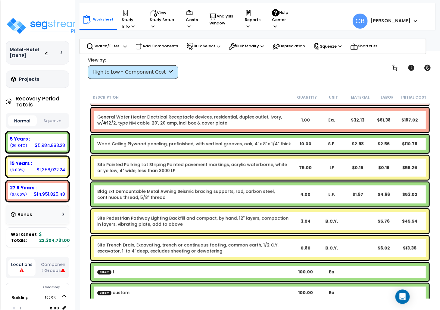
scroll to position [24620, 0]
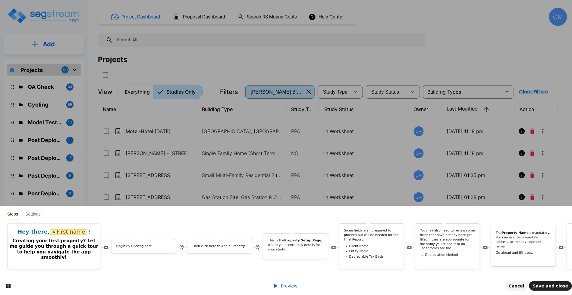
click at [281, 289] on div "Preview Cancel Save and close" at bounding box center [286, 286] width 572 height 18
click at [281, 286] on link "Preview" at bounding box center [285, 286] width 24 height 5
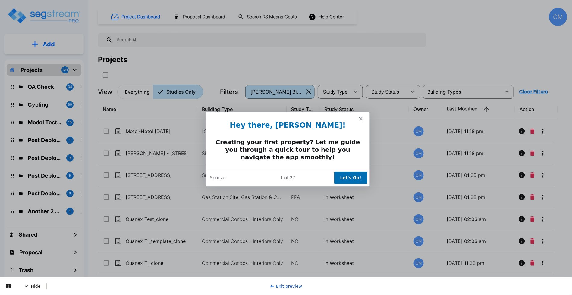
click at [340, 176] on button "Let's Go!" at bounding box center [349, 177] width 33 height 12
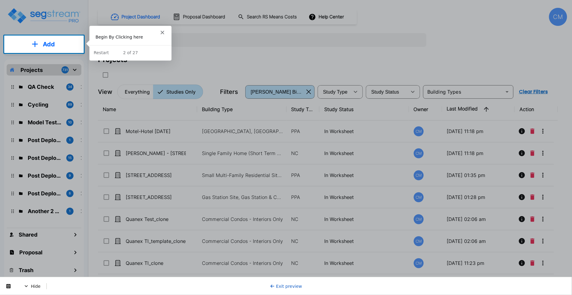
click at [55, 46] on button "Add" at bounding box center [44, 44] width 80 height 17
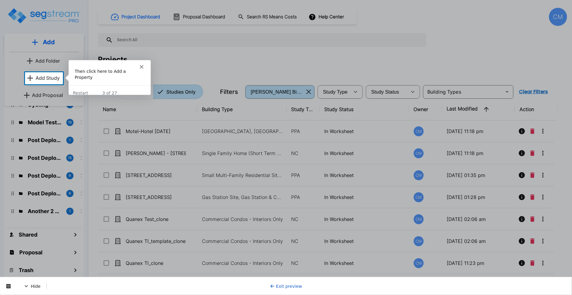
click at [284, 284] on link "Exit preview" at bounding box center [286, 286] width 32 height 5
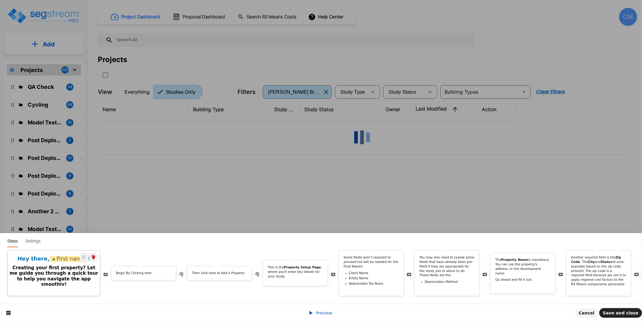
click at [70, 269] on h2 "Creating your first property? Let me guide you through a quick tour to help you…" at bounding box center [54, 276] width 92 height 22
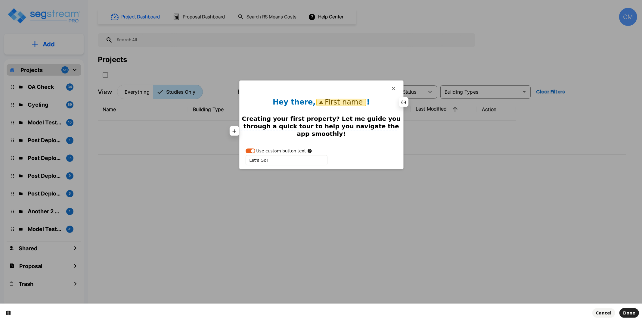
click at [312, 120] on h2 "Creating your first property? Let me guide you through a quick tour to help you…" at bounding box center [322, 126] width 164 height 22
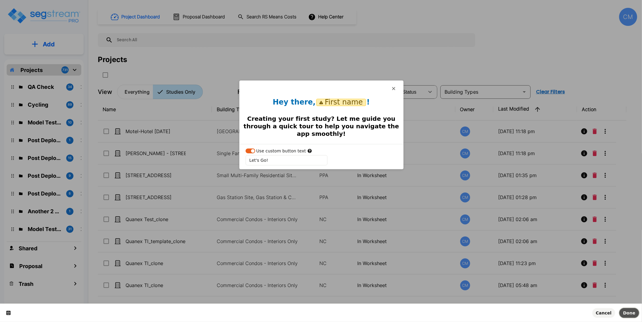
click at [379, 295] on span "Done" at bounding box center [629, 313] width 12 height 5
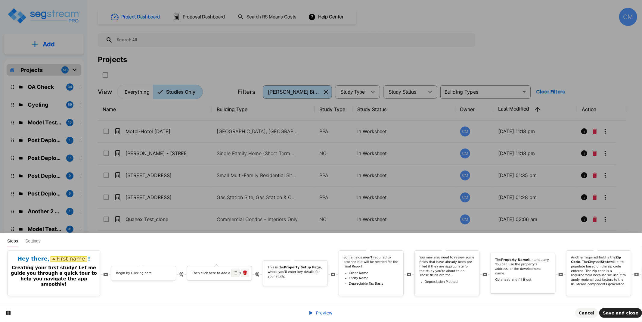
click at [217, 271] on p "Then click here to Add a Property" at bounding box center [219, 273] width 55 height 5
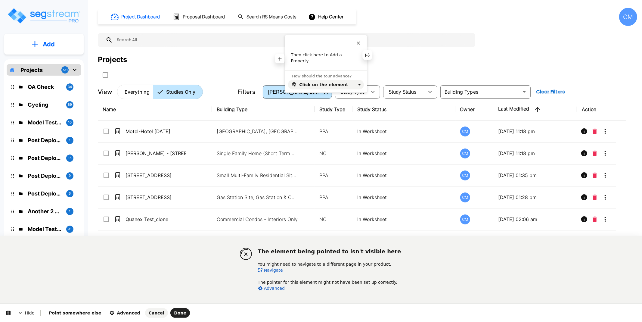
click at [344, 56] on p "Then click here to Add a Property" at bounding box center [326, 58] width 70 height 12
click at [170, 295] on button "Done" at bounding box center [180, 313] width 20 height 10
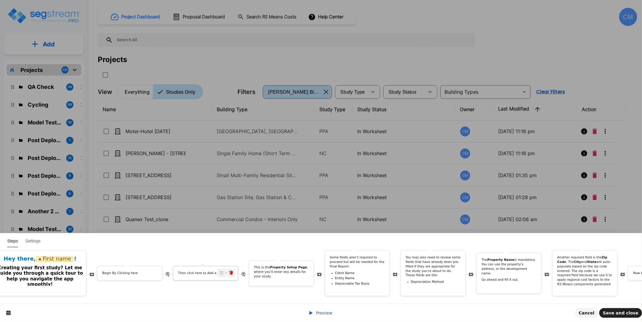
scroll to position [0, 18]
click at [268, 267] on p "This is the Property Setup Page , where you'll enter key details for your study." at bounding box center [277, 271] width 55 height 13
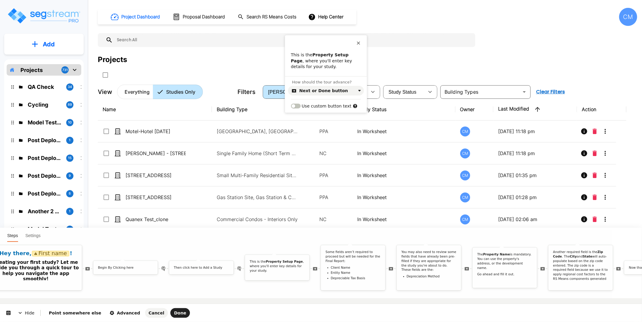
scroll to position [0, 0]
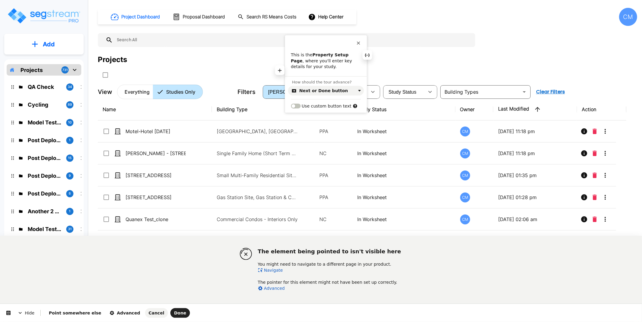
click at [320, 58] on p "This is the Property Setup Page , where you'll enter key details for your study." at bounding box center [326, 61] width 70 height 18
click at [174, 295] on span "Done" at bounding box center [180, 313] width 12 height 5
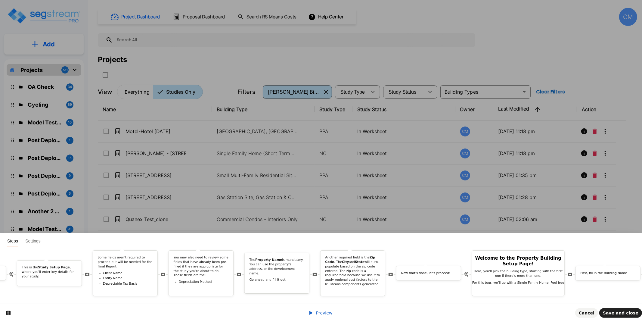
scroll to position [0, 283]
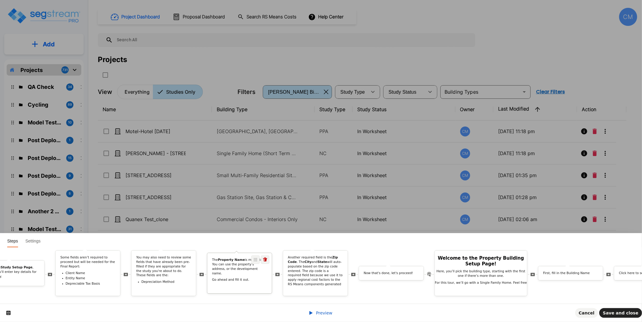
click at [225, 275] on div "The Property Name is mandatory. You can use the property's address, or the deve…" at bounding box center [240, 271] width 64 height 27
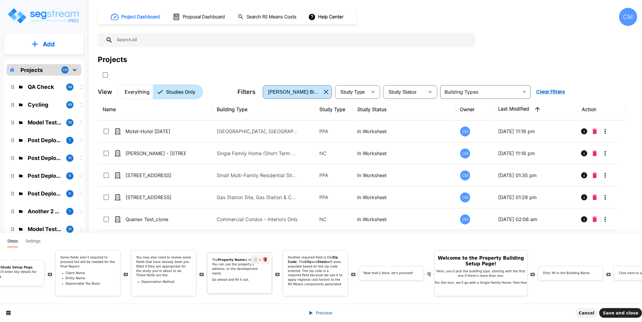
scroll to position [0, 0]
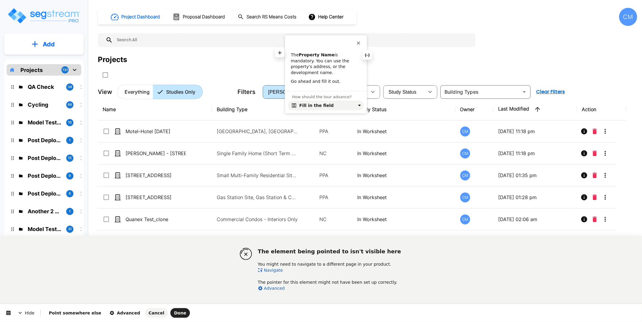
click at [310, 55] on b "Property Name" at bounding box center [317, 54] width 36 height 5
click at [174, 295] on span "Done" at bounding box center [180, 313] width 12 height 5
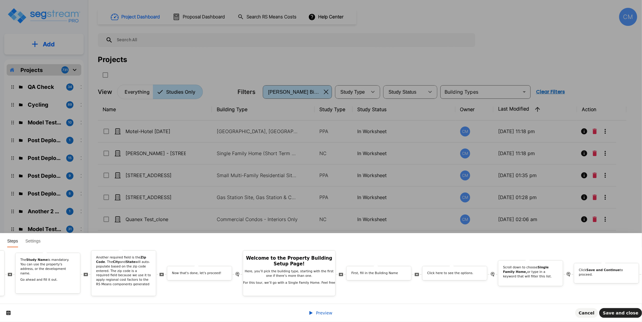
scroll to position [0, 546]
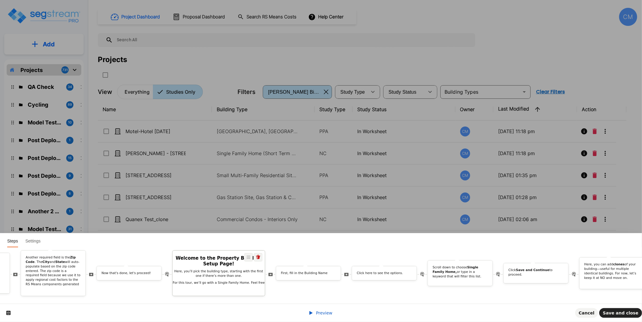
click at [202, 270] on p "Here, you’ll pick the building type, starting with the first one if there’s mor…" at bounding box center [219, 273] width 92 height 9
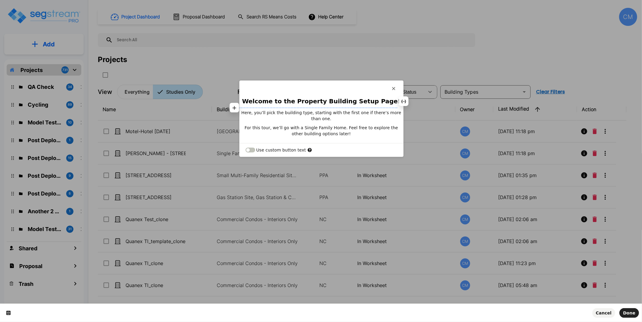
click at [307, 103] on h2 "Welcome to the Property Building Setup Page!" at bounding box center [322, 102] width 164 height 8
click at [379, 295] on button "Done" at bounding box center [630, 313] width 20 height 10
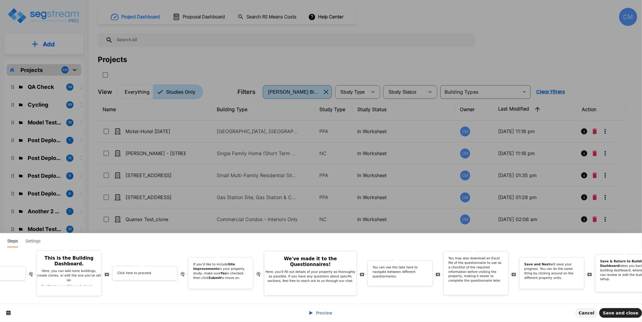
scroll to position [0, 1245]
click at [379, 277] on div "You may also download an Excel file of the questionnaire to use as a checklist …" at bounding box center [472, 270] width 64 height 29
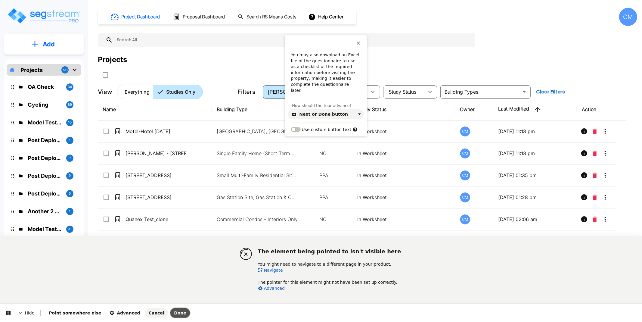
click at [170, 295] on button "Done" at bounding box center [180, 313] width 20 height 10
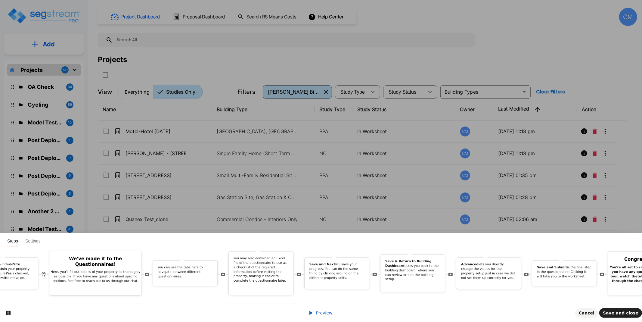
scroll to position [0, 1515]
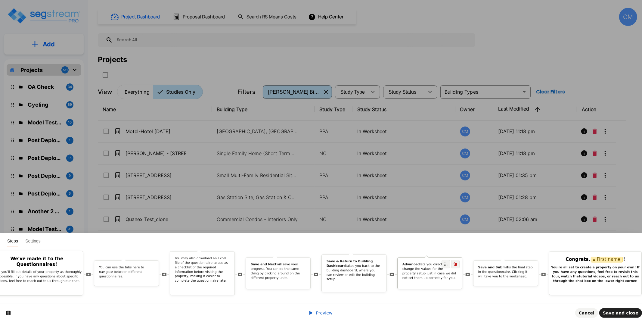
click at [379, 274] on div "Advanced lets you directly change the values for the property setup just in cas…" at bounding box center [430, 272] width 64 height 20
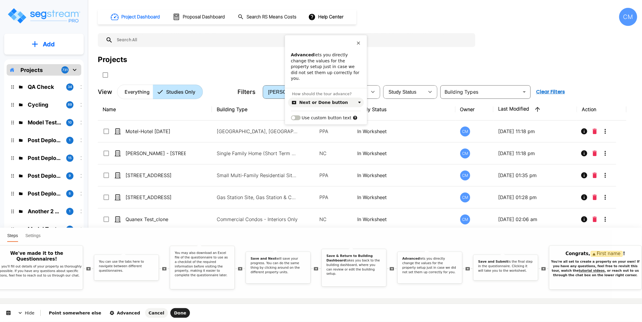
scroll to position [0, 0]
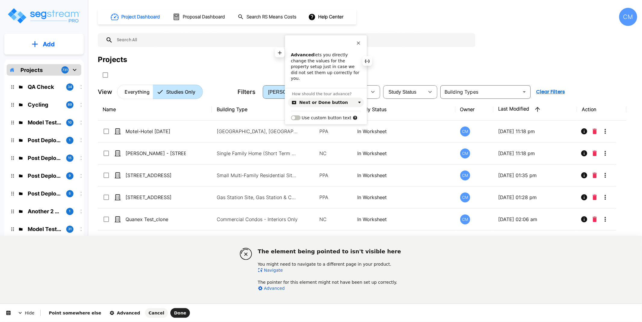
click at [326, 61] on p "Advanced lets you directly change the values for the property setup just in cas…" at bounding box center [326, 67] width 70 height 30
click at [174, 295] on span "Done" at bounding box center [180, 313] width 12 height 5
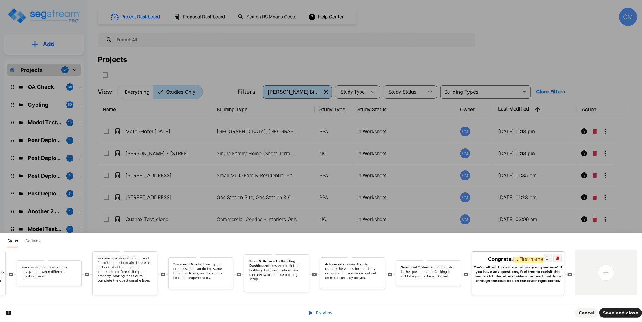
click at [379, 275] on b "You're all set to create a property on your own! If you have any questions, fee…" at bounding box center [518, 273] width 89 height 17
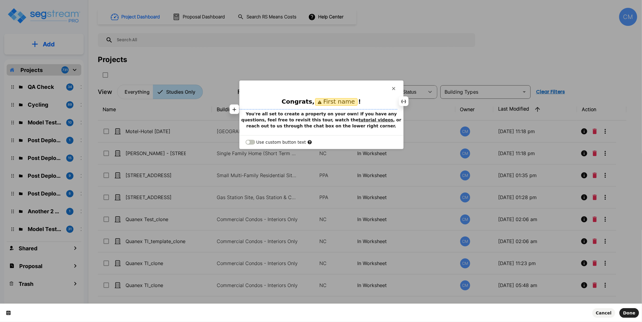
click at [295, 115] on b "You're all set to create a property on your own! If you have any questions, fee…" at bounding box center [322, 119] width 161 height 17
click at [379, 295] on button "Done" at bounding box center [630, 313] width 20 height 10
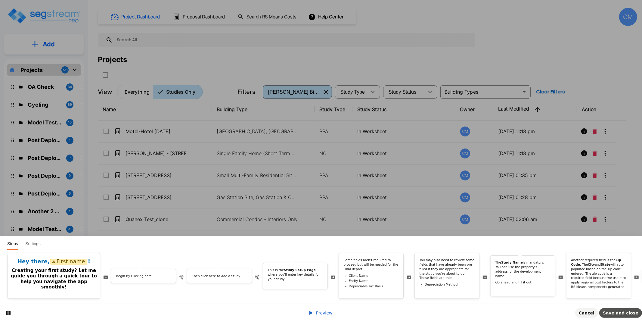
scroll to position [0, 1592]
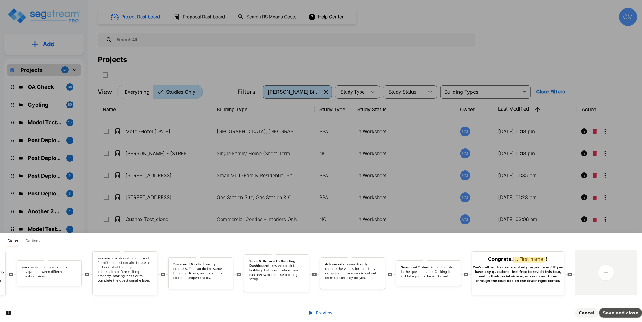
click at [379, 295] on span "Save and close" at bounding box center [621, 313] width 36 height 5
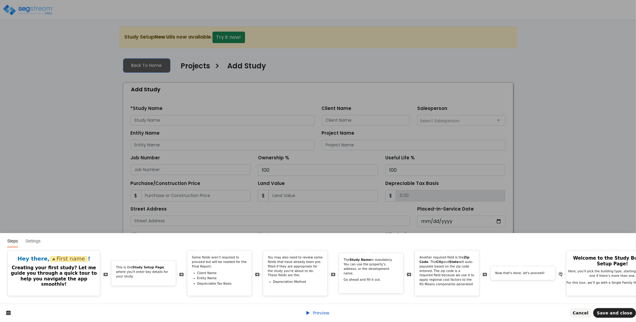
click at [314, 313] on span "Preview" at bounding box center [321, 313] width 17 height 5
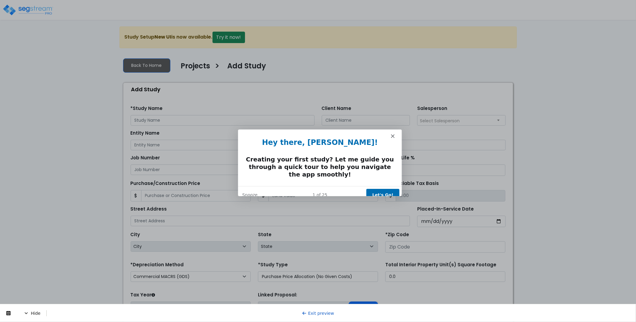
click at [386, 188] on button "Let's Go!" at bounding box center [382, 194] width 33 height 12
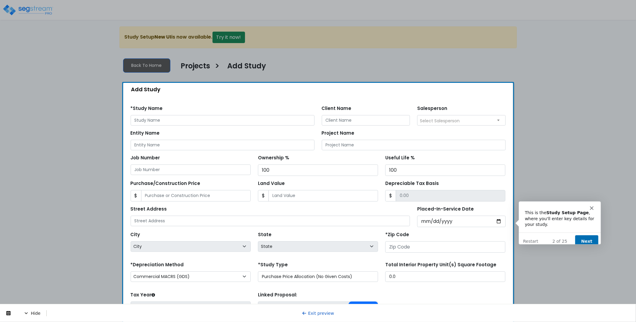
scroll to position [42, 0]
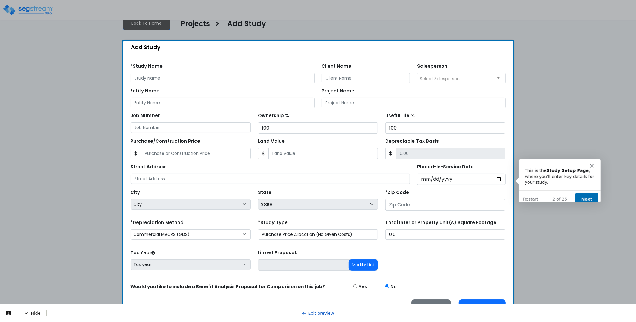
click at [589, 193] on button "Next" at bounding box center [586, 198] width 23 height 12
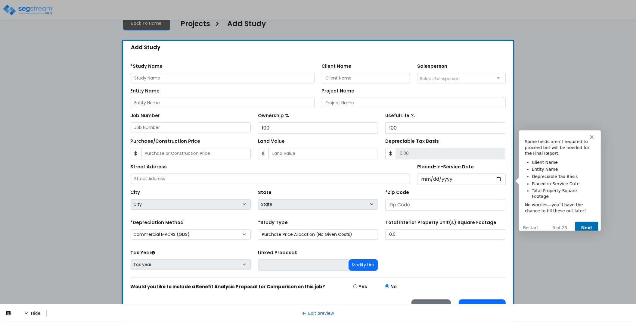
scroll to position [0, 0]
click at [584, 221] on button "Next" at bounding box center [586, 227] width 23 height 12
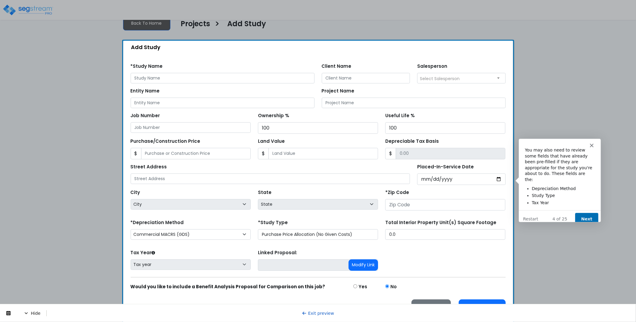
click at [588, 213] on button "Next" at bounding box center [586, 219] width 23 height 12
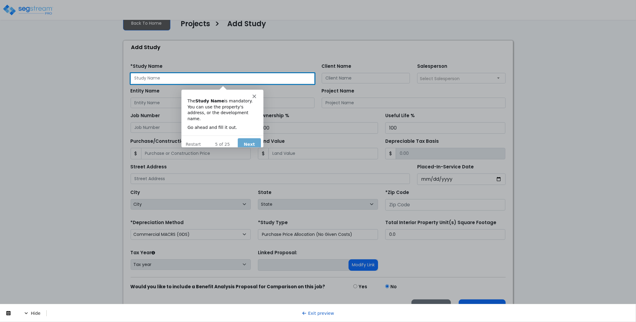
click at [210, 80] on input "text" at bounding box center [223, 78] width 184 height 11
type input "Test"
click at [247, 138] on button "Next" at bounding box center [248, 144] width 23 height 12
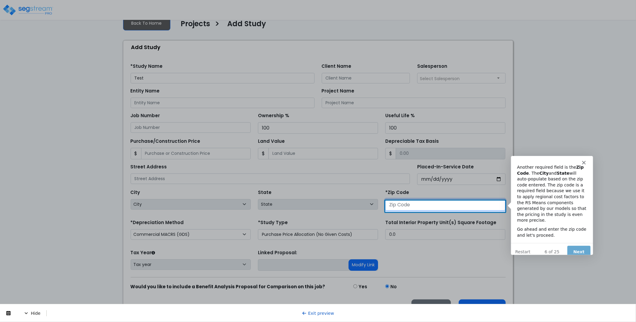
click at [415, 207] on input "number" at bounding box center [446, 204] width 120 height 11
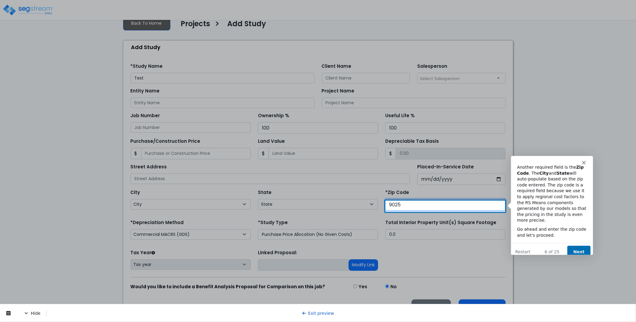
type input "90250"
select select "CA"
type input "90250"
click at [583, 245] on button "Next" at bounding box center [578, 251] width 23 height 12
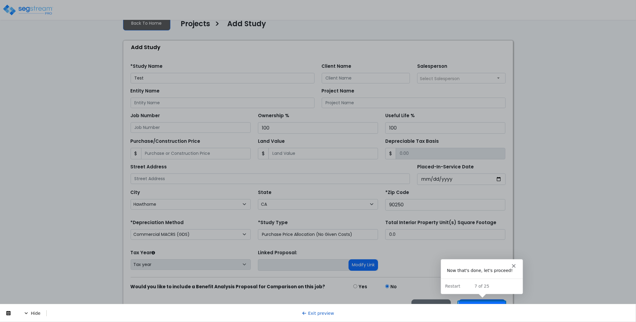
click at [34, 313] on span "Hide" at bounding box center [35, 313] width 23 height 6
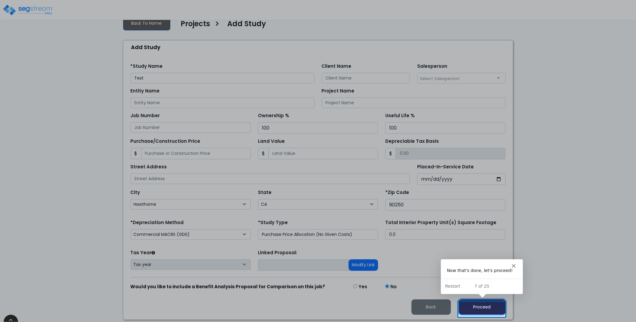
click at [487, 313] on button "Proceed" at bounding box center [482, 306] width 47 height 15
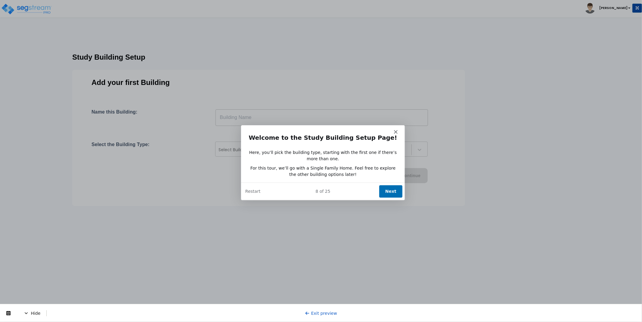
click at [390, 191] on button "Next" at bounding box center [390, 191] width 23 height 12
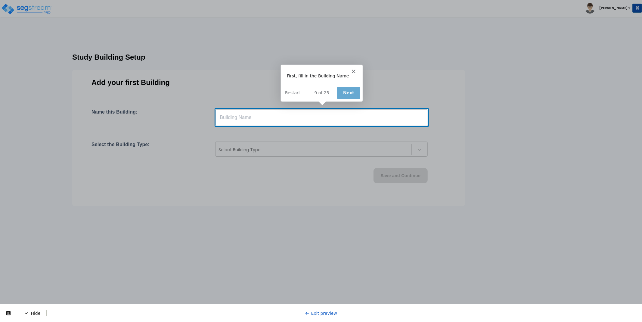
click at [304, 117] on input "text" at bounding box center [322, 117] width 213 height 17
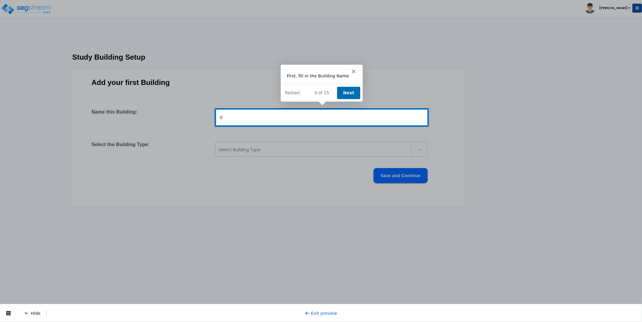
type input "d"
click at [346, 95] on button "Next" at bounding box center [348, 92] width 23 height 12
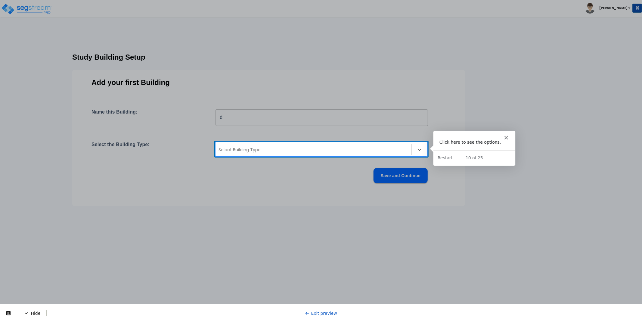
click at [372, 149] on div at bounding box center [314, 149] width 190 height 7
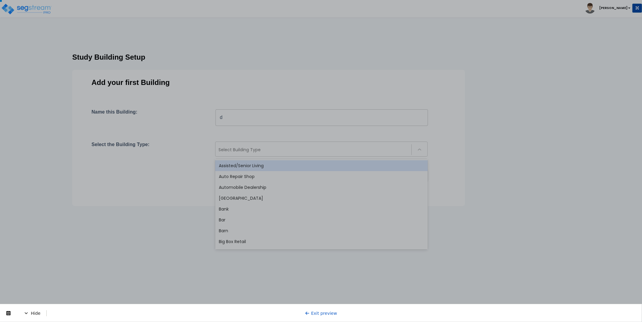
scroll to position [471, 0]
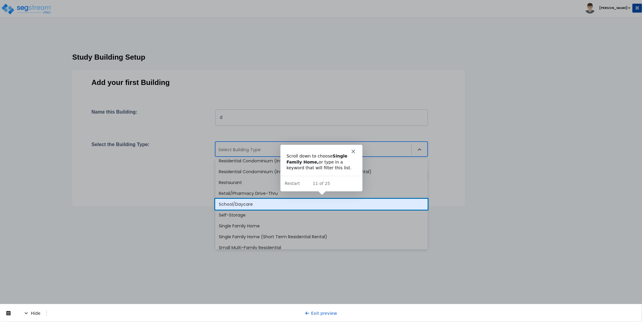
click at [245, 204] on div "School/Daycare" at bounding box center [321, 204] width 213 height 11
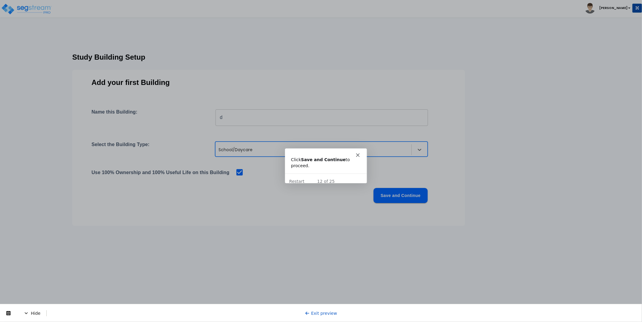
scroll to position [0, 0]
click at [388, 195] on button "Save and Continue" at bounding box center [401, 195] width 54 height 15
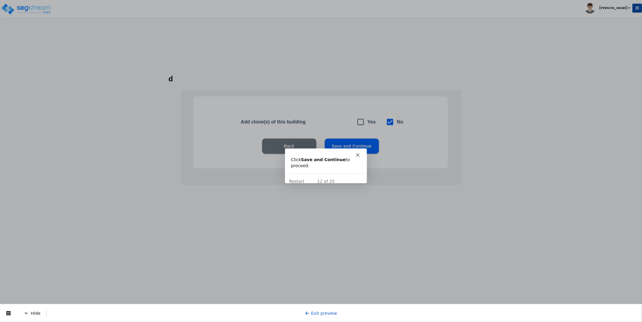
click at [308, 311] on icon at bounding box center [307, 313] width 5 height 5
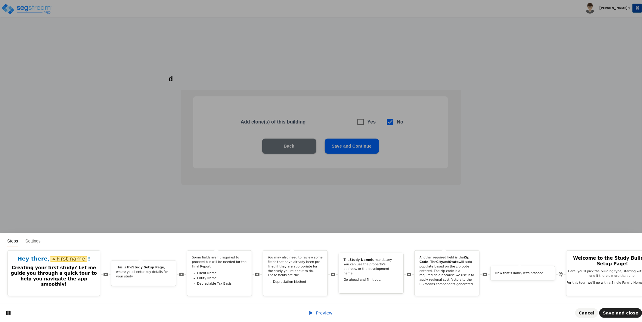
drag, startPoint x: 195, startPoint y: 304, endPoint x: 214, endPoint y: 303, distance: 18.4
click at [236, 303] on div "Steps Settings Hey there, First name ! Creating your first study? Let me guide …" at bounding box center [321, 277] width 642 height 89
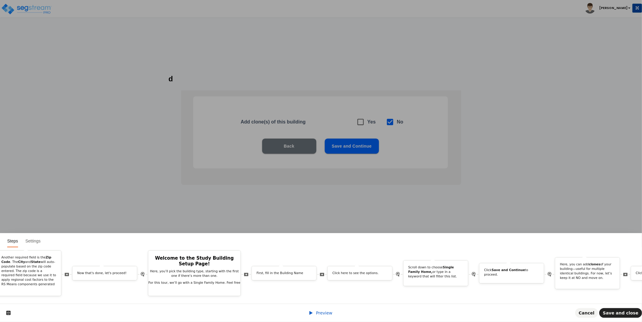
scroll to position [0, 420]
click at [275, 271] on div "First, fill in the Building Name" at bounding box center [283, 274] width 64 height 7
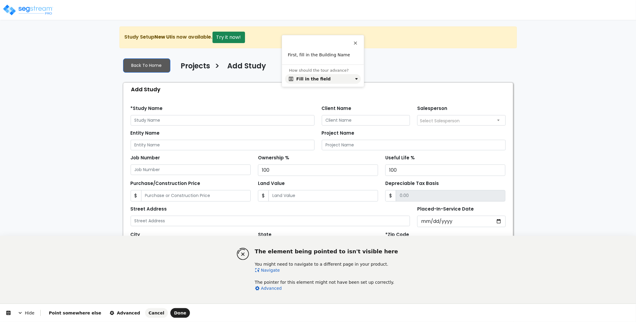
click at [270, 270] on link "Navigate" at bounding box center [267, 270] width 25 height 5
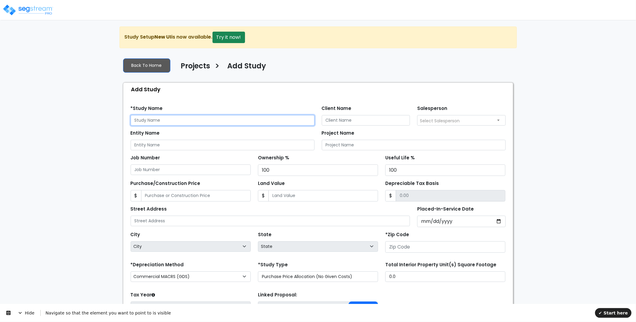
click at [213, 120] on input "text" at bounding box center [223, 120] width 184 height 11
type input "test"
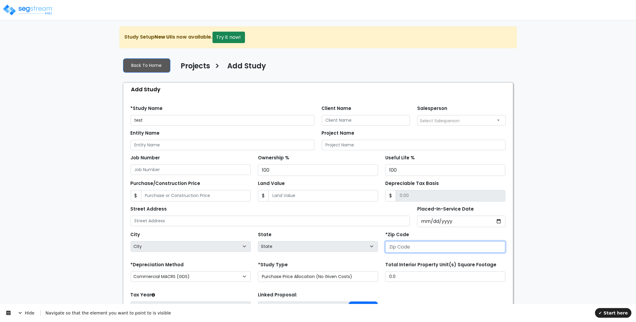
click at [429, 247] on input "number" at bounding box center [446, 246] width 120 height 11
type input "90250"
select select "CA"
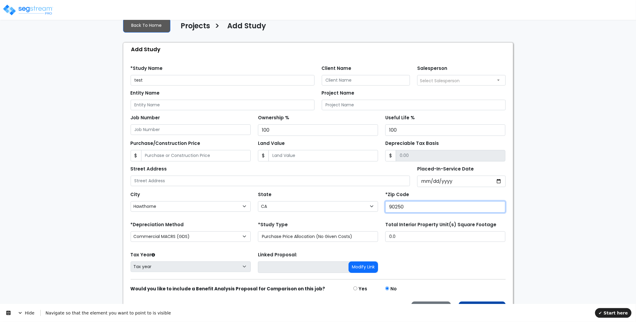
type input "90250"
click at [471, 302] on button "Proceed" at bounding box center [482, 309] width 47 height 15
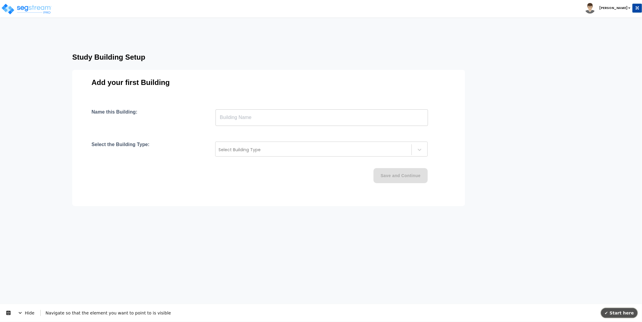
click at [619, 311] on span "✔ Start here" at bounding box center [619, 312] width 29 height 5
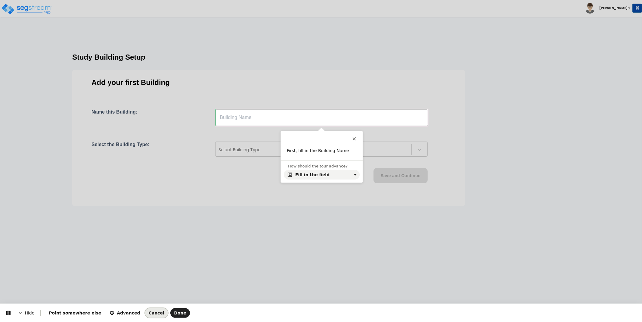
click at [149, 315] on span "Cancel" at bounding box center [157, 313] width 16 height 5
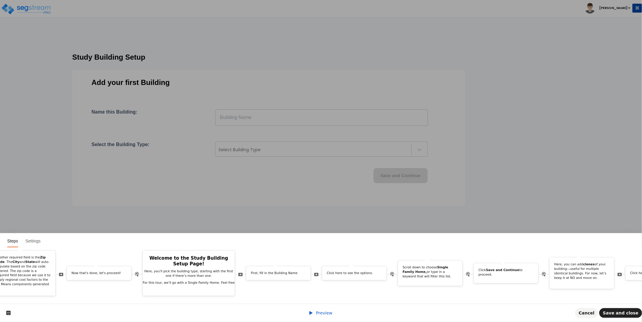
scroll to position [0, 465]
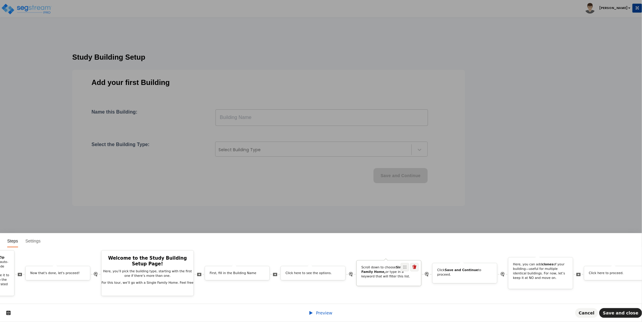
click at [380, 270] on p "Scroll down to choose Single Family Home, or type in a keyword that will filter…" at bounding box center [389, 271] width 55 height 13
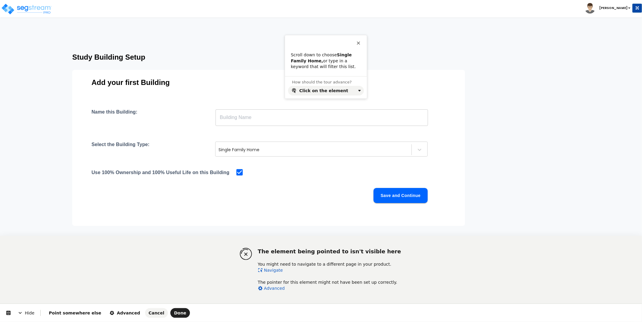
click at [270, 268] on link "Navigate" at bounding box center [270, 270] width 25 height 5
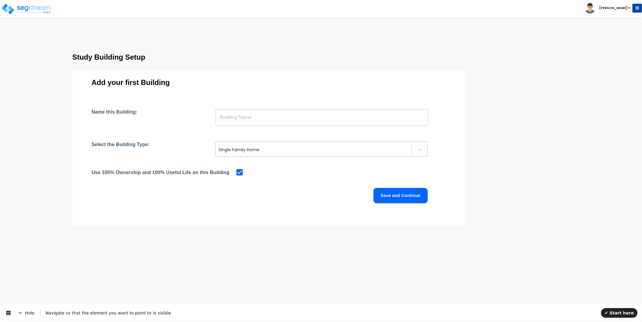
click at [281, 149] on div at bounding box center [314, 149] width 190 height 7
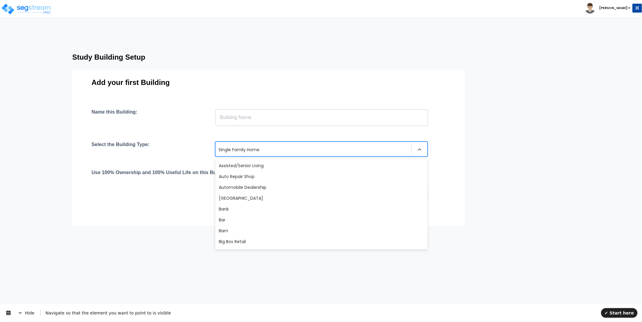
scroll to position [457, 0]
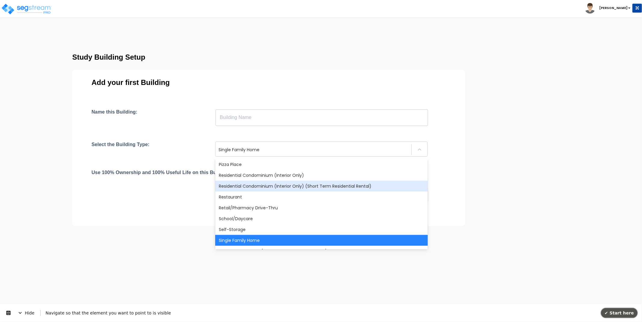
click at [626, 308] on button "✔ Start here" at bounding box center [620, 313] width 36 height 10
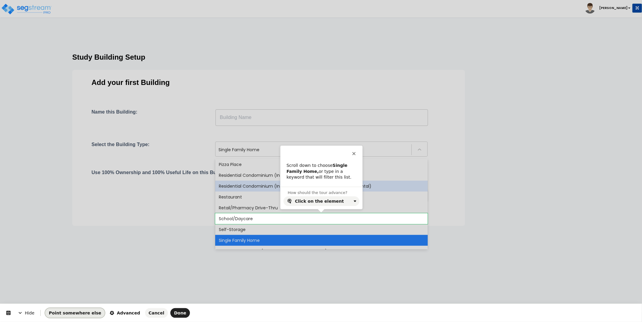
click at [82, 312] on span "Point somewhere else" at bounding box center [75, 313] width 52 height 5
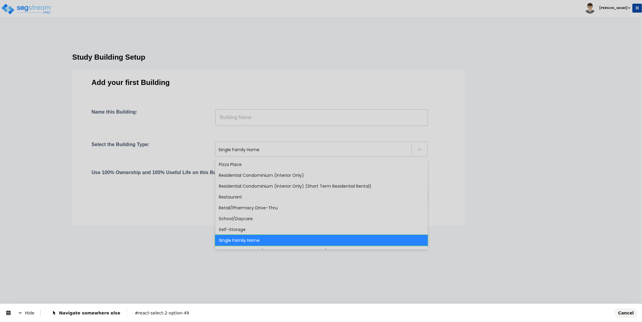
click at [239, 242] on html "Toggle navigation [PERSON_NAME] x" at bounding box center [321, 124] width 642 height 249
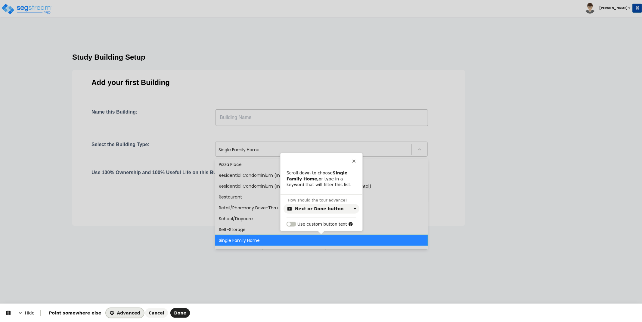
click at [110, 312] on span "Advanced" at bounding box center [125, 313] width 30 height 5
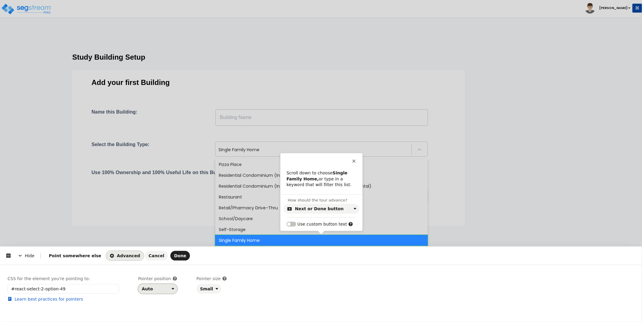
click at [166, 292] on button "Auto" at bounding box center [157, 289] width 39 height 10
drag, startPoint x: 193, startPoint y: 300, endPoint x: 187, endPoint y: 295, distance: 7.5
click at [192, 300] on div "CSS for the element you're pointing to: #react-select-2-option-49 Learn best pr…" at bounding box center [321, 295] width 627 height 39
click at [325, 207] on div "Next or Done button" at bounding box center [319, 208] width 49 height 5
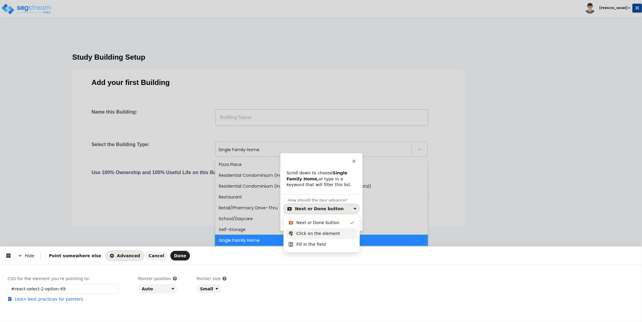
click at [317, 229] on div "Click on the element" at bounding box center [321, 233] width 71 height 11
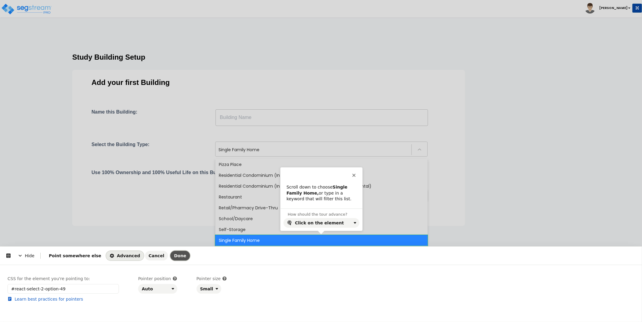
click at [174, 255] on span "Done" at bounding box center [180, 255] width 12 height 5
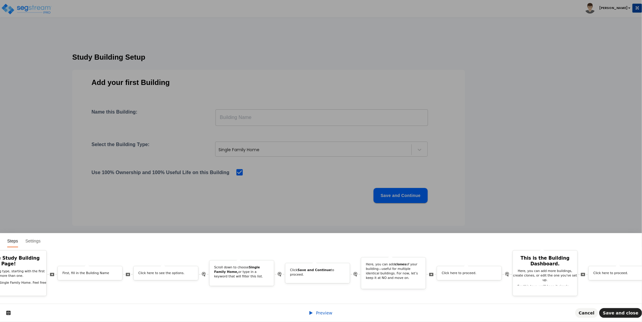
scroll to position [0, 650]
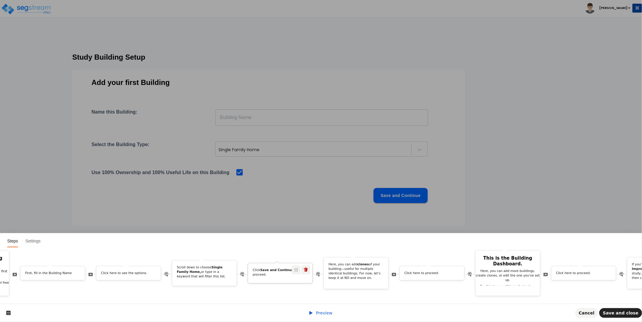
click at [276, 270] on div "Click Save and Continue to proceed." at bounding box center [280, 273] width 64 height 11
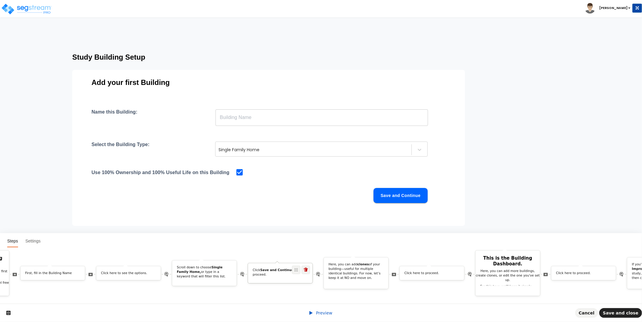
scroll to position [0, 0]
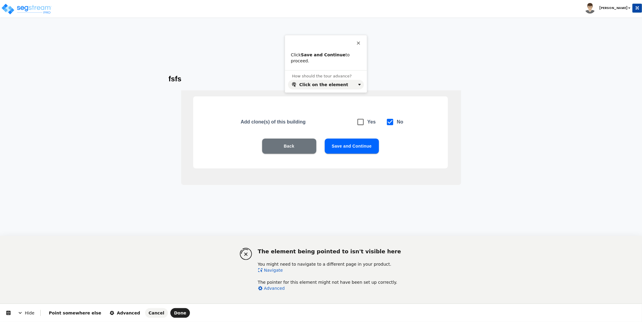
drag, startPoint x: 270, startPoint y: 270, endPoint x: 264, endPoint y: 261, distance: 10.8
click at [270, 270] on link "Navigate" at bounding box center [270, 270] width 25 height 5
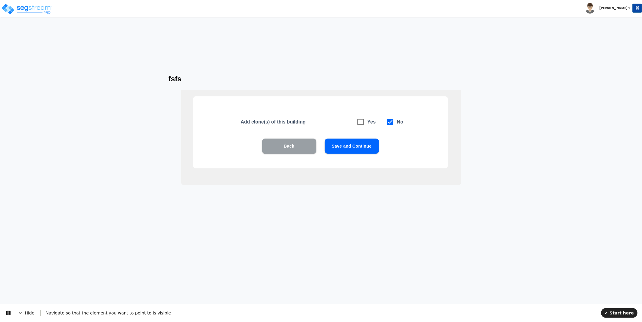
click at [301, 147] on button "Back" at bounding box center [289, 146] width 54 height 15
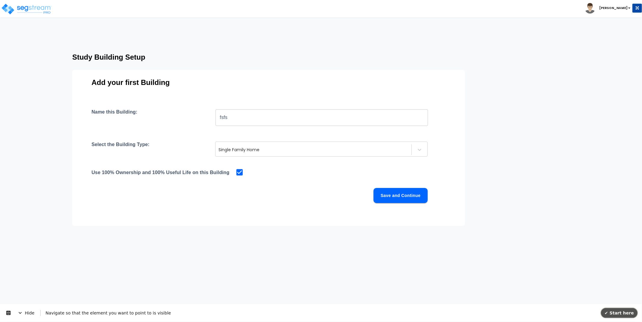
click at [622, 312] on span "✔ Start here" at bounding box center [619, 312] width 29 height 5
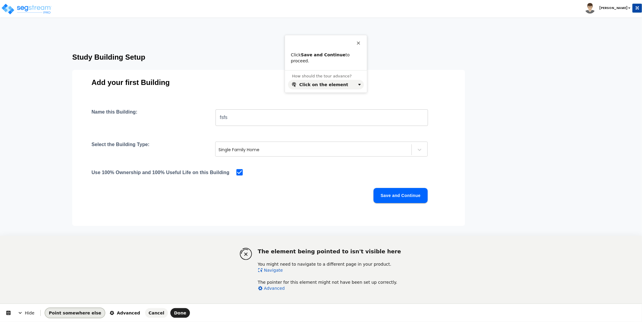
click at [70, 310] on button "Point somewhere else" at bounding box center [75, 313] width 60 height 10
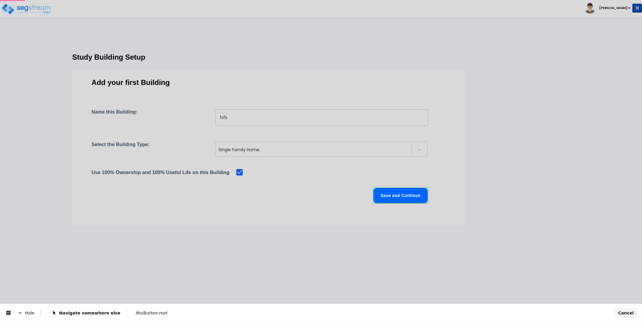
click at [392, 199] on body "Toggle navigation [PERSON_NAME]" at bounding box center [321, 124] width 642 height 152
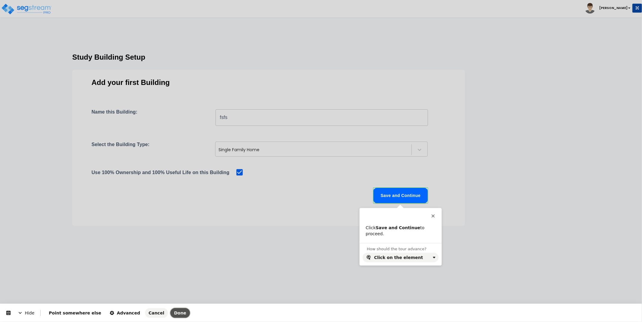
click at [170, 312] on button "Done" at bounding box center [180, 313] width 20 height 10
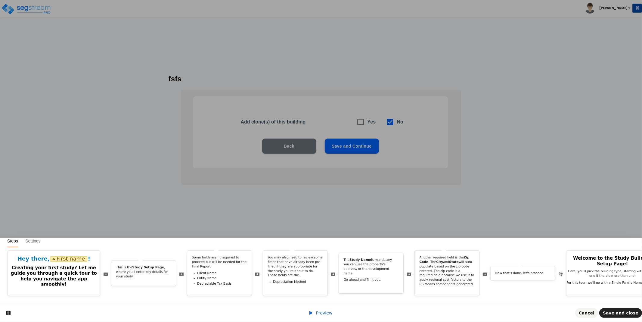
scroll to position [0, 1440]
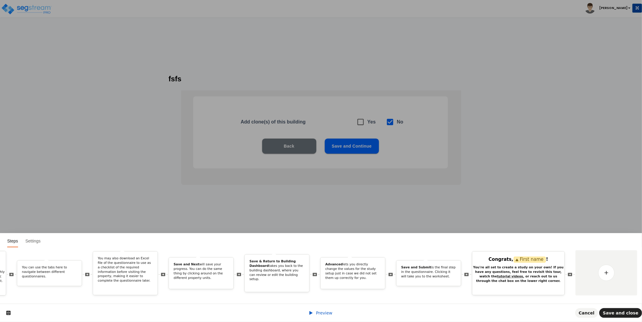
click at [312, 314] on icon at bounding box center [311, 313] width 3 height 4
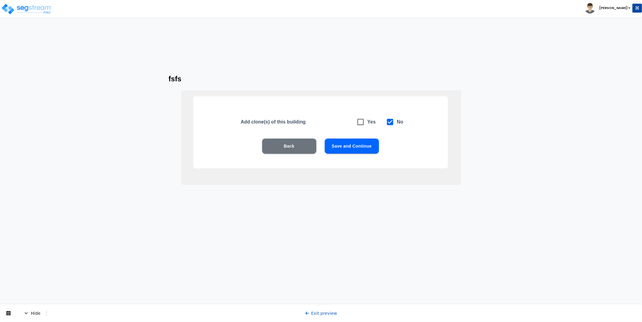
click at [315, 315] on link "Exit preview" at bounding box center [321, 313] width 32 height 5
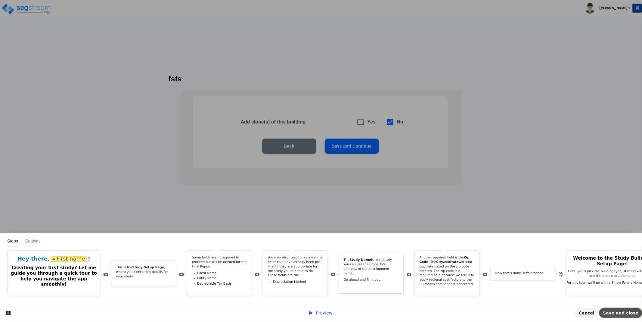
click at [613, 314] on span "Save and close" at bounding box center [621, 313] width 36 height 5
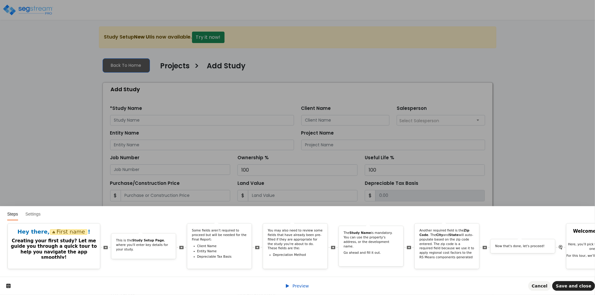
click at [294, 286] on span "Preview" at bounding box center [301, 286] width 17 height 5
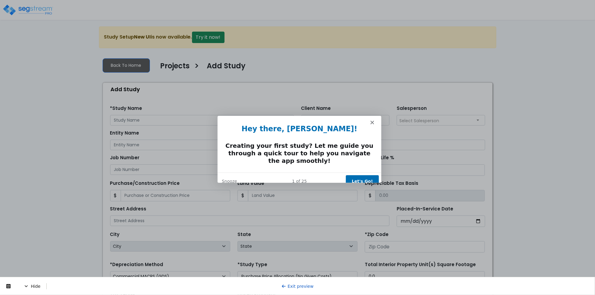
click at [361, 175] on button "Let's Go!" at bounding box center [361, 181] width 33 height 12
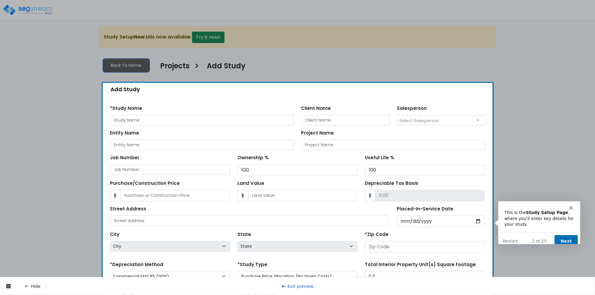
scroll to position [69, 0]
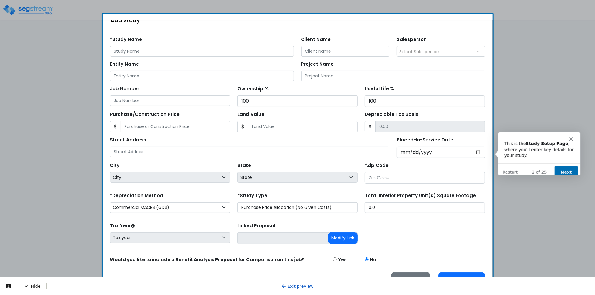
click at [379, 166] on button "Next" at bounding box center [566, 172] width 23 height 12
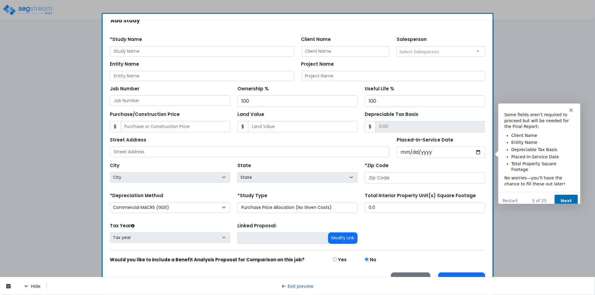
scroll to position [0, 0]
click at [379, 194] on button "Next" at bounding box center [566, 200] width 23 height 12
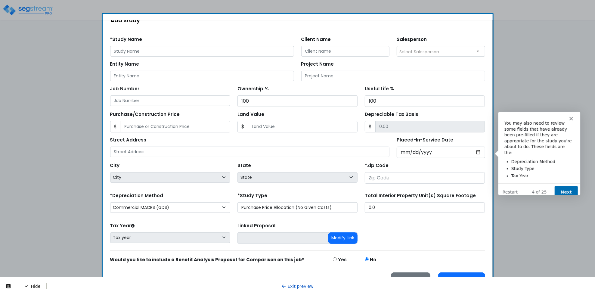
click at [379, 186] on button "Next" at bounding box center [566, 192] width 23 height 12
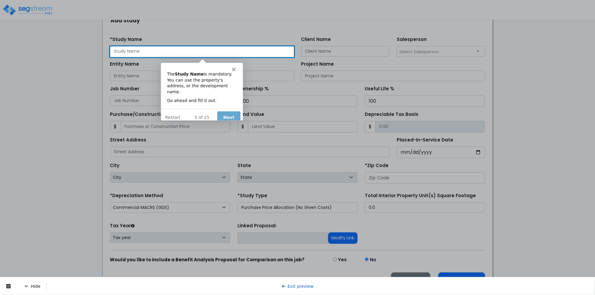
click at [247, 52] on input "text" at bounding box center [202, 51] width 184 height 11
type input "grg"
click at [233, 111] on button "Next" at bounding box center [228, 117] width 23 height 12
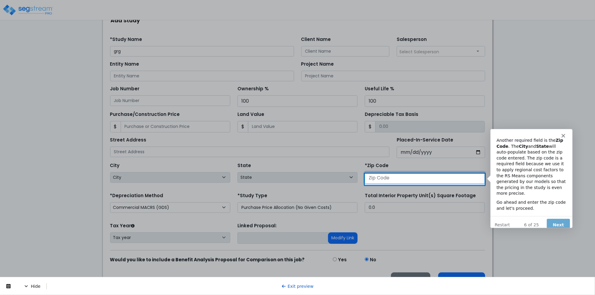
click at [372, 177] on input "number" at bounding box center [425, 177] width 120 height 11
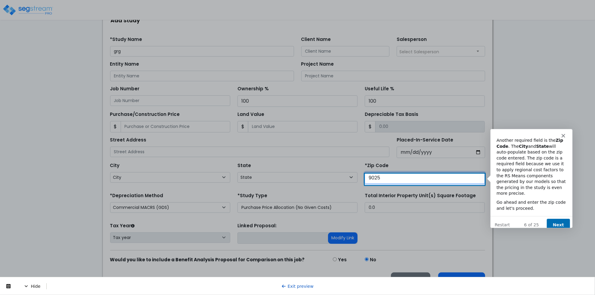
type input "90250"
select select "CA"
type input "90250"
click at [379, 220] on button "Next" at bounding box center [558, 224] width 23 height 12
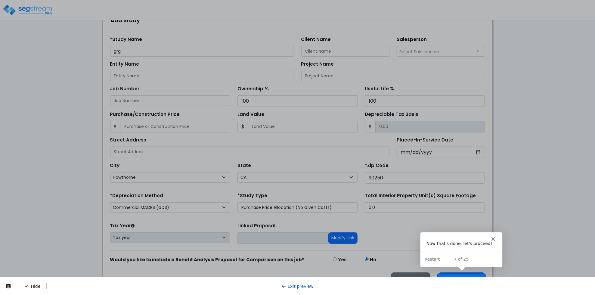
click at [379, 273] on div at bounding box center [297, 103] width 595 height 344
click at [379, 274] on div at bounding box center [297, 103] width 595 height 344
drag, startPoint x: 444, startPoint y: 276, endPoint x: 280, endPoint y: 2, distance: 319.6
click at [379, 276] on button "Proceed" at bounding box center [462, 280] width 47 height 15
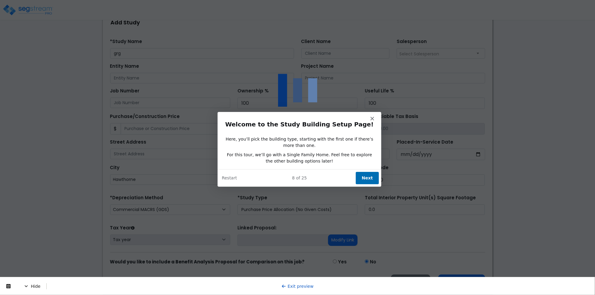
click at [29, 284] on span "Hide" at bounding box center [35, 286] width 23 height 6
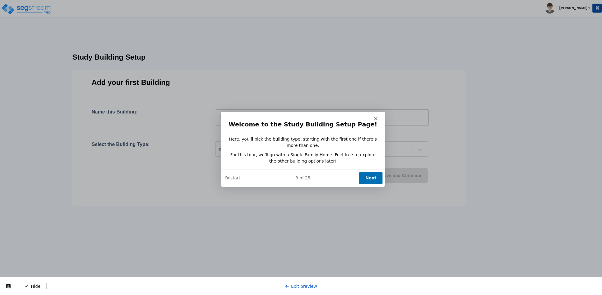
click at [374, 175] on button "Next" at bounding box center [369, 177] width 23 height 12
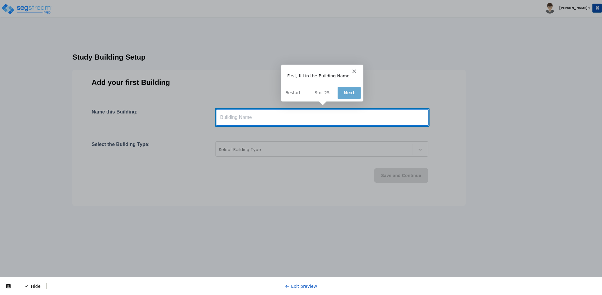
click at [343, 118] on input "text" at bounding box center [322, 117] width 213 height 17
type input "grg"
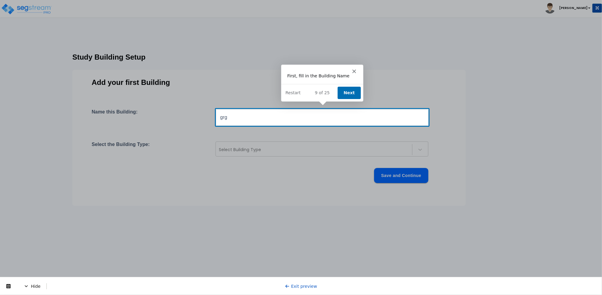
click at [347, 92] on button "Next" at bounding box center [348, 92] width 23 height 12
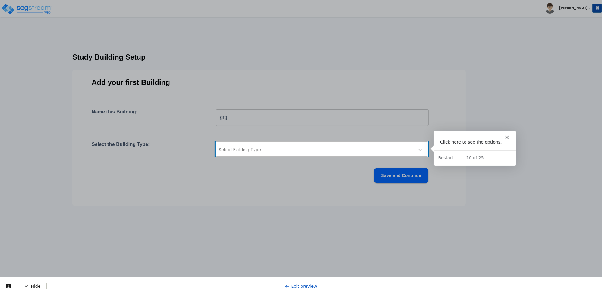
click at [389, 146] on div "Select Building Type" at bounding box center [314, 150] width 196 height 10
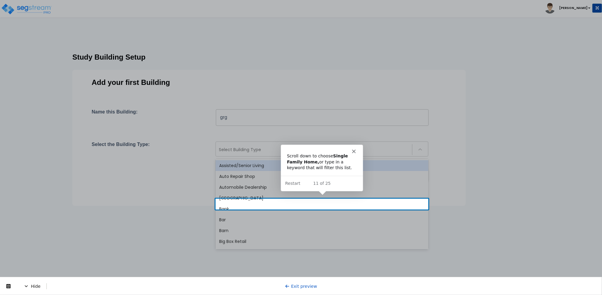
scroll to position [493, 0]
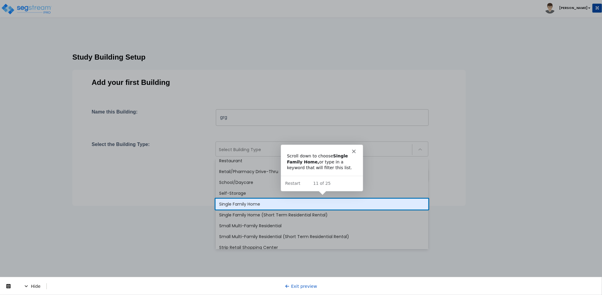
click at [236, 203] on div "Single Family Home" at bounding box center [321, 204] width 213 height 11
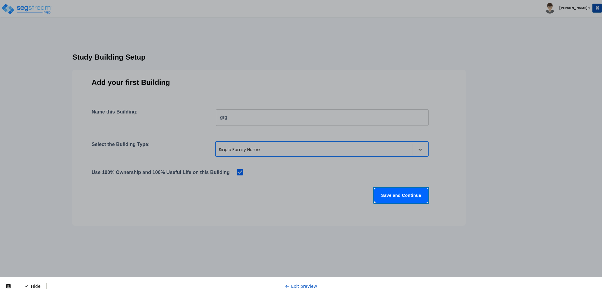
scroll to position [0, 0]
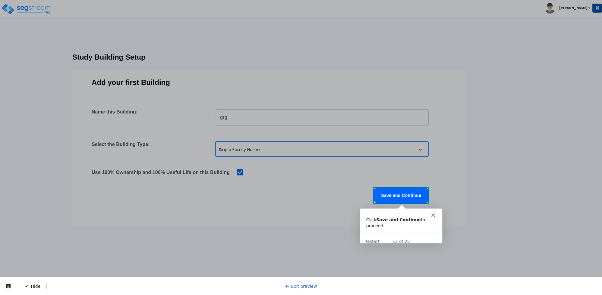
click at [389, 197] on button "Save and Continue" at bounding box center [401, 195] width 54 height 15
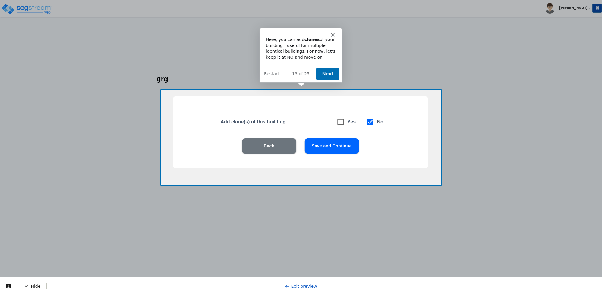
click at [322, 73] on button "Next" at bounding box center [327, 73] width 23 height 12
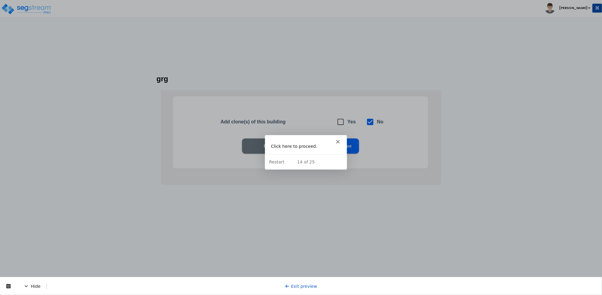
click at [337, 142] on polygon "Close" at bounding box center [337, 141] width 4 height 4
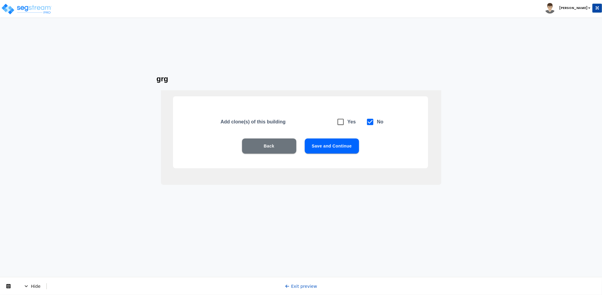
click at [305, 286] on link "Exit preview" at bounding box center [301, 286] width 32 height 5
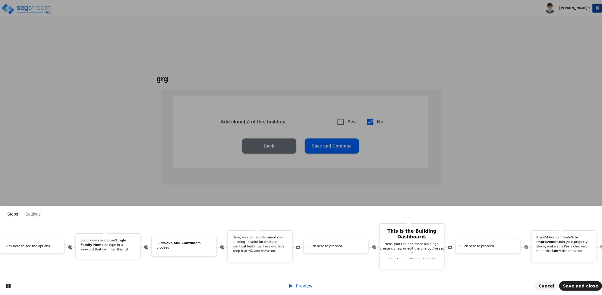
scroll to position [0, 767]
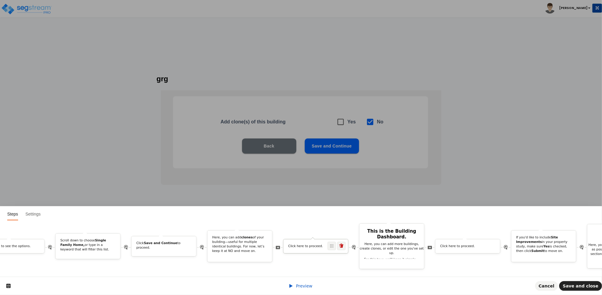
click at [315, 244] on p "Click here to proceed." at bounding box center [315, 246] width 55 height 5
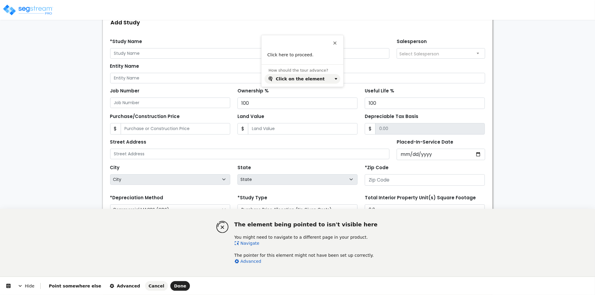
click at [248, 242] on link "Navigate" at bounding box center [247, 243] width 25 height 5
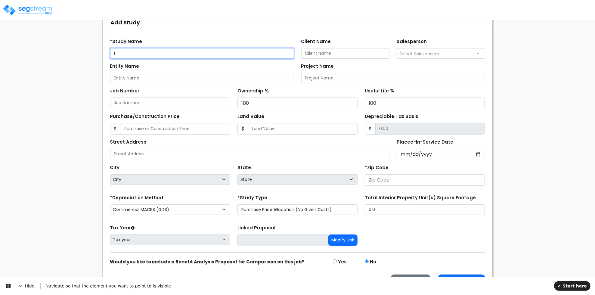
click at [178, 51] on input "t" at bounding box center [202, 53] width 184 height 11
type input "trtr"
click at [449, 187] on form "*Study Name trtr Client Name Salesperson Entity Name $" at bounding box center [297, 162] width 375 height 256
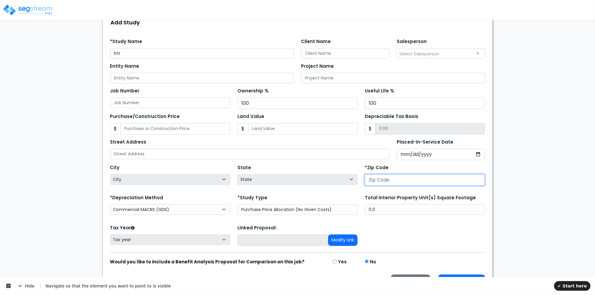
click at [448, 185] on input "number" at bounding box center [425, 179] width 120 height 11
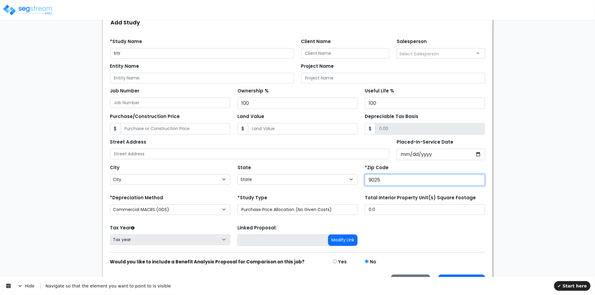
type input "90250"
select select "CA"
drag, startPoint x: 390, startPoint y: 184, endPoint x: 327, endPoint y: 177, distance: 63.6
click at [327, 177] on div "City City Acampo Acton Adelanto Adin Agoura Hills Aguanga Ahwahnee Alameda Alam…" at bounding box center [298, 173] width 383 height 27
type input "90250"
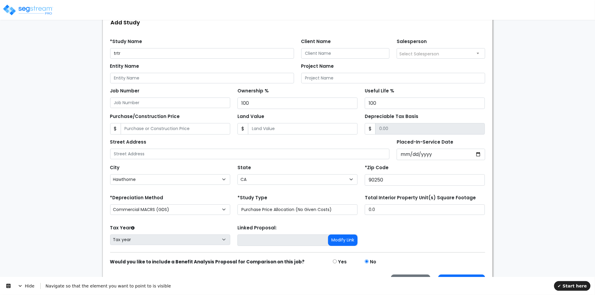
click at [534, 230] on div "We are Building your Study. So please grab a coffee and let us do the heavy lif…" at bounding box center [297, 128] width 595 height 336
click at [466, 272] on div "Proceed Back" at bounding box center [298, 278] width 383 height 24
click at [463, 275] on button "Proceed" at bounding box center [462, 282] width 47 height 15
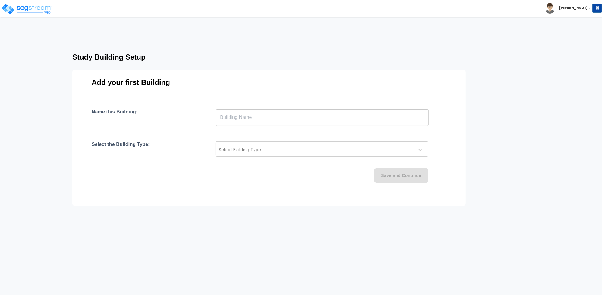
click at [240, 116] on input "text" at bounding box center [322, 117] width 213 height 17
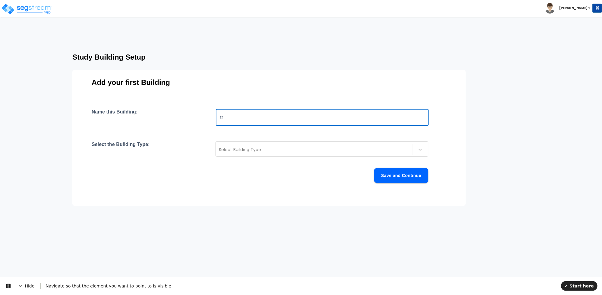
type input "tr"
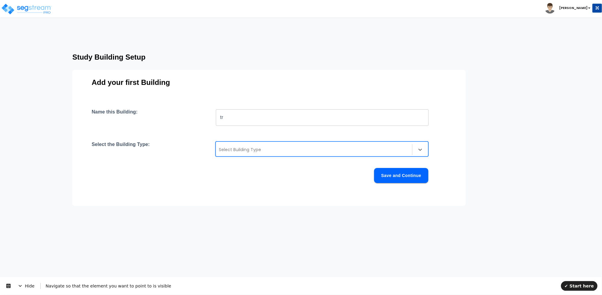
click at [241, 150] on div at bounding box center [314, 149] width 190 height 7
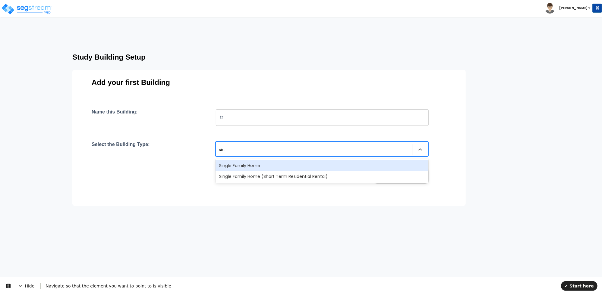
type input "sing"
click at [245, 165] on div "Single Family Home" at bounding box center [321, 165] width 213 height 11
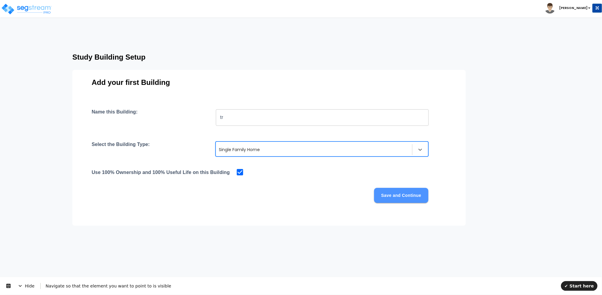
click at [400, 198] on button "Save and Continue" at bounding box center [401, 195] width 54 height 15
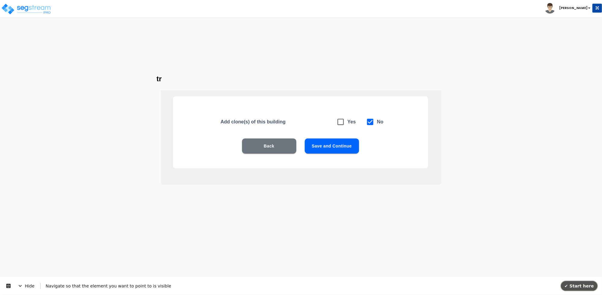
click at [579, 286] on span "✔ Start here" at bounding box center [578, 285] width 29 height 5
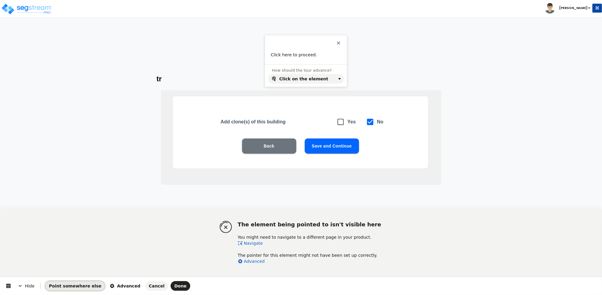
click at [83, 286] on span "Point somewhere else" at bounding box center [75, 286] width 52 height 5
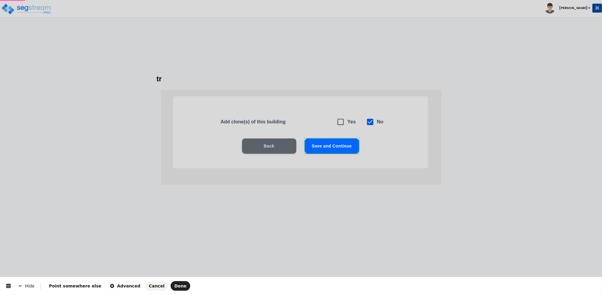
click at [339, 151] on body "Toggle navigation Cherry Mae" at bounding box center [301, 130] width 602 height 207
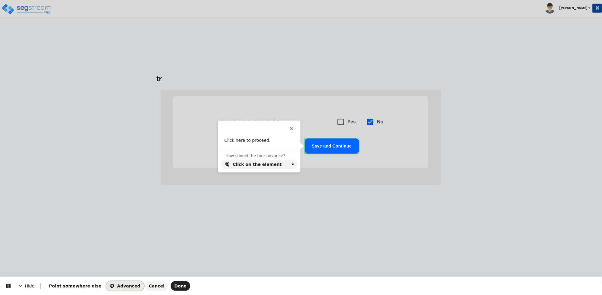
click at [113, 284] on span "Advanced" at bounding box center [125, 286] width 30 height 5
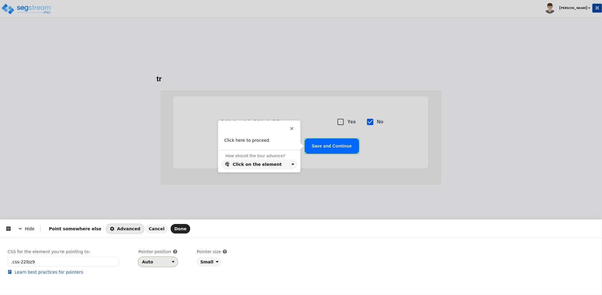
click at [151, 263] on div "Auto" at bounding box center [147, 262] width 11 height 5
click at [152, 240] on div "Right" at bounding box center [156, 237] width 31 height 11
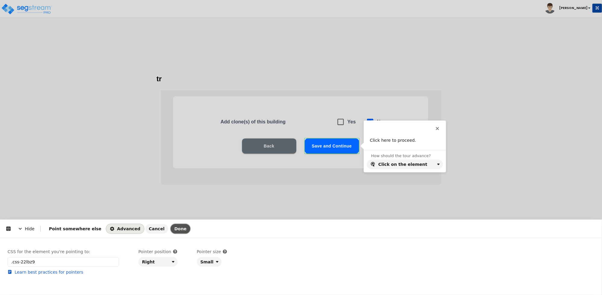
click at [174, 230] on span "Done" at bounding box center [180, 229] width 12 height 5
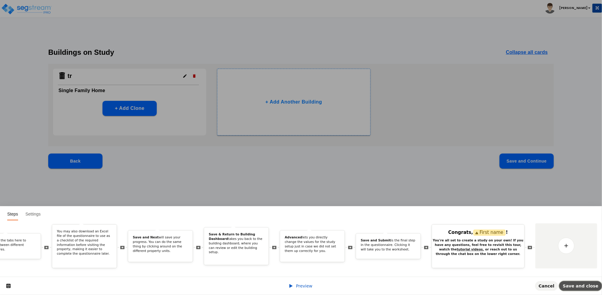
click at [583, 285] on span "Save and close" at bounding box center [580, 286] width 36 height 5
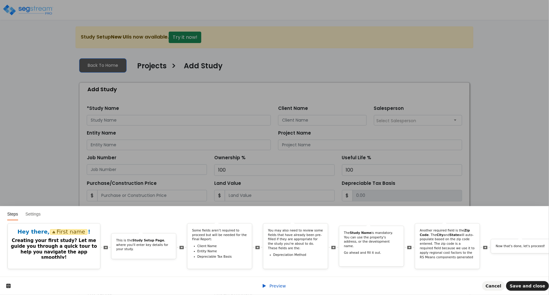
click at [270, 287] on span "Preview" at bounding box center [277, 286] width 17 height 5
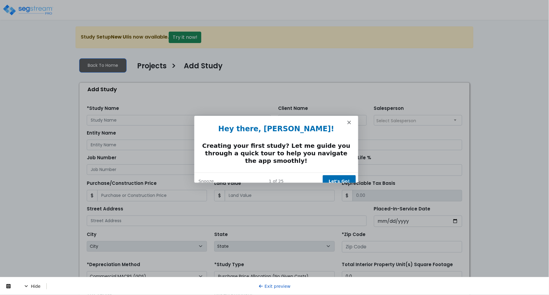
click at [340, 175] on button "Let's Go!" at bounding box center [338, 181] width 33 height 12
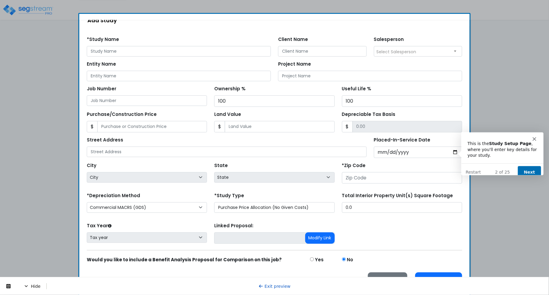
click at [379, 166] on button "Next" at bounding box center [528, 172] width 23 height 12
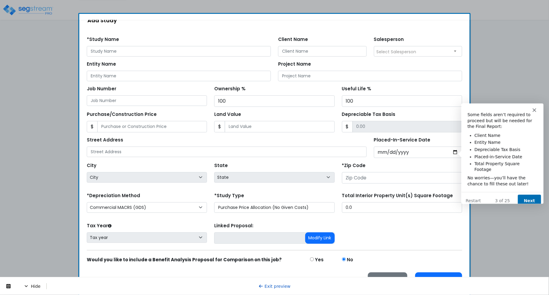
click at [379, 195] on button "Next" at bounding box center [528, 200] width 23 height 12
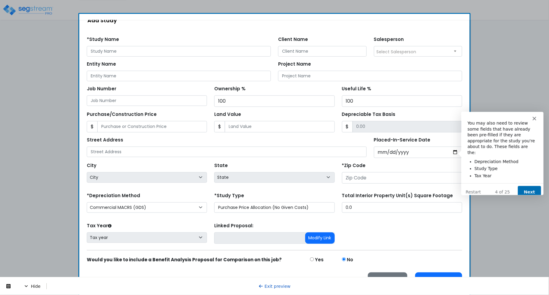
click at [379, 186] on button "Next" at bounding box center [528, 192] width 23 height 12
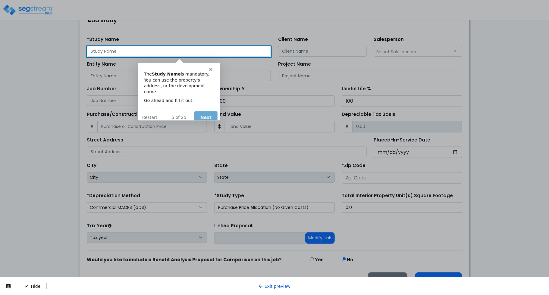
click at [203, 50] on input "text" at bounding box center [179, 51] width 184 height 11
type input "hghg"
click at [203, 113] on button "Next" at bounding box center [205, 117] width 23 height 12
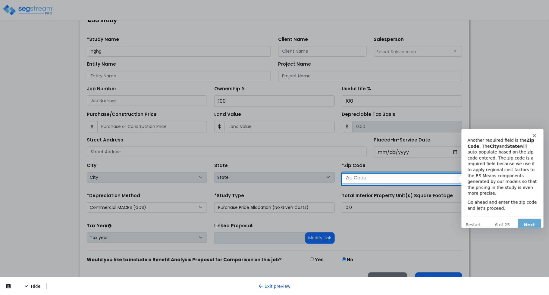
click at [367, 177] on input "number" at bounding box center [402, 177] width 120 height 11
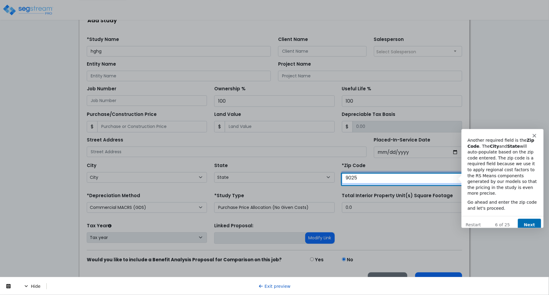
type input "90250"
select select "CA"
type input "90250"
click at [379, 221] on button "Next" at bounding box center [528, 224] width 23 height 12
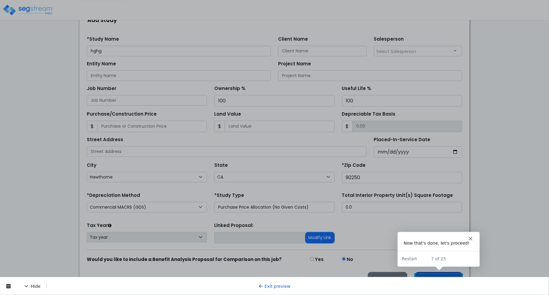
scroll to position [69, 0]
click at [379, 275] on button "Proceed" at bounding box center [438, 280] width 47 height 15
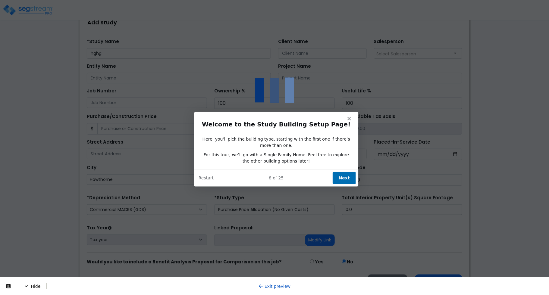
scroll to position [0, 0]
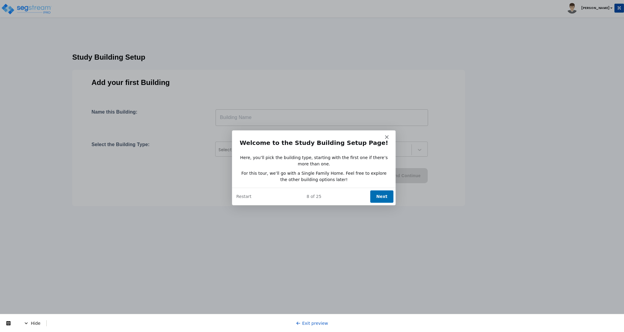
click at [95, 215] on div "Product tour overlay" at bounding box center [312, 166] width 624 height 332
click at [376, 195] on button "Next" at bounding box center [381, 196] width 23 height 12
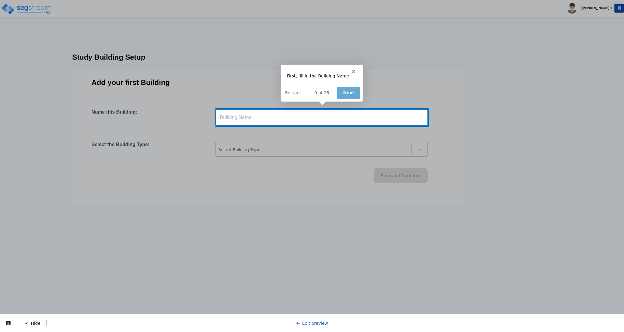
click at [323, 117] on input "text" at bounding box center [322, 117] width 213 height 17
type input "dsd"
click at [348, 92] on button "Next" at bounding box center [348, 92] width 23 height 12
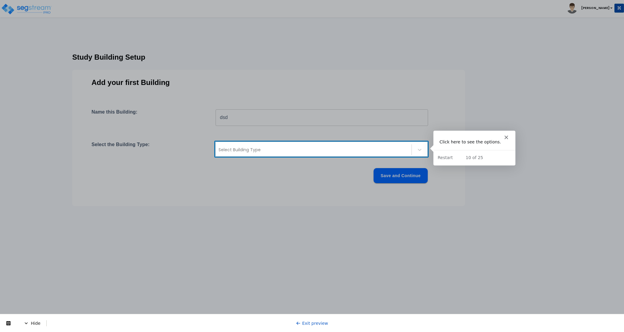
click at [329, 152] on div at bounding box center [314, 149] width 190 height 7
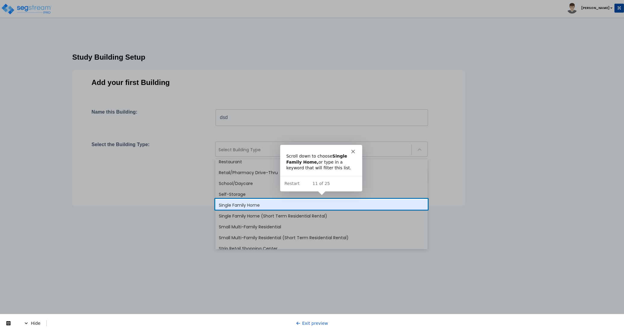
click at [236, 202] on div "Single Family Home" at bounding box center [321, 205] width 213 height 11
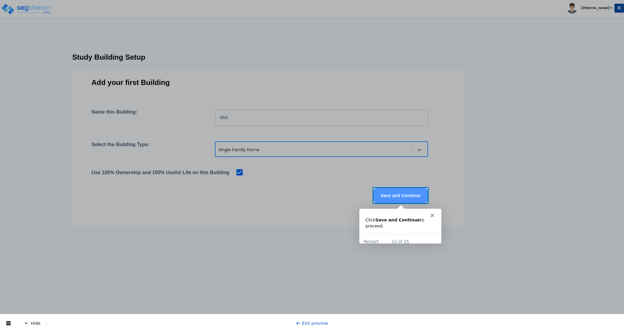
click at [386, 192] on button "Save and Continue" at bounding box center [401, 195] width 54 height 15
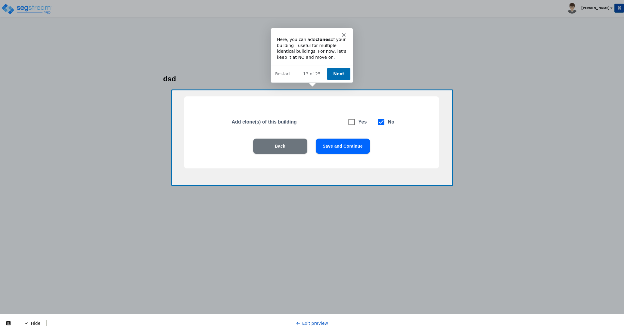
click at [338, 69] on button "Next" at bounding box center [338, 73] width 23 height 12
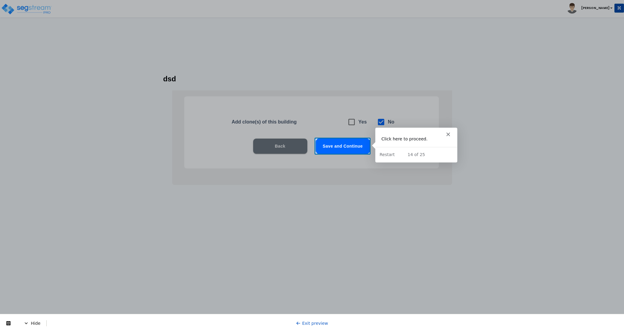
click at [340, 147] on button "Save and Continue" at bounding box center [343, 146] width 54 height 15
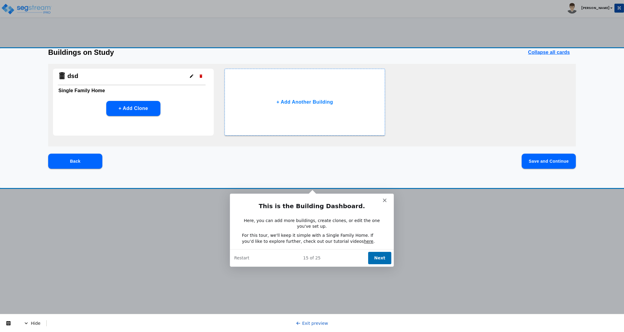
click at [374, 257] on button "Next" at bounding box center [379, 257] width 23 height 12
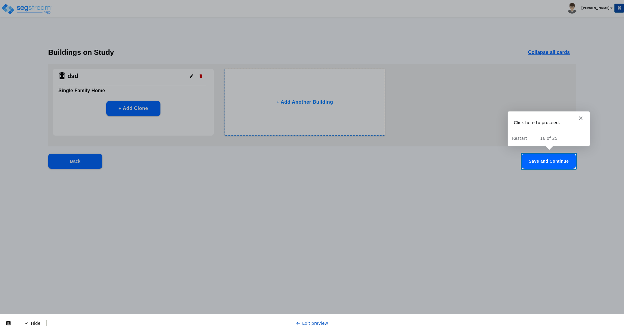
click at [531, 163] on button "Save and Continue" at bounding box center [549, 161] width 54 height 15
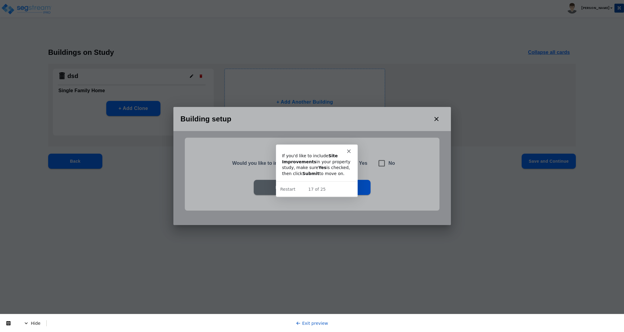
click at [360, 167] on h6 "Yes" at bounding box center [363, 163] width 8 height 8
click at [380, 188] on div "Back Submit" at bounding box center [312, 187] width 216 height 15
drag, startPoint x: 314, startPoint y: 218, endPoint x: 307, endPoint y: 215, distance: 6.9
click at [314, 218] on div "Would you like to include site improvements? Yes No Back Submit" at bounding box center [312, 178] width 278 height 94
drag, startPoint x: 233, startPoint y: 200, endPoint x: 229, endPoint y: 153, distance: 47.2
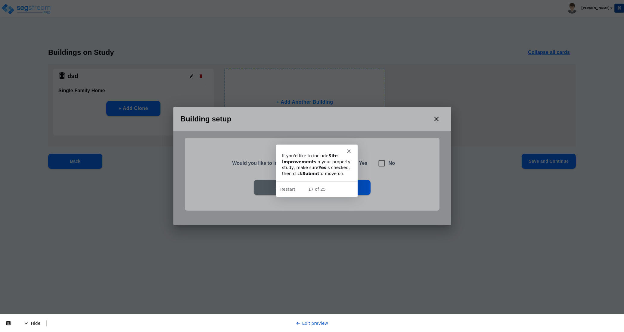
click at [233, 198] on div "Back Submit" at bounding box center [312, 196] width 216 height 33
drag, startPoint x: 229, startPoint y: 153, endPoint x: 232, endPoint y: 152, distance: 3.5
click at [231, 152] on div "Would you like to include site improvements? Yes No Back Submit" at bounding box center [312, 174] width 255 height 73
drag, startPoint x: 361, startPoint y: 155, endPoint x: 364, endPoint y: 168, distance: 12.9
click at [362, 155] on div "Would you like to include site improvements? Yes No Back Submit" at bounding box center [312, 174] width 255 height 73
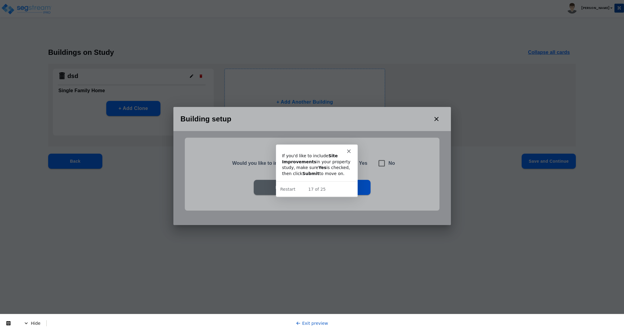
click at [349, 220] on div "Would you like to include site improvements? Yes No Back Submit" at bounding box center [312, 178] width 278 height 94
click at [310, 295] on link "Exit preview" at bounding box center [312, 323] width 32 height 5
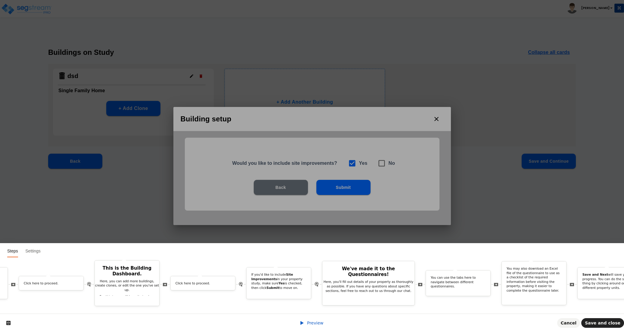
scroll to position [0, 1029]
click at [278, 283] on div "If you'd like to include Site Improvements in your property study, make sure Ye…" at bounding box center [280, 282] width 64 height 20
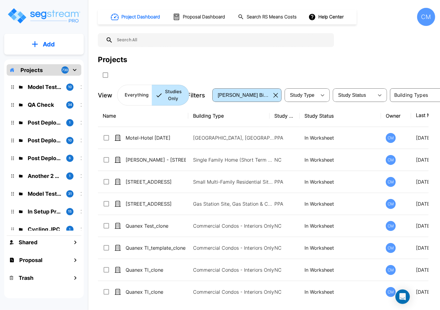
drag, startPoint x: 195, startPoint y: 61, endPoint x: 210, endPoint y: 72, distance: 18.6
click at [195, 61] on div "Projects" at bounding box center [266, 59] width 337 height 11
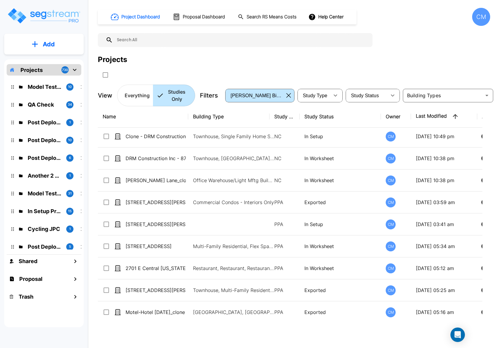
scroll to position [1130, 0]
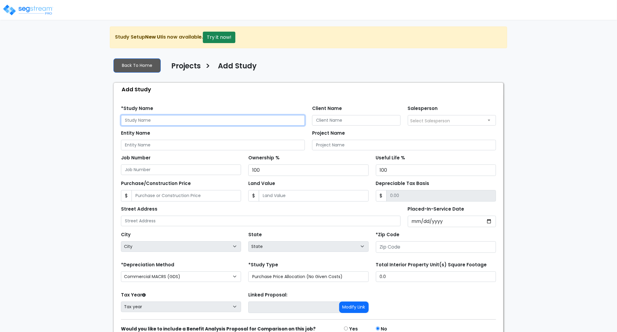
click at [187, 120] on input "text" at bounding box center [213, 120] width 184 height 11
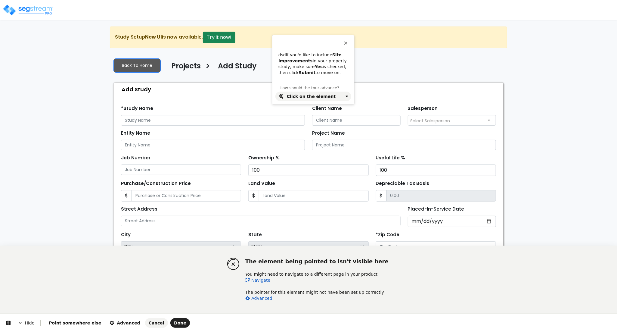
click at [81, 0] on html "The element being pointed to isn't visible here You might need to navigate to a…" at bounding box center [308, 0] width 617 height 0
drag, startPoint x: 285, startPoint y: 54, endPoint x: 267, endPoint y: 53, distance: 17.2
click at [267, 0] on html "The element being pointed to isn't visible here You might need to navigate to a…" at bounding box center [308, 0] width 617 height 0
click at [90, 0] on html "The element being pointed to isn't visible here You might need to navigate to a…" at bounding box center [308, 0] width 617 height 0
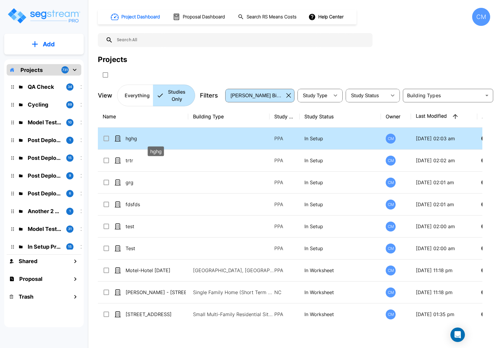
click at [129, 139] on p "hghg" at bounding box center [156, 138] width 60 height 7
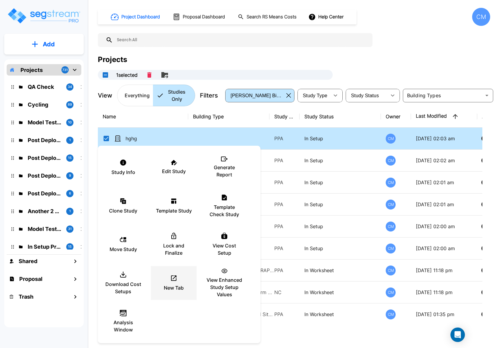
click at [176, 289] on p "New Tab" at bounding box center [174, 287] width 20 height 7
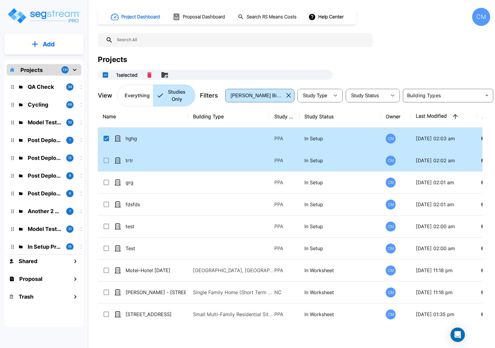
click at [104, 165] on td "trtr" at bounding box center [143, 161] width 90 height 22
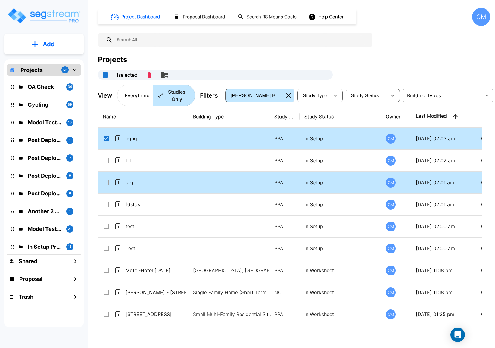
click at [105, 139] on input "select row hghg" at bounding box center [106, 137] width 6 height 5
checkbox input "true"
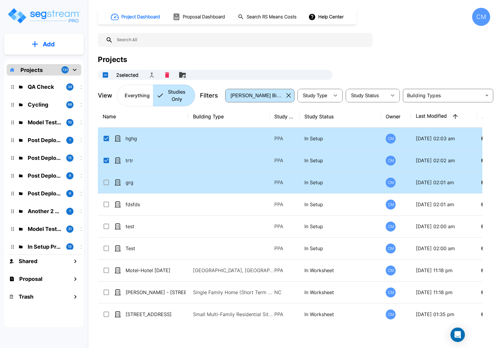
checkbox input "true"
click at [106, 138] on input "select row hghg" at bounding box center [106, 137] width 6 height 5
checkbox input "false"
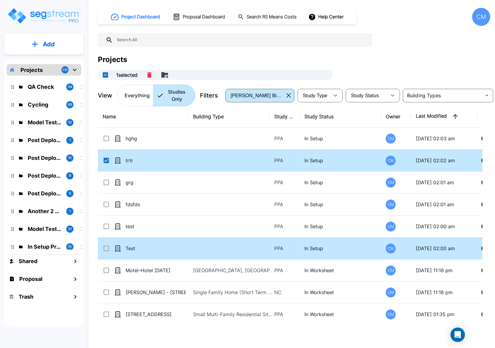
click at [105, 183] on input "select row grg" at bounding box center [106, 181] width 6 height 5
checkbox input "false"
click at [105, 200] on td "fdsfds" at bounding box center [143, 205] width 90 height 22
click at [106, 225] on input "select row test" at bounding box center [106, 225] width 6 height 5
checkbox input "false"
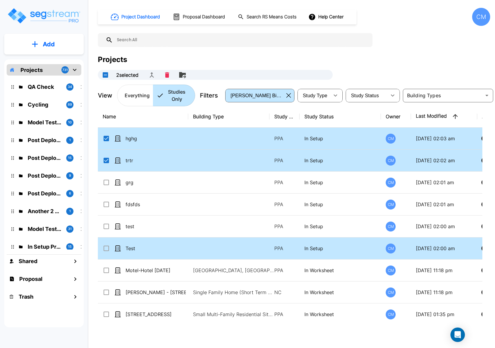
checkbox input "true"
click at [105, 250] on input "select row Test" at bounding box center [106, 247] width 6 height 5
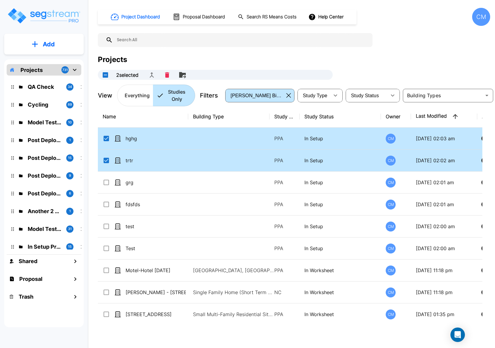
checkbox input "true"
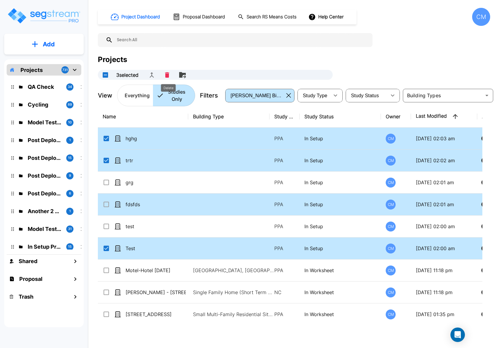
click at [108, 224] on input "select row test" at bounding box center [106, 225] width 6 height 5
checkbox input "false"
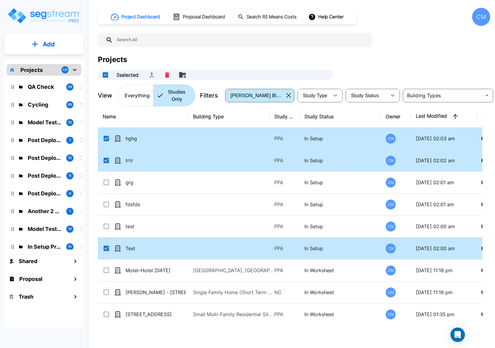
click at [108, 205] on input "select row fdsfds" at bounding box center [106, 203] width 6 height 5
checkbox input "false"
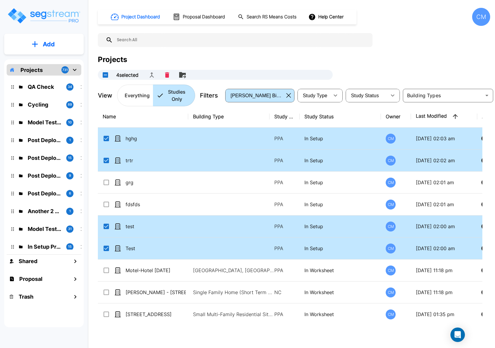
checkbox input "true"
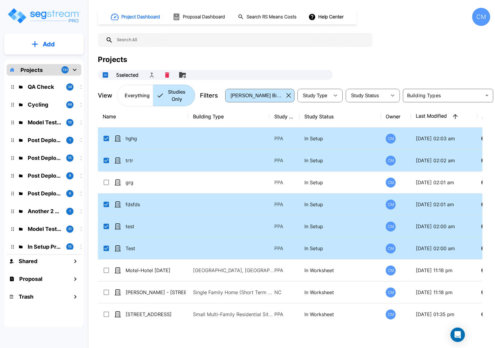
checkbox input "true"
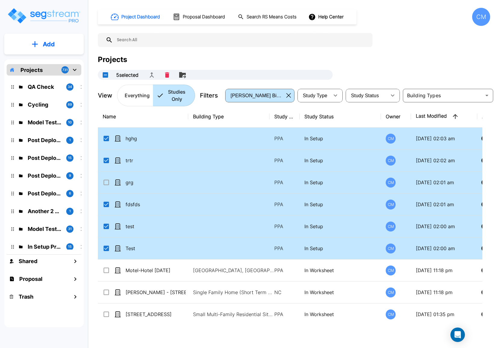
click at [106, 181] on input "select row grg" at bounding box center [106, 181] width 6 height 5
checkbox input "false"
click at [106, 137] on input "select row hghg" at bounding box center [106, 137] width 6 height 5
checkbox input "true"
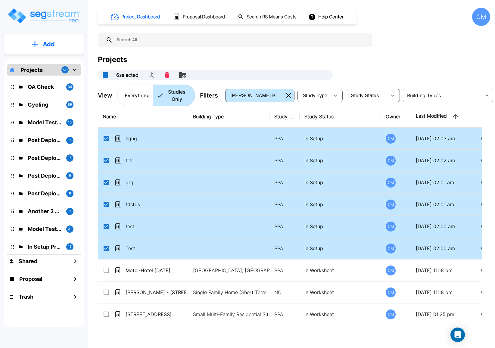
checkbox input "false"
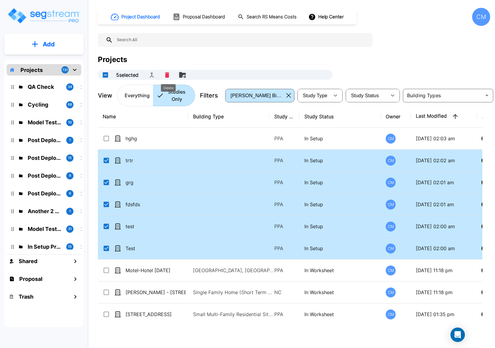
click at [168, 76] on icon "Delete" at bounding box center [167, 74] width 4 height 5
checkbox input "false"
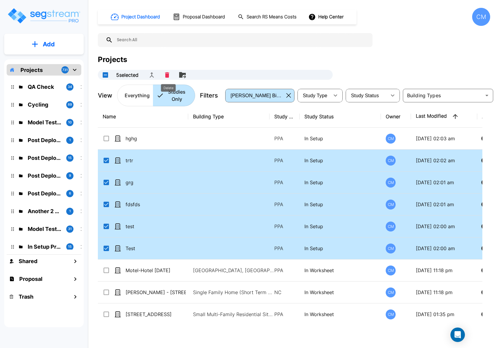
checkbox input "false"
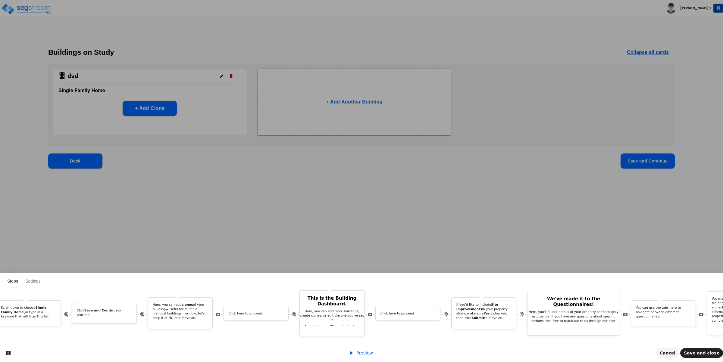
scroll to position [0, 844]
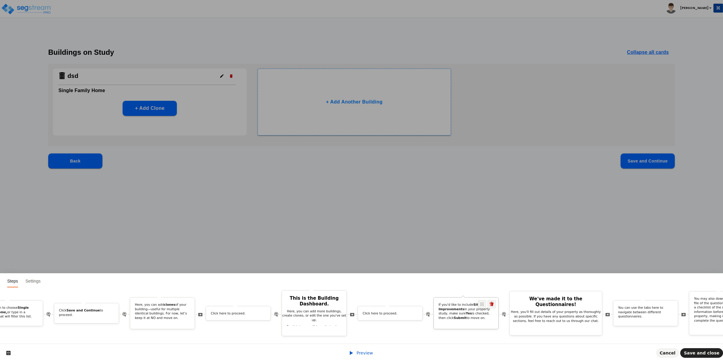
click at [427, 310] on p "If you'd like to include Site Improvements in your property study, make sure Ye…" at bounding box center [466, 312] width 55 height 18
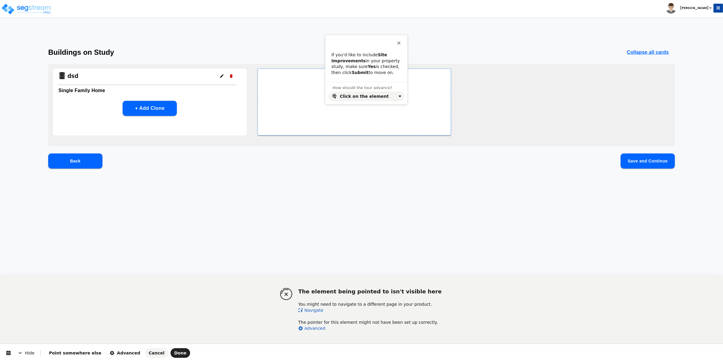
click at [306, 311] on link "Navigate" at bounding box center [310, 310] width 25 height 5
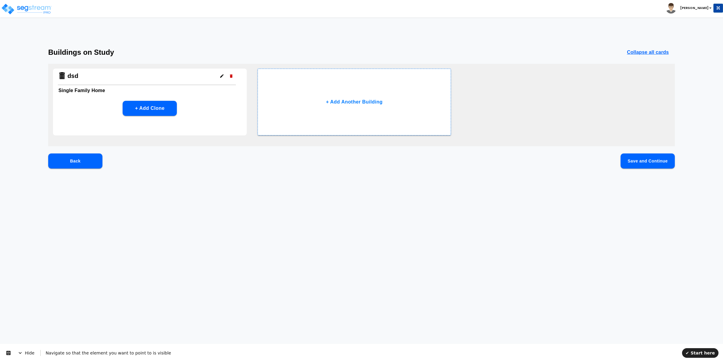
click at [427, 160] on button "Save and Continue" at bounding box center [647, 161] width 54 height 15
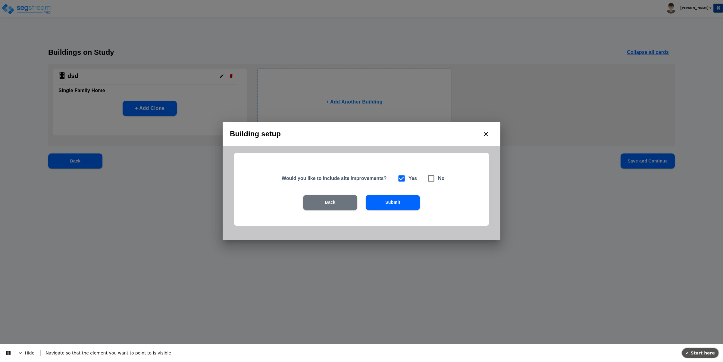
click at [427, 332] on span "✔ Start here" at bounding box center [700, 353] width 29 height 5
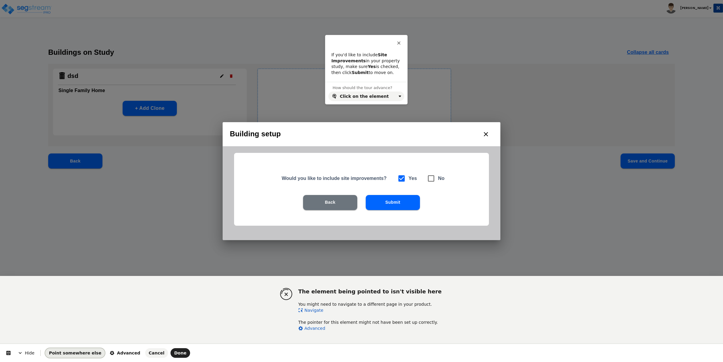
click at [76, 332] on span "Point somewhere else" at bounding box center [75, 353] width 52 height 5
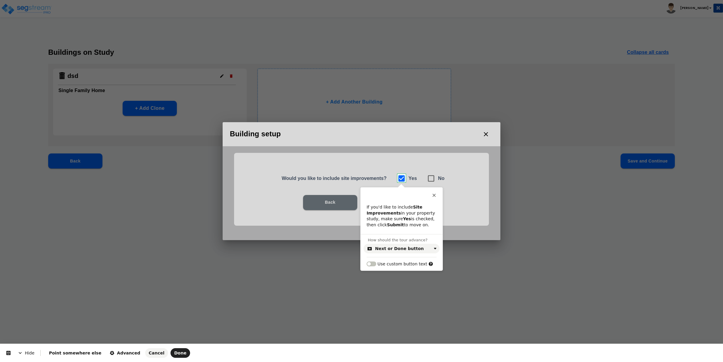
click at [401, 178] on body "Toggle navigation Cherry Mae" at bounding box center [361, 118] width 723 height 140
click at [174, 332] on span "Done" at bounding box center [180, 353] width 12 height 5
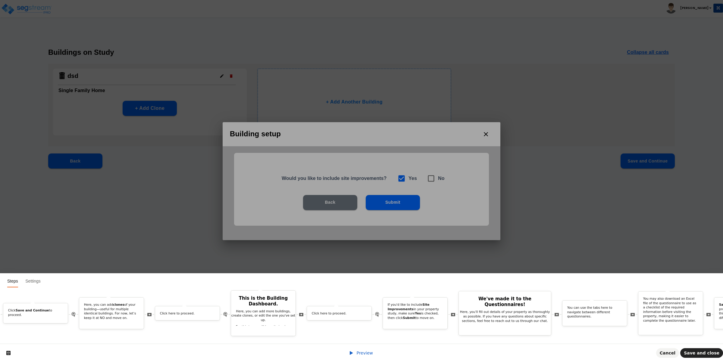
scroll to position [0, 959]
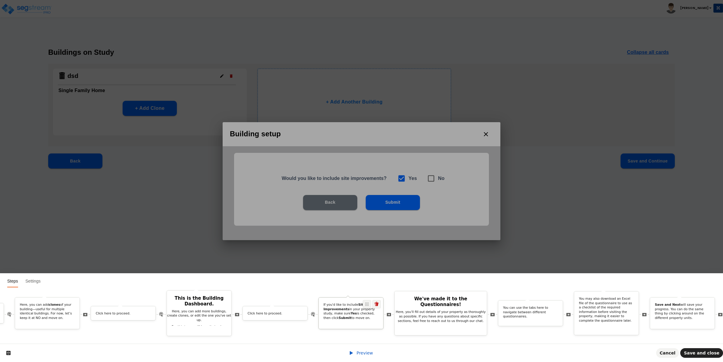
click at [349, 303] on b "Site Improvements" at bounding box center [344, 307] width 42 height 8
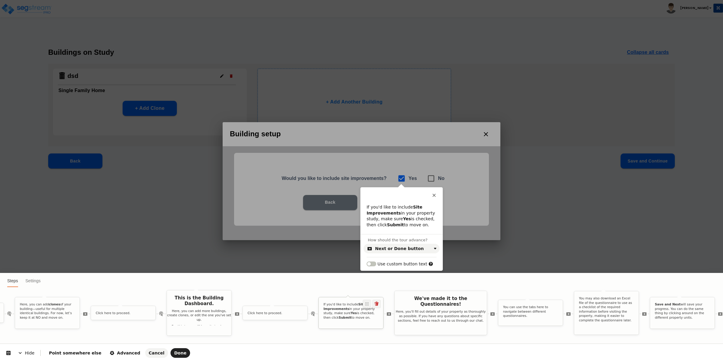
scroll to position [0, 0]
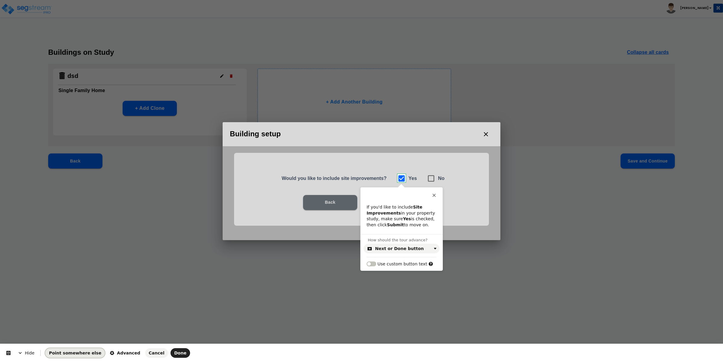
click at [74, 332] on span "Point somewhere else" at bounding box center [75, 353] width 52 height 5
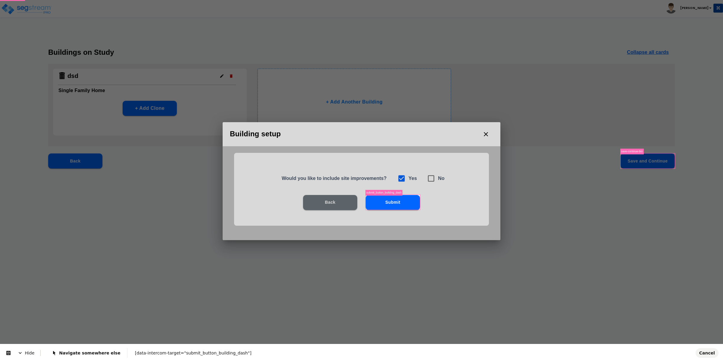
click at [384, 195] on html "Toggle navigation Cherry Mae x" at bounding box center [361, 97] width 723 height 195
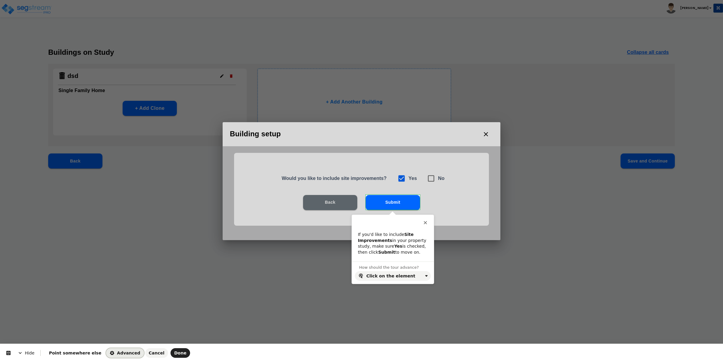
click at [116, 332] on span "Advanced" at bounding box center [125, 353] width 30 height 5
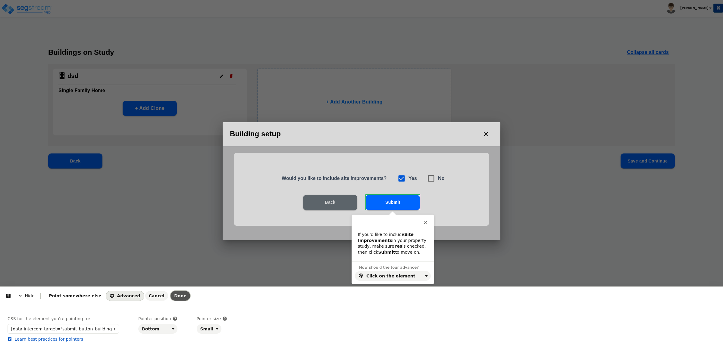
click at [174, 294] on span "Done" at bounding box center [180, 296] width 12 height 5
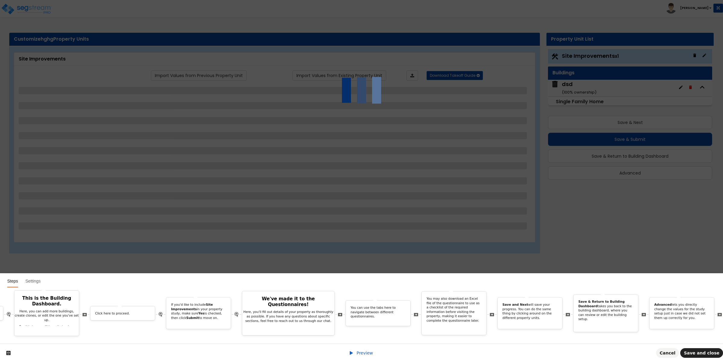
scroll to position [0, 1062]
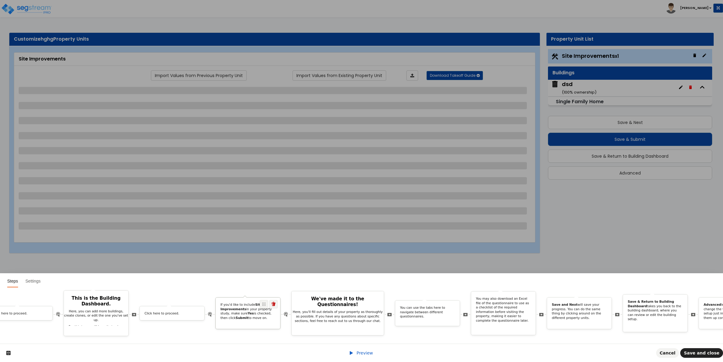
click at [257, 305] on p "If you'd like to include Site Improvements in your property study, make sure Ye…" at bounding box center [247, 312] width 55 height 18
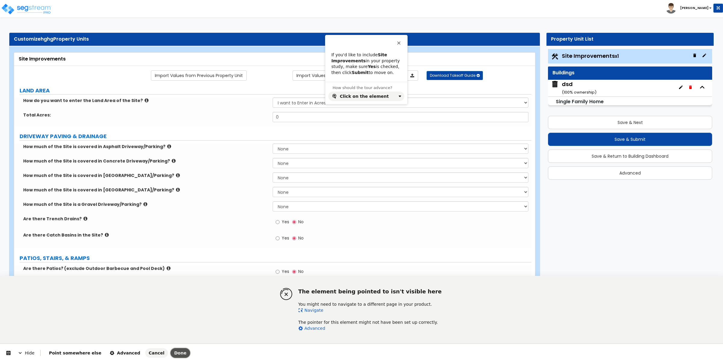
click at [174, 332] on span "Done" at bounding box center [180, 353] width 12 height 5
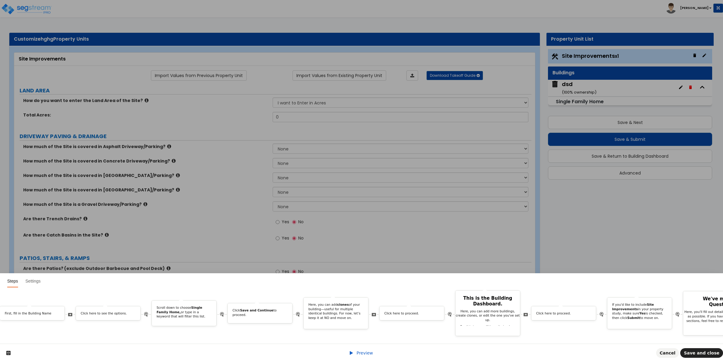
scroll to position [0, 713]
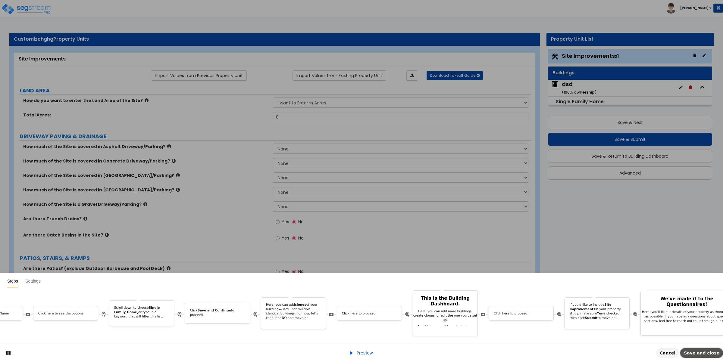
click at [427, 332] on button "Save and close" at bounding box center [701, 353] width 43 height 10
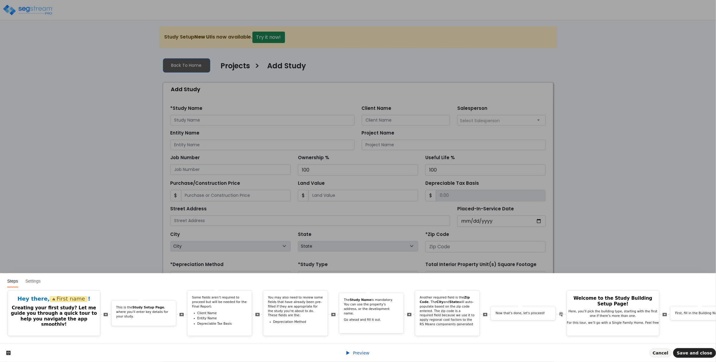
click at [350, 332] on icon at bounding box center [347, 353] width 5 height 5
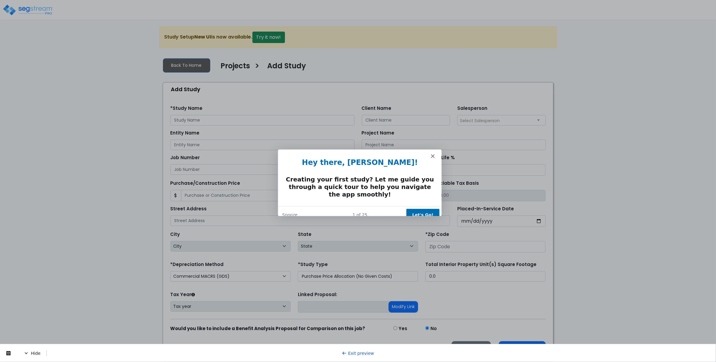
click at [420, 208] on button "Let's Go!" at bounding box center [422, 214] width 33 height 12
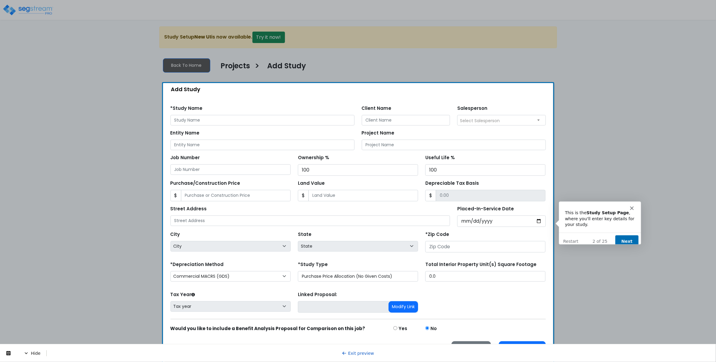
scroll to position [3, 0]
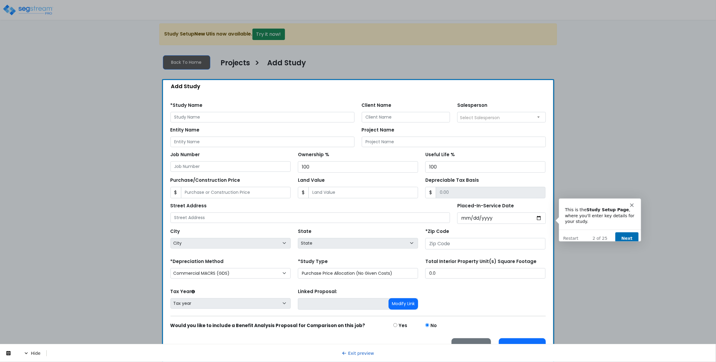
click at [420, 232] on button "Next" at bounding box center [626, 238] width 23 height 12
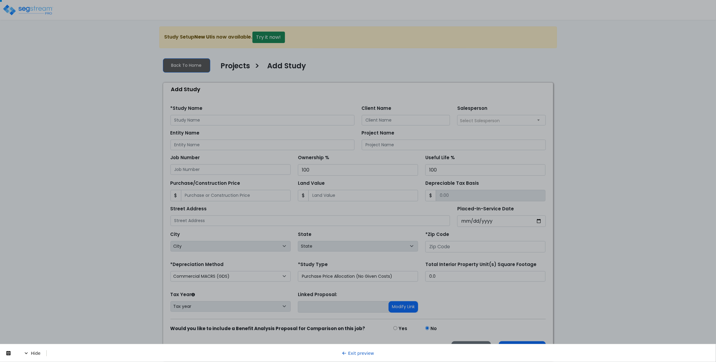
scroll to position [0, 0]
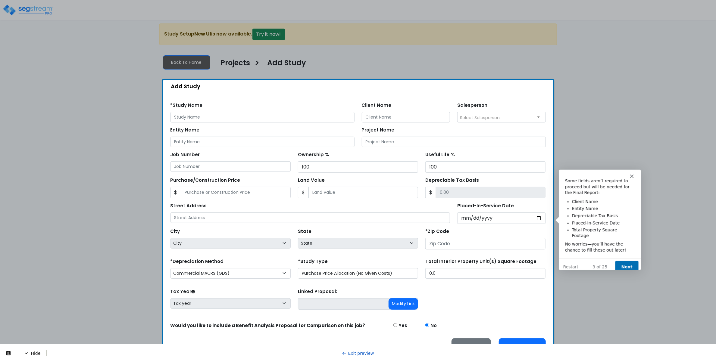
click at [420, 264] on button "Next" at bounding box center [626, 267] width 23 height 12
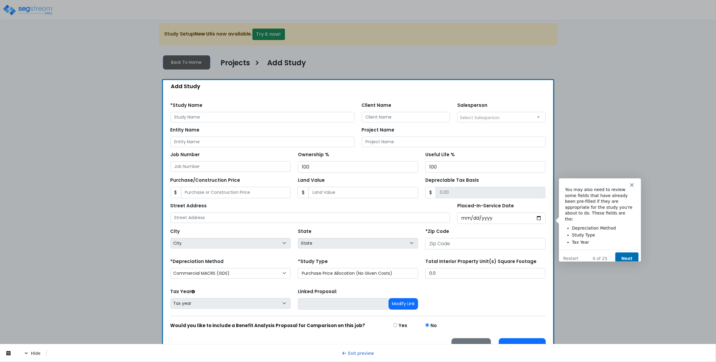
click at [420, 252] on button "Next" at bounding box center [626, 258] width 23 height 12
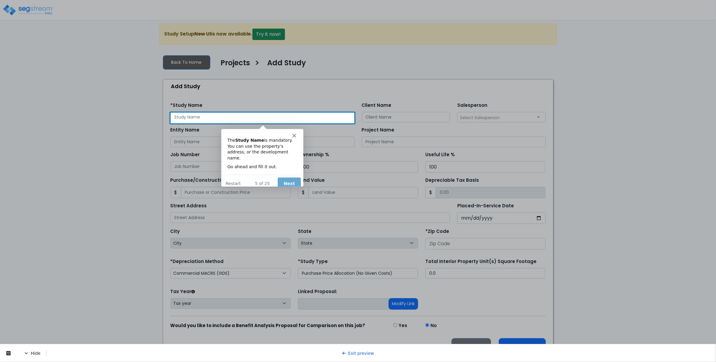
click at [298, 121] on input "text" at bounding box center [262, 117] width 184 height 11
type input "dsd"
click at [289, 177] on button "Next" at bounding box center [288, 183] width 23 height 12
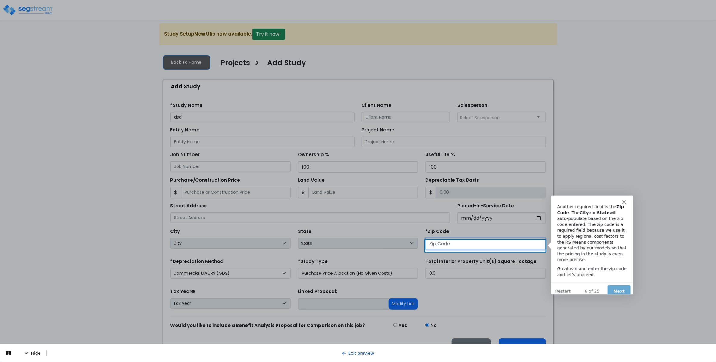
click at [420, 247] on input "number" at bounding box center [485, 243] width 120 height 11
type input "90250"
select select "CA"
type input "90250"
click at [420, 285] on button "Next" at bounding box center [618, 291] width 23 height 12
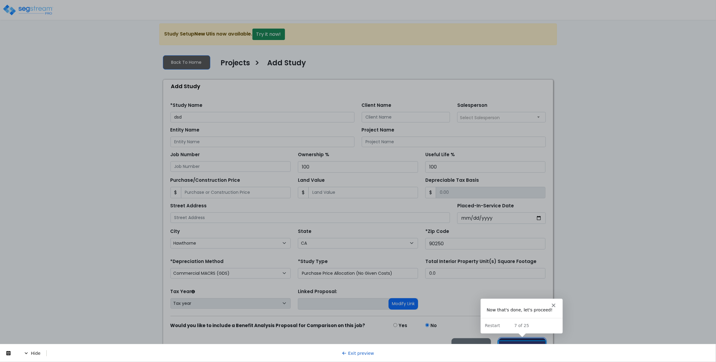
click at [420, 332] on button "Proceed" at bounding box center [522, 346] width 47 height 15
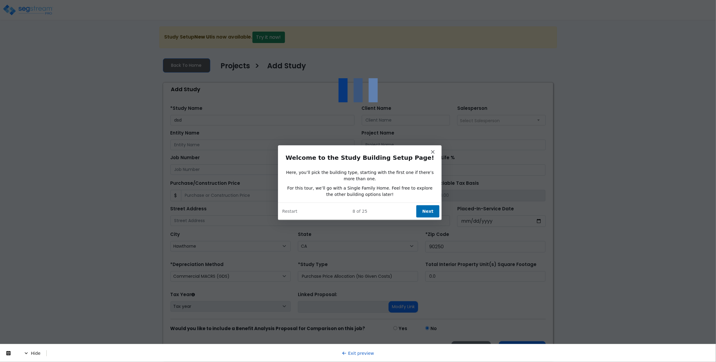
click at [30, 332] on span "Hide" at bounding box center [35, 353] width 23 height 6
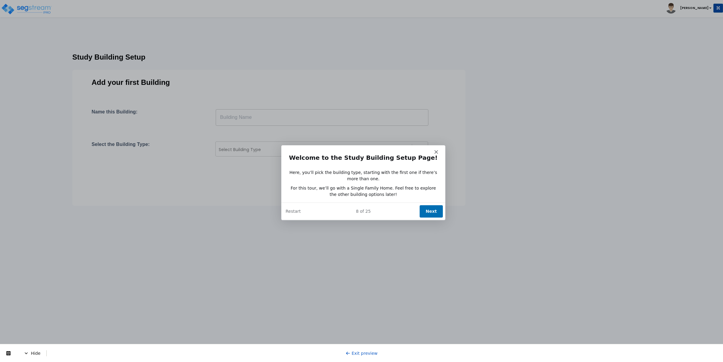
click at [429, 207] on button "Next" at bounding box center [430, 211] width 23 height 12
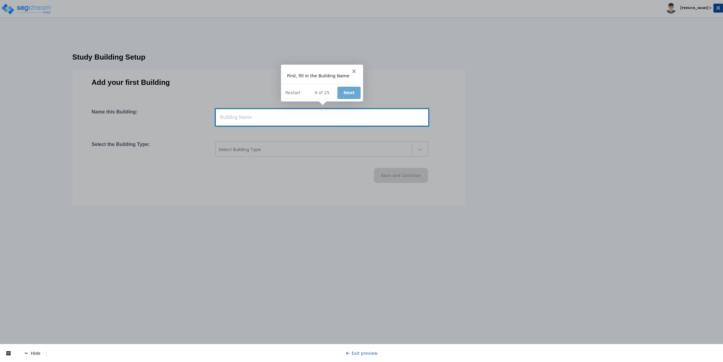
click at [319, 126] on div at bounding box center [361, 244] width 723 height 236
click at [317, 121] on input "text" at bounding box center [322, 117] width 213 height 17
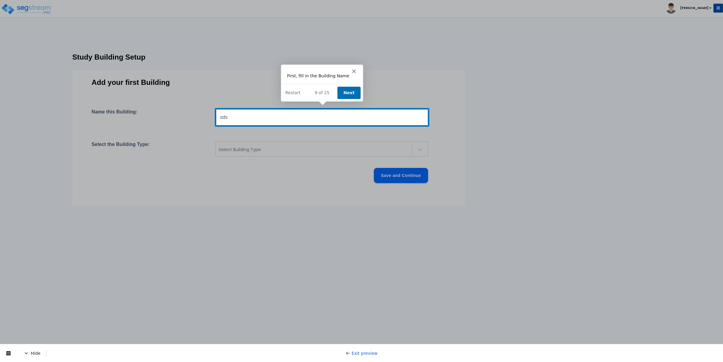
type input "sds"
click at [342, 92] on button "Next" at bounding box center [348, 92] width 23 height 12
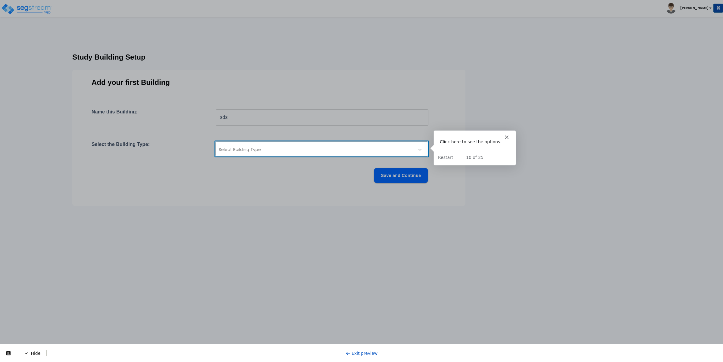
click at [308, 147] on div at bounding box center [314, 149] width 190 height 7
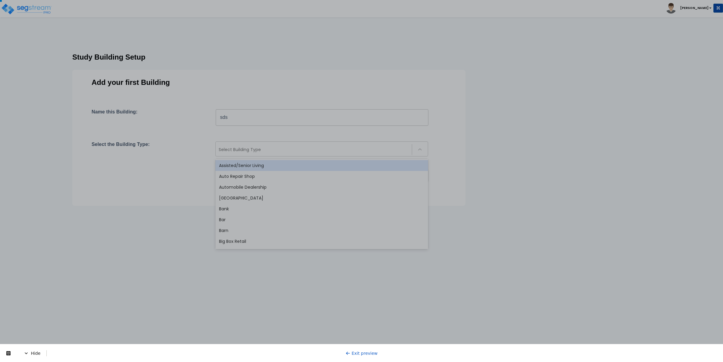
scroll to position [492, 0]
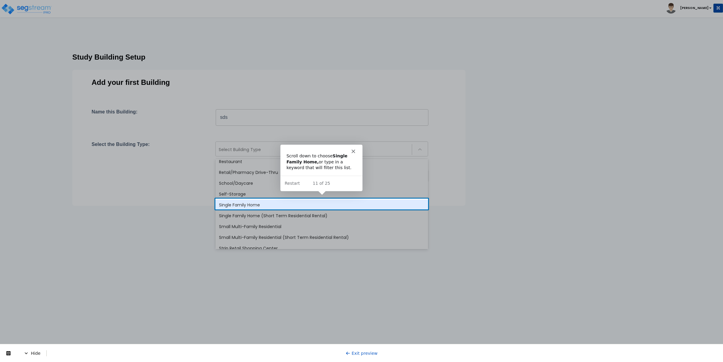
click at [250, 205] on div "Single Family Home" at bounding box center [321, 205] width 213 height 11
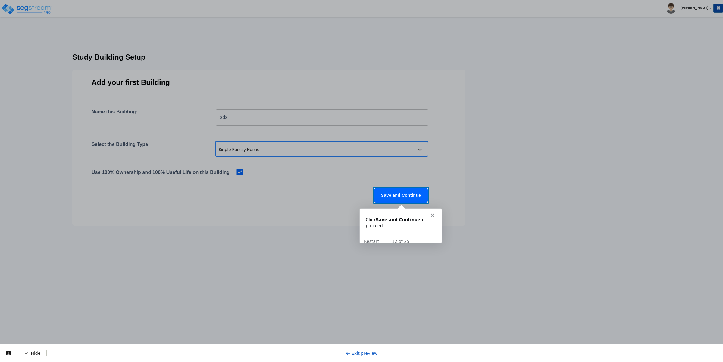
scroll to position [0, 0]
click at [397, 196] on button "Save and Continue" at bounding box center [401, 195] width 54 height 15
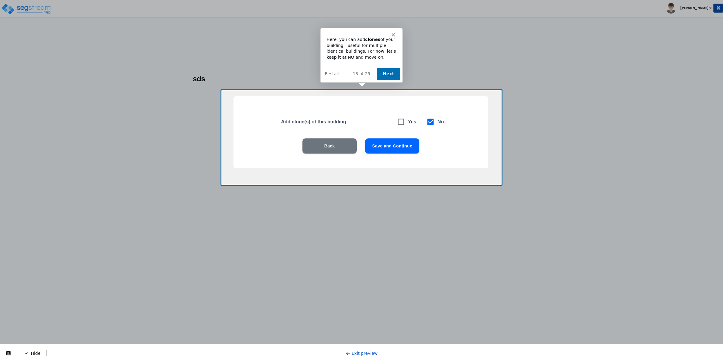
click at [391, 70] on button "Next" at bounding box center [387, 73] width 23 height 12
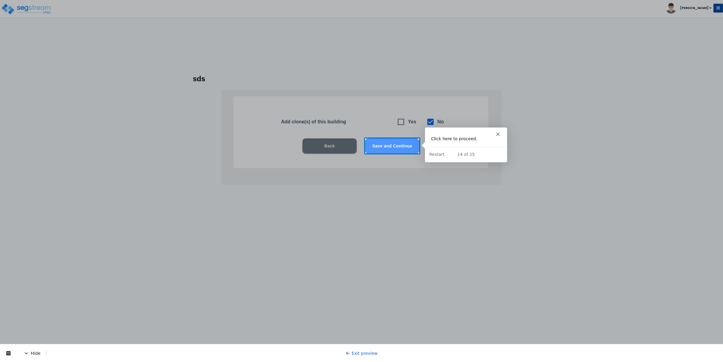
click at [391, 144] on button "Save and Continue" at bounding box center [392, 146] width 54 height 15
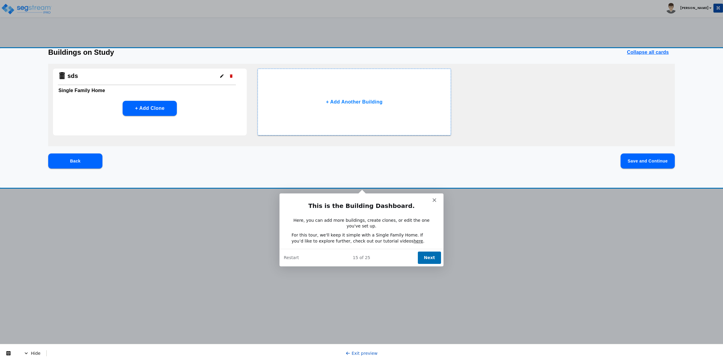
click at [425, 256] on button "Next" at bounding box center [428, 257] width 23 height 12
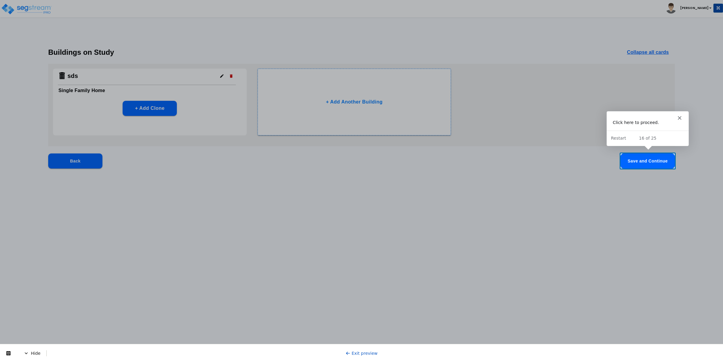
click at [659, 158] on button "Save and Continue" at bounding box center [647, 161] width 54 height 15
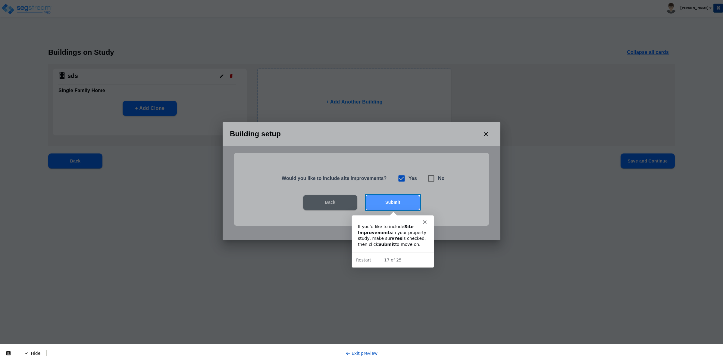
click at [398, 200] on button "Submit" at bounding box center [393, 202] width 54 height 15
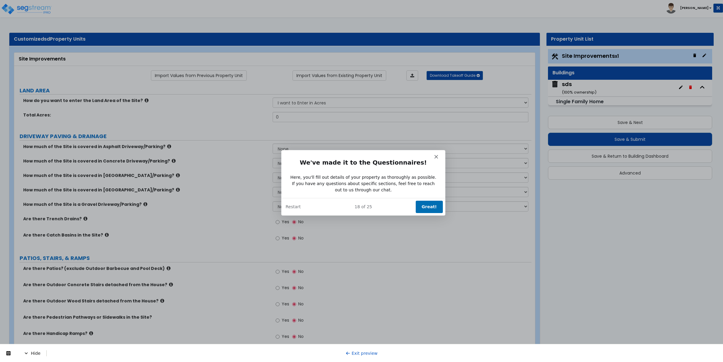
click at [427, 204] on button "Great!" at bounding box center [428, 206] width 27 height 12
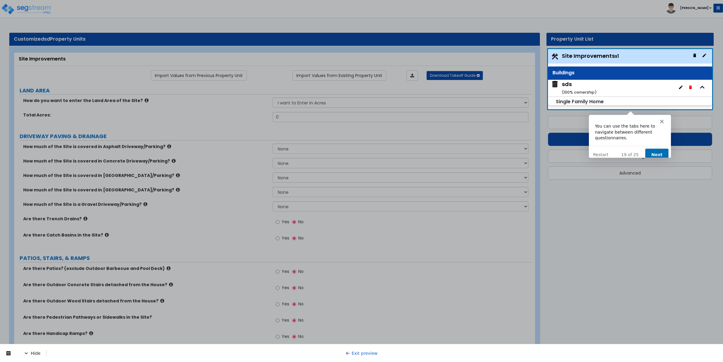
click at [655, 148] on button "Next" at bounding box center [656, 154] width 23 height 12
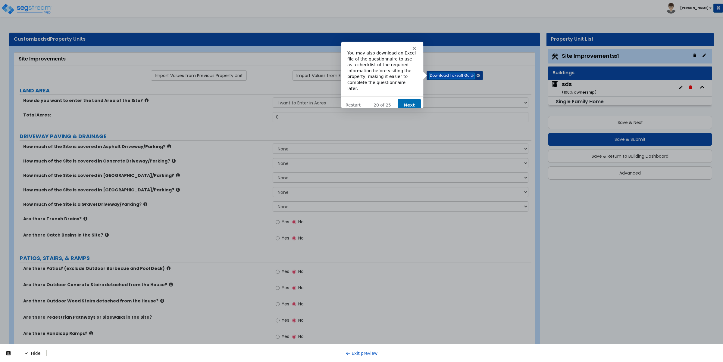
click at [414, 99] on button "Next" at bounding box center [408, 105] width 23 height 12
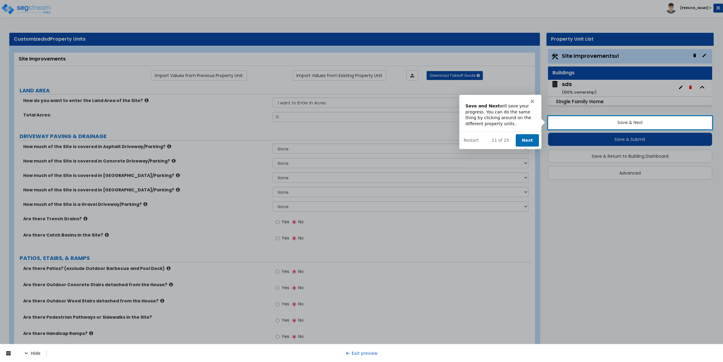
click at [532, 139] on button "Next" at bounding box center [526, 140] width 23 height 12
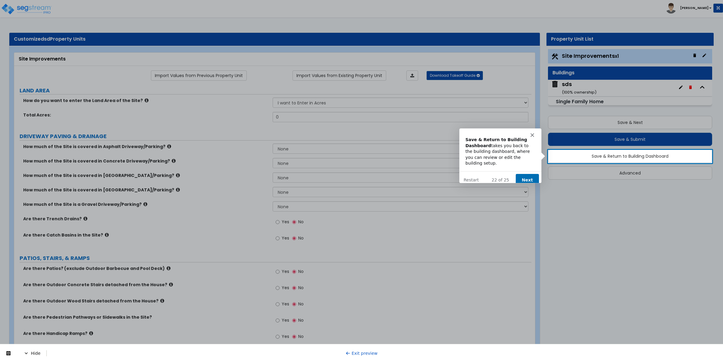
click at [529, 174] on button "Next" at bounding box center [526, 180] width 23 height 12
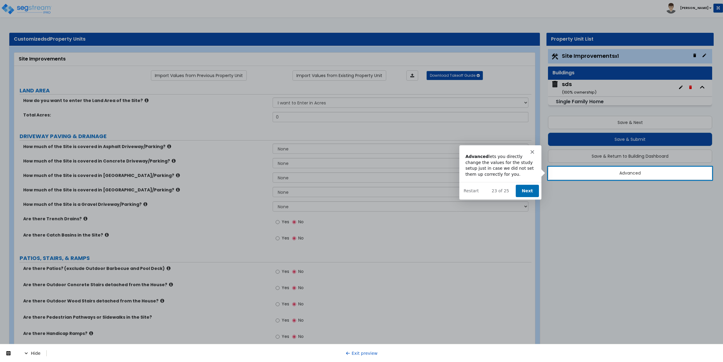
click at [523, 191] on button "Next" at bounding box center [526, 191] width 23 height 12
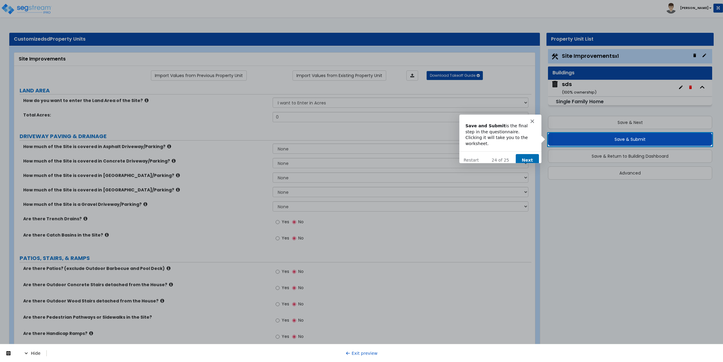
click at [525, 154] on button "Next" at bounding box center [526, 160] width 23 height 12
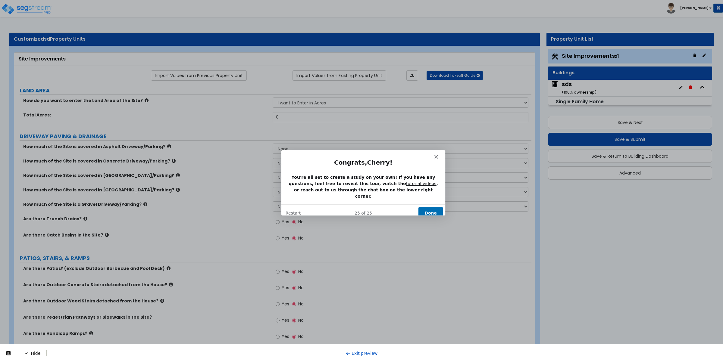
click at [428, 207] on button "Done" at bounding box center [430, 213] width 24 height 12
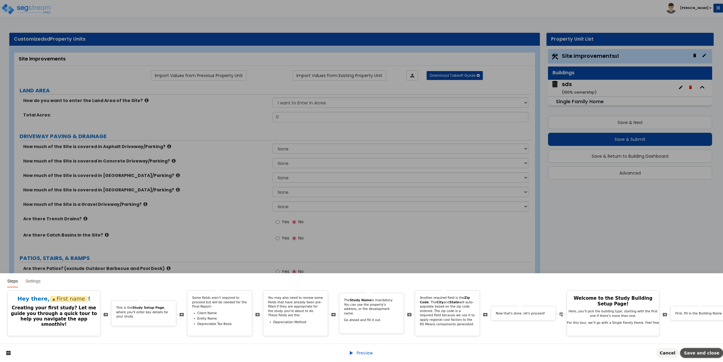
click at [711, 353] on span "Save and close" at bounding box center [702, 353] width 36 height 5
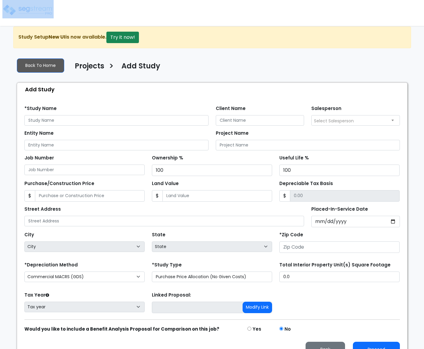
click at [0, 10] on html "Notification x View All [PERSON_NAME] Bimbo Admin Notification" at bounding box center [212, 181] width 424 height 362
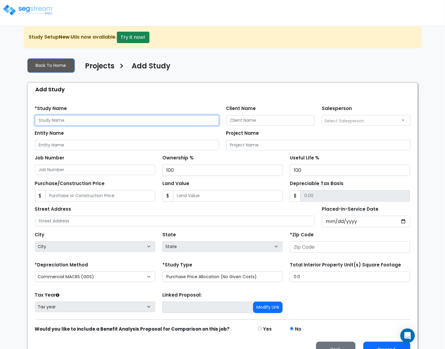
click at [58, 122] on input "text" at bounding box center [127, 120] width 184 height 11
type input "S"
type input "Test"
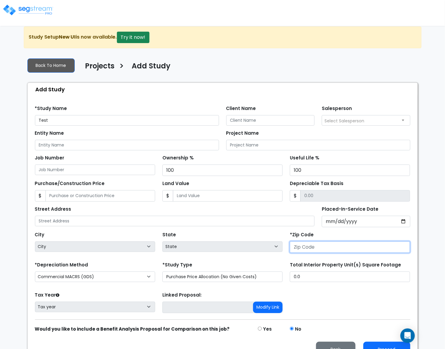
click at [336, 251] on input "number" at bounding box center [350, 246] width 120 height 11
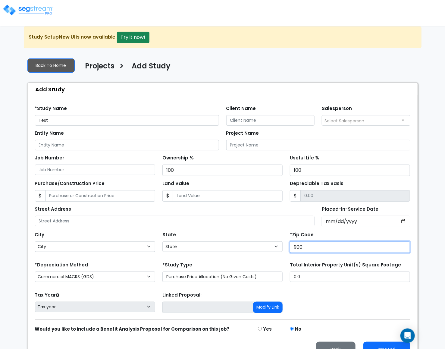
type input "9000"
select select "CA"
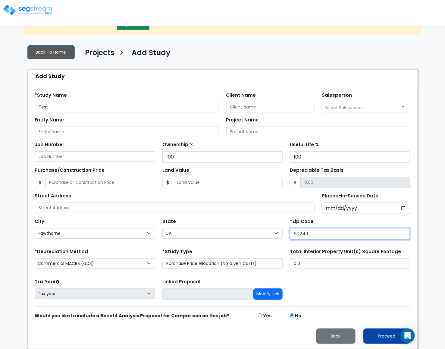
type input "90249"
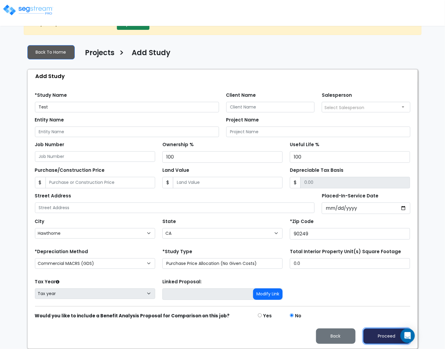
click at [380, 333] on button "Proceed" at bounding box center [386, 335] width 47 height 15
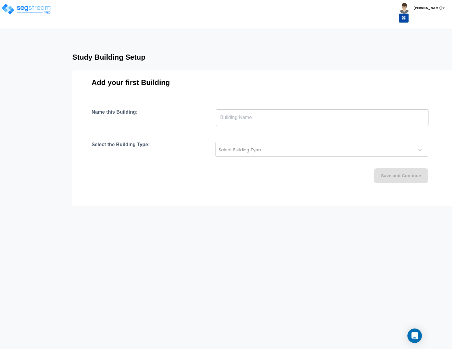
click at [228, 117] on input "text" at bounding box center [322, 117] width 213 height 17
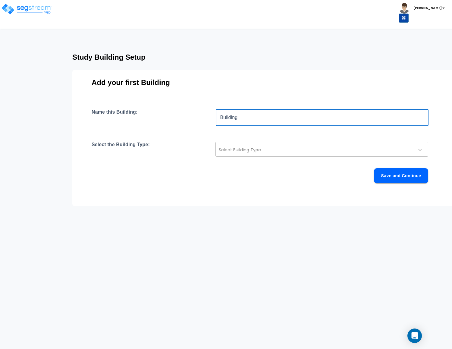
type input "Building"
click at [230, 153] on div at bounding box center [314, 149] width 190 height 7
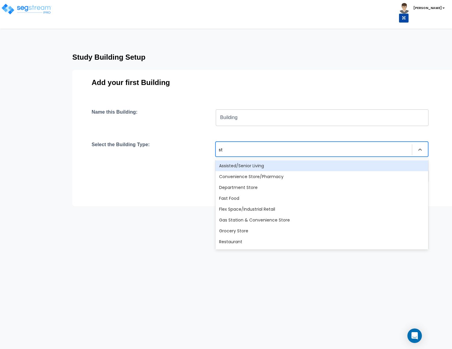
type input "str"
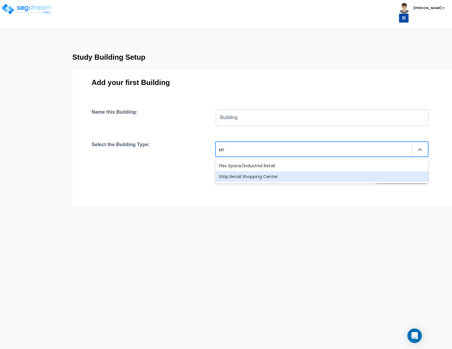
click at [233, 178] on div "Strip Retail Shopping Center" at bounding box center [321, 176] width 213 height 11
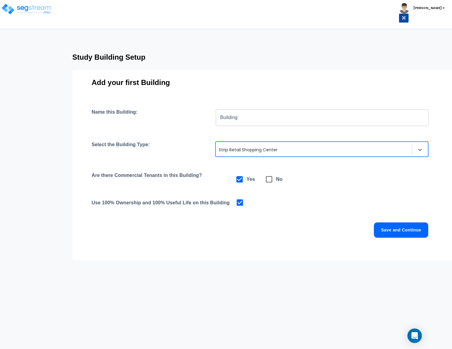
click at [267, 179] on icon at bounding box center [269, 179] width 8 height 8
checkbox input "false"
checkbox input "true"
click at [384, 229] on button "Save and Continue" at bounding box center [401, 229] width 54 height 15
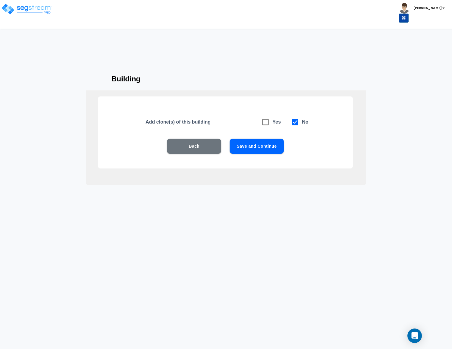
click at [260, 146] on button "Save and Continue" at bounding box center [257, 146] width 54 height 15
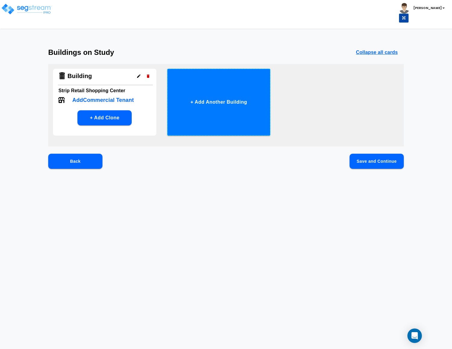
click at [199, 106] on button "+ Add Another Building" at bounding box center [218, 102] width 103 height 67
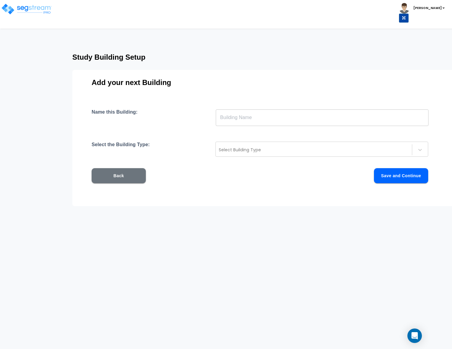
click at [234, 117] on input "text" at bounding box center [322, 117] width 213 height 17
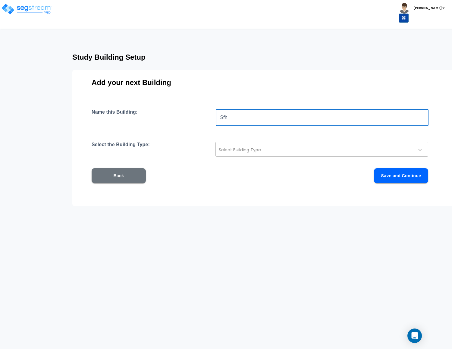
type input "Sfh"
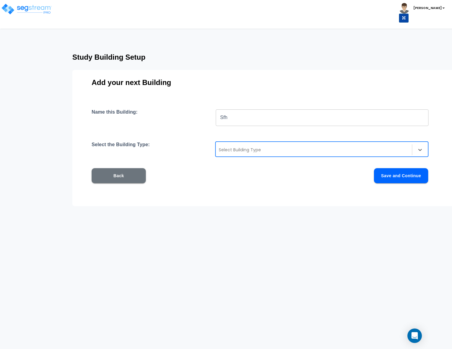
click at [307, 146] on div at bounding box center [314, 149] width 190 height 7
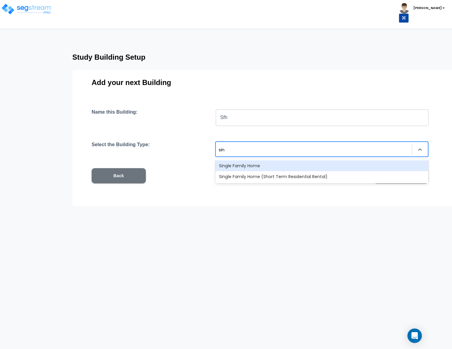
type input "sing"
click at [292, 165] on div "Single Family Home" at bounding box center [321, 165] width 213 height 11
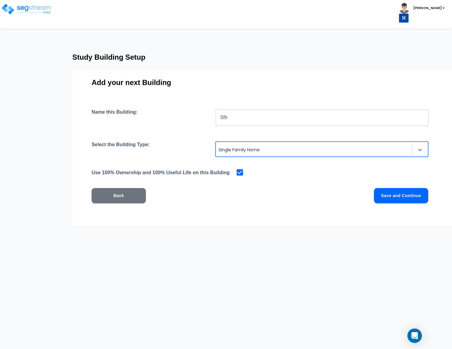
click at [393, 196] on button "Save and Continue" at bounding box center [401, 195] width 54 height 15
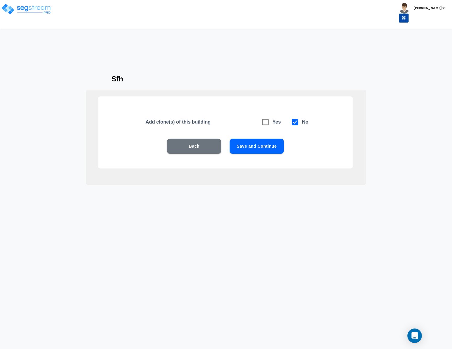
click at [261, 139] on button "Save and Continue" at bounding box center [257, 146] width 54 height 15
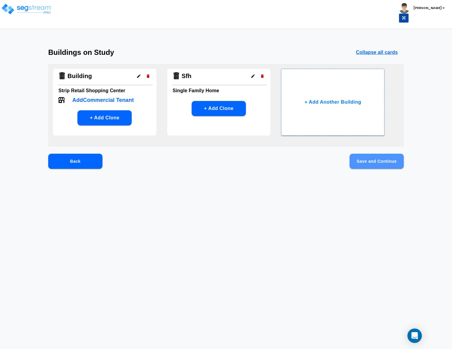
click at [381, 164] on button "Save and Continue" at bounding box center [376, 161] width 54 height 15
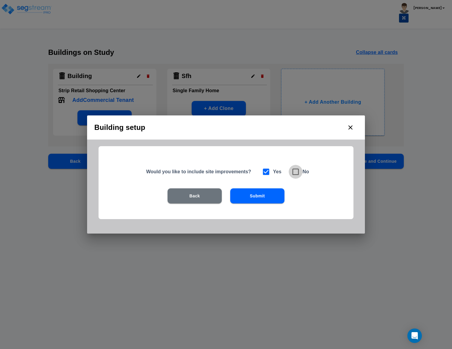
drag, startPoint x: 292, startPoint y: 173, endPoint x: 291, endPoint y: 176, distance: 3.5
click at [293, 173] on icon at bounding box center [295, 172] width 6 height 6
checkbox input "false"
checkbox input "true"
click at [264, 198] on button "Submit" at bounding box center [257, 195] width 54 height 15
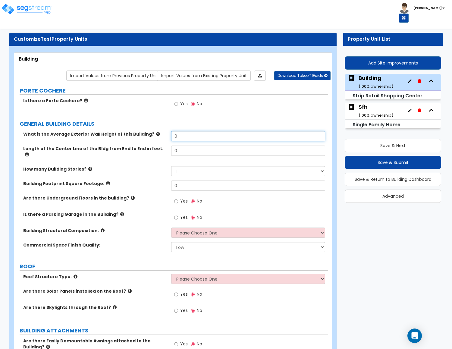
drag, startPoint x: 185, startPoint y: 136, endPoint x: 137, endPoint y: 129, distance: 48.3
type input "15"
drag, startPoint x: 197, startPoint y: 151, endPoint x: 130, endPoint y: 146, distance: 67.1
click at [130, 146] on div "What is the Average Exterior Wall Height of this Building? 15 Length of the Cen…" at bounding box center [171, 193] width 305 height 125
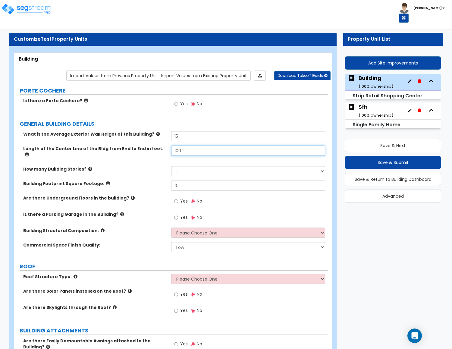
type input "100"
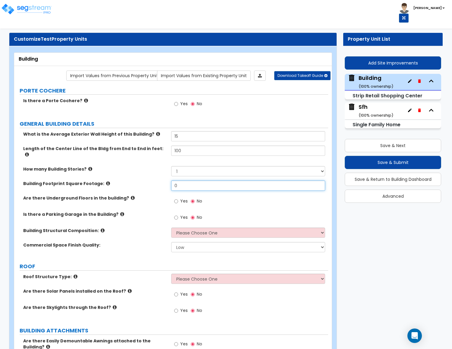
drag, startPoint x: 185, startPoint y: 182, endPoint x: 120, endPoint y: 179, distance: 64.2
click at [121, 180] on div "Building Footprint Square Footage: 0" at bounding box center [171, 187] width 314 height 14
type input "10,000"
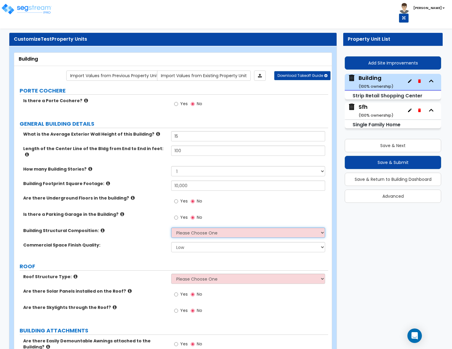
click at [183, 227] on select "Please Choose One Tilt-up Wall Construction Reinforced Concrete Structural Stee…" at bounding box center [248, 232] width 154 height 10
select select "3"
click at [171, 227] on select "Please Choose One Tilt-up Wall Construction Reinforced Concrete Structural Stee…" at bounding box center [248, 232] width 154 height 10
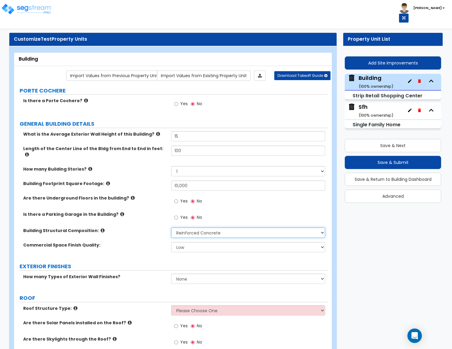
scroll to position [90, 0]
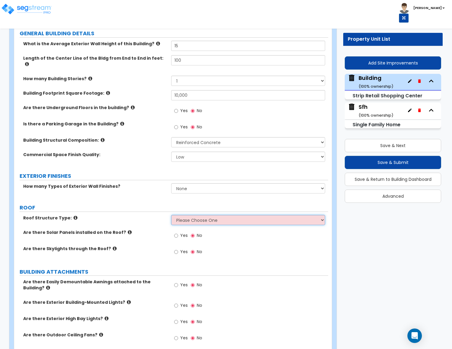
click at [181, 215] on select "Please Choose One Gable Roof Flat Roof Hybrid Gable & Flat Roof" at bounding box center [248, 220] width 154 height 10
click at [179, 215] on select "Please Choose One Gable Roof Flat Roof Hybrid Gable & Flat Roof" at bounding box center [248, 220] width 154 height 10
click at [171, 215] on select "Please Choose One Gable Roof Flat Roof Hybrid Gable & Flat Roof" at bounding box center [248, 220] width 154 height 10
click at [181, 235] on label "Yes" at bounding box center [181, 236] width 14 height 10
click at [178, 235] on input "Yes" at bounding box center [176, 235] width 4 height 7
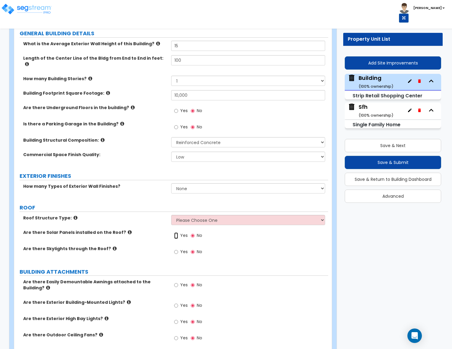
radio input "true"
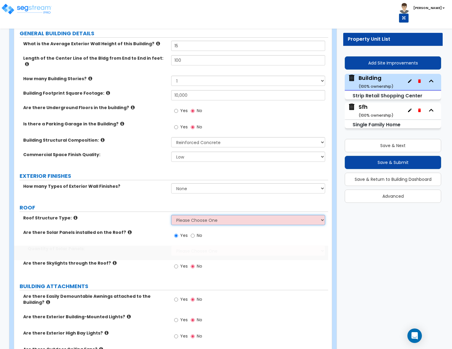
click at [183, 216] on select "Please Choose One Gable Roof Flat Roof Hybrid Gable & Flat Roof" at bounding box center [248, 220] width 154 height 10
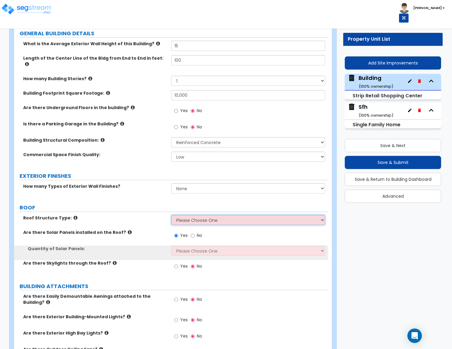
select select "1"
click at [171, 215] on select "Please Choose One Gable Roof Flat Roof Hybrid Gable & Flat Roof" at bounding box center [248, 220] width 154 height 10
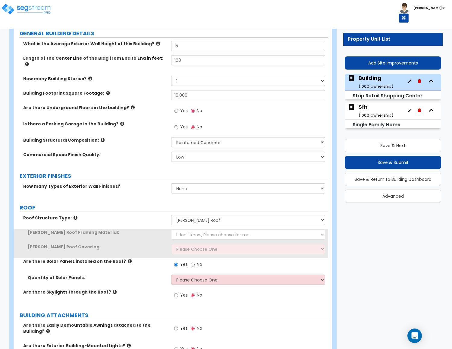
click at [183, 236] on div "Gable Roof Framing Material: I don't know, Please choose for me Metal Wood" at bounding box center [171, 236] width 314 height 14
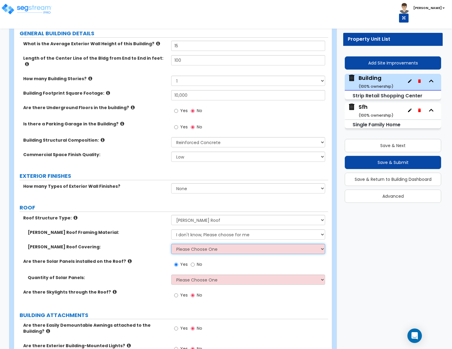
click at [185, 248] on select "Please Choose One Asphalt Shingle Clay Tile Wood Shingle Metal Shingle Standing…" at bounding box center [248, 249] width 154 height 10
select select "1"
click at [171, 244] on select "Please Choose One Asphalt Shingle Clay Tile Wood Shingle Metal Shingle Standing…" at bounding box center [248, 249] width 154 height 10
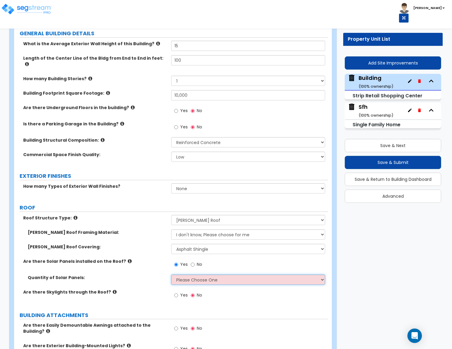
click at [191, 278] on select "Please Choose One Enter the Percentage of Roof Covered by Solar Panels Enter th…" at bounding box center [248, 279] width 154 height 10
click at [148, 258] on label "Are there Solar Panels installed on the Roof?" at bounding box center [94, 261] width 143 height 6
click at [193, 261] on input "No" at bounding box center [193, 264] width 4 height 7
radio input "false"
radio input "true"
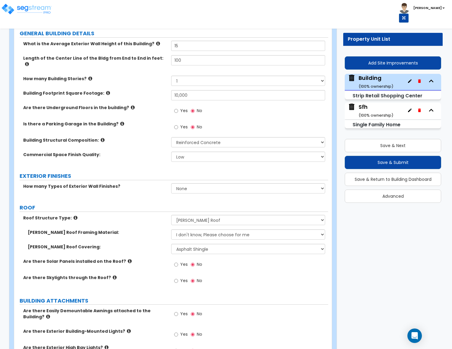
click at [226, 264] on div "Yes No" at bounding box center [249, 266] width 157 height 16
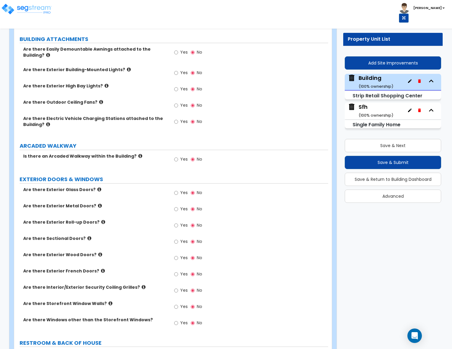
click at [181, 303] on span "Yes" at bounding box center [184, 306] width 8 height 6
click at [178, 303] on input "Yes" at bounding box center [176, 306] width 4 height 7
radio input "true"
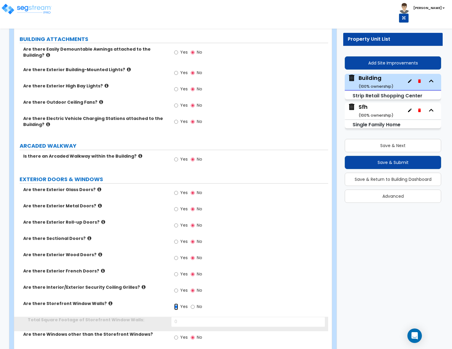
scroll to position [442, 0]
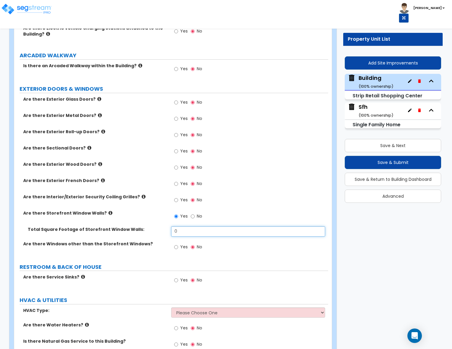
drag, startPoint x: 136, startPoint y: 224, endPoint x: 127, endPoint y: 222, distance: 9.6
click at [128, 226] on div "Total Square Footage of Storefront Window Walls: 0" at bounding box center [171, 233] width 314 height 14
type input "100"
click at [174, 244] on input "Yes" at bounding box center [176, 247] width 4 height 7
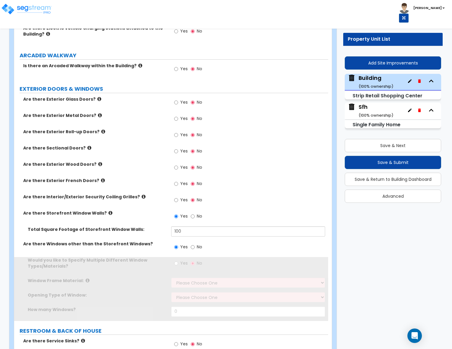
click at [180, 244] on span "Yes" at bounding box center [184, 247] width 8 height 6
click at [178, 244] on input "Yes" at bounding box center [176, 247] width 4 height 7
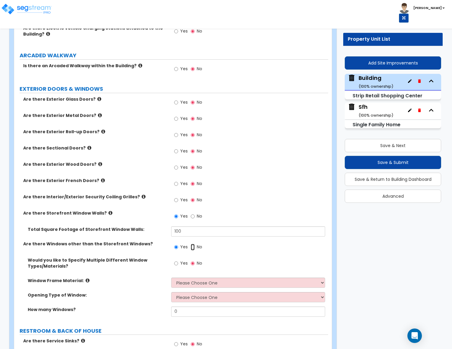
click at [192, 244] on input "No" at bounding box center [193, 247] width 4 height 7
radio input "false"
radio input "true"
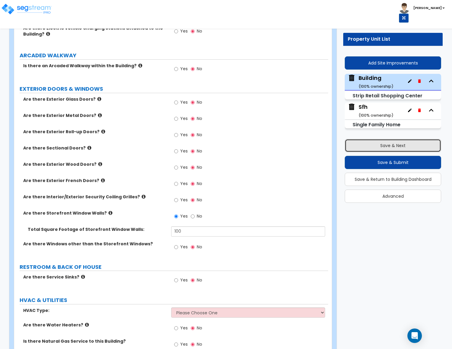
click at [377, 147] on button "Save & Next" at bounding box center [393, 145] width 96 height 13
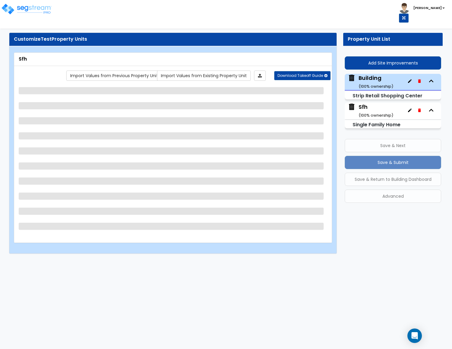
scroll to position [0, 0]
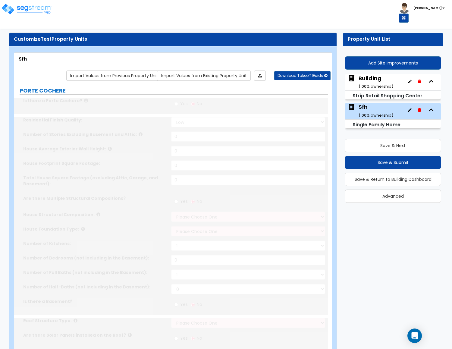
type input "1"
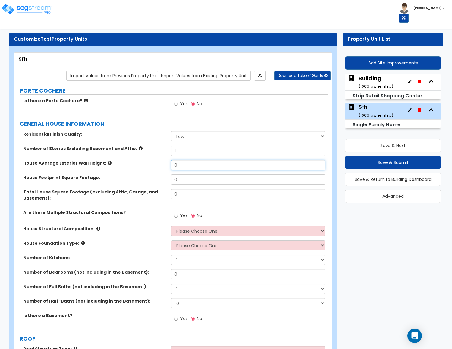
drag, startPoint x: 170, startPoint y: 168, endPoint x: 147, endPoint y: 168, distance: 22.9
click at [147, 168] on div "House Average Exterior Wall Height: 0" at bounding box center [171, 167] width 314 height 14
type input "10"
drag, startPoint x: 182, startPoint y: 180, endPoint x: 142, endPoint y: 180, distance: 39.8
click at [143, 180] on div "House Footprint Square Footage: 0" at bounding box center [171, 181] width 314 height 14
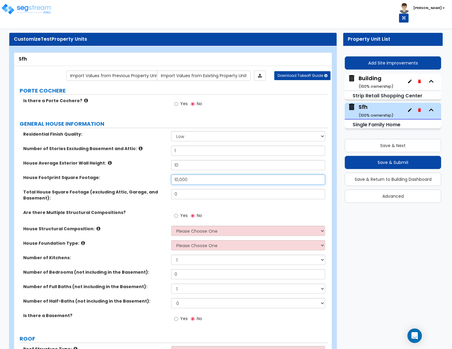
type input "10,000"
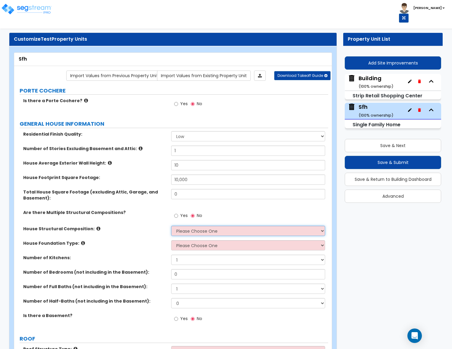
drag, startPoint x: 190, startPoint y: 231, endPoint x: 190, endPoint y: 235, distance: 4.5
click at [190, 231] on select "Please Choose One Reinforced Concrete Structural Steel Brick Masonry CMU Masonr…" at bounding box center [248, 231] width 154 height 10
select select "3"
click at [171, 227] on select "Please Choose One Reinforced Concrete Structural Steel Brick Masonry CMU Masonr…" at bounding box center [248, 231] width 154 height 10
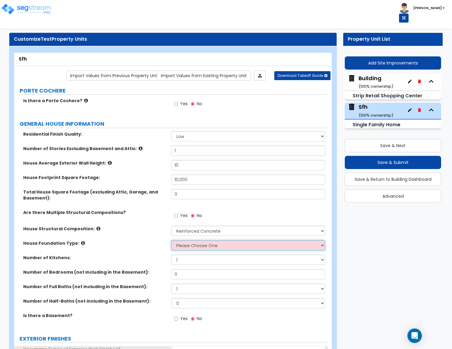
click at [182, 248] on select "Please Choose One Crawl Space Pier-Elevated First floor Slab on Grade" at bounding box center [248, 245] width 154 height 10
select select "1"
click at [171, 241] on select "Please Choose One Crawl Space Pier-Elevated First floor Slab on Grade" at bounding box center [248, 245] width 154 height 10
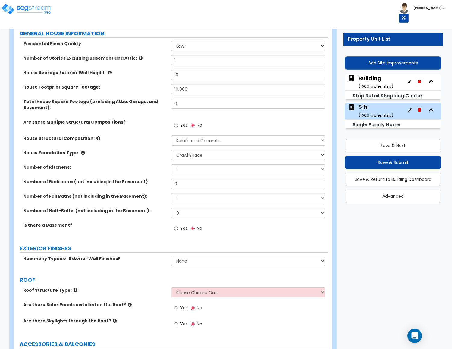
drag, startPoint x: 194, startPoint y: 300, endPoint x: 194, endPoint y: 307, distance: 6.6
click at [194, 300] on div "Roof Structure Type: Please Choose One Gable Roof Flat Roof Hybrid Gable & Flat…" at bounding box center [171, 294] width 314 height 14
click at [183, 295] on select "Please Choose One Gable Roof Flat Roof Hybrid Gable & Flat Roof" at bounding box center [248, 292] width 154 height 10
select select "1"
click at [171, 288] on select "Please Choose One Gable Roof Flat Roof Hybrid Gable & Flat Roof" at bounding box center [248, 292] width 154 height 10
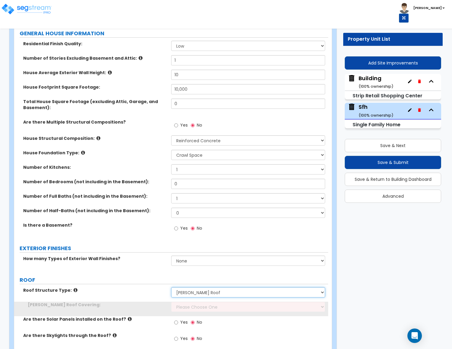
scroll to position [136, 0]
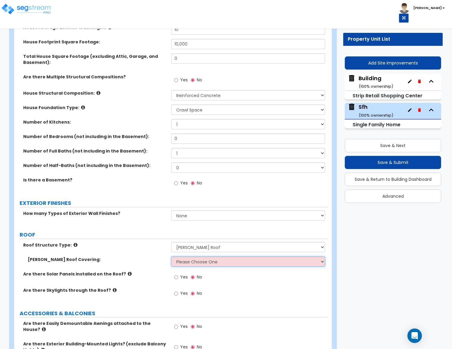
click at [183, 262] on select "Please Choose One Asphalt Shingle Clay Tile Wood Shingle Metal Shingle Standing…" at bounding box center [248, 261] width 154 height 10
select select "2"
click at [171, 257] on select "Please Choose One Asphalt Shingle Clay Tile Wood Shingle Metal Shingle Standing…" at bounding box center [248, 261] width 154 height 10
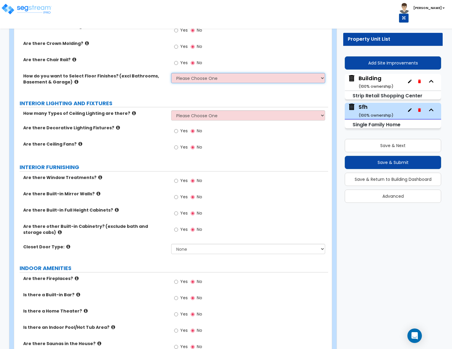
click at [191, 75] on select "Please Choose One I want to Select Floor Finishes for the Areas of the House I …" at bounding box center [248, 78] width 154 height 10
click at [144, 99] on label "INTERIOR LIGHTING AND FIXTURES" at bounding box center [174, 103] width 308 height 8
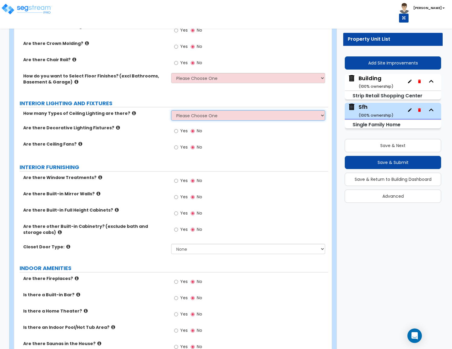
drag, startPoint x: 184, startPoint y: 111, endPoint x: 185, endPoint y: 117, distance: 5.2
click at [184, 111] on select "Please Choose One 1 2 3" at bounding box center [248, 115] width 154 height 10
click at [127, 117] on div "How many Types of Ceiling Lighting are there? Please Choose One 1 2 3" at bounding box center [171, 117] width 314 height 14
click at [180, 177] on span "Yes" at bounding box center [184, 180] width 8 height 6
click at [178, 177] on input "Yes" at bounding box center [176, 180] width 4 height 7
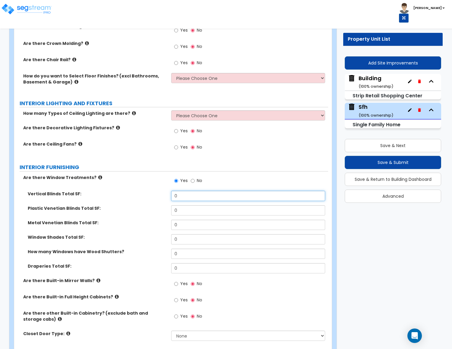
drag, startPoint x: 192, startPoint y: 195, endPoint x: 126, endPoint y: 195, distance: 66.9
click at [125, 195] on div "Vertical Blinds Total SF: 0" at bounding box center [171, 198] width 314 height 14
click at [106, 237] on label "Window Shades Total SF:" at bounding box center [97, 237] width 139 height 6
click at [195, 179] on label "No" at bounding box center [196, 181] width 11 height 10
click at [195, 179] on input "No" at bounding box center [193, 180] width 4 height 7
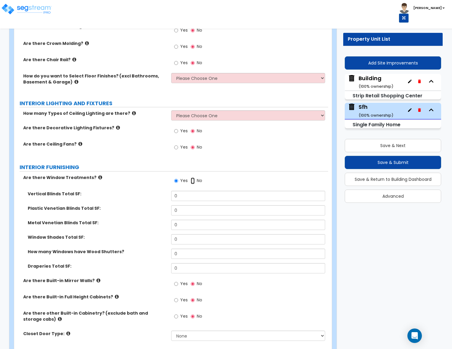
radio input "false"
radio input "true"
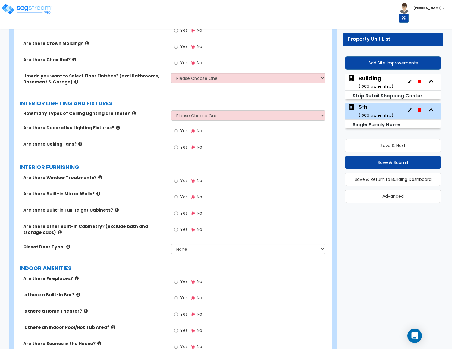
scroll to position [635, 0]
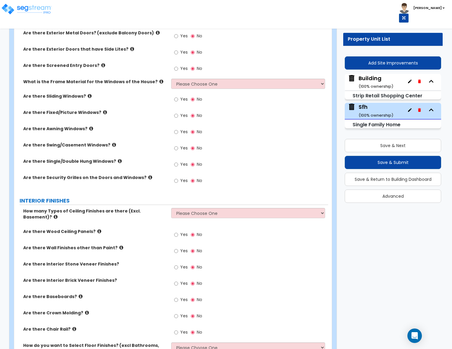
click at [181, 112] on span "Yes" at bounding box center [184, 115] width 8 height 6
click at [178, 112] on input "Yes" at bounding box center [176, 115] width 4 height 7
radio input "true"
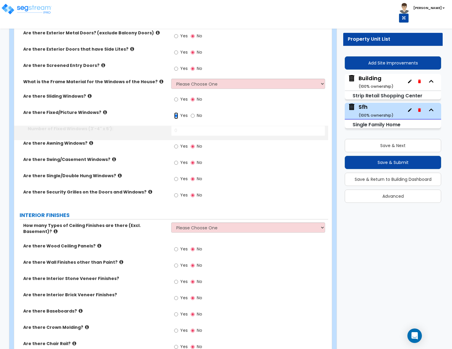
scroll to position [649, 0]
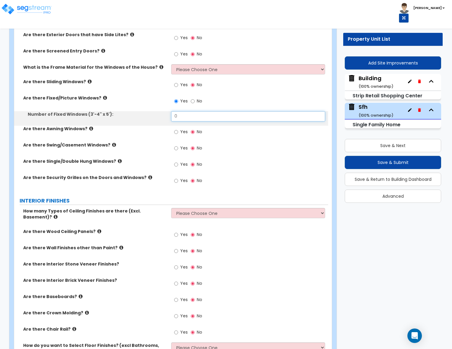
drag, startPoint x: 186, startPoint y: 115, endPoint x: 136, endPoint y: 112, distance: 50.1
click at [139, 113] on div "Number of Fixed Windows (3'-4" x 5'): 0" at bounding box center [171, 118] width 314 height 14
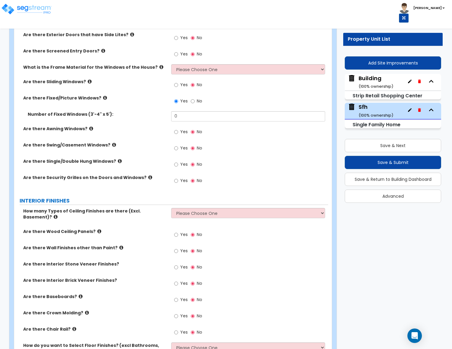
click at [136, 126] on label "Are there Awning Windows?" at bounding box center [94, 129] width 143 height 6
drag, startPoint x: 187, startPoint y: 114, endPoint x: 154, endPoint y: 110, distance: 33.7
click at [154, 111] on div "Number of Fixed Windows (3'-4" x 5'): 0" at bounding box center [171, 118] width 314 height 14
type input "1"
click at [151, 131] on div "Are there Awning Windows? Yes No" at bounding box center [171, 134] width 314 height 16
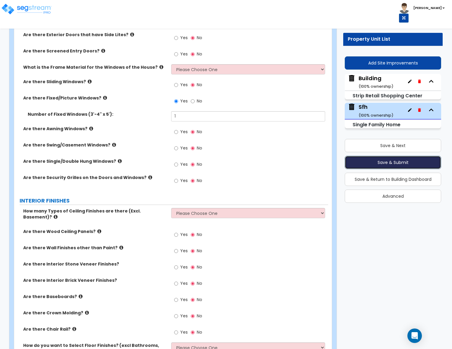
click at [371, 163] on button "Save & Submit" at bounding box center [393, 162] width 96 height 13
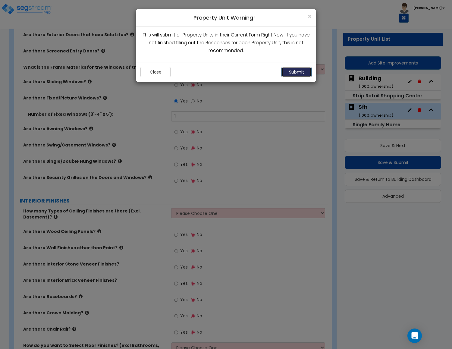
click at [295, 70] on button "Submit" at bounding box center [296, 72] width 30 height 10
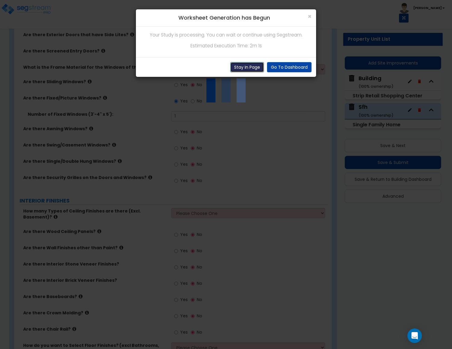
click at [244, 65] on button "Stay In Page" at bounding box center [247, 67] width 34 height 10
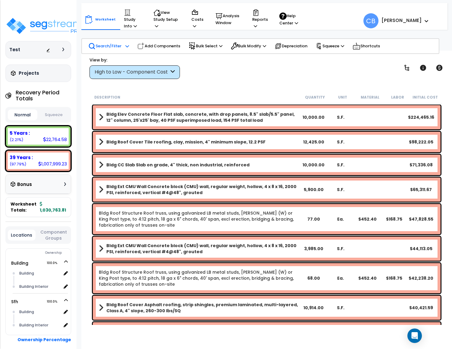
click at [113, 43] on p "Search/Filter" at bounding box center [104, 45] width 33 height 7
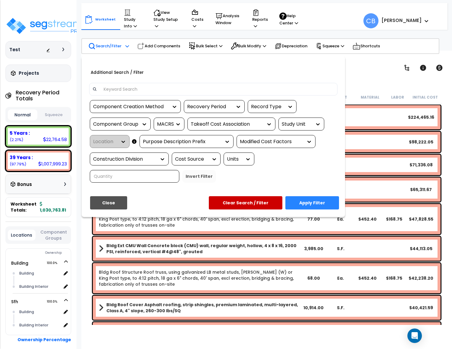
click at [146, 82] on div "Additional Search / Filter" at bounding box center [213, 74] width 257 height 18
click at [146, 89] on input at bounding box center [217, 89] width 234 height 9
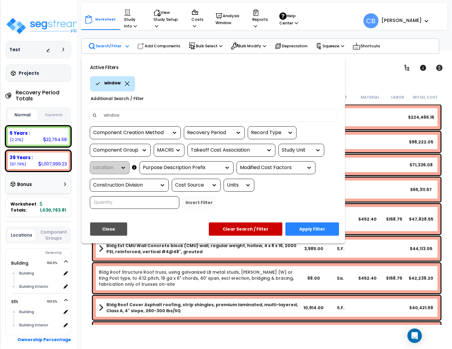
type input "window"
click at [319, 230] on button "Apply Filter" at bounding box center [312, 228] width 54 height 13
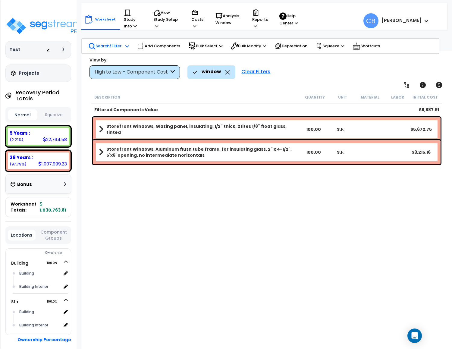
click at [214, 187] on div "Description Quantity Unit Material Labor Initial Cost Filtered Components Value…" at bounding box center [266, 208] width 352 height 234
click at [249, 220] on div "Description Quantity Unit Material Labor Initial Cost Filtered Components Value…" at bounding box center [266, 208] width 352 height 234
click at [296, 206] on div "Description Quantity Unit Material Labor Initial Cost Filtered Components Value…" at bounding box center [266, 208] width 352 height 234
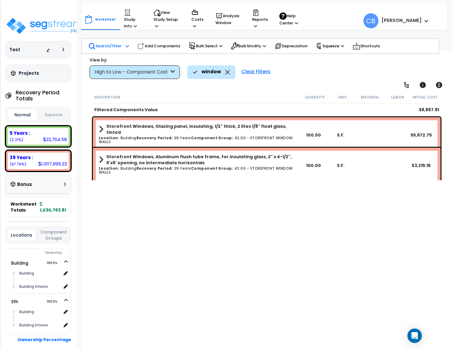
click at [201, 128] on b "Storefront Windows, Glazing panel, insulating, 1/2" thick, 2 lites 1/8" float g…" at bounding box center [203, 129] width 194 height 12
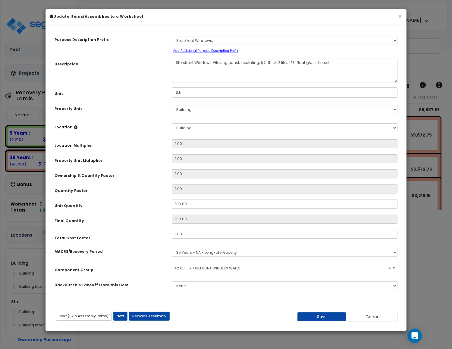
select select "11564"
click at [232, 106] on select "Select Building Sfh" at bounding box center [285, 109] width 226 height 9
click at [396, 17] on h6 "Update Items/Assemblies to a Worksheet" at bounding box center [226, 16] width 352 height 5
click at [397, 17] on h6 "Update Items/Assemblies to a Worksheet" at bounding box center [226, 16] width 352 height 5
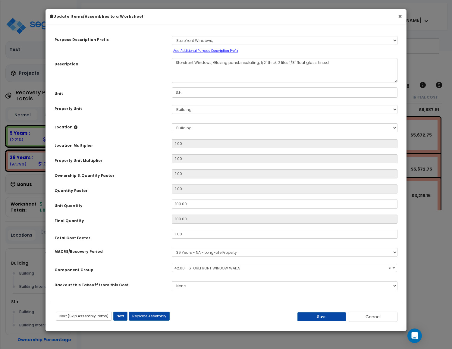
click at [400, 18] on button "×" at bounding box center [400, 16] width 4 height 6
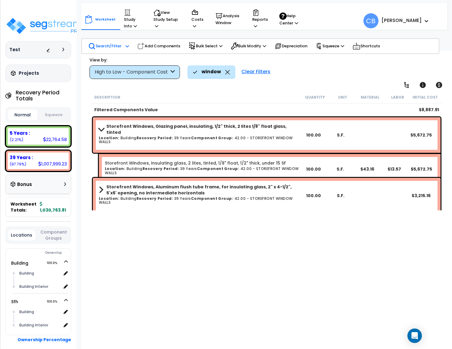
click at [156, 196] on b "Recovery Period:" at bounding box center [154, 198] width 37 height 5
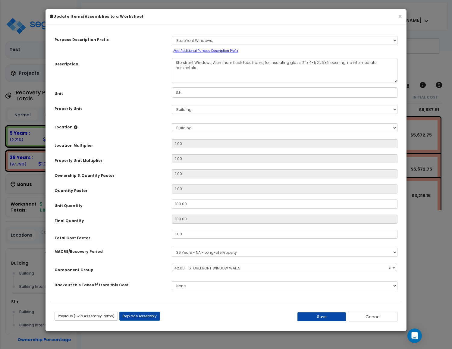
select select "11564"
click at [402, 18] on div "× Update Items/Assemblies to a Worksheet" at bounding box center [225, 16] width 361 height 15
click at [399, 17] on button "×" at bounding box center [400, 16] width 4 height 6
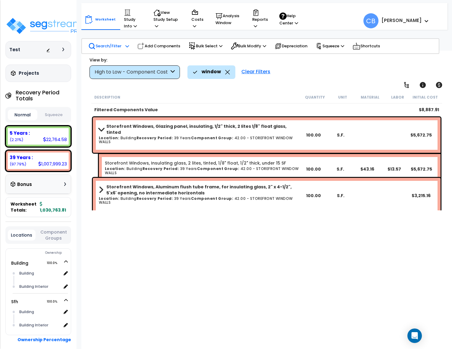
click at [230, 69] on div "window" at bounding box center [211, 71] width 48 height 13
click at [229, 70] on icon at bounding box center [227, 72] width 5 height 5
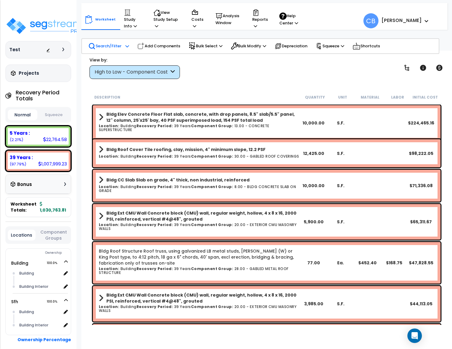
click at [110, 45] on p "Search/Filter" at bounding box center [104, 45] width 33 height 7
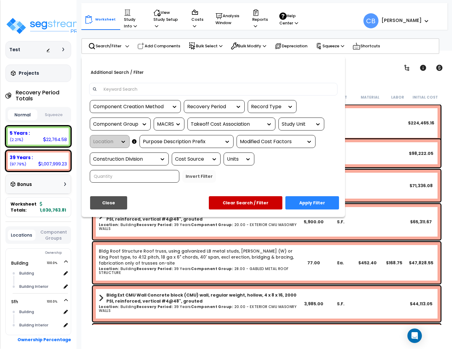
click at [140, 85] on input at bounding box center [217, 89] width 234 height 9
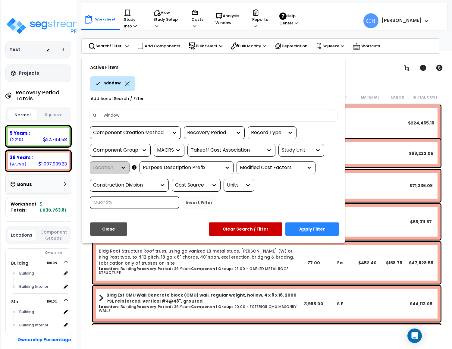
type input "window"
click at [306, 224] on button "Apply Filter" at bounding box center [312, 228] width 54 height 13
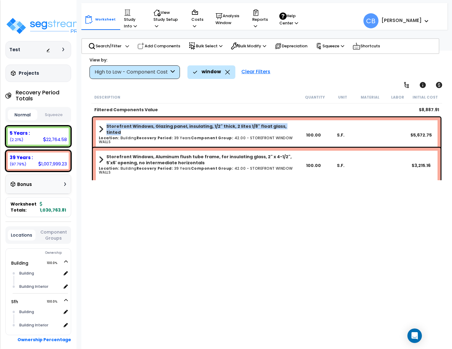
copy b "Storefront Windows, Glazing panel, insulating, 1/2" thick, 2 lites 1/8" float g…"
drag, startPoint x: 105, startPoint y: 128, endPoint x: 290, endPoint y: 128, distance: 185.2
click at [290, 128] on link "Storefront Windows, Glazing panel, insulating, 1/2" thick, 2 lites 1/8" float g…" at bounding box center [199, 129] width 201 height 12
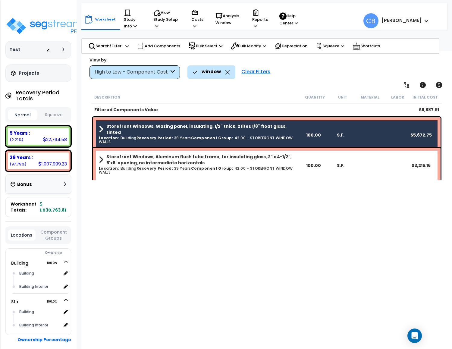
click at [272, 260] on div "Description Quantity Unit Material Labor Initial Cost Filtered Components Value…" at bounding box center [266, 208] width 352 height 234
click at [276, 174] on div "Storefront Windows, Aluminum flush tube frame, for insulating glass, 2" x 4-1/2…" at bounding box center [267, 166] width 348 height 36
drag, startPoint x: 275, startPoint y: 141, endPoint x: 274, endPoint y: 121, distance: 19.9
click at [275, 141] on div "Storefront Windows, Glazing panel, insulating, 1/2" thick, 2 lites 1/8" float g…" at bounding box center [267, 135] width 348 height 36
click at [275, 120] on div "Storefront Windows, Glazing panel, insulating, 1/2" thick, 2 lites 1/8" float g…" at bounding box center [267, 135] width 348 height 36
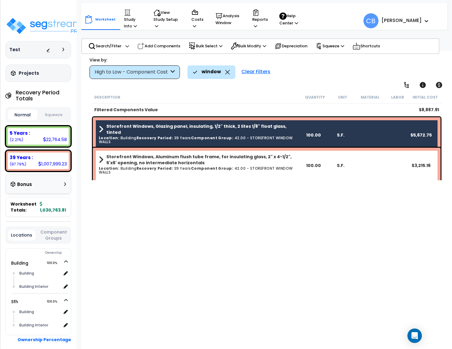
drag, startPoint x: 289, startPoint y: 125, endPoint x: 80, endPoint y: 109, distance: 210.3
click at [80, 109] on body "We are Building your Study. So please grab a coffee and let us do the heavy lif…" at bounding box center [226, 201] width 452 height 349
click at [163, 166] on b "Recovery Period:" at bounding box center [154, 168] width 37 height 5
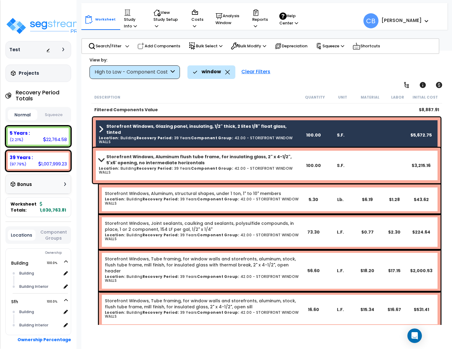
click at [212, 136] on div "Storefront Windows, Glazing panel, insulating, 1/2" thick, 2 lites 1/8" float g…" at bounding box center [199, 134] width 201 height 23
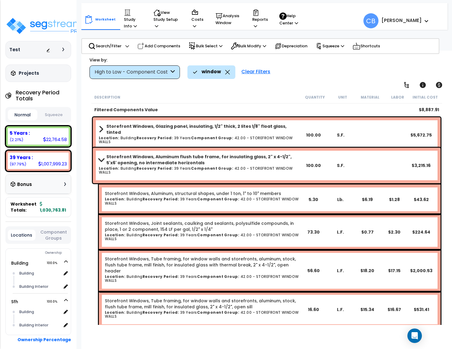
click at [196, 154] on b "Storefront Windows, Aluminum flush tube frame, for insulating glass, 2" x 4-1/2…" at bounding box center [203, 160] width 194 height 12
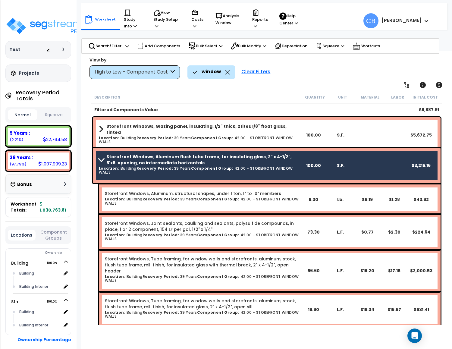
click at [168, 168] on h6 "Location: Building Recovery Period: 39 Years Component Group: 42.00 - STOREFRON…" at bounding box center [199, 170] width 201 height 8
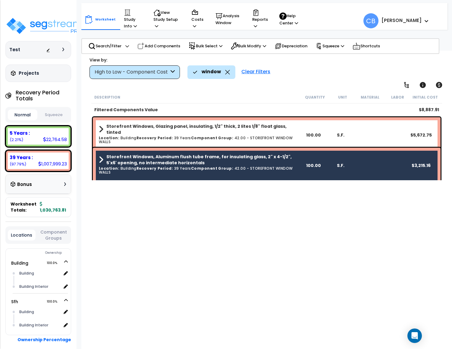
drag, startPoint x: 106, startPoint y: 127, endPoint x: 298, endPoint y: 129, distance: 191.6
click at [298, 129] on link "Storefront Windows, Glazing panel, insulating, 1/2" thick, 2 lites 1/8" float g…" at bounding box center [199, 129] width 201 height 12
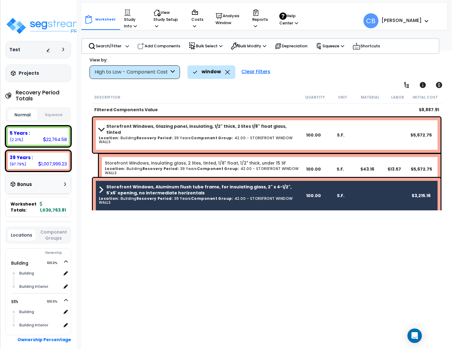
click at [289, 127] on link "Storefront Windows, Glazing panel, insulating, 1/2" thick, 2 lites 1/8" float g…" at bounding box center [199, 129] width 201 height 12
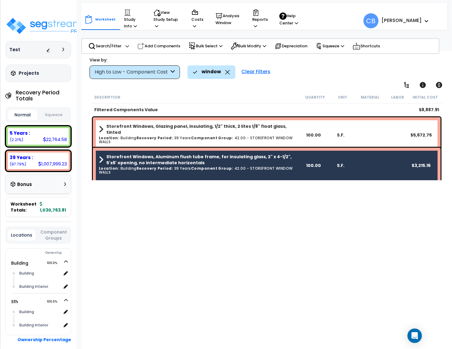
drag, startPoint x: 296, startPoint y: 127, endPoint x: 156, endPoint y: 127, distance: 140.7
click at [156, 127] on link "Storefront Windows, Glazing panel, insulating, 1/2" thick, 2 lites 1/8" float g…" at bounding box center [199, 129] width 201 height 12
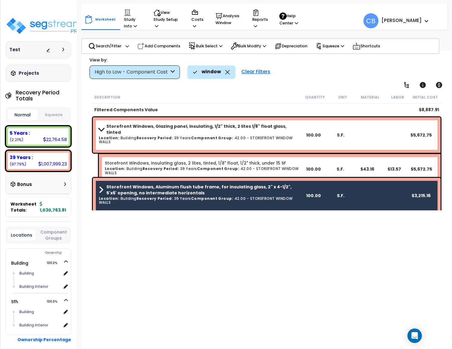
click at [214, 128] on b "Storefront Windows, Glazing panel, insulating, 1/2" thick, 2 lites 1/8" float g…" at bounding box center [203, 129] width 194 height 12
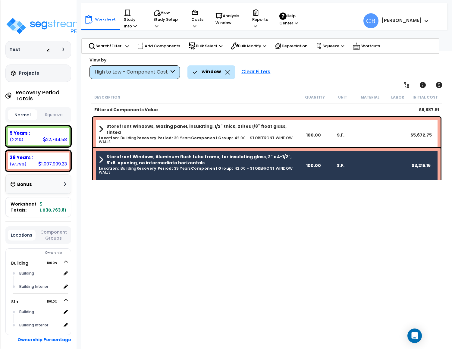
click at [214, 128] on b "Storefront Windows, Glazing panel, insulating, 1/2" thick, 2 lites 1/8" float g…" at bounding box center [203, 129] width 194 height 12
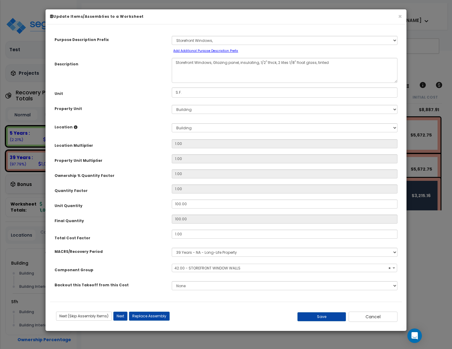
select select "11564"
click at [398, 14] on button "×" at bounding box center [400, 16] width 4 height 6
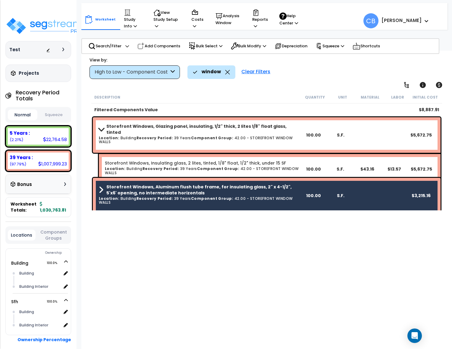
click at [171, 187] on b "Storefront Windows, Aluminum flush tube frame, for insulating glass, 2" x 4-1/2…" at bounding box center [203, 190] width 194 height 12
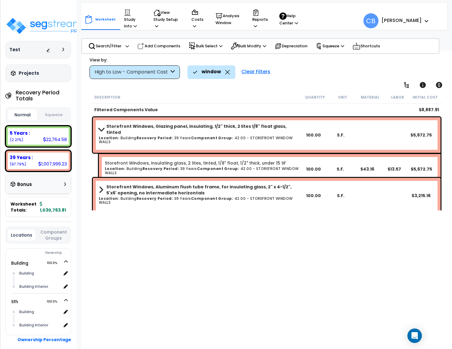
drag, startPoint x: 184, startPoint y: 236, endPoint x: 192, endPoint y: 187, distance: 49.6
click at [184, 237] on div "Description Quantity Unit Material Labor Initial Cost Filtered Components Value…" at bounding box center [266, 208] width 352 height 234
drag, startPoint x: 290, startPoint y: 126, endPoint x: 106, endPoint y: 128, distance: 184.7
click at [108, 127] on link "Storefront Windows, Glazing panel, insulating, 1/2" thick, 2 lites 1/8" float g…" at bounding box center [199, 129] width 201 height 12
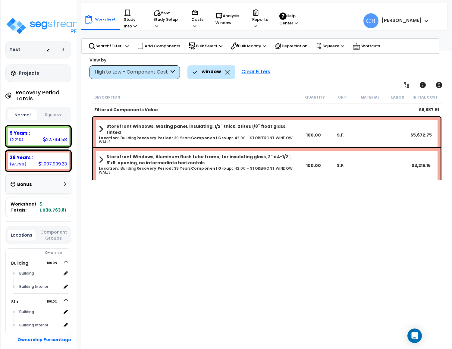
drag, startPoint x: 104, startPoint y: 128, endPoint x: 191, endPoint y: 130, distance: 86.5
click at [189, 129] on link "Storefront Windows, Glazing panel, insulating, 1/2" thick, 2 lites 1/8" float g…" at bounding box center [199, 129] width 201 height 12
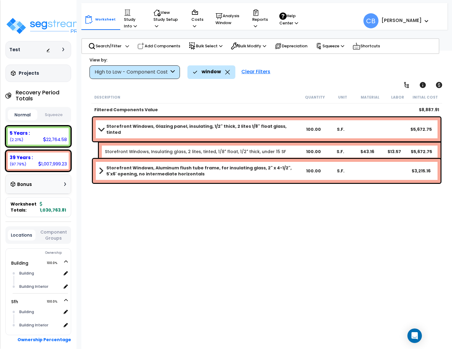
drag, startPoint x: 101, startPoint y: 125, endPoint x: 241, endPoint y: 126, distance: 140.7
click at [227, 126] on link "Storefront Windows, Glazing panel, insulating, 1/2" thick, 2 lites 1/8" float g…" at bounding box center [199, 129] width 201 height 12
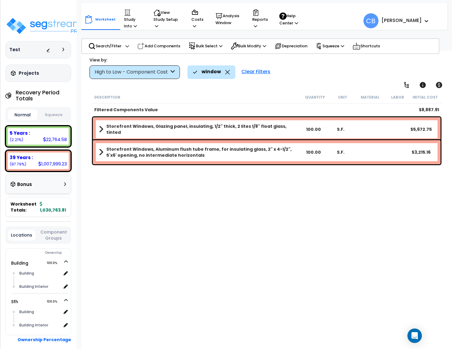
click at [280, 127] on b "Storefront Windows, Glazing panel, insulating, 1/2" thick, 2 lites 1/8" float g…" at bounding box center [203, 129] width 194 height 12
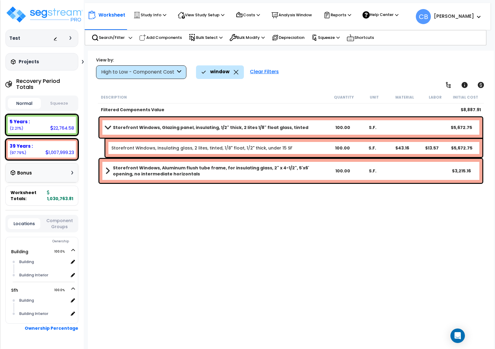
click at [295, 125] on link "Storefront Windows, Glazing panel, insulating, 1/2" thick, 2 lites 1/8" float g…" at bounding box center [216, 127] width 223 height 8
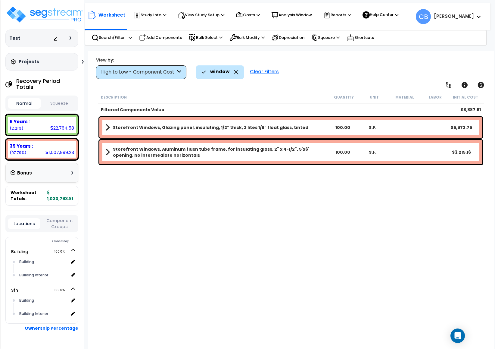
drag, startPoint x: 112, startPoint y: 126, endPoint x: 328, endPoint y: 131, distance: 216.0
click at [328, 131] on div "Storefront Windows, Glazing panel, insulating, 1/2" thick, 2 lites 1/8" float g…" at bounding box center [290, 127] width 383 height 20
drag, startPoint x: 239, startPoint y: 74, endPoint x: 239, endPoint y: 68, distance: 6.3
click at [239, 74] on div "window" at bounding box center [220, 71] width 48 height 13
click at [237, 73] on icon at bounding box center [236, 72] width 5 height 5
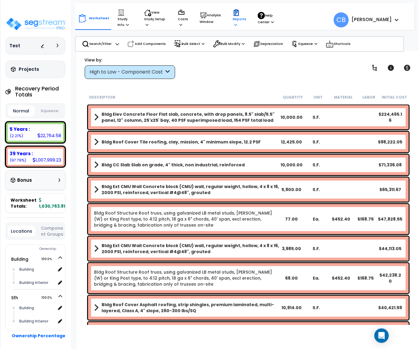
click at [237, 17] on p "Reports" at bounding box center [240, 18] width 14 height 18
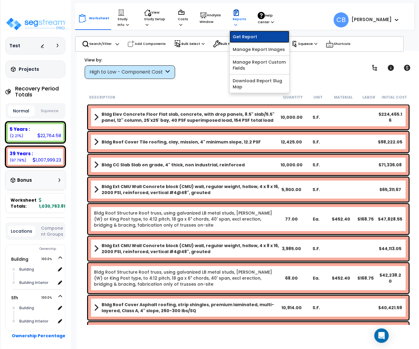
click at [255, 38] on link "Get Report" at bounding box center [260, 37] width 60 height 12
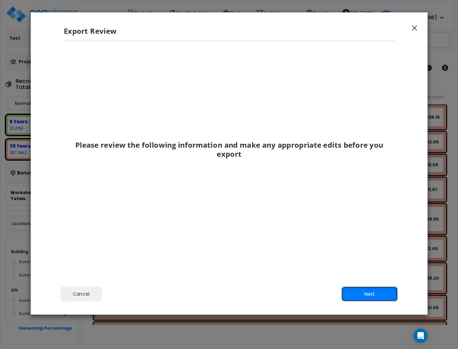
click at [366, 295] on button "Next" at bounding box center [369, 293] width 56 height 15
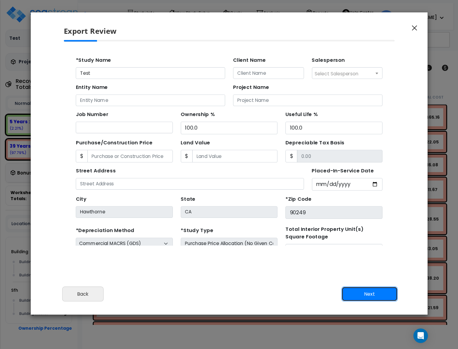
click at [361, 296] on button "Next" at bounding box center [369, 293] width 56 height 15
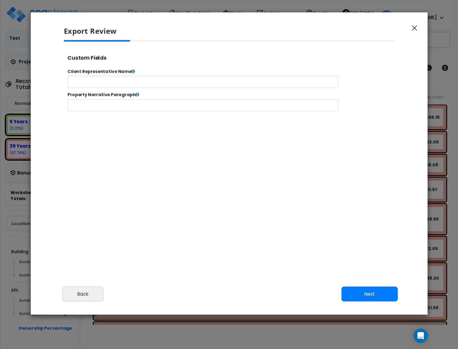
click at [168, 86] on input "text" at bounding box center [222, 86] width 308 height 14
type input "dsds"
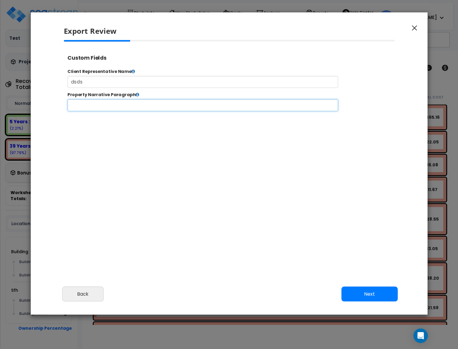
click at [169, 108] on input "text" at bounding box center [222, 113] width 308 height 14
type input "dsds"
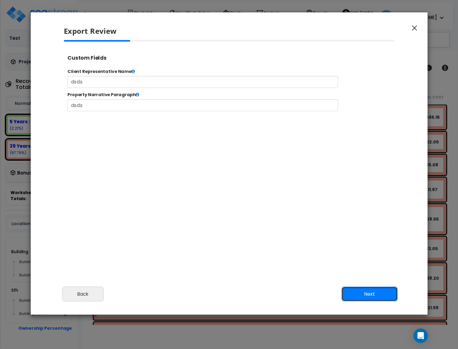
click at [362, 295] on button "Next" at bounding box center [369, 293] width 56 height 15
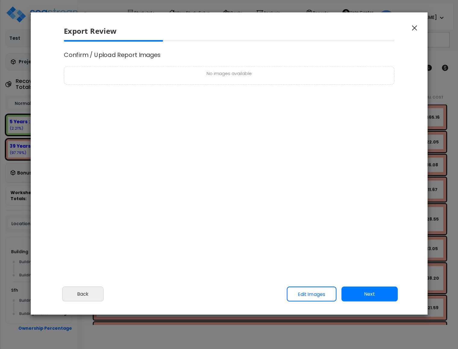
click at [358, 291] on button "Next" at bounding box center [369, 293] width 56 height 15
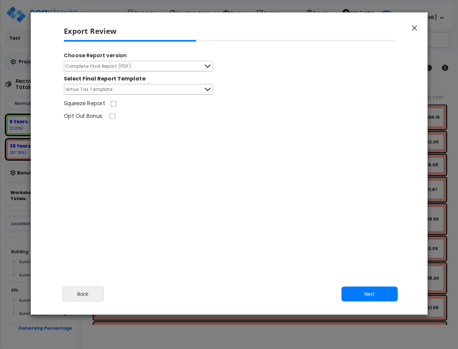
click at [100, 64] on span "Complete Final Report (PDF)" at bounding box center [98, 66] width 66 height 8
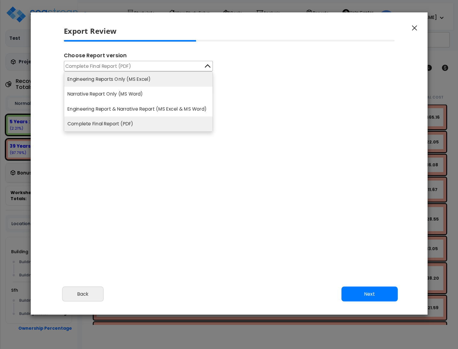
click at [102, 80] on li "Engineering Reports Only (MS Excel)" at bounding box center [138, 79] width 148 height 15
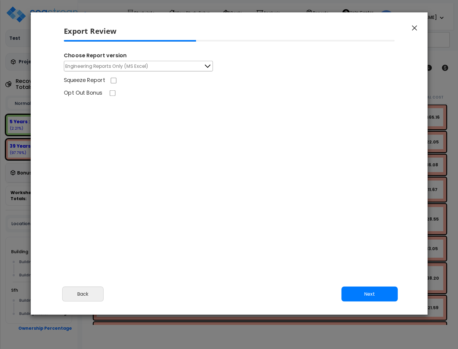
click at [108, 83] on div "Squeeze Report" at bounding box center [229, 81] width 341 height 9
click at [366, 280] on div "Please review the following information and make any appropriate edits before y…" at bounding box center [229, 161] width 397 height 242
click at [369, 289] on button "Next" at bounding box center [369, 293] width 56 height 15
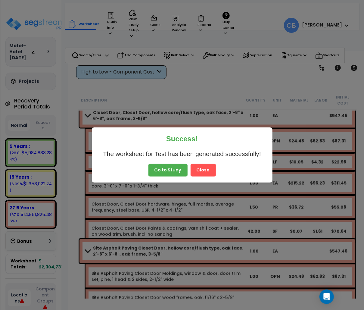
scroll to position [24594, 0]
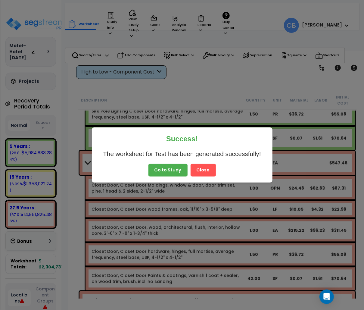
click at [208, 169] on button "Close" at bounding box center [203, 170] width 25 height 13
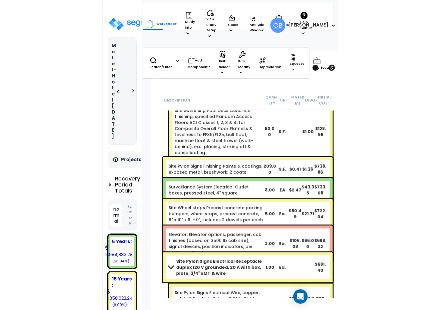
scroll to position [23787, 0]
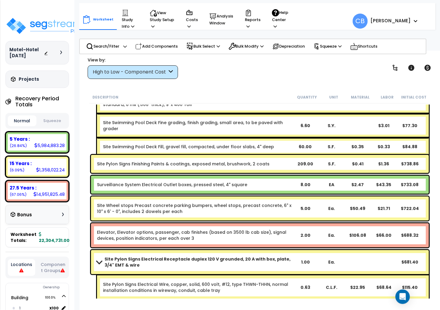
click at [193, 215] on div "Site Wheel stops Precast concrete parking bumpers, wheel stops, precast concret…" at bounding box center [260, 208] width 338 height 24
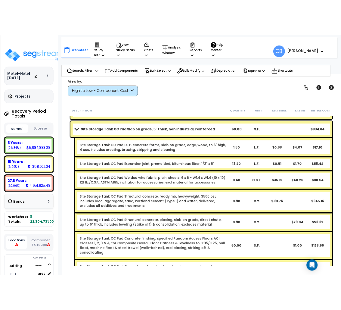
scroll to position [23104, 0]
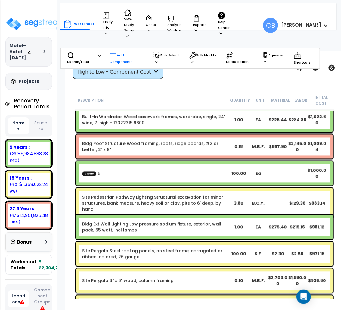
click at [115, 57] on icon at bounding box center [113, 55] width 6 height 6
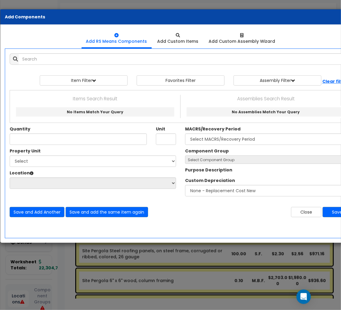
scroll to position [0, 10]
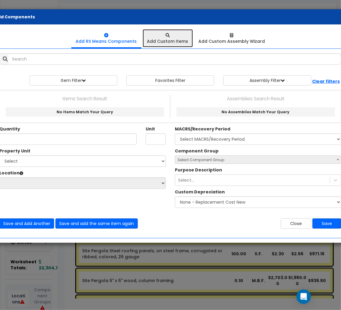
click at [158, 36] on div at bounding box center [167, 35] width 41 height 6
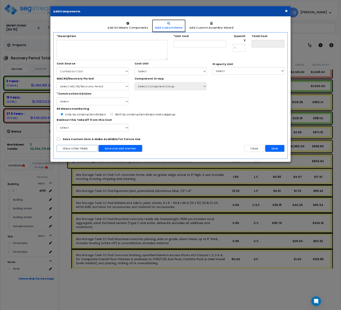
scroll to position [23105, 0]
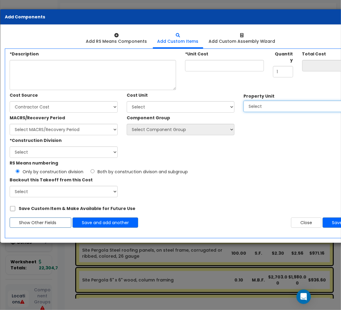
drag, startPoint x: 269, startPoint y: 105, endPoint x: 260, endPoint y: 110, distance: 10.6
click at [269, 105] on select "Select Building cherry Sample Site" at bounding box center [298, 106] width 108 height 11
select select "52686"
click at [244, 101] on select "Select Building cherry Sample Site" at bounding box center [298, 106] width 108 height 11
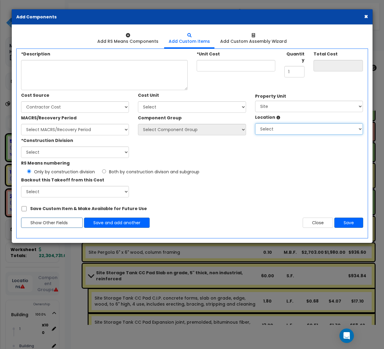
click at [289, 128] on select "Select Site Exterior Site Exterior Add Additional Location" at bounding box center [309, 128] width 108 height 11
select select "363"
click at [255, 123] on select "Select Site Exterior Site Exterior Add Additional Location" at bounding box center [309, 128] width 108 height 11
click at [264, 176] on div "RS Means numbering Only by construction division Both by construction divison a…" at bounding box center [192, 177] width 351 height 39
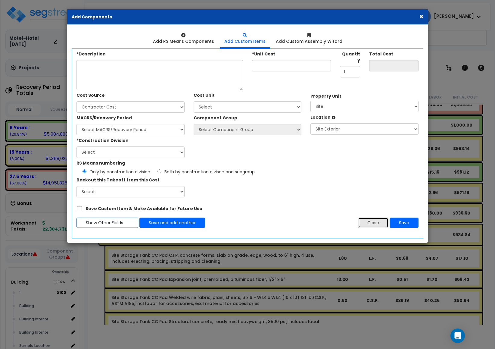
click at [368, 220] on button "Close" at bounding box center [373, 222] width 30 height 10
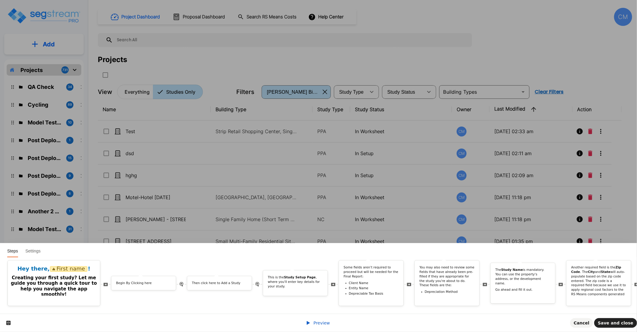
click at [310, 323] on icon at bounding box center [308, 323] width 3 height 4
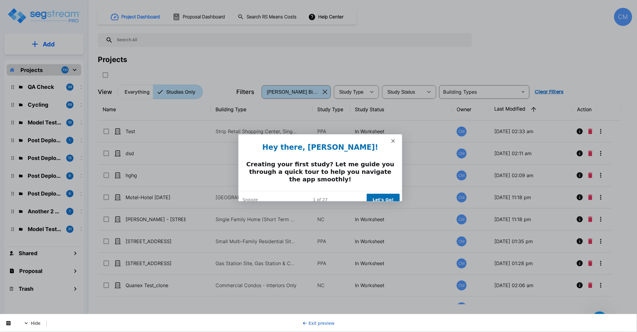
click at [377, 194] on button "Let's Go!" at bounding box center [382, 199] width 33 height 12
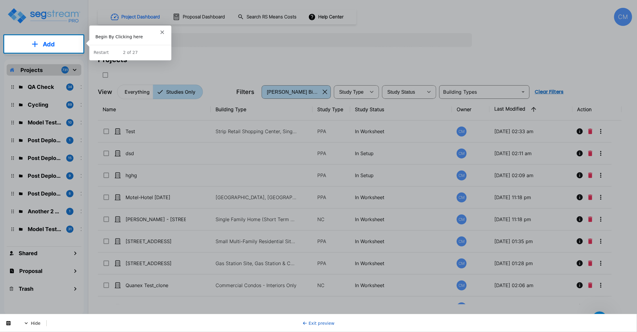
click at [55, 45] on p "Add" at bounding box center [49, 44] width 12 height 9
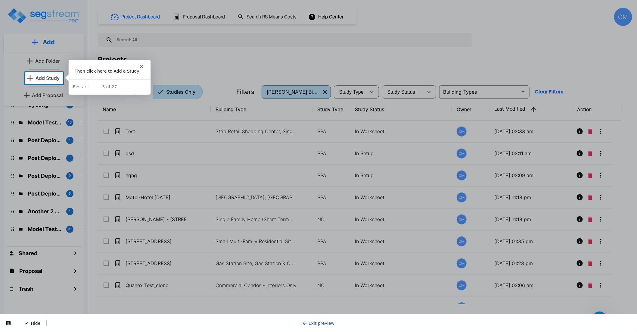
click at [45, 79] on p "Add Study" at bounding box center [48, 77] width 24 height 7
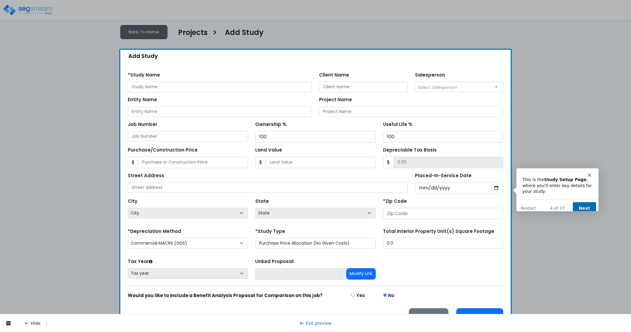
click at [63, 269] on div "Product tour overlay" at bounding box center [315, 166] width 631 height 332
click at [589, 202] on button "Next" at bounding box center [583, 208] width 23 height 12
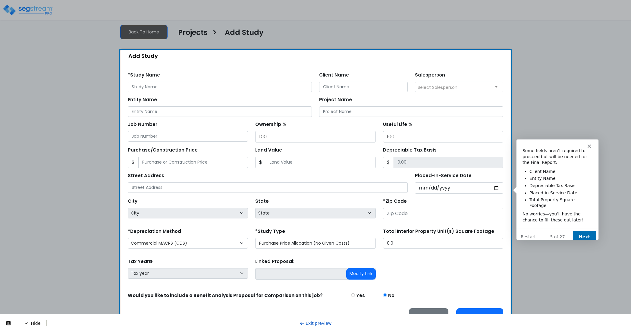
click at [581, 232] on button "Next" at bounding box center [583, 236] width 23 height 12
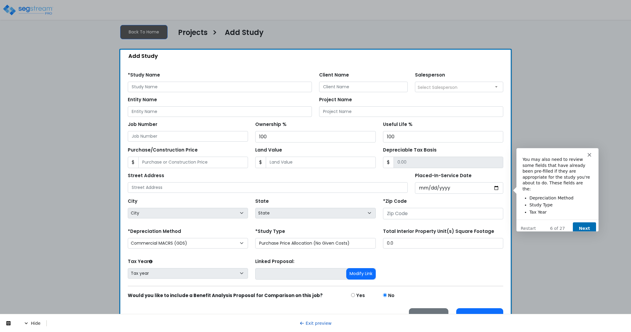
click at [584, 222] on button "Next" at bounding box center [583, 228] width 23 height 12
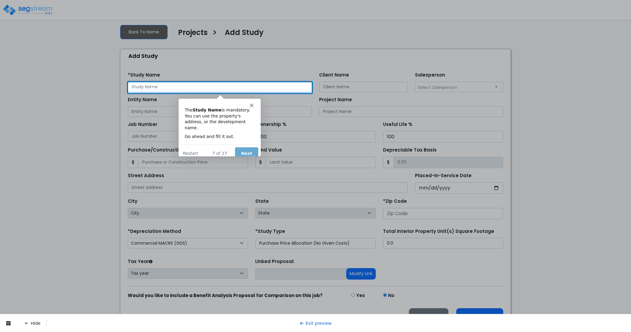
click at [184, 87] on input "text" at bounding box center [220, 87] width 184 height 11
type input "dsd"
click at [238, 147] on button "Next" at bounding box center [246, 153] width 23 height 12
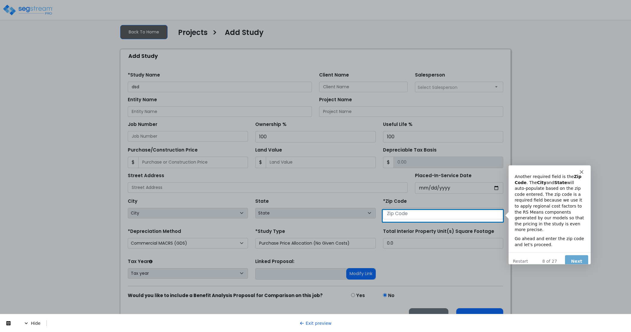
click at [452, 222] on div at bounding box center [315, 277] width 631 height 110
click at [471, 215] on input "number" at bounding box center [443, 213] width 120 height 11
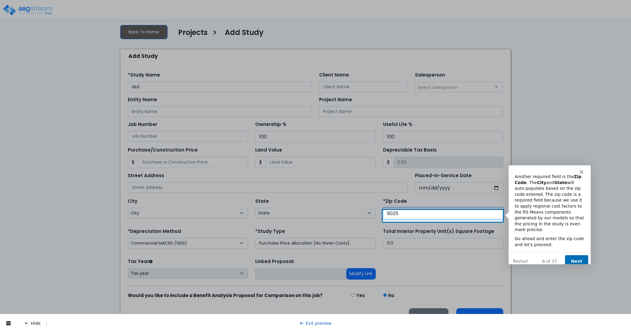
type input "90250"
select select "CA"
type input "90250"
click at [576, 255] on button "Next" at bounding box center [575, 261] width 23 height 12
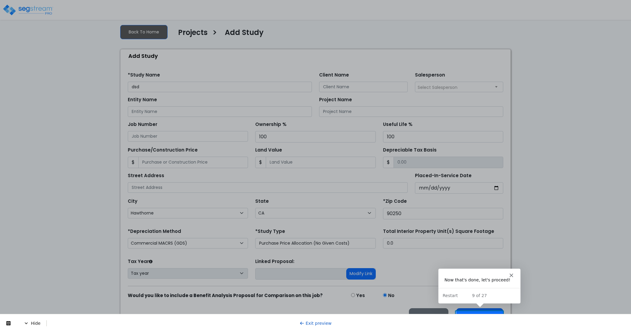
click at [465, 310] on div at bounding box center [315, 139] width 631 height 345
click at [463, 311] on button "Proceed" at bounding box center [479, 315] width 47 height 15
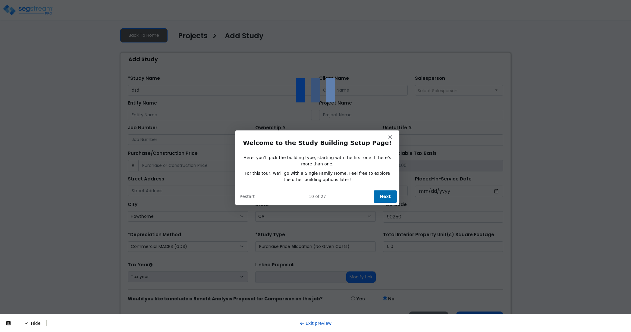
click at [30, 327] on div "Hide Exit preview" at bounding box center [315, 323] width 631 height 18
click at [24, 321] on icon at bounding box center [26, 323] width 5 height 5
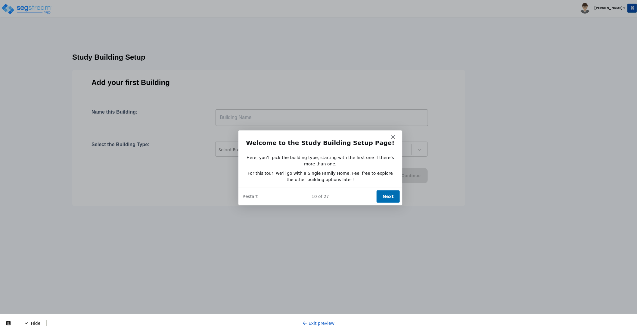
click at [387, 193] on button "Next" at bounding box center [387, 196] width 23 height 12
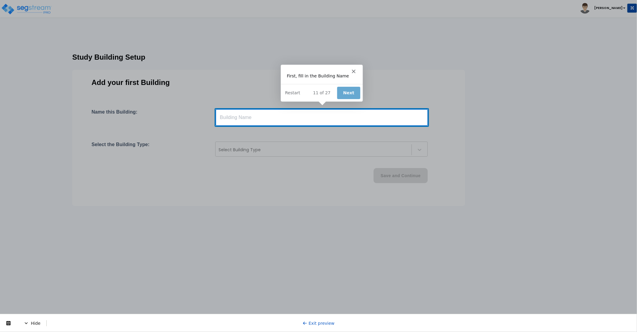
click at [349, 119] on input "text" at bounding box center [322, 117] width 213 height 17
type input "ds"
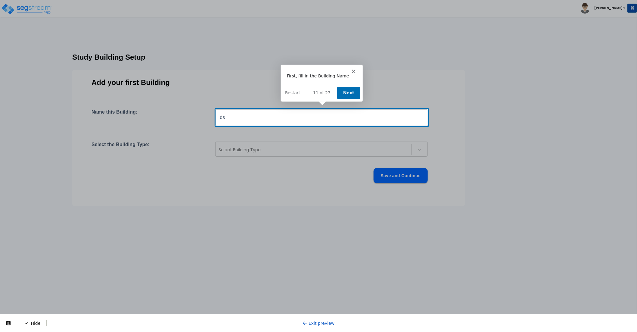
click at [353, 90] on button "Next" at bounding box center [348, 92] width 23 height 12
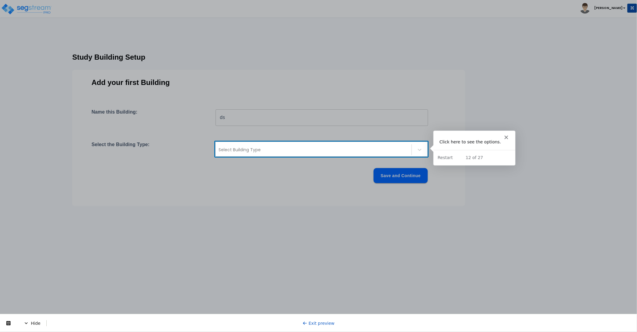
click at [321, 147] on div at bounding box center [314, 149] width 190 height 7
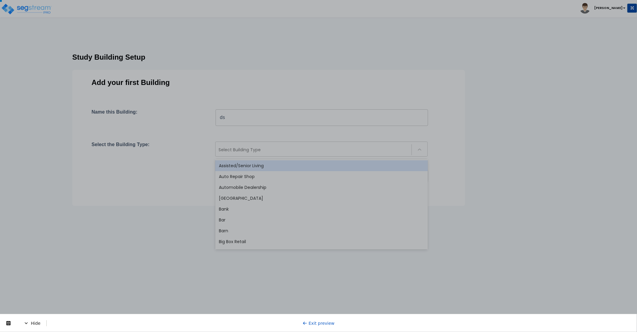
scroll to position [470, 0]
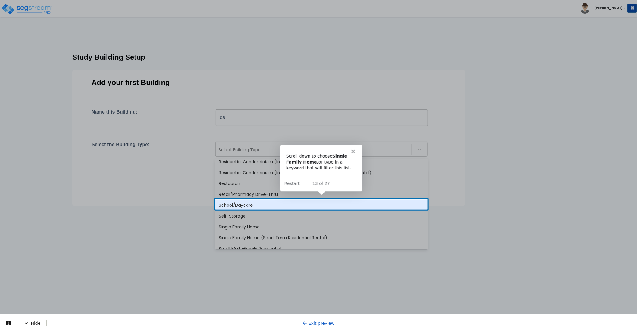
click at [284, 200] on div "School/Daycare" at bounding box center [321, 205] width 213 height 11
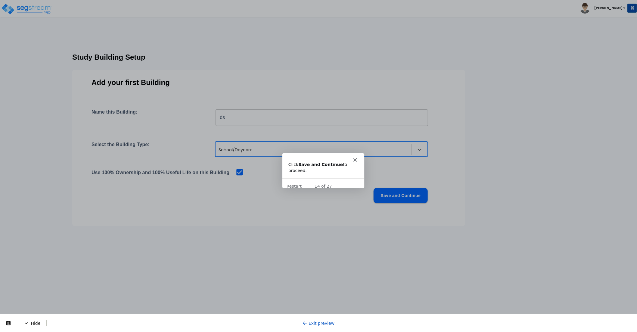
scroll to position [0, 0]
click at [355, 159] on polygon "Close" at bounding box center [355, 160] width 4 height 4
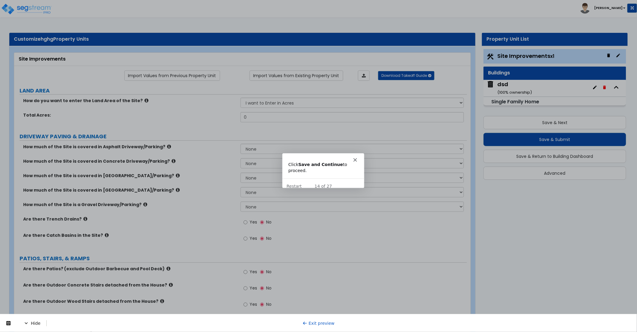
click at [317, 322] on link "Exit preview" at bounding box center [319, 322] width 32 height 5
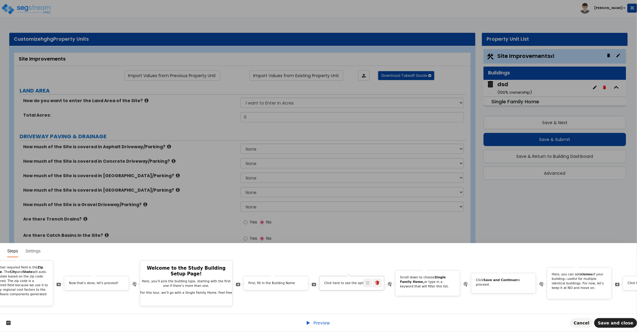
scroll to position [0, 580]
click at [427, 276] on p "Scroll down to choose Single Family Home, or type in a keyword that will filter…" at bounding box center [426, 281] width 55 height 13
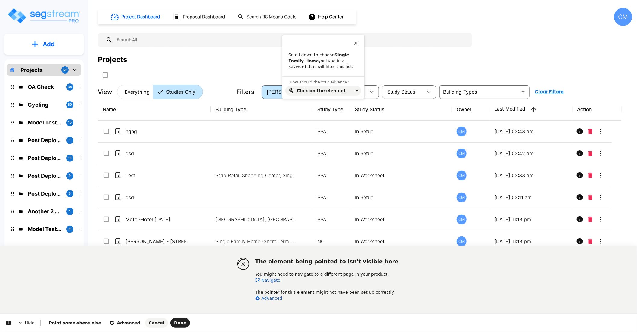
click at [268, 279] on link "Navigate" at bounding box center [267, 280] width 25 height 5
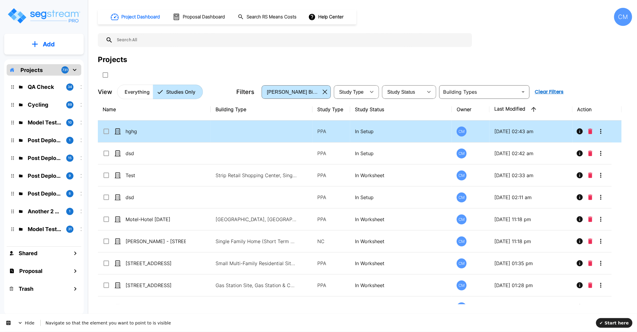
click at [127, 128] on p "hghg" at bounding box center [156, 131] width 60 height 7
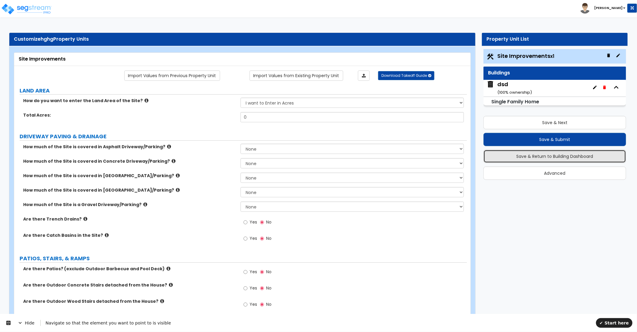
click at [577, 160] on button "Save & Return to Building Dashboard" at bounding box center [555, 156] width 143 height 13
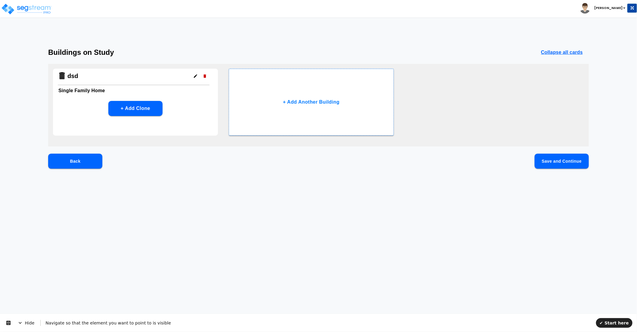
click at [195, 76] on icon "button" at bounding box center [195, 75] width 3 height 3
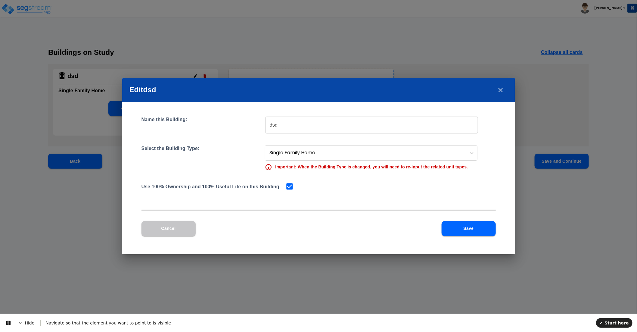
click at [495, 90] on button "close" at bounding box center [501, 90] width 14 height 14
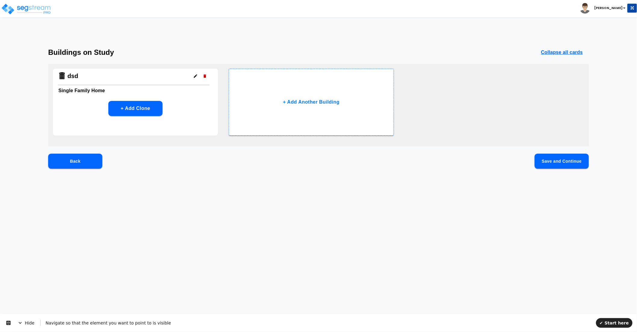
click at [153, 195] on html "Toggle navigation [PERSON_NAME] x" at bounding box center [318, 97] width 637 height 195
click at [85, 160] on button "Back" at bounding box center [75, 161] width 54 height 15
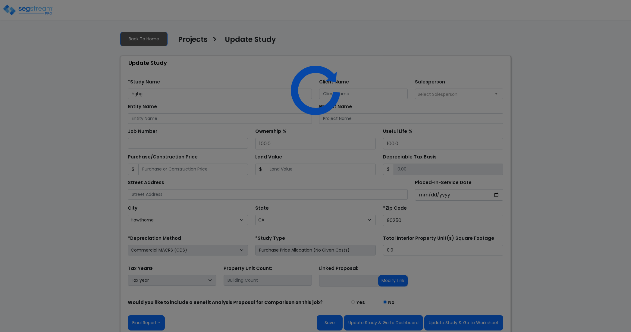
select select "CA"
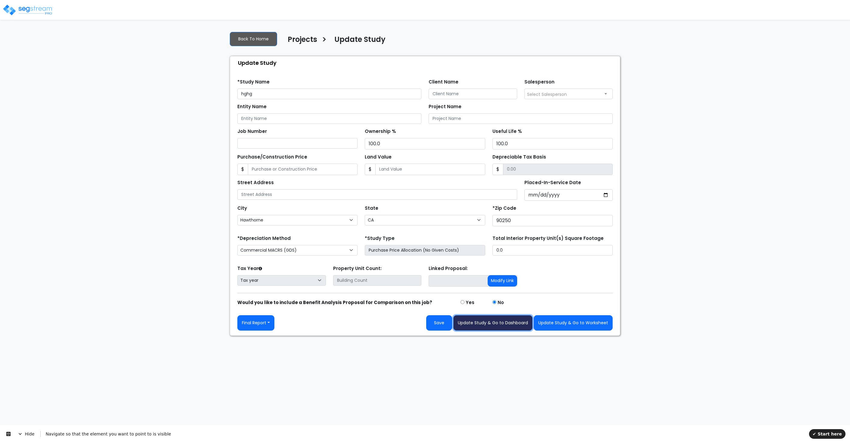
click at [497, 329] on button "Update Study & Go to Dashboard" at bounding box center [492, 322] width 79 height 15
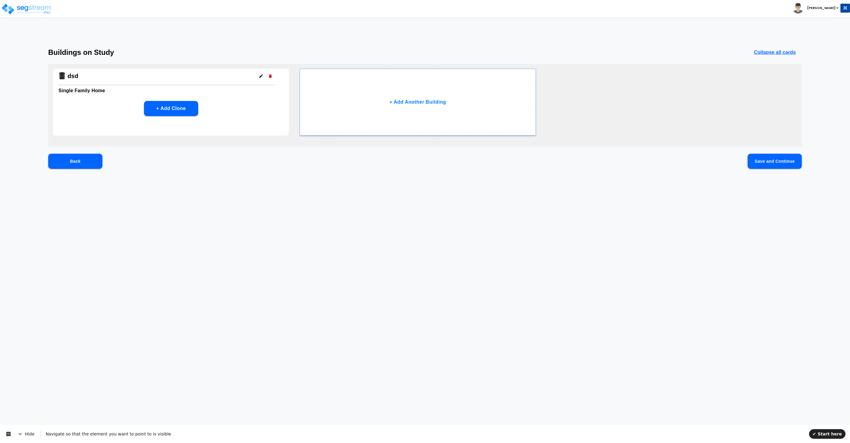
click at [269, 77] on icon "button" at bounding box center [270, 76] width 5 height 5
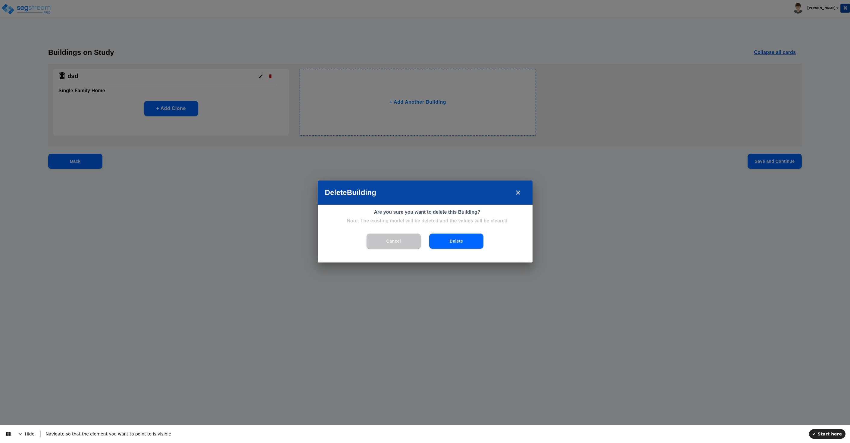
click at [455, 237] on button "Delete" at bounding box center [456, 240] width 54 height 15
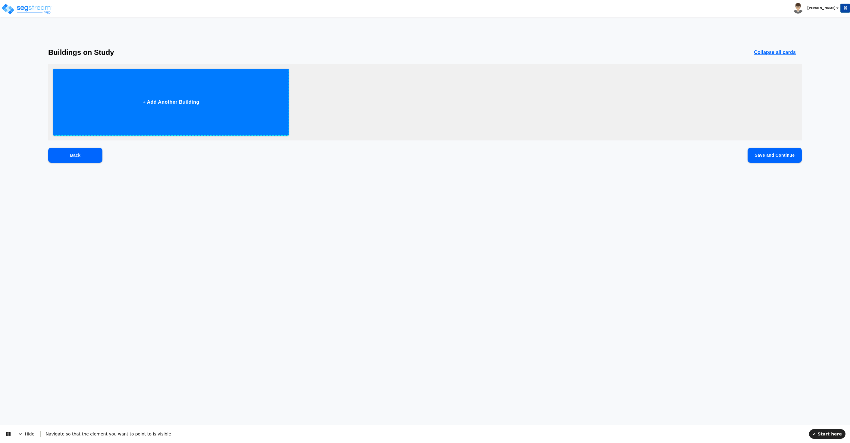
click at [210, 105] on button "+ Add Another Building" at bounding box center [171, 102] width 236 height 67
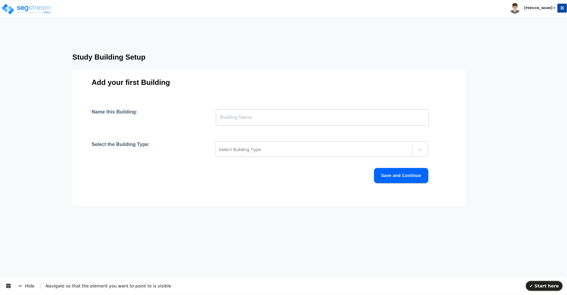
drag, startPoint x: 552, startPoint y: 289, endPoint x: 544, endPoint y: 564, distance: 275.1
click at [552, 289] on button "✔ Start here" at bounding box center [544, 286] width 36 height 10
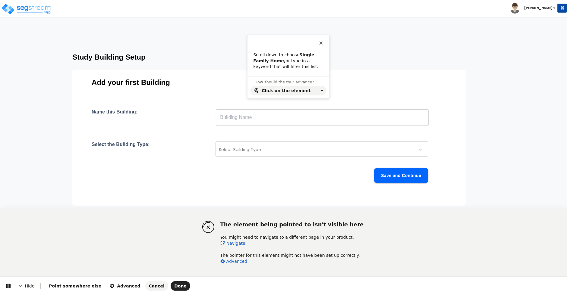
click at [236, 244] on link "Navigate" at bounding box center [232, 243] width 25 height 5
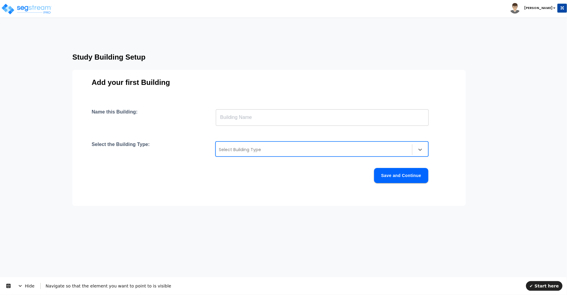
click at [238, 150] on div at bounding box center [314, 149] width 190 height 7
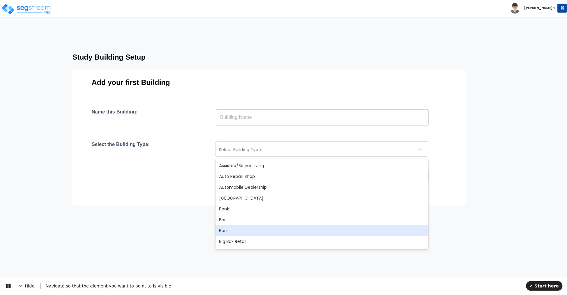
click at [557, 291] on div "Hide Navigate so that the element you want to point to is visible ✔ Start here" at bounding box center [283, 286] width 567 height 18
click at [542, 286] on span "✔ Start here" at bounding box center [543, 285] width 29 height 5
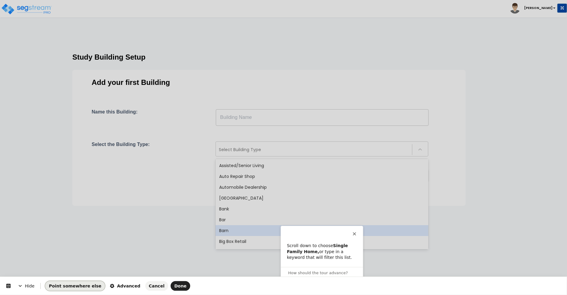
click at [66, 287] on span "Point somewhere else" at bounding box center [75, 286] width 52 height 5
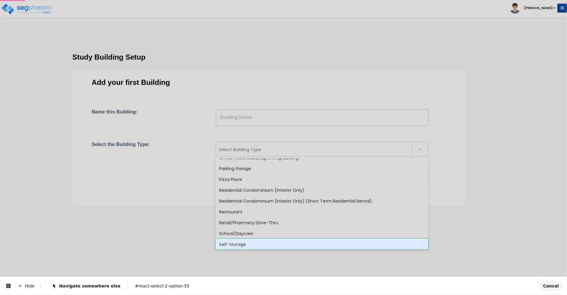
scroll to position [522, 0]
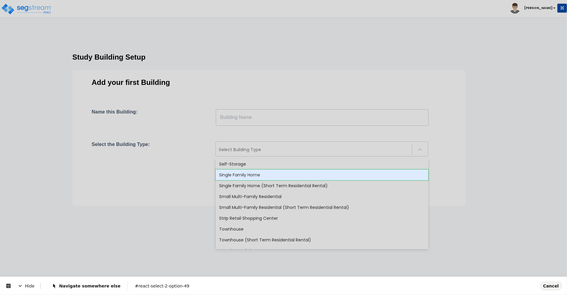
click at [238, 175] on body "Toggle navigation [PERSON_NAME]" at bounding box center [283, 124] width 567 height 152
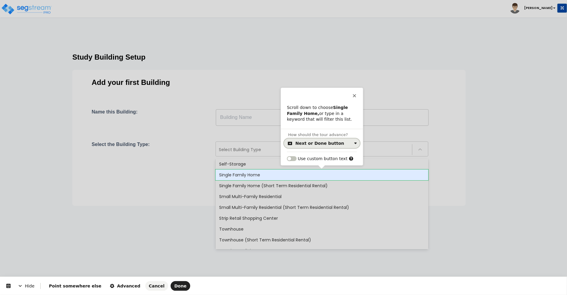
click at [310, 146] on button "Next or Done button" at bounding box center [322, 144] width 76 height 10
click at [305, 166] on div "Click on the element" at bounding box center [319, 168] width 44 height 6
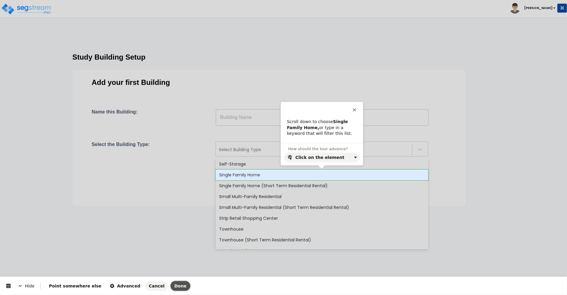
click at [174, 286] on span "Done" at bounding box center [180, 286] width 12 height 5
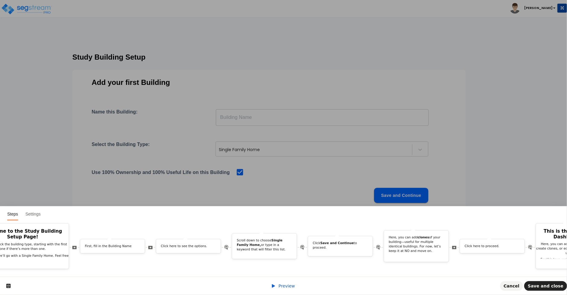
scroll to position [0, 767]
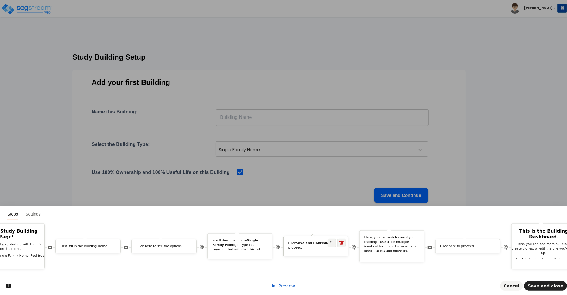
click at [302, 242] on b "Save and Continue" at bounding box center [312, 244] width 33 height 4
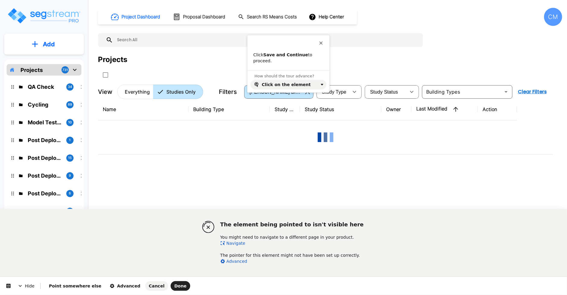
click at [229, 242] on link "Navigate" at bounding box center [232, 243] width 25 height 5
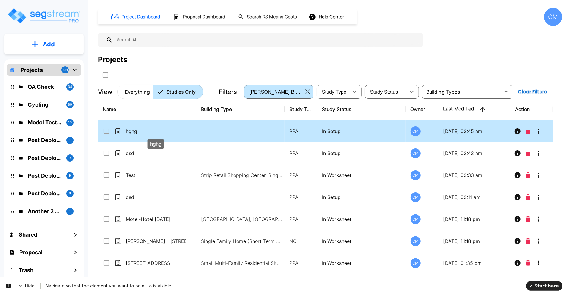
click at [130, 130] on p "hghg" at bounding box center [156, 131] width 60 height 7
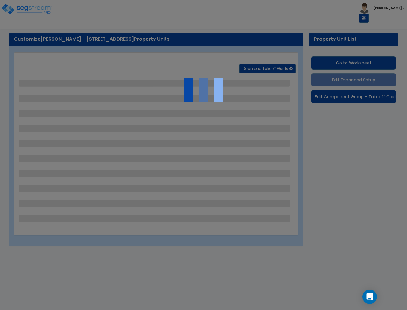
select select "3"
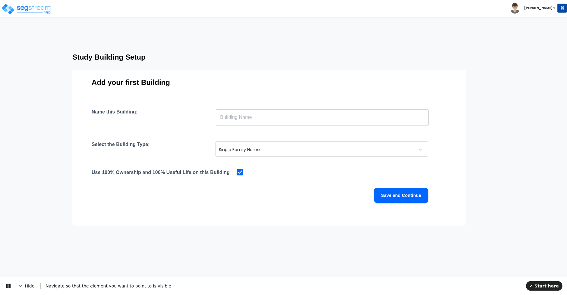
click at [287, 195] on div "Save and Continue" at bounding box center [260, 195] width 336 height 15
drag, startPoint x: 537, startPoint y: 283, endPoint x: 524, endPoint y: 561, distance: 277.7
click at [535, 283] on span "✔ Start here" at bounding box center [543, 285] width 29 height 5
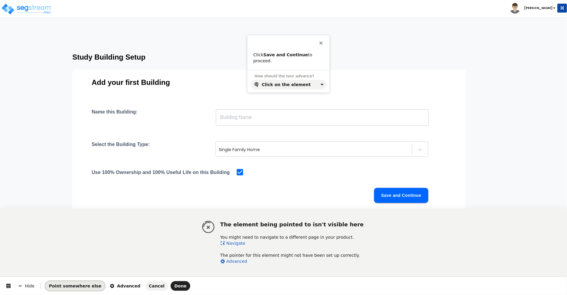
click at [77, 286] on span "Point somewhere else" at bounding box center [75, 286] width 52 height 5
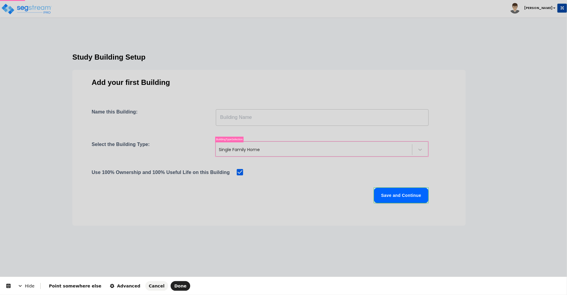
click at [406, 199] on body "Toggle navigation Cherry Mae" at bounding box center [283, 124] width 567 height 152
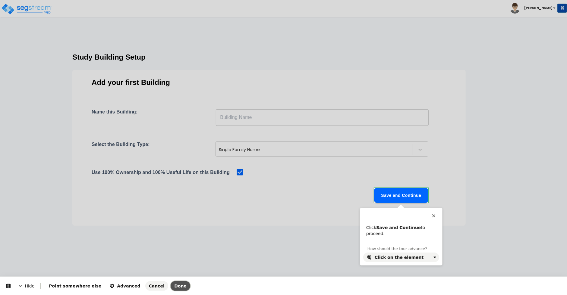
click at [170, 290] on button "Done" at bounding box center [180, 286] width 20 height 10
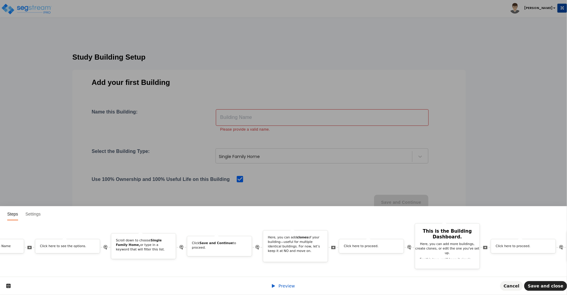
scroll to position [0, 895]
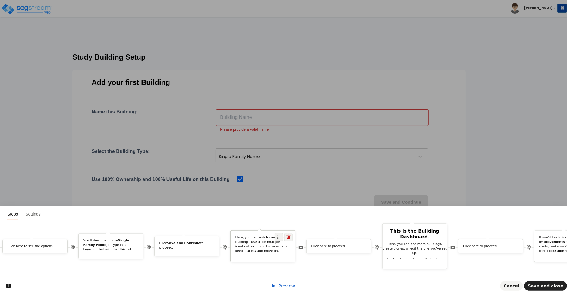
click at [269, 241] on p "Here, you can add clones of your building—useful for multiple identical buildin…" at bounding box center [262, 245] width 55 height 18
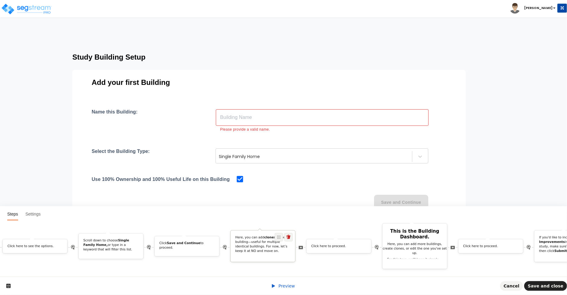
scroll to position [0, 0]
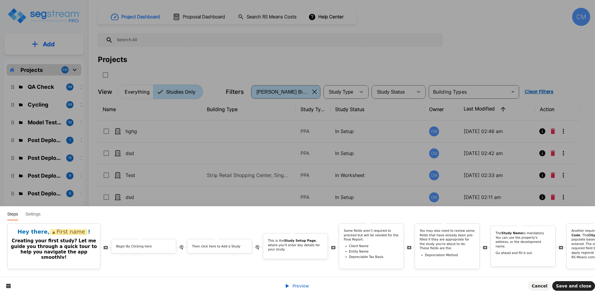
click at [292, 284] on link "Preview" at bounding box center [297, 286] width 24 height 5
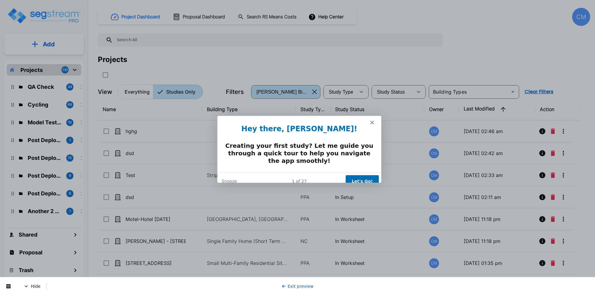
click at [351, 175] on button "Let's Go!" at bounding box center [361, 181] width 33 height 12
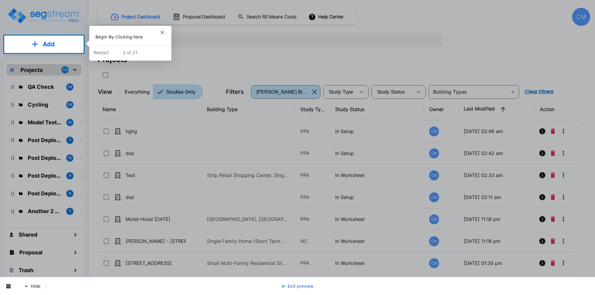
click at [54, 45] on p "Add" at bounding box center [49, 44] width 12 height 9
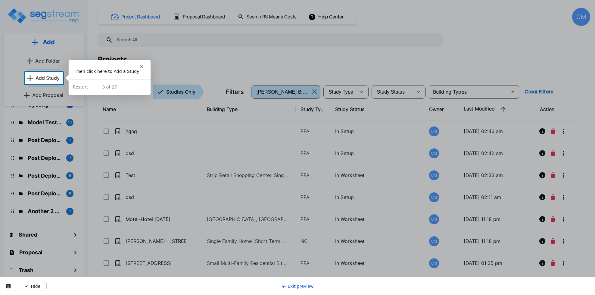
click at [44, 73] on link "Add Study" at bounding box center [44, 78] width 38 height 12
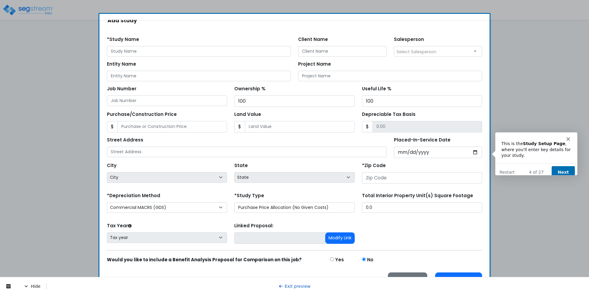
click at [562, 166] on button "Next" at bounding box center [563, 172] width 23 height 12
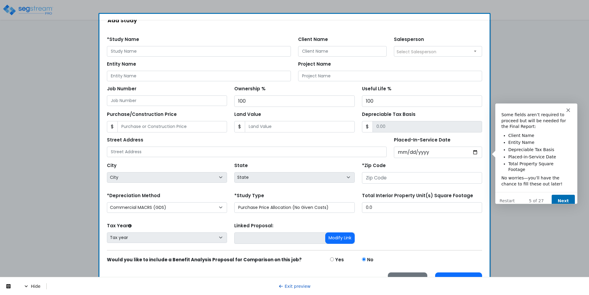
drag, startPoint x: 570, startPoint y: 197, endPoint x: 567, endPoint y: 197, distance: 3.9
click at [567, 197] on button "Next" at bounding box center [563, 200] width 23 height 12
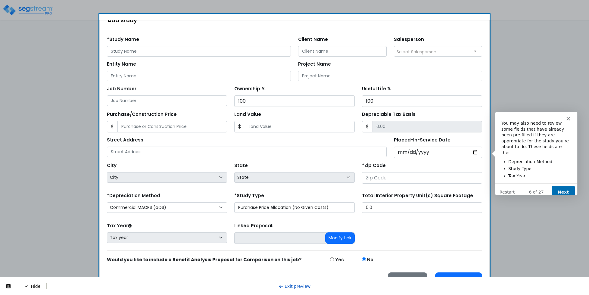
click at [570, 186] on button "Next" at bounding box center [563, 192] width 23 height 12
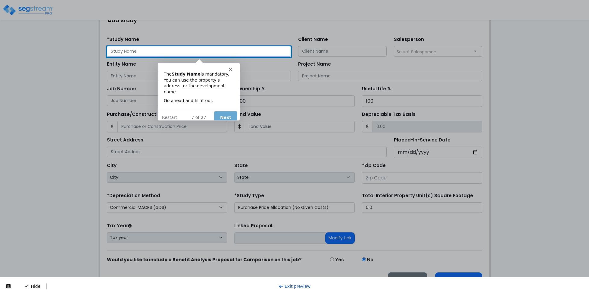
click at [201, 52] on input "text" at bounding box center [199, 51] width 184 height 11
type input "dsds"
click at [220, 111] on button "Next" at bounding box center [225, 117] width 23 height 12
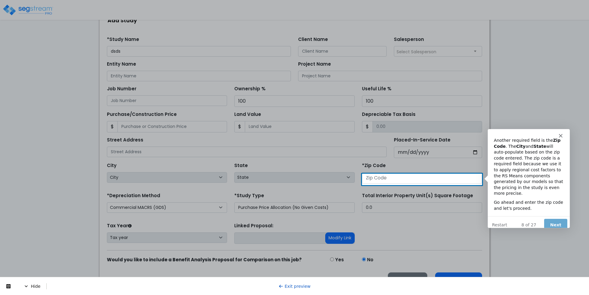
click at [389, 179] on input "number" at bounding box center [422, 177] width 120 height 11
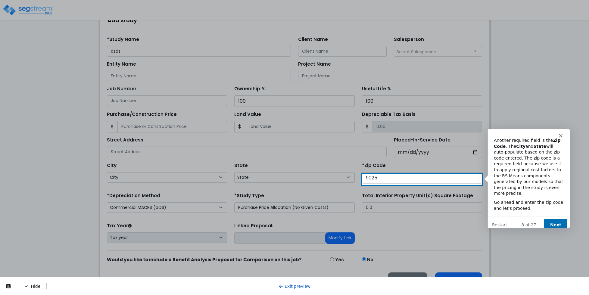
type input "90250"
select select "CA"
type input "90250"
click at [559, 221] on button "Next" at bounding box center [555, 225] width 23 height 12
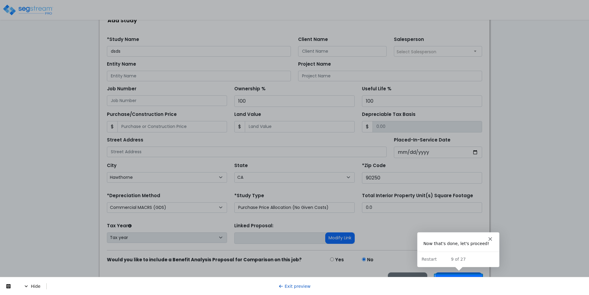
click at [460, 274] on div at bounding box center [294, 103] width 589 height 344
click at [27, 286] on icon at bounding box center [26, 286] width 5 height 5
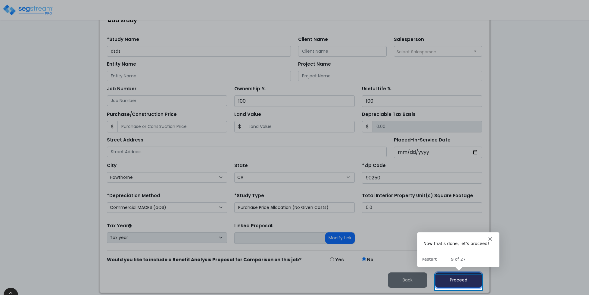
click at [450, 279] on button "Proceed" at bounding box center [458, 280] width 47 height 15
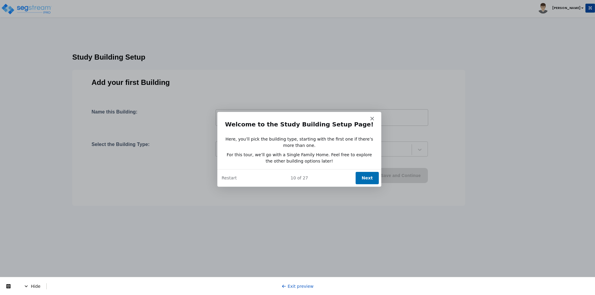
click at [370, 173] on button "Next" at bounding box center [366, 177] width 23 height 12
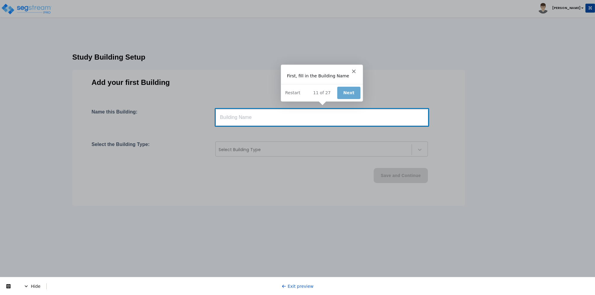
click at [334, 110] on input "text" at bounding box center [322, 117] width 213 height 17
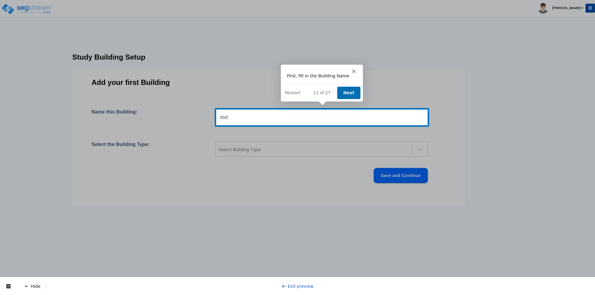
type input "dsd"
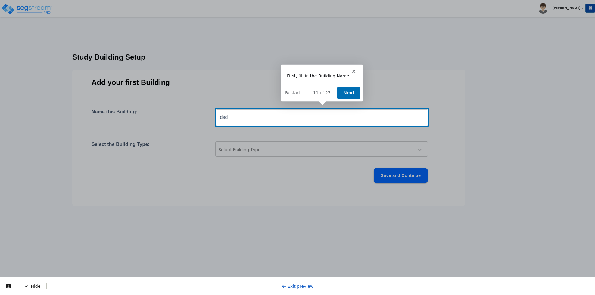
click at [351, 100] on div "11 of 27 Next Restart" at bounding box center [322, 92] width 82 height 17
click at [348, 95] on button "Next" at bounding box center [348, 92] width 23 height 12
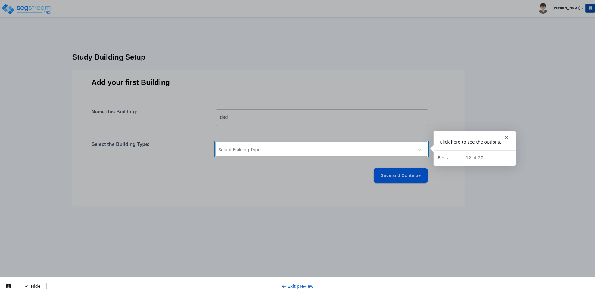
click at [324, 150] on div at bounding box center [314, 149] width 190 height 7
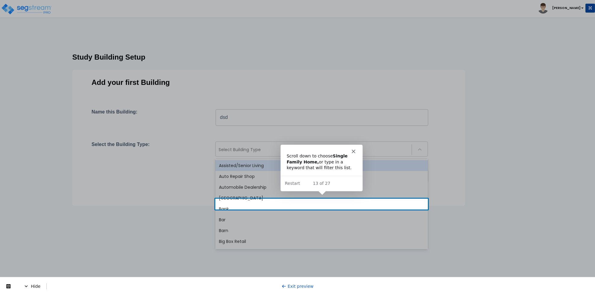
scroll to position [493, 0]
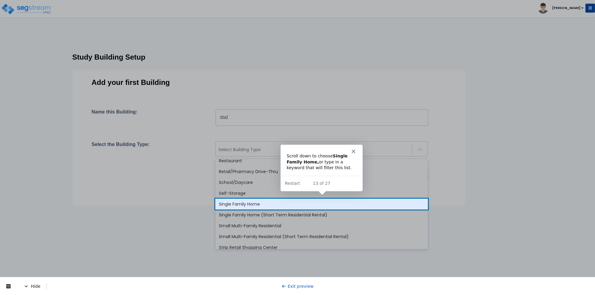
click at [226, 206] on div "Single Family Home" at bounding box center [321, 204] width 213 height 11
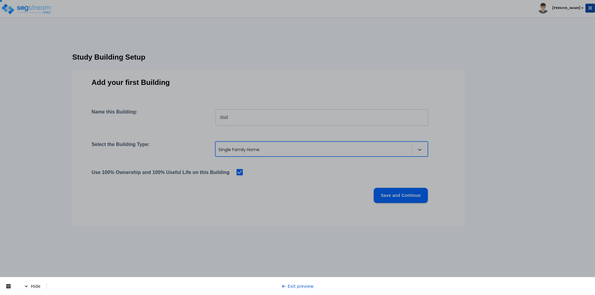
scroll to position [0, 0]
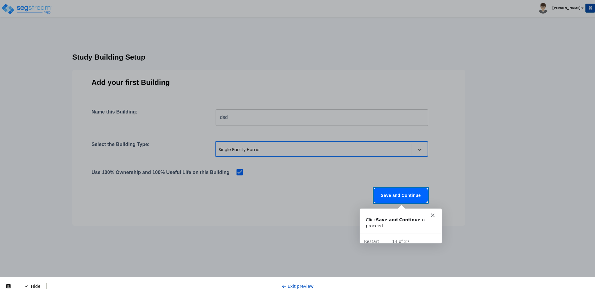
click at [386, 193] on button "Save and Continue" at bounding box center [401, 195] width 54 height 15
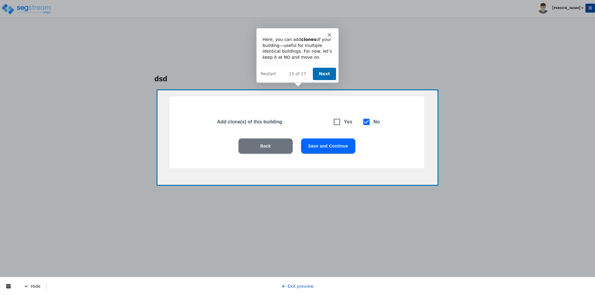
click at [323, 72] on button "Next" at bounding box center [323, 73] width 23 height 12
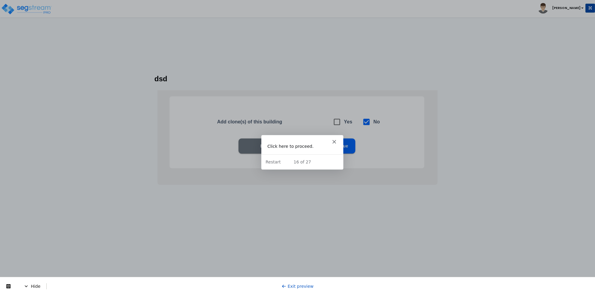
click at [334, 142] on icon "Close" at bounding box center [334, 141] width 4 height 4
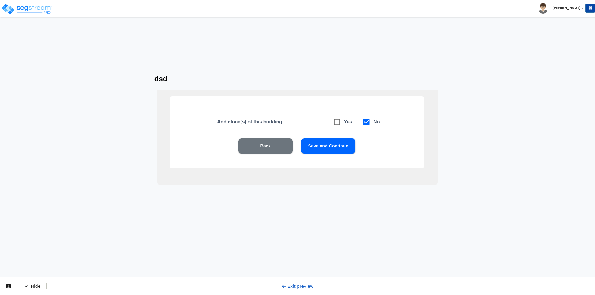
click at [300, 286] on link "Exit preview" at bounding box center [298, 286] width 32 height 5
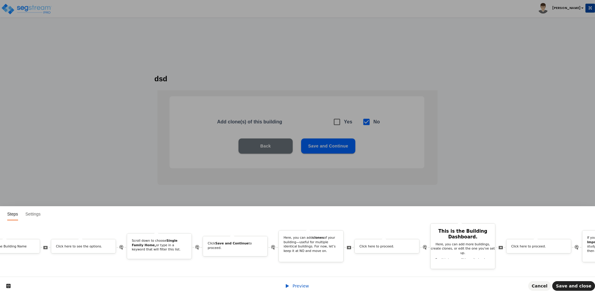
scroll to position [0, 898]
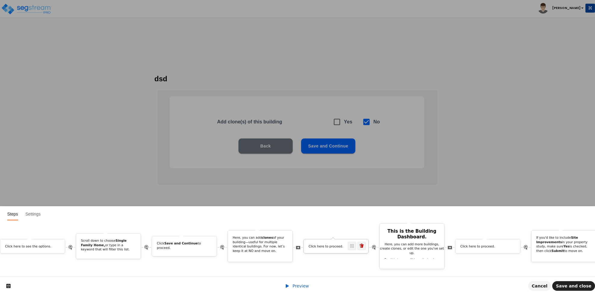
click at [336, 244] on p "Click here to proceed." at bounding box center [336, 246] width 55 height 5
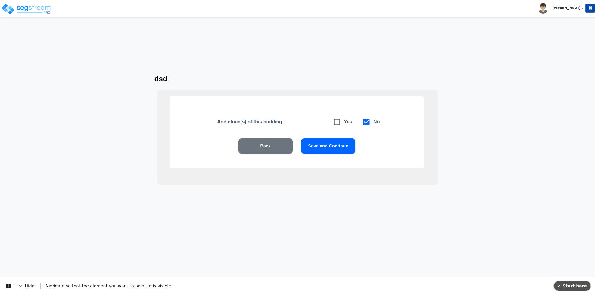
click at [567, 284] on span "✔ Start here" at bounding box center [572, 286] width 29 height 5
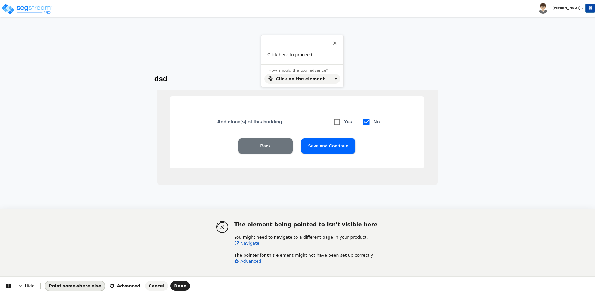
click at [69, 284] on span "Point somewhere else" at bounding box center [75, 286] width 52 height 5
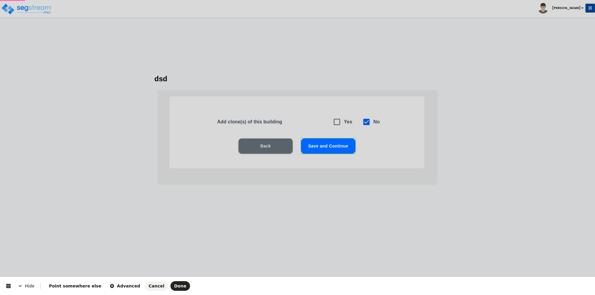
click at [329, 152] on body "Toggle navigation [PERSON_NAME]" at bounding box center [297, 130] width 595 height 207
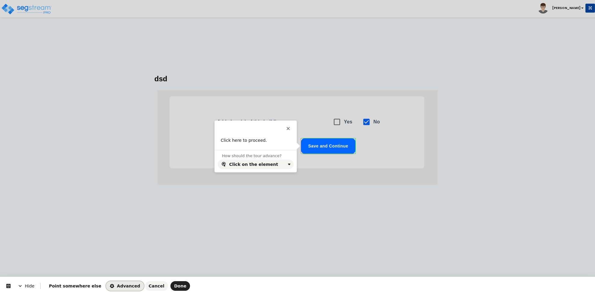
click at [110, 288] on span "Advanced" at bounding box center [125, 286] width 30 height 5
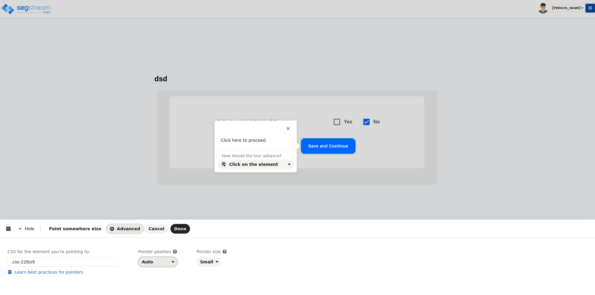
click at [152, 260] on div "Auto" at bounding box center [155, 262] width 27 height 5
click at [152, 224] on div "Bottom" at bounding box center [150, 227] width 15 height 6
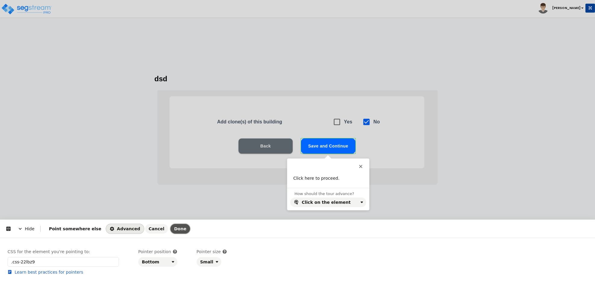
click at [174, 227] on span "Done" at bounding box center [180, 229] width 12 height 5
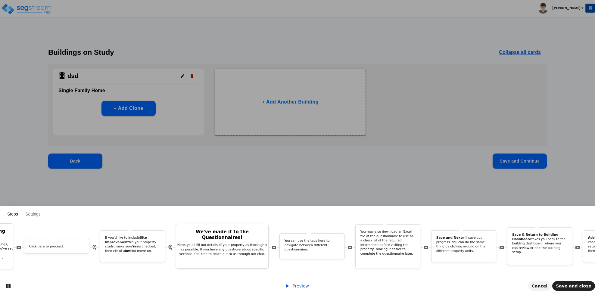
scroll to position [0, 1325]
click at [142, 242] on p "If you'd like to include Site Improvements in your property study, make sure Ye…" at bounding box center [137, 245] width 55 height 18
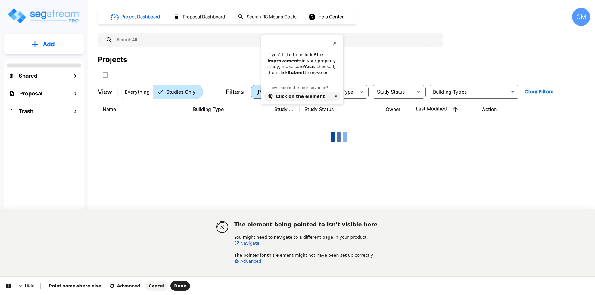
click at [249, 244] on link "Navigate" at bounding box center [246, 243] width 25 height 5
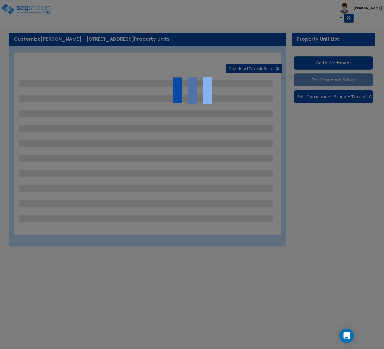
select select "3"
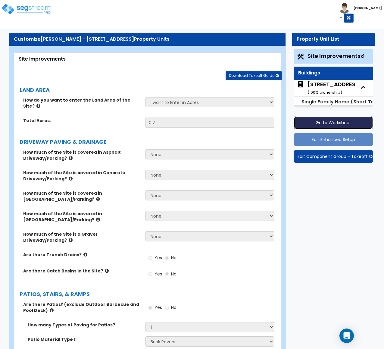
click at [329, 121] on button "Go to Worksheet" at bounding box center [334, 122] width 80 height 13
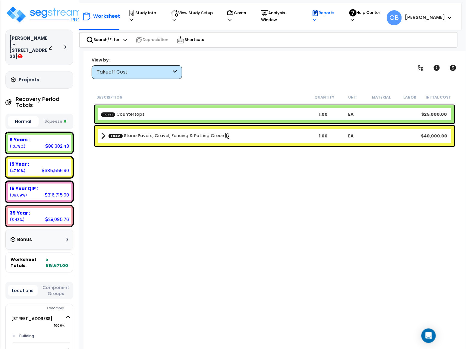
click at [330, 21] on p "Reports" at bounding box center [324, 16] width 26 height 14
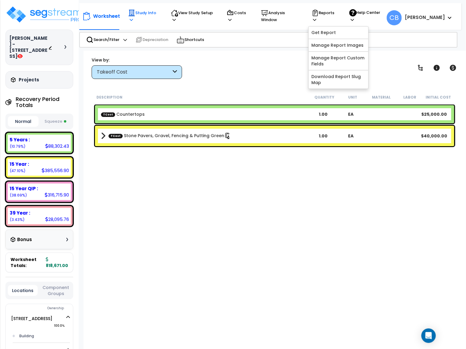
click at [132, 16] on p "Study Info" at bounding box center [143, 16] width 31 height 14
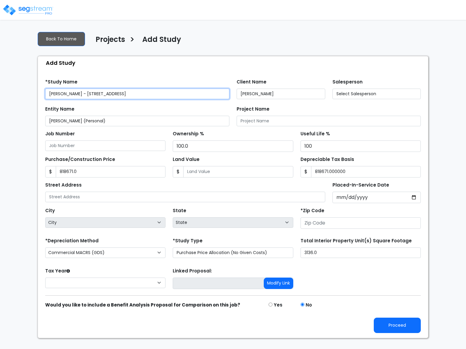
type input "None"
type input "[STREET_ADDRESS]"
type input "33050"
select select "CM(Q-FMCS"
select select "NEW"
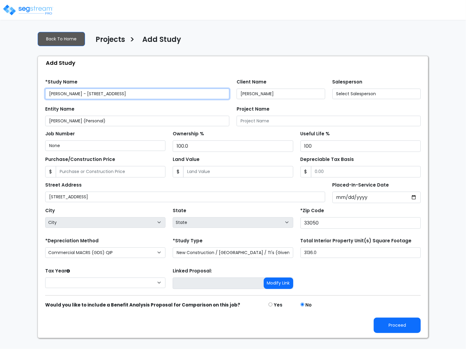
select select "2025"
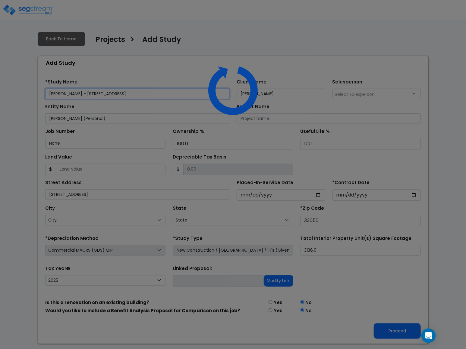
select select "FL"
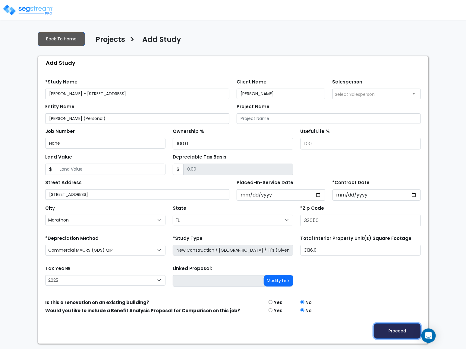
click at [397, 333] on button "Proceed" at bounding box center [396, 330] width 47 height 15
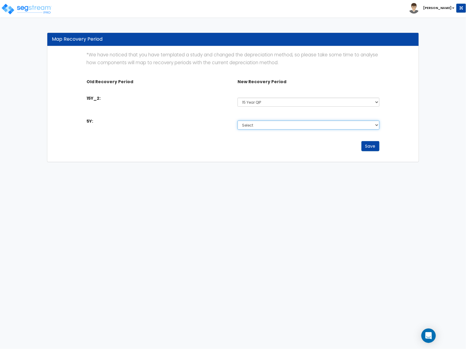
click at [253, 126] on select "Select Non-Depreciable Land 5 Year 7 Year 15 Year 15 Year QIP 39 Year" at bounding box center [308, 124] width 142 height 9
select select "5Y_1"
click at [237, 120] on select "Select Non-Depreciable Land 5 Year 7 Year 15 Year 15 Year QIP 39 Year" at bounding box center [308, 124] width 142 height 9
click at [369, 149] on button "Save" at bounding box center [370, 146] width 18 height 10
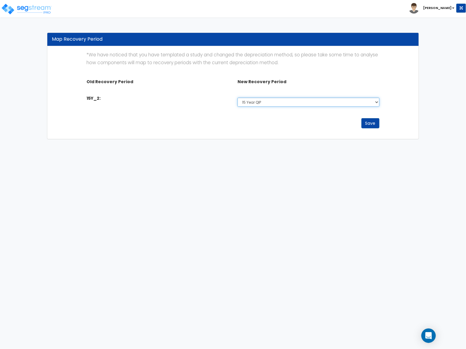
click at [291, 104] on select "Select Non-Depreciable Land 5 Year 7 Year 15 Year 15 Year QIP 39 Year" at bounding box center [308, 102] width 142 height 9
select select "15Y_1"
click at [237, 98] on select "Select Non-Depreciable Land 5 Year 7 Year 15 Year 15 Year QIP 39 Year" at bounding box center [308, 102] width 142 height 9
click at [367, 127] on button "Save" at bounding box center [370, 123] width 18 height 10
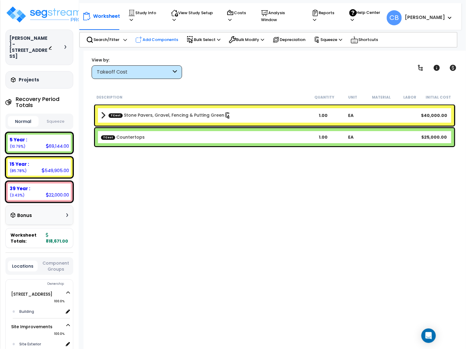
click at [159, 38] on p "Add Components" at bounding box center [156, 39] width 43 height 7
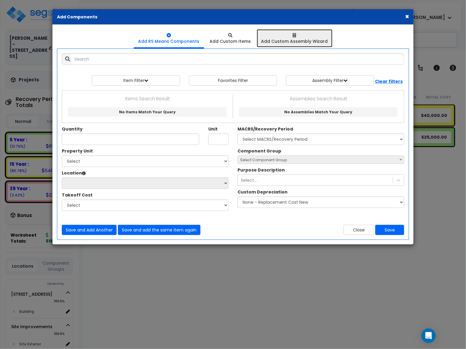
click at [288, 45] on link "Add Custom Assembly Wizard" at bounding box center [295, 38] width 76 height 18
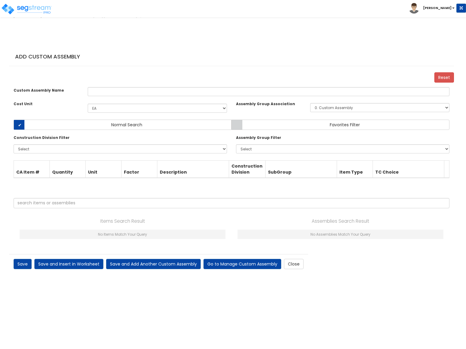
select select "11"
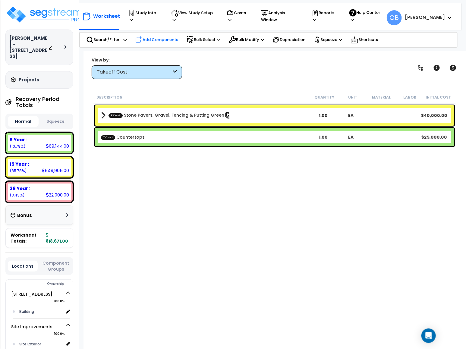
click at [144, 39] on p "Add Components" at bounding box center [156, 39] width 43 height 7
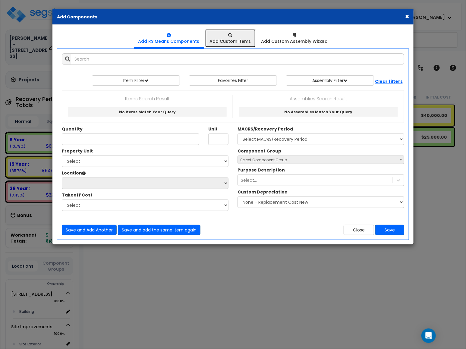
click at [231, 41] on div "Add Custom Items" at bounding box center [230, 41] width 41 height 6
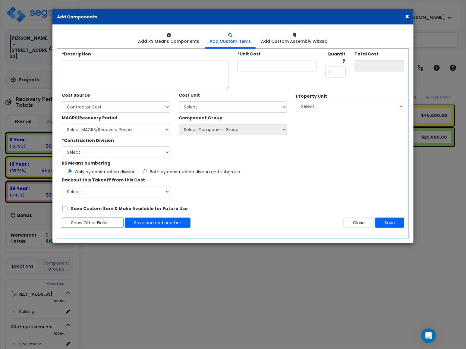
drag, startPoint x: 220, startPoint y: 216, endPoint x: 216, endPoint y: 216, distance: 4.5
click at [220, 216] on div "*Description *Unit Cost Quantity 1 Total Cost Cost Source Select 55gg" at bounding box center [232, 140] width 351 height 183
click at [383, 197] on div "RS Means numbering Only by construction division Both by construction divison a…" at bounding box center [232, 177] width 351 height 39
drag, startPoint x: 366, startPoint y: 150, endPoint x: 361, endPoint y: 130, distance: 20.3
click at [366, 150] on div "Cost Source Select 55gg ABCDEF88 BASTA123 Client Cost Contractor Cost 0" at bounding box center [232, 124] width 351 height 68
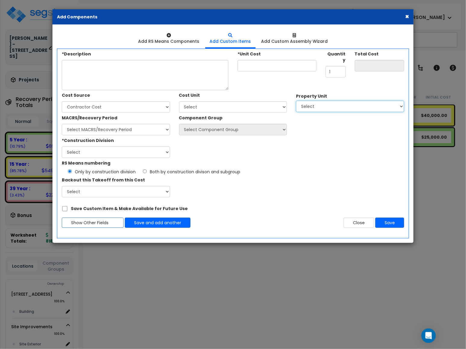
click at [328, 102] on select "Select 600 East 63rd Street Site Improvements" at bounding box center [350, 106] width 108 height 11
select select "172270"
click at [296, 101] on select "Select 600 East 63rd Street Site Improvements" at bounding box center [350, 106] width 108 height 11
select select
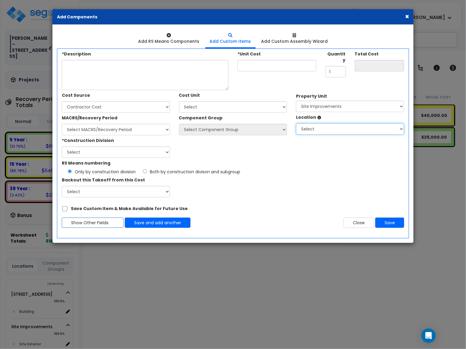
click at [309, 131] on select "Select Site Exterior Add Additional Location" at bounding box center [350, 128] width 108 height 11
click at [353, 171] on div "Only by construction division Both by construction divison and subgroup" at bounding box center [233, 170] width 342 height 9
click at [395, 196] on div "RS Means numbering Only by construction division Both by construction divison a…" at bounding box center [232, 177] width 351 height 39
click at [93, 193] on select "Select Countertops Stone Pavers, Gravel, Fencing & Putting Green" at bounding box center [116, 191] width 108 height 11
select select "46415482"
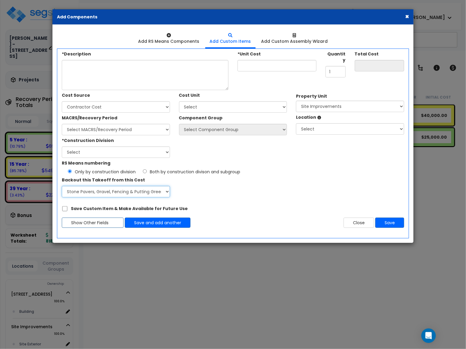
click at [62, 186] on select "Select Countertops Stone Pavers, Gravel, Fencing & Putting Green" at bounding box center [116, 191] width 108 height 11
click at [369, 143] on div "Cost Source Select 55gg ABCDEF88 BASTA123 Client Cost Contractor Cost" at bounding box center [232, 124] width 351 height 68
drag, startPoint x: 362, startPoint y: 135, endPoint x: 310, endPoint y: 135, distance: 51.5
click at [362, 135] on div "Cost Source Select 55gg ABCDEF88 BASTA123 Client Cost Contractor Cost" at bounding box center [232, 124] width 351 height 68
drag, startPoint x: 88, startPoint y: 125, endPoint x: 86, endPoint y: 129, distance: 4.6
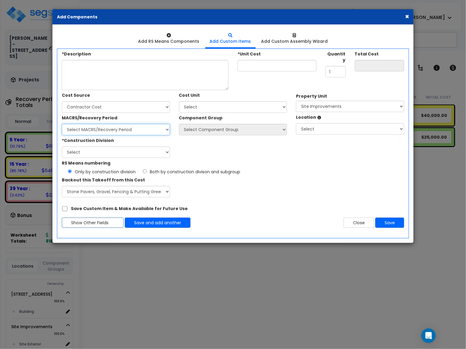
click at [88, 125] on select "Select MACRS/Recovery Period 5 Year - 57.0 - Distributive Trades & Services 5 Y…" at bounding box center [116, 129] width 108 height 11
select select "58736"
click at [62, 124] on select "Select MACRS/Recovery Period 5 Year - 57.0 - Distributive Trades & Services 5 Y…" at bounding box center [116, 129] width 108 height 11
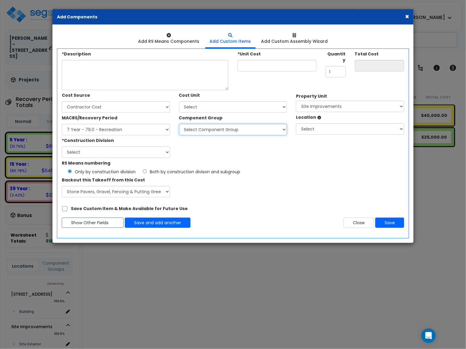
click at [196, 135] on select "Select Component Group 318.51 - RECREATION EQUIPMENT 318.52 - RECREATION EQUIPM…" at bounding box center [233, 129] width 108 height 11
select select "58738"
click at [179, 124] on select "Select Component Group 318.51 - RECREATION EQUIPMENT 318.52 - RECREATION EQUIPM…" at bounding box center [233, 129] width 108 height 11
click at [363, 167] on div "Only by construction division Both by construction divison and subgroup" at bounding box center [233, 170] width 342 height 9
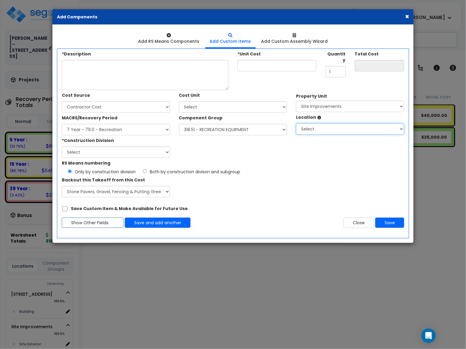
click at [336, 127] on select "Select Site Exterior Add Additional Location" at bounding box center [350, 128] width 108 height 11
select select "462"
click at [296, 123] on select "Select Site Exterior Add Additional Location" at bounding box center [350, 128] width 108 height 11
click at [276, 164] on div "RS Means numbering Only by construction division Both by construction divison a…" at bounding box center [232, 166] width 351 height 17
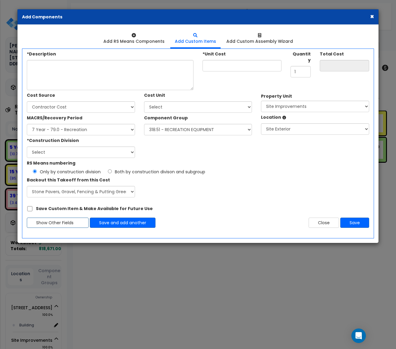
click at [373, 18] on button "×" at bounding box center [372, 16] width 4 height 6
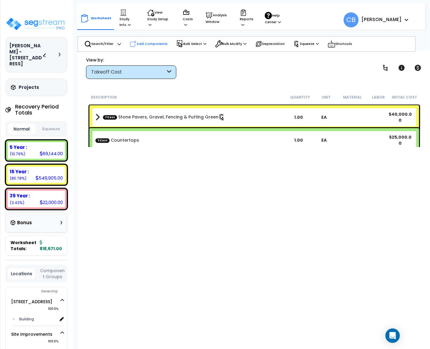
click at [145, 44] on p "Add Components" at bounding box center [149, 43] width 38 height 7
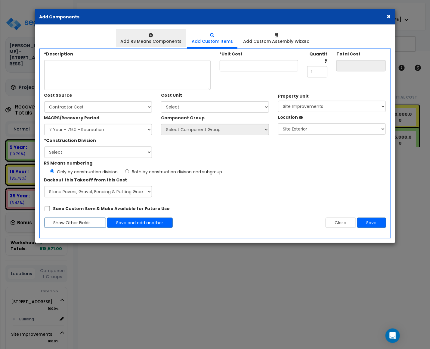
select select
click at [145, 41] on div "Add RS Means Components" at bounding box center [150, 41] width 61 height 6
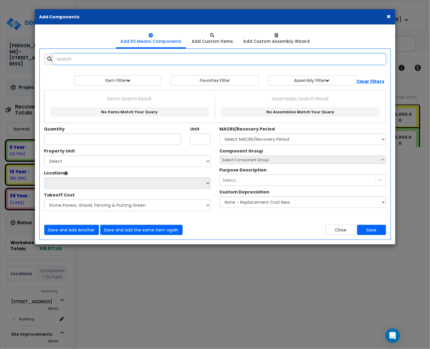
click at [130, 60] on input "text" at bounding box center [219, 58] width 333 height 11
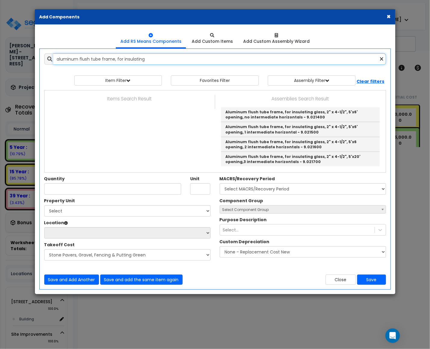
type input "aluminum flush tube frame, for insulating"
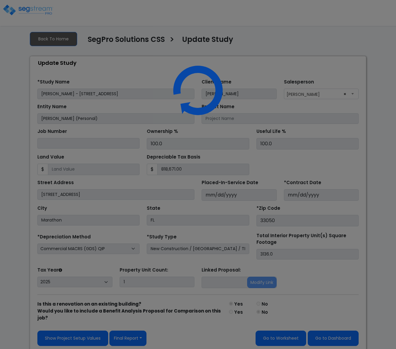
select select "2025"
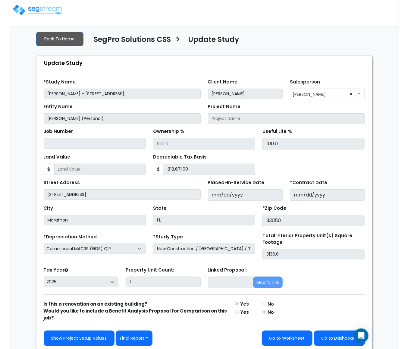
scroll to position [5, 0]
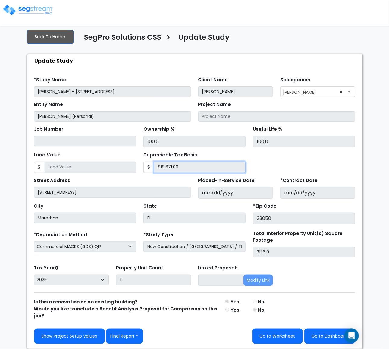
click at [172, 169] on input "818,671.00" at bounding box center [200, 166] width 92 height 11
click at [89, 164] on input "Land Value" at bounding box center [91, 166] width 92 height 11
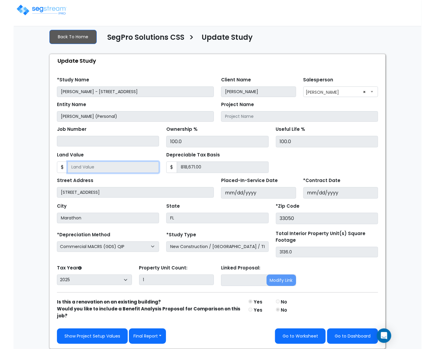
scroll to position [0, 0]
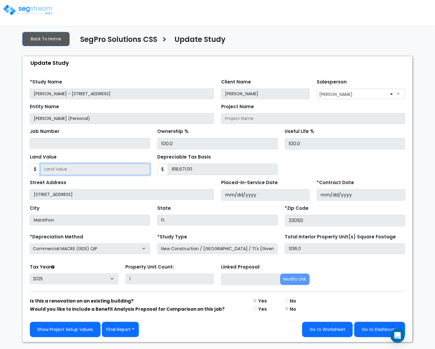
click at [74, 170] on input "Land Value" at bounding box center [95, 169] width 110 height 11
click at [102, 171] on input "Land Value" at bounding box center [95, 169] width 110 height 11
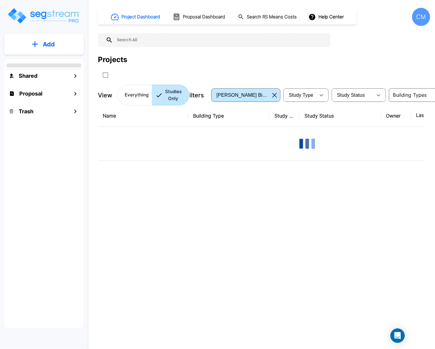
click at [411, 18] on div "CM" at bounding box center [418, 17] width 23 height 18
click at [414, 19] on div "CM" at bounding box center [421, 17] width 18 height 18
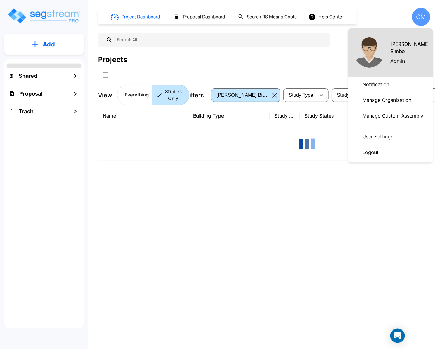
click at [380, 98] on p "Manage Organization" at bounding box center [387, 100] width 54 height 12
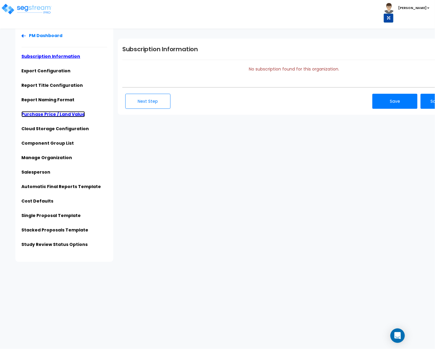
click at [48, 116] on link "Purchase Price / Land Value" at bounding box center [53, 114] width 64 height 6
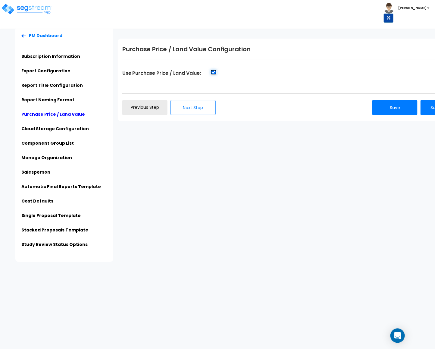
click at [213, 73] on input "Use Purchase Price / Land Value:" at bounding box center [214, 72] width 6 height 5
checkbox input "false"
click at [395, 111] on button "Save" at bounding box center [394, 107] width 45 height 15
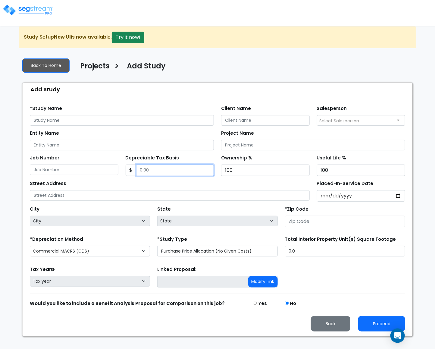
click at [167, 173] on input "Depreciable Tax Basis" at bounding box center [175, 169] width 78 height 11
type input "123,456,798"
click at [238, 191] on div "Street Address" at bounding box center [170, 190] width 280 height 22
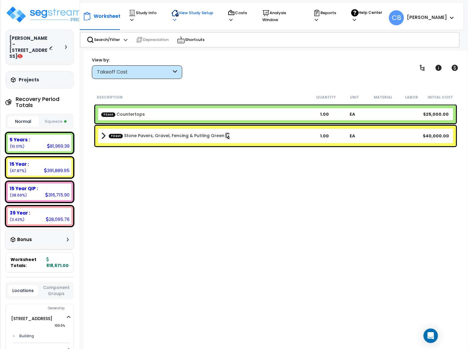
click at [181, 17] on p "View Study Setup" at bounding box center [193, 16] width 45 height 14
click at [123, 13] on div "Worksheet Study Info Study Setup Add Property Unit Template study Clone study B…" at bounding box center [236, 16] width 306 height 20
click at [134, 14] on icon at bounding box center [132, 12] width 7 height 7
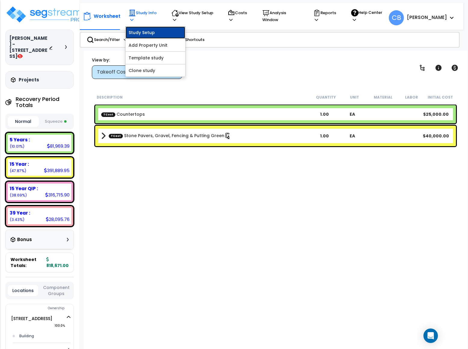
click at [144, 32] on link "Study Setup" at bounding box center [156, 33] width 60 height 12
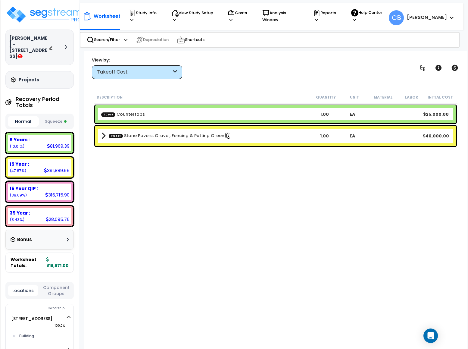
click at [125, 73] on div "Takeoff Cost" at bounding box center [134, 72] width 74 height 7
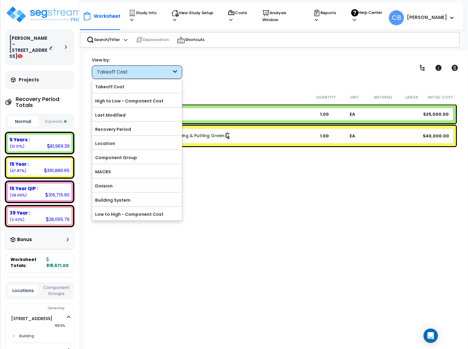
click at [211, 243] on div "Description Quantity Unit Material Labor Initial Cost TCost Countertops 1.00 EA…" at bounding box center [276, 208] width 366 height 234
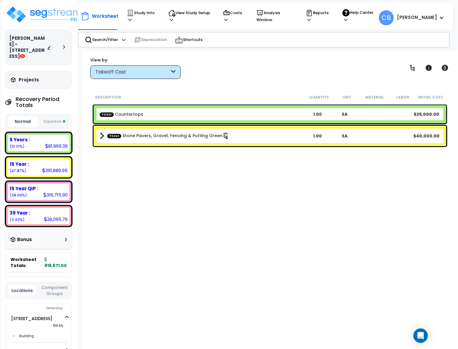
click at [225, 249] on div "Description Quantity Unit Material Labor Initial Cost TCost Countertops 1.00 EA…" at bounding box center [270, 208] width 358 height 234
click at [173, 220] on div "Description Quantity Unit Material Labor Initial Cost TCost Countertops 1.00 EA…" at bounding box center [270, 208] width 358 height 234
click at [210, 204] on div "Description Quantity Unit Material Labor Initial Cost TCost Countertops 1.00 EA…" at bounding box center [270, 208] width 358 height 234
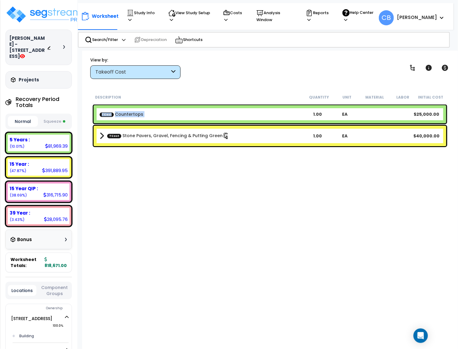
click at [210, 204] on div "Description Quantity Unit Material Labor Initial Cost TCost Countertops 1.00 EA…" at bounding box center [270, 208] width 358 height 234
click at [325, 16] on p "Reports" at bounding box center [318, 16] width 25 height 14
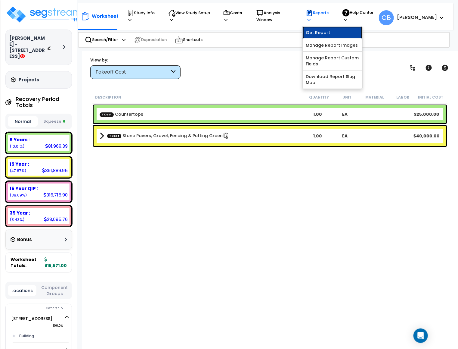
click at [323, 30] on link "Get Report" at bounding box center [333, 33] width 60 height 12
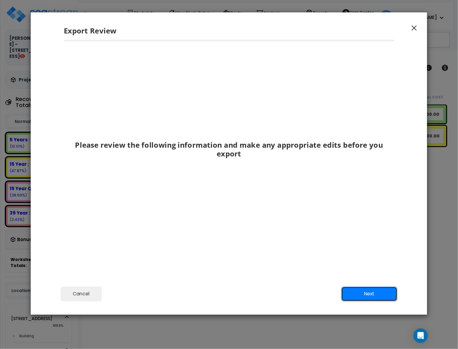
click at [376, 293] on button "Next" at bounding box center [370, 293] width 56 height 15
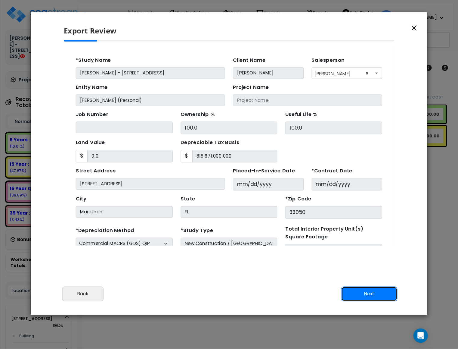
click at [376, 293] on button "Next" at bounding box center [370, 293] width 56 height 15
click at [370, 295] on button "Next" at bounding box center [370, 293] width 56 height 15
click at [363, 295] on button "Next" at bounding box center [370, 293] width 56 height 15
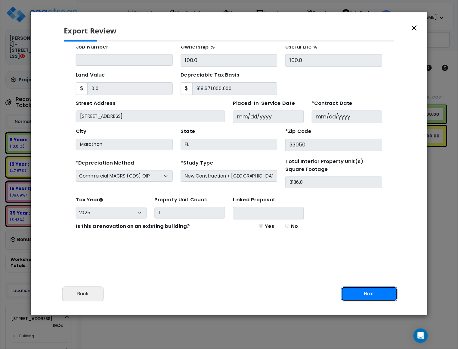
click at [357, 294] on button "Next" at bounding box center [370, 293] width 56 height 15
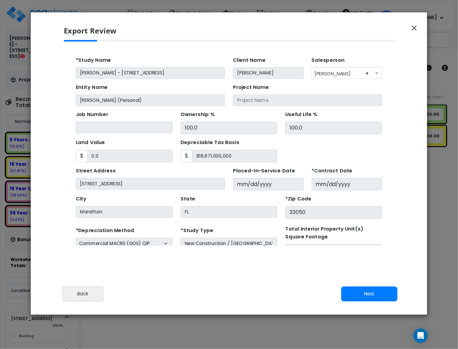
click at [275, 305] on div "Cancel Back Next Export Edit Images" at bounding box center [229, 298] width 397 height 33
click at [345, 298] on button "Next" at bounding box center [370, 293] width 56 height 15
click at [350, 296] on button "Next" at bounding box center [370, 293] width 56 height 15
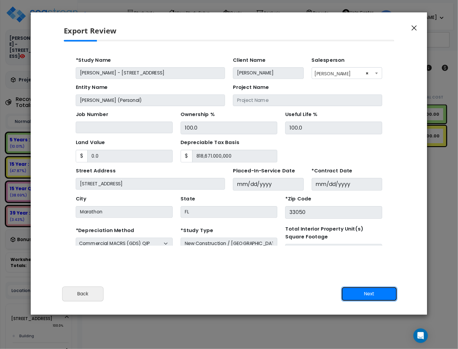
click at [350, 296] on button "Next" at bounding box center [370, 293] width 56 height 15
click at [316, 198] on input "33050" at bounding box center [309, 197] width 88 height 11
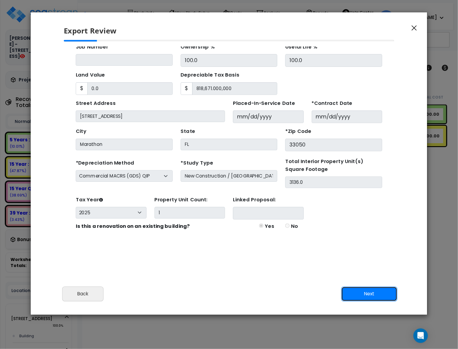
click at [364, 290] on button "Next" at bounding box center [370, 293] width 56 height 15
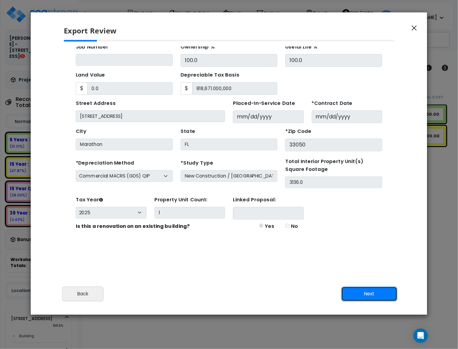
click at [364, 290] on button "Next" at bounding box center [370, 293] width 56 height 15
click at [73, 295] on button "Back" at bounding box center [83, 293] width 42 height 15
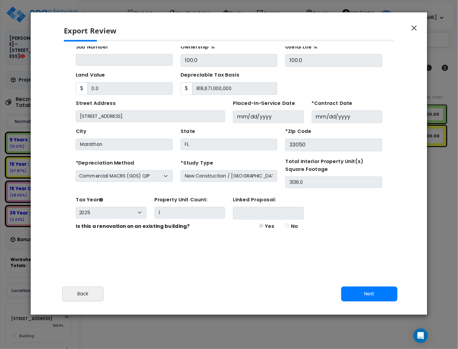
scroll to position [0, 0]
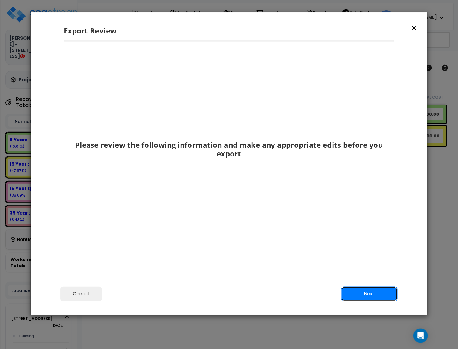
click at [384, 294] on button "Next" at bounding box center [370, 293] width 56 height 15
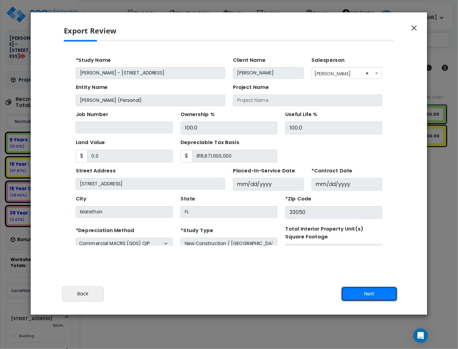
click at [384, 294] on button "Next" at bounding box center [370, 293] width 56 height 15
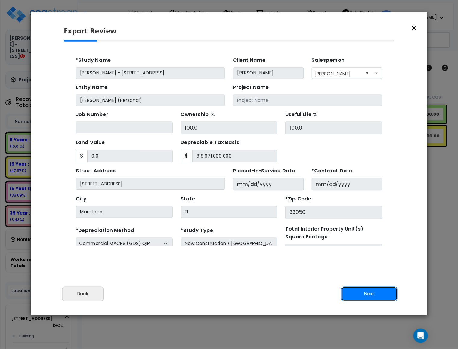
click at [384, 294] on button "Next" at bounding box center [370, 293] width 56 height 15
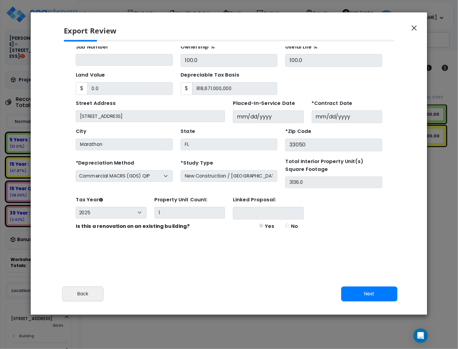
click at [355, 284] on div "Cancel Back Next Export Edit Images" at bounding box center [229, 298] width 397 height 33
click at [354, 291] on button "Next" at bounding box center [370, 293] width 56 height 15
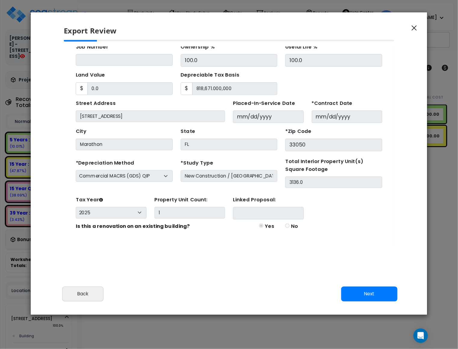
click at [415, 30] on icon "button" at bounding box center [414, 27] width 5 height 5
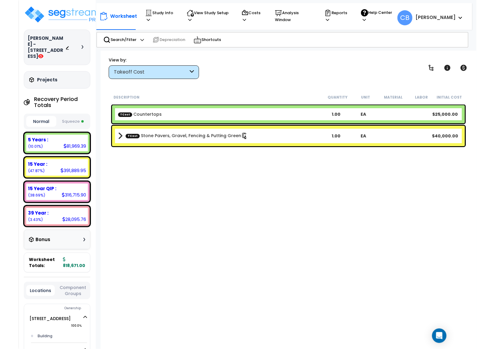
scroll to position [0, 0]
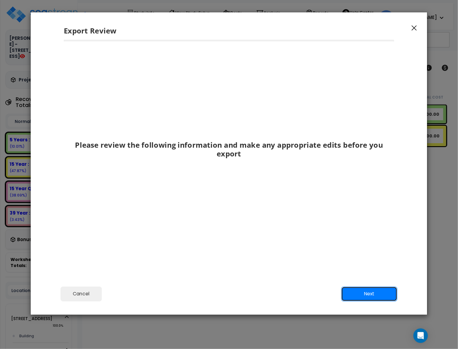
click at [385, 295] on button "Next" at bounding box center [370, 293] width 56 height 15
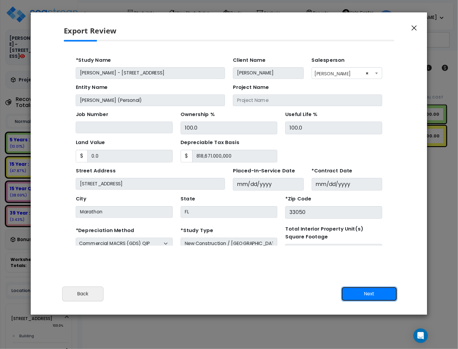
click at [385, 295] on button "Next" at bounding box center [370, 293] width 56 height 15
click at [417, 33] on div "Export Review" at bounding box center [229, 26] width 397 height 28
click at [416, 31] on button "button" at bounding box center [414, 27] width 9 height 7
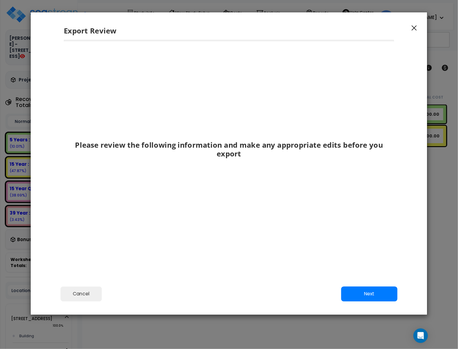
click at [415, 27] on icon "button" at bounding box center [414, 27] width 5 height 5
click at [409, 27] on div "Export Review" at bounding box center [229, 26] width 397 height 28
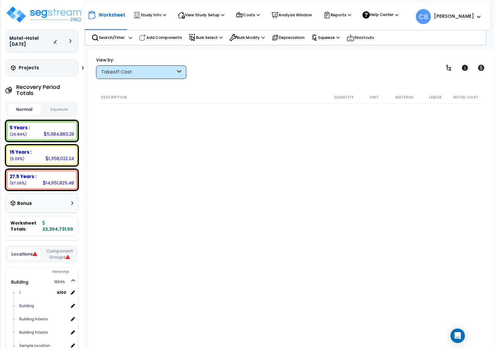
click at [203, 140] on div "Description Quantity Unit Material Labor Initial Cost" at bounding box center [291, 208] width 388 height 234
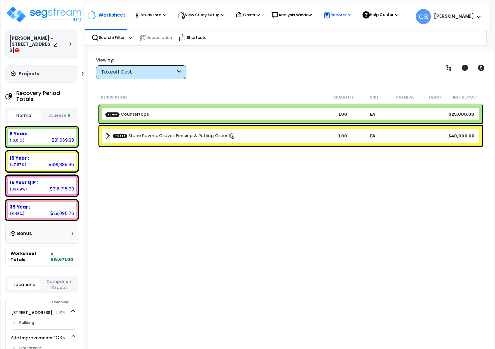
click at [342, 16] on p "Reports" at bounding box center [337, 14] width 28 height 7
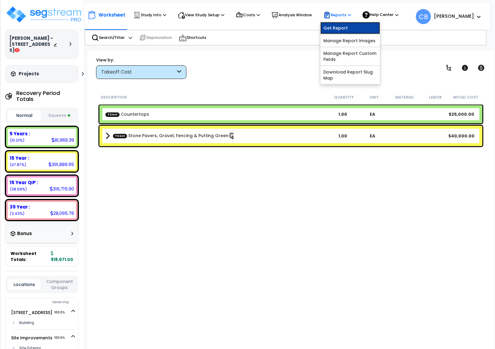
click at [342, 24] on link "Get Report" at bounding box center [350, 28] width 60 height 12
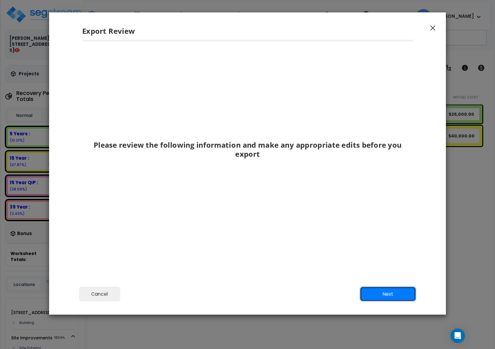
click at [382, 295] on button "Next" at bounding box center [388, 293] width 56 height 15
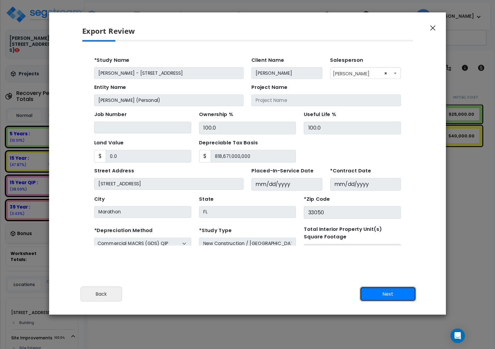
click at [404, 290] on button "Next" at bounding box center [388, 293] width 56 height 15
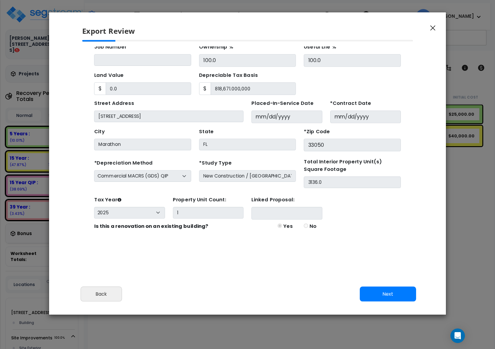
click at [222, 341] on div "Export Review Please review the following information and make any appropriate …" at bounding box center [247, 174] width 495 height 349
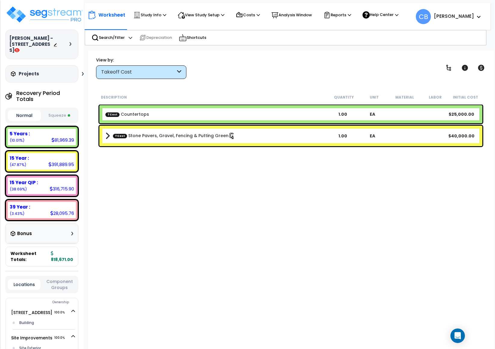
click at [0, 289] on div "Eric Young - 600 East 63rd Street Depreciable Tax Basis : $818,671.00 Placed-In…" at bounding box center [42, 174] width 84 height 349
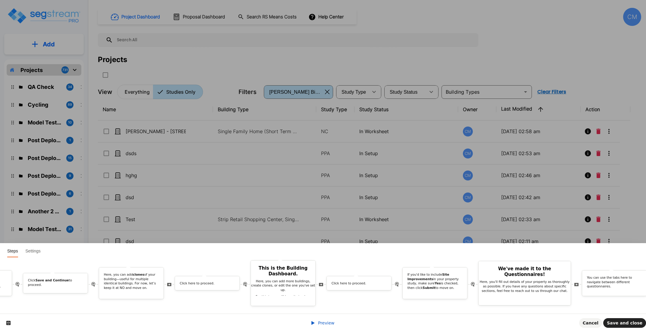
scroll to position [0, 1082]
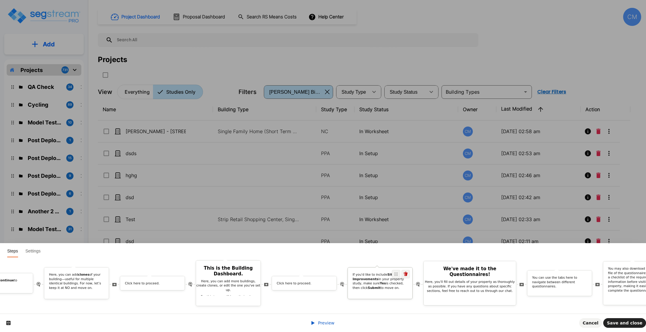
click at [382, 281] on p "If you'd like to include Site Improvements in your property study, make sure Ye…" at bounding box center [380, 281] width 55 height 18
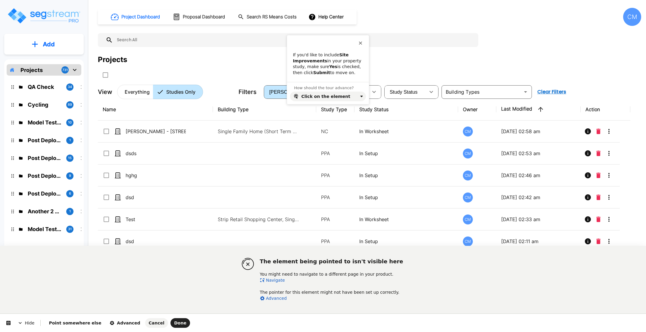
click at [278, 278] on link "Navigate" at bounding box center [272, 280] width 25 height 5
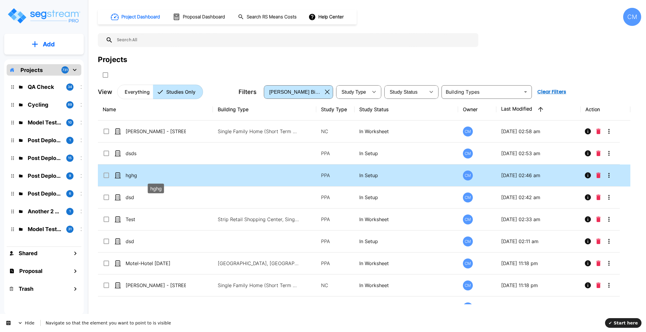
click at [130, 174] on p "hghg" at bounding box center [156, 175] width 60 height 7
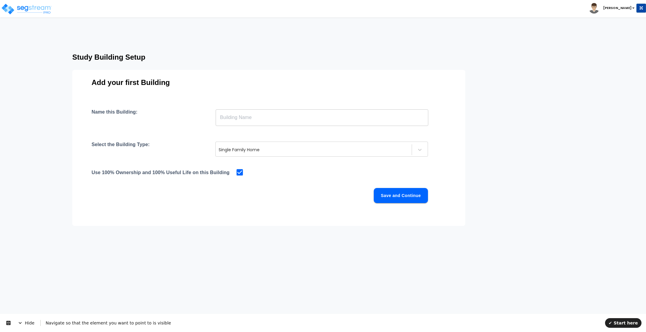
click at [243, 119] on input "text" at bounding box center [322, 117] width 213 height 17
type input "dsds"
click at [383, 192] on button "Save and Continue" at bounding box center [401, 195] width 54 height 15
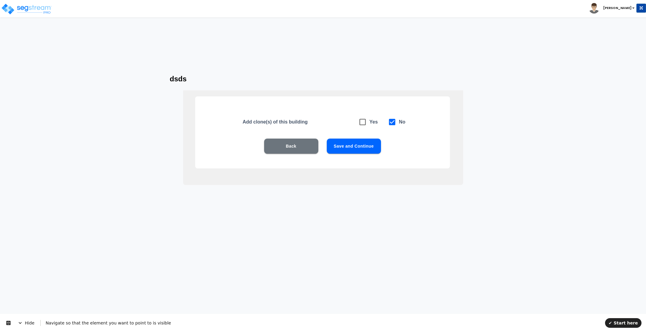
click at [364, 145] on button "Save and Continue" at bounding box center [354, 146] width 54 height 15
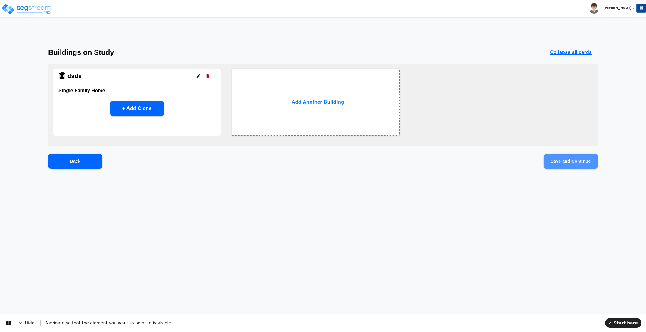
click at [574, 165] on button "Save and Continue" at bounding box center [571, 161] width 54 height 15
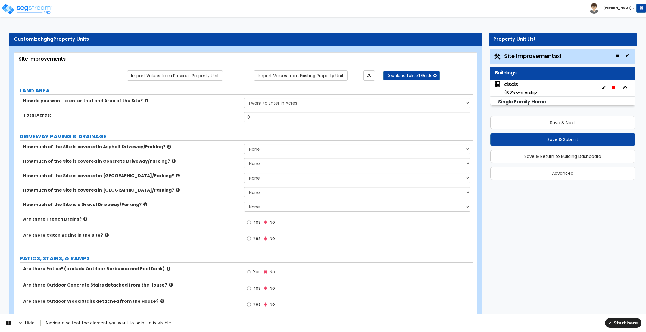
click at [618, 54] on icon "button" at bounding box center [617, 55] width 5 height 5
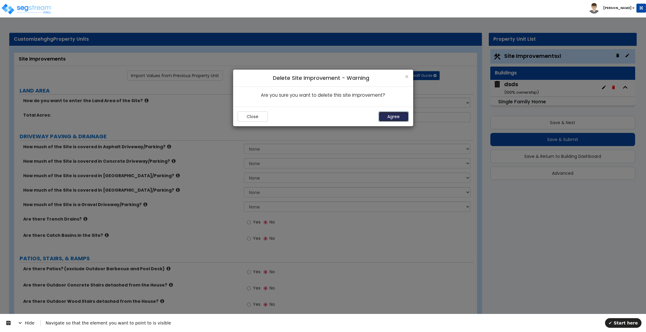
click at [392, 114] on button "Agree" at bounding box center [394, 116] width 30 height 10
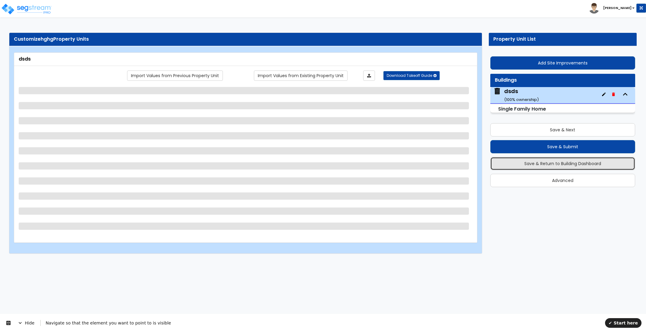
click at [532, 162] on button "Save & Return to Building Dashboard" at bounding box center [562, 163] width 145 height 13
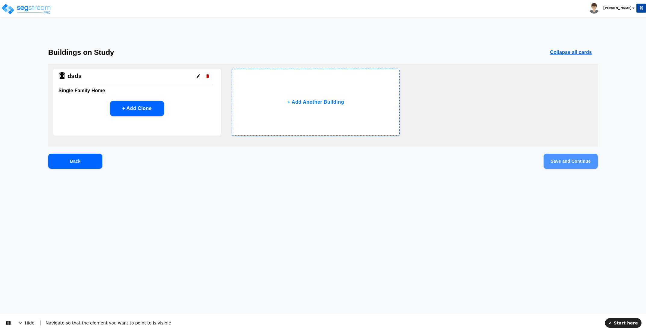
click at [577, 163] on button "Save and Continue" at bounding box center [571, 161] width 54 height 15
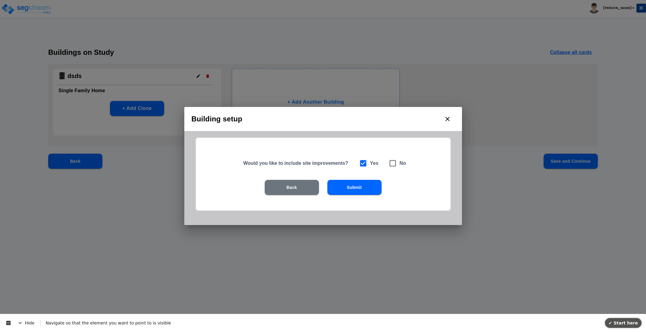
click at [629, 320] on span "✔ Start here" at bounding box center [623, 322] width 29 height 5
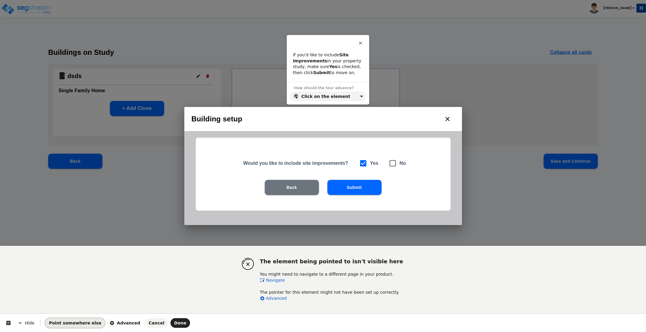
click at [66, 320] on span "Point somewhere else" at bounding box center [75, 322] width 52 height 5
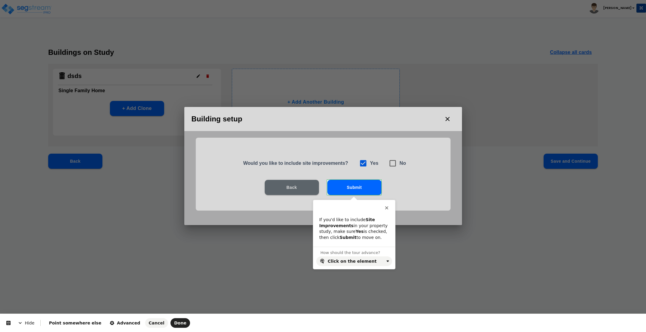
click at [361, 188] on html "Toggle navigation [PERSON_NAME] x" at bounding box center [323, 97] width 646 height 195
click at [108, 319] on button "Advanced" at bounding box center [125, 323] width 38 height 10
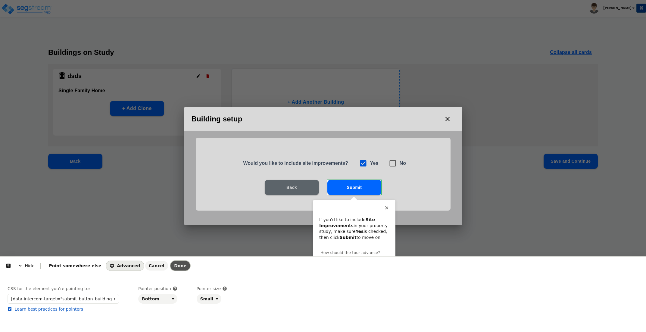
click at [174, 263] on span "Done" at bounding box center [180, 265] width 12 height 5
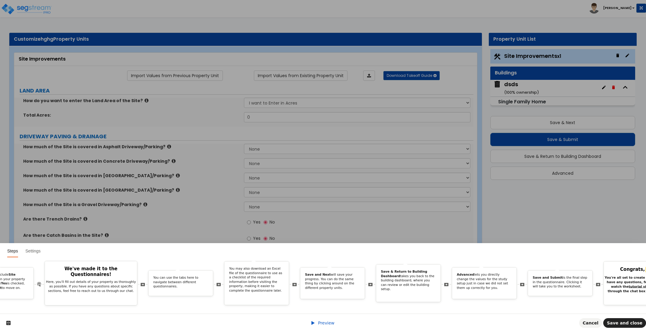
scroll to position [0, 1575]
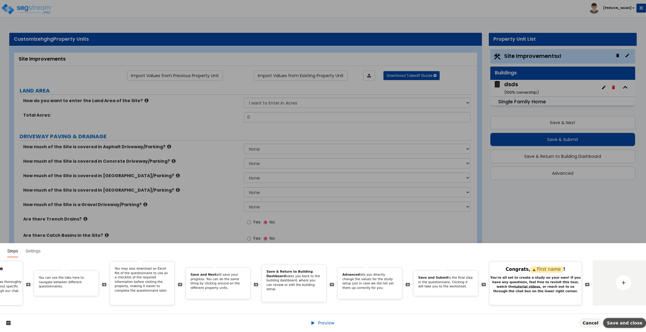
click at [625, 323] on span "Save and close" at bounding box center [625, 322] width 36 height 5
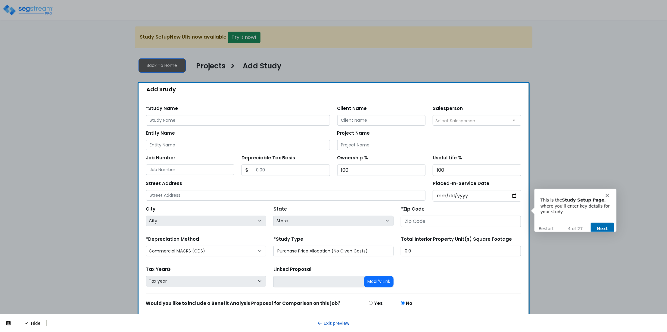
scroll to position [7, 0]
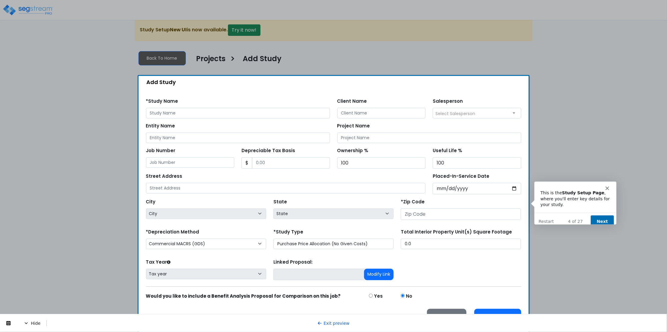
click at [607, 215] on button "Next" at bounding box center [601, 221] width 23 height 12
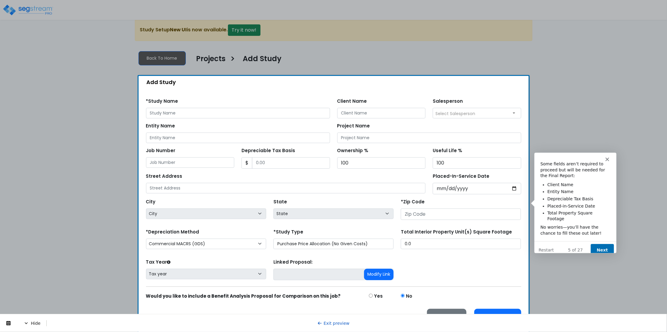
scroll to position [0, 0]
click at [607, 244] on button "Next" at bounding box center [601, 250] width 23 height 12
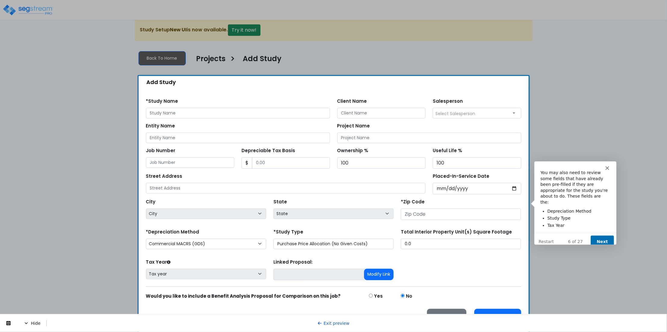
click at [605, 238] on button "Next" at bounding box center [601, 241] width 23 height 12
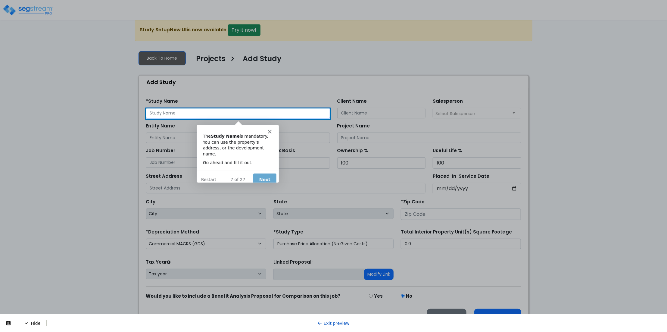
click at [286, 114] on input "text" at bounding box center [238, 113] width 184 height 11
type input "dsds"
click at [266, 173] on button "Next" at bounding box center [264, 179] width 23 height 12
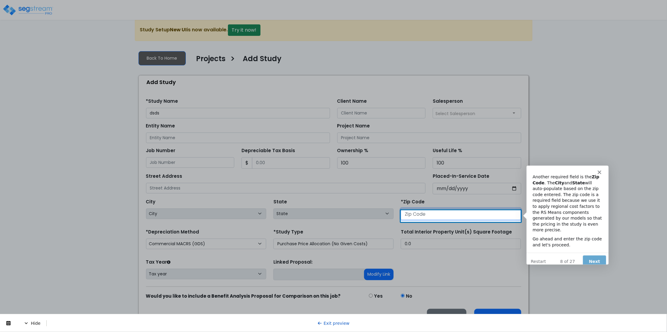
click at [428, 214] on input "number" at bounding box center [461, 213] width 120 height 11
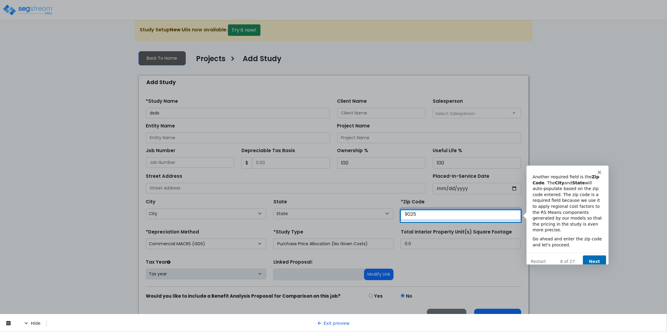
type input "90250"
select select "CA"
type input "90250"
click at [598, 255] on button "Next" at bounding box center [594, 261] width 23 height 12
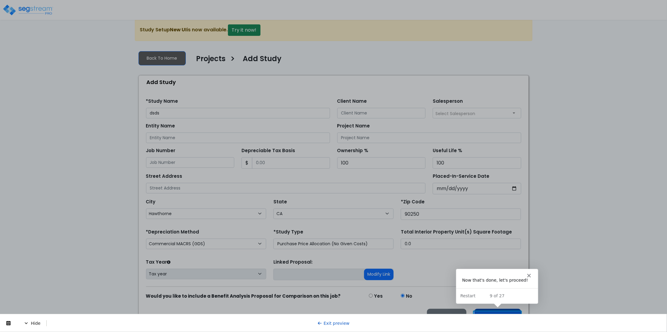
click at [495, 312] on button "Proceed" at bounding box center [497, 316] width 47 height 15
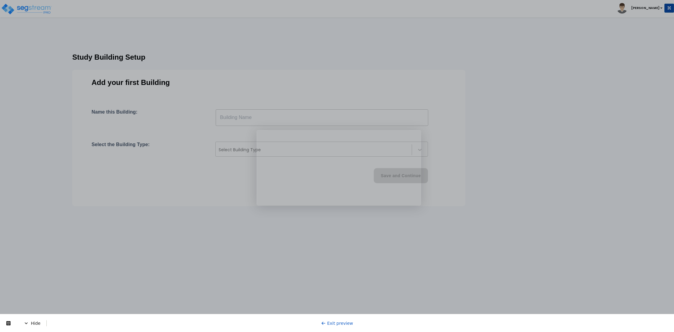
click at [277, 116] on div "Product tour overlay" at bounding box center [337, 166] width 674 height 332
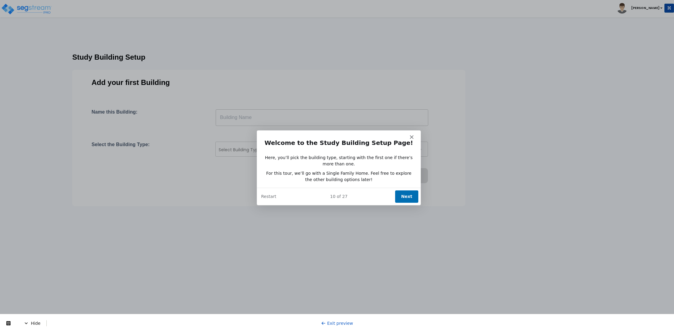
click at [406, 193] on button "Next" at bounding box center [406, 196] width 23 height 12
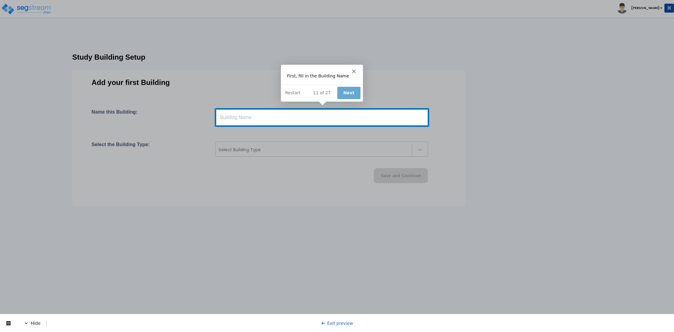
click at [308, 115] on input "text" at bounding box center [322, 117] width 213 height 17
type input "dsds"
click at [340, 96] on button "Next" at bounding box center [348, 92] width 23 height 12
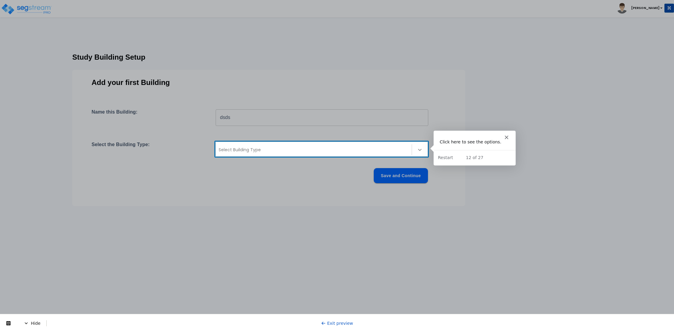
click at [415, 145] on div at bounding box center [419, 149] width 11 height 11
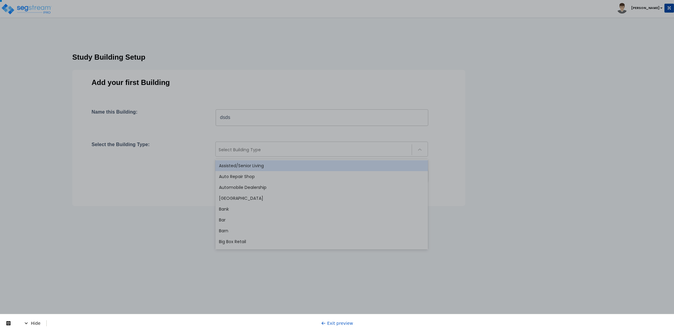
scroll to position [492, 0]
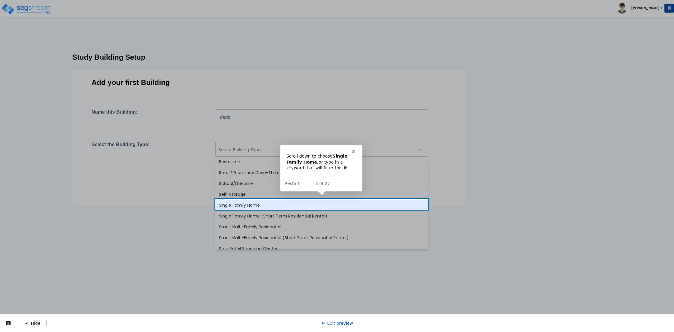
click at [232, 204] on div "Single Family Home" at bounding box center [321, 205] width 213 height 11
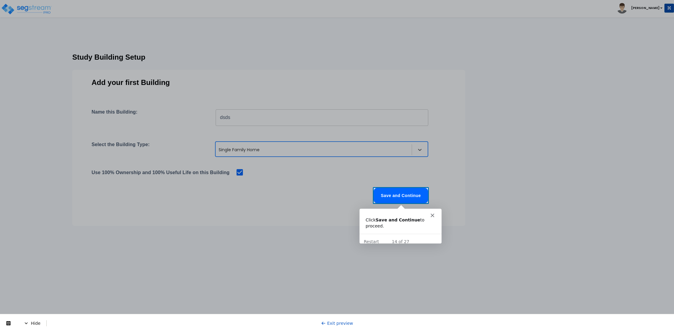
scroll to position [0, 0]
click at [384, 198] on button "Save and Continue" at bounding box center [401, 195] width 54 height 15
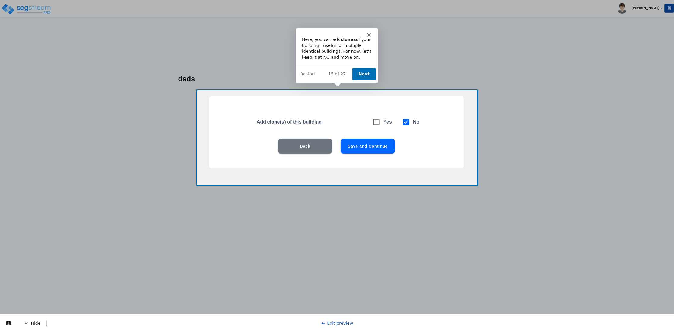
click at [360, 70] on button "Next" at bounding box center [363, 73] width 23 height 12
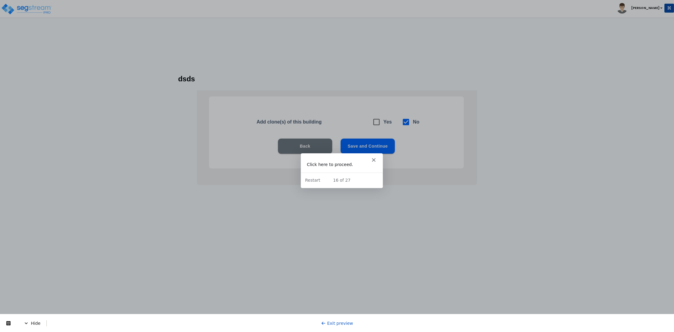
click at [373, 161] on icon "Close" at bounding box center [374, 160] width 4 height 4
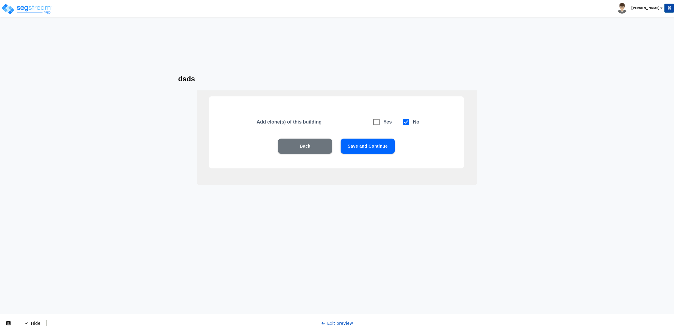
click at [336, 323] on link "Exit preview" at bounding box center [337, 323] width 32 height 5
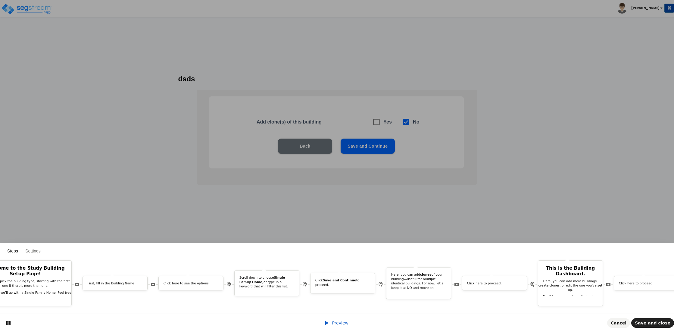
scroll to position [0, 820]
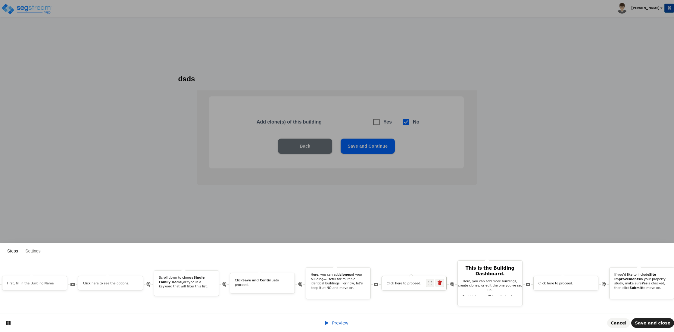
click at [402, 276] on div "Click here to proceed." at bounding box center [414, 283] width 64 height 14
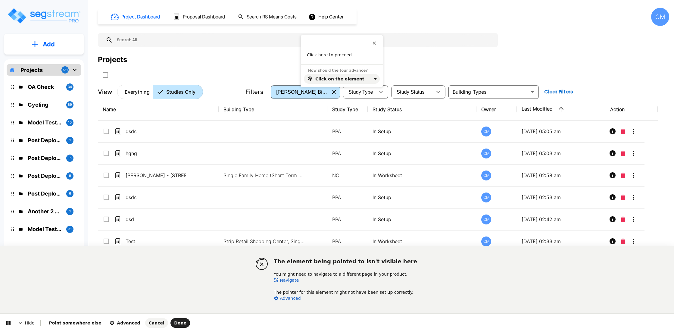
drag, startPoint x: 289, startPoint y: 280, endPoint x: 271, endPoint y: 262, distance: 25.8
click at [289, 280] on link "Navigate" at bounding box center [286, 280] width 25 height 5
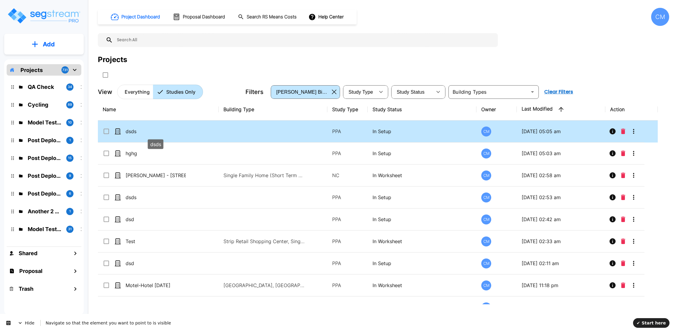
click at [131, 130] on p "dsds" at bounding box center [156, 131] width 60 height 7
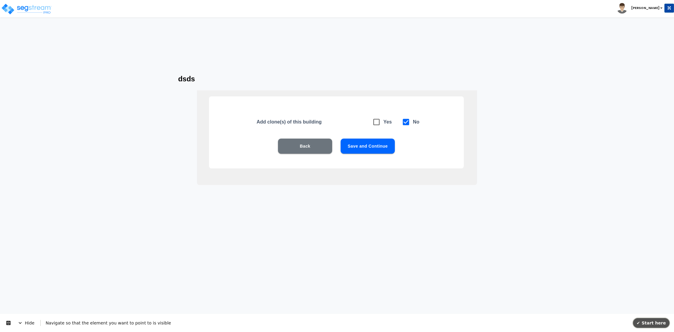
click at [652, 323] on span "✔ Start here" at bounding box center [651, 322] width 29 height 5
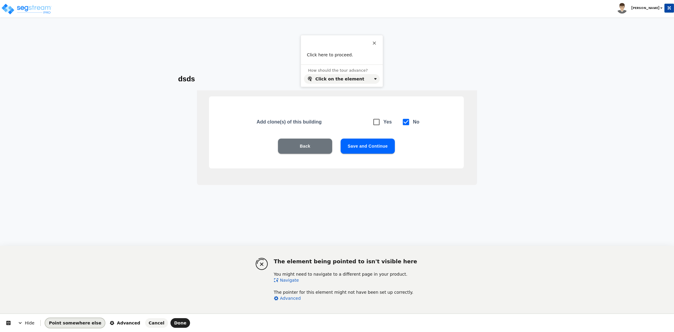
click at [80, 324] on span "Point somewhere else" at bounding box center [75, 322] width 52 height 5
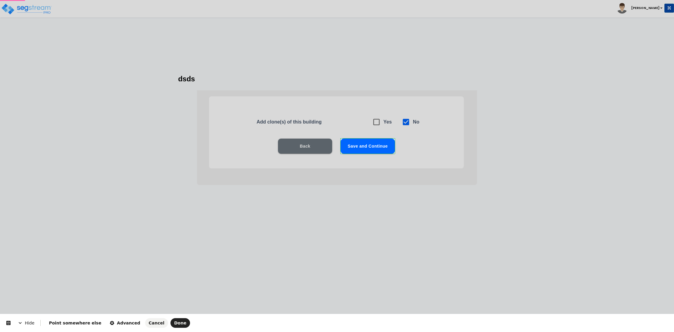
click at [370, 149] on body "Toggle navigation Cherry Mae" at bounding box center [337, 130] width 674 height 207
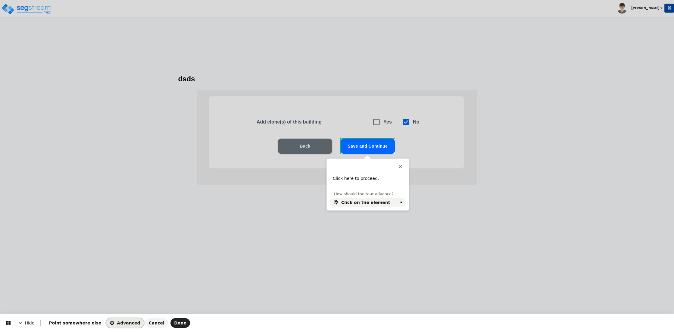
click at [117, 323] on span "Advanced" at bounding box center [125, 322] width 30 height 5
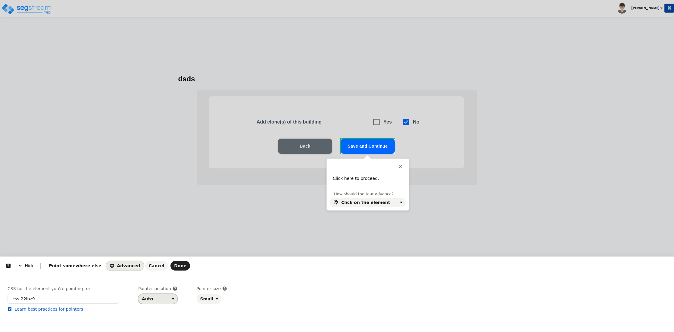
click at [161, 299] on div "Auto" at bounding box center [155, 298] width 27 height 5
click at [152, 266] on div "Bottom" at bounding box center [150, 264] width 15 height 6
click at [170, 262] on button "Done" at bounding box center [180, 266] width 20 height 10
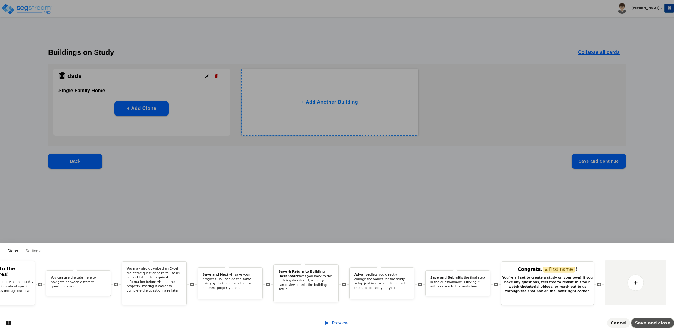
click at [644, 322] on span "Save and close" at bounding box center [653, 322] width 36 height 5
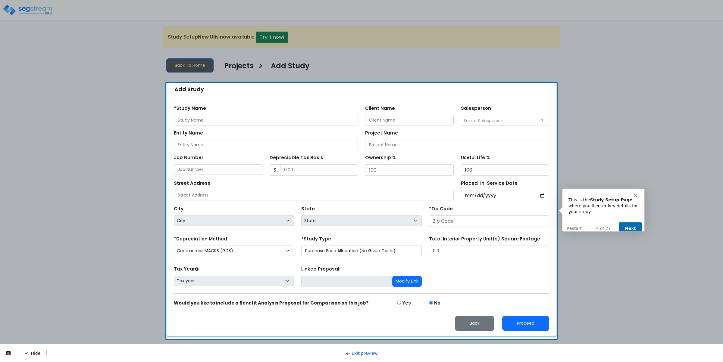
click at [632, 222] on button "Next" at bounding box center [629, 228] width 23 height 12
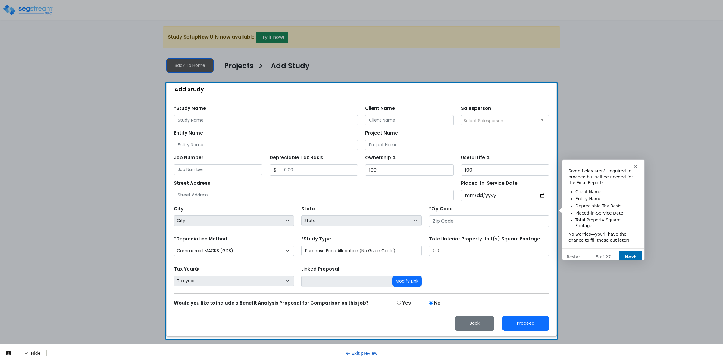
click at [631, 251] on button "Next" at bounding box center [629, 257] width 23 height 12
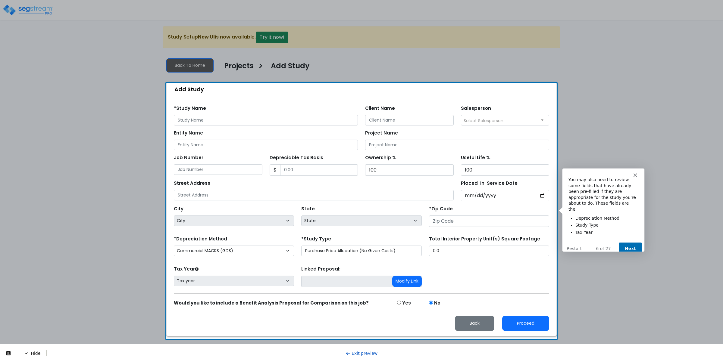
click at [622, 242] on button "Next" at bounding box center [629, 248] width 23 height 12
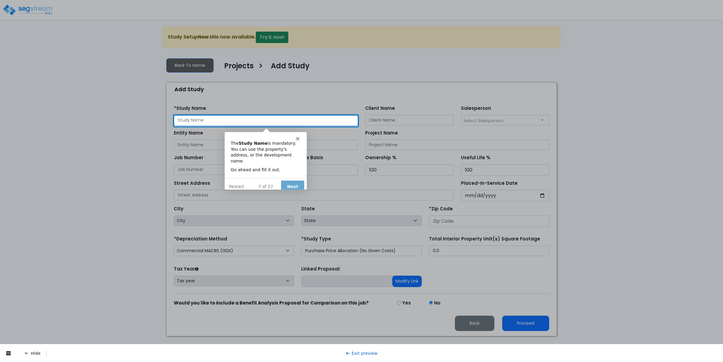
click at [267, 119] on input "text" at bounding box center [266, 120] width 184 height 11
type input "fff"
click at [295, 180] on button "Next" at bounding box center [292, 186] width 23 height 12
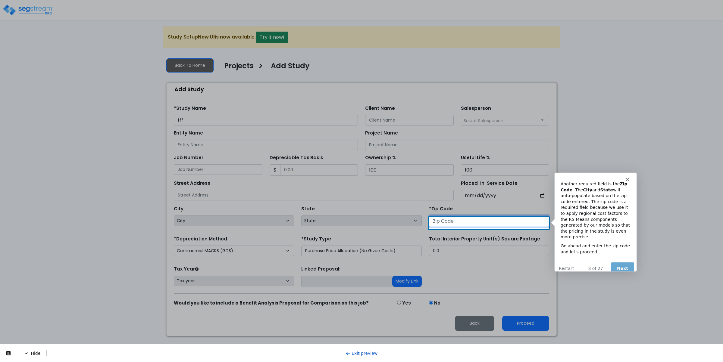
click at [461, 225] on input "number" at bounding box center [489, 221] width 120 height 11
type input "90250"
select select "CA"
type input "90250"
click at [623, 262] on button "Next" at bounding box center [622, 268] width 23 height 12
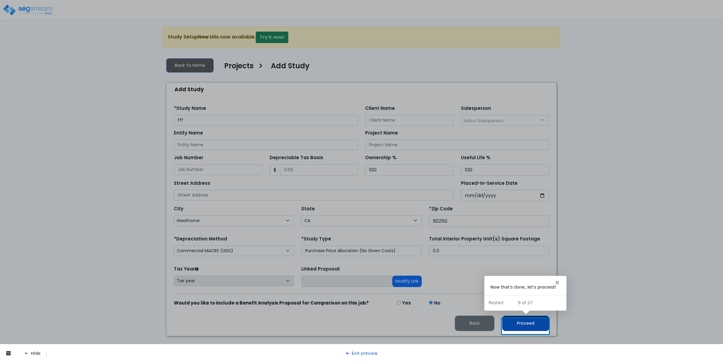
click at [524, 327] on button "Proceed" at bounding box center [525, 323] width 47 height 15
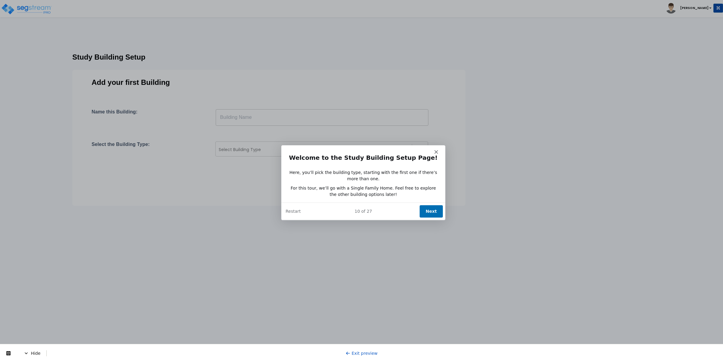
click at [436, 211] on button "Next" at bounding box center [430, 211] width 23 height 12
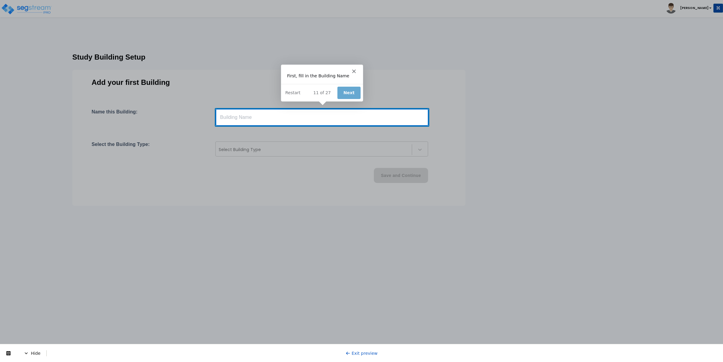
click at [301, 117] on input "text" at bounding box center [322, 117] width 213 height 17
type input "fdf"
click at [344, 93] on button "Next" at bounding box center [348, 92] width 23 height 12
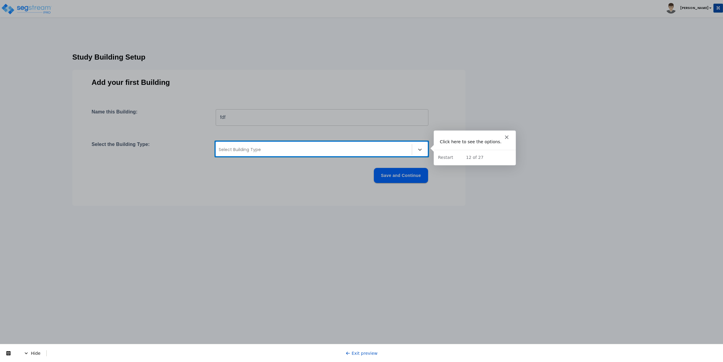
click at [331, 146] on div at bounding box center [314, 149] width 190 height 7
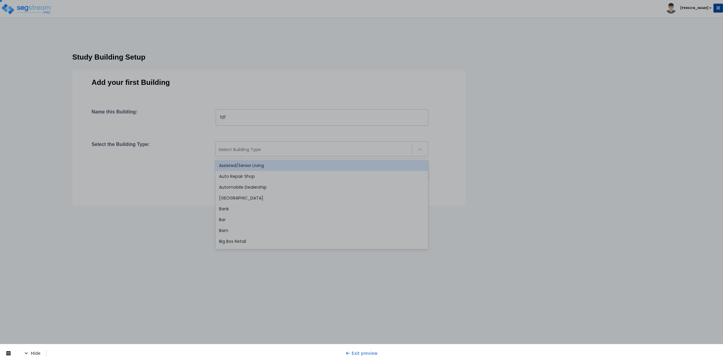
scroll to position [492, 0]
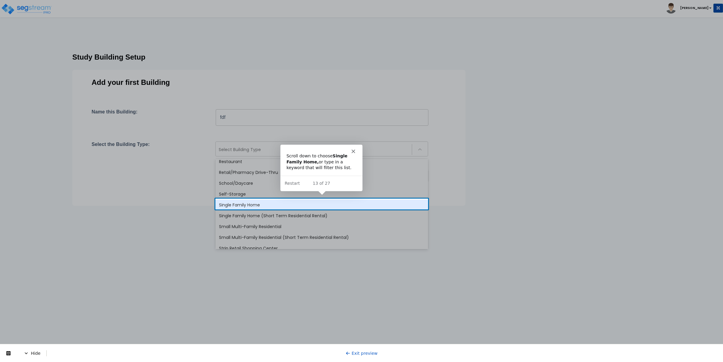
click at [228, 204] on div "Single Family Home" at bounding box center [321, 205] width 213 height 11
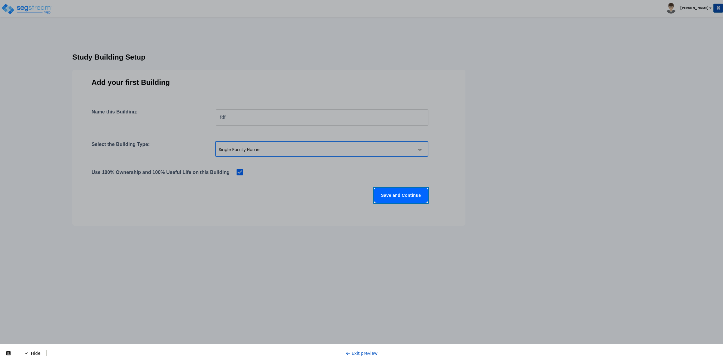
scroll to position [0, 0]
click at [393, 195] on button "Save and Continue" at bounding box center [401, 195] width 54 height 15
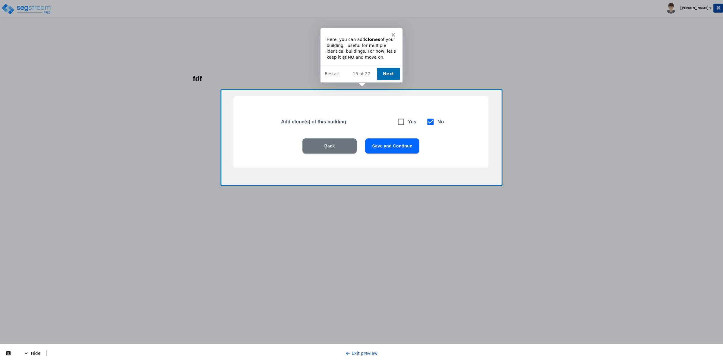
click at [386, 72] on button "Next" at bounding box center [387, 73] width 23 height 12
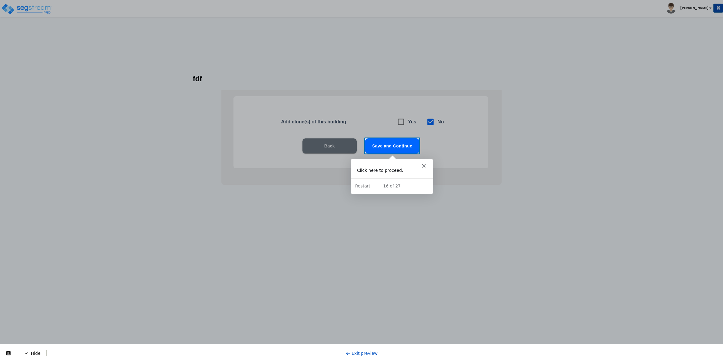
click at [392, 144] on button "Save and Continue" at bounding box center [392, 146] width 54 height 15
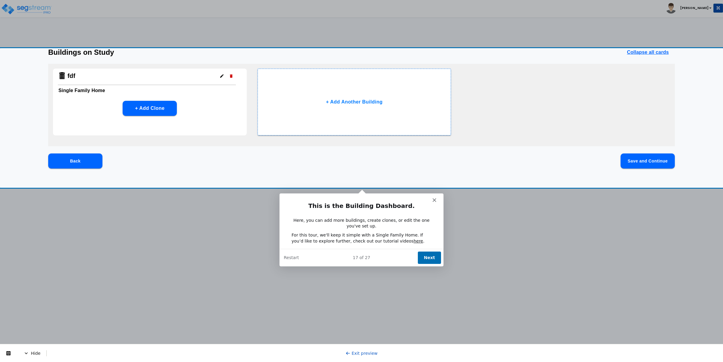
click at [430, 260] on button "Next" at bounding box center [428, 257] width 23 height 12
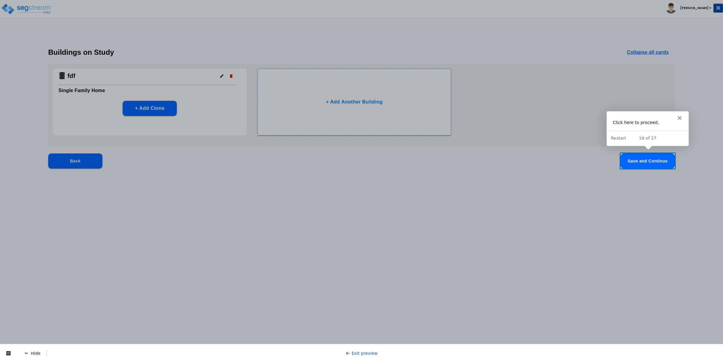
click at [655, 163] on button "Save and Continue" at bounding box center [647, 161] width 54 height 15
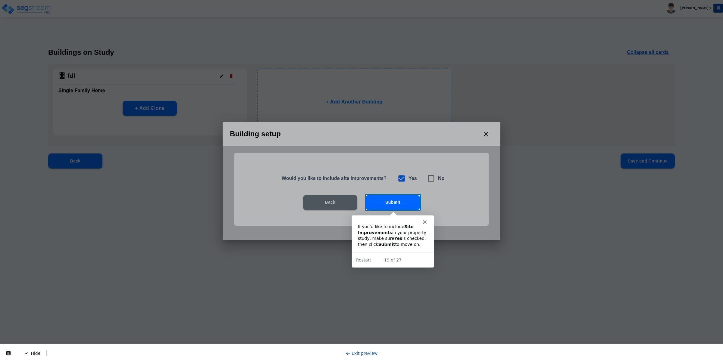
click at [398, 202] on button "Submit" at bounding box center [393, 202] width 54 height 15
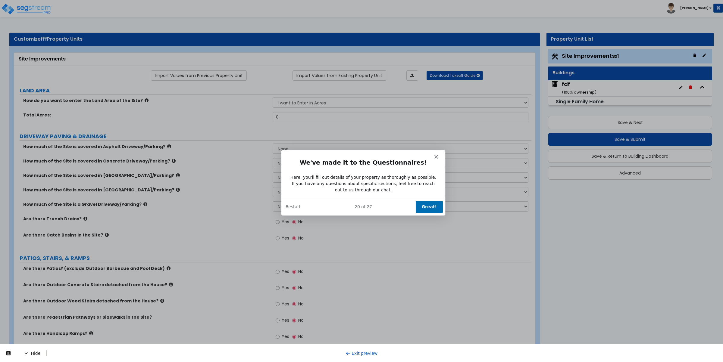
click at [433, 206] on button "Great!" at bounding box center [428, 206] width 27 height 12
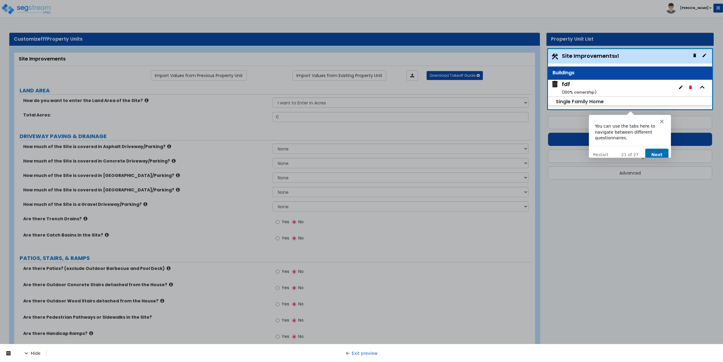
click at [654, 148] on button "Next" at bounding box center [656, 154] width 23 height 12
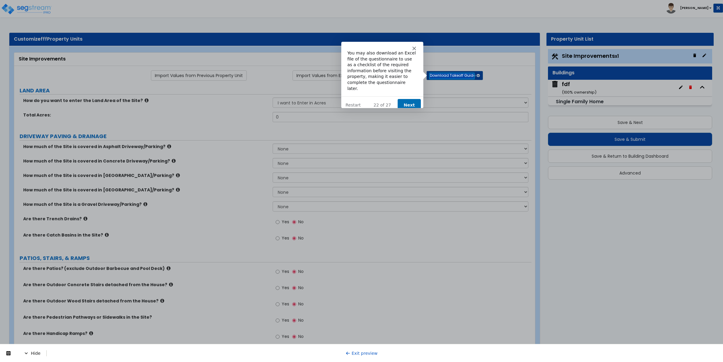
click at [408, 99] on button "Next" at bounding box center [408, 105] width 23 height 12
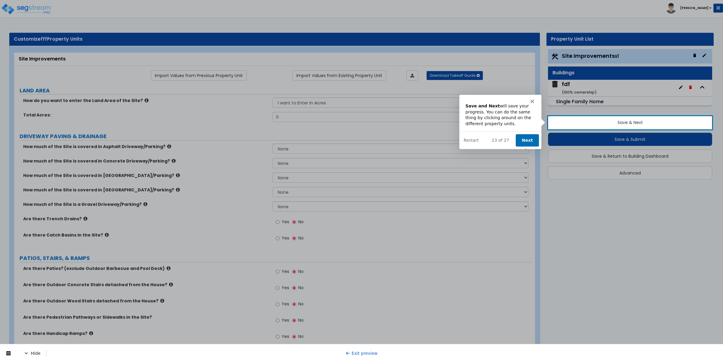
click at [523, 137] on button "Next" at bounding box center [526, 140] width 23 height 12
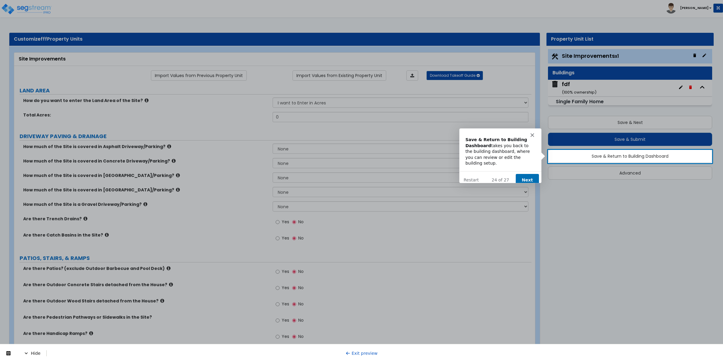
click at [533, 174] on button "Next" at bounding box center [526, 180] width 23 height 12
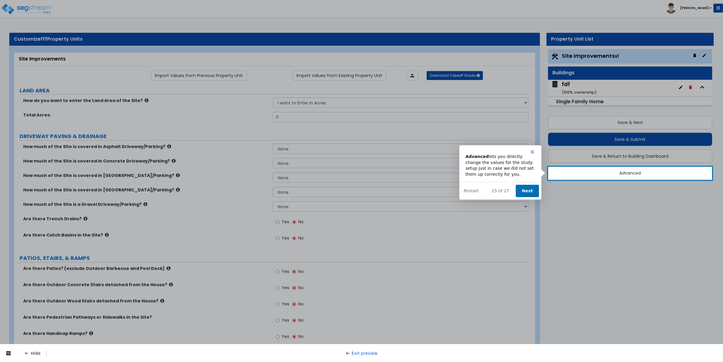
click at [527, 187] on button "Next" at bounding box center [526, 191] width 23 height 12
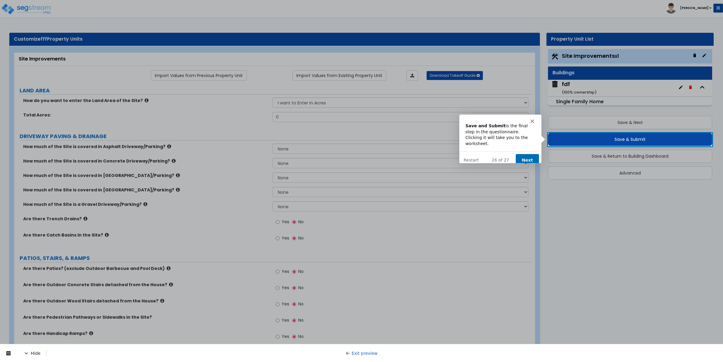
click at [527, 156] on button "Next" at bounding box center [526, 160] width 23 height 12
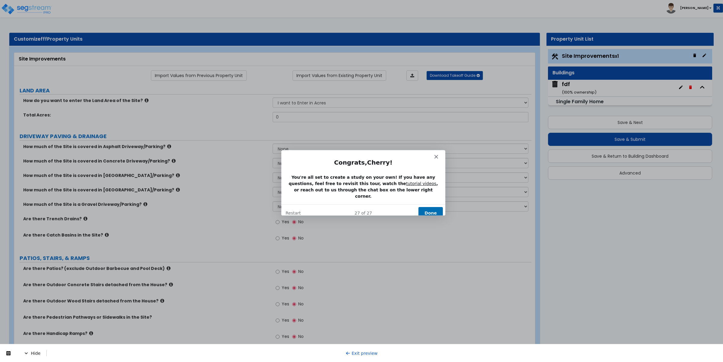
click at [427, 209] on button "Done" at bounding box center [430, 213] width 24 height 12
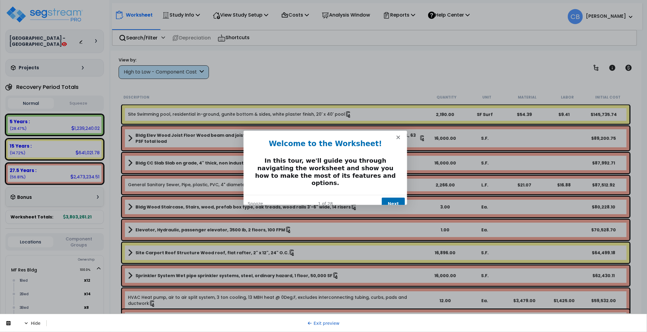
click at [396, 197] on button "Next" at bounding box center [392, 203] width 23 height 12
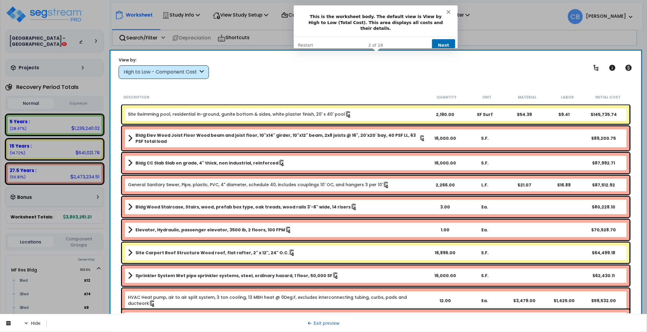
click at [445, 39] on button "Next" at bounding box center [443, 45] width 23 height 12
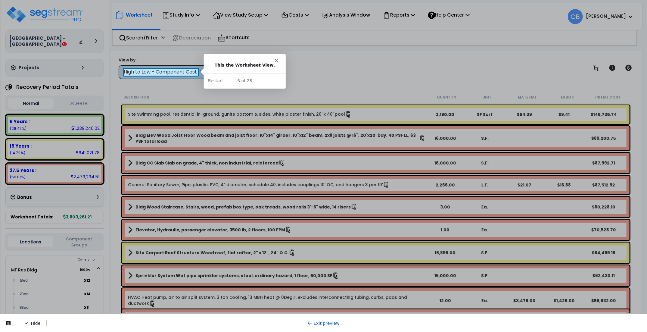
click at [148, 85] on div at bounding box center [323, 204] width 647 height 257
click at [170, 72] on div "High to Low - Component Cost" at bounding box center [161, 72] width 74 height 7
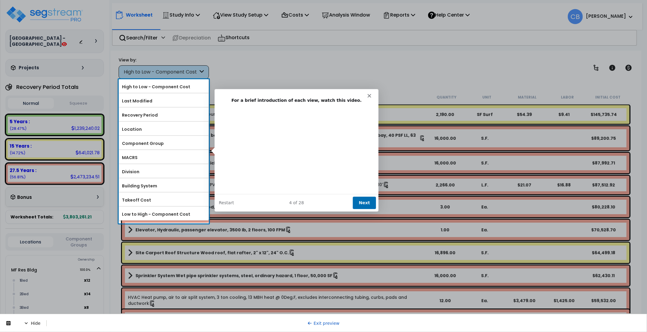
click at [364, 203] on button "Next" at bounding box center [364, 202] width 23 height 12
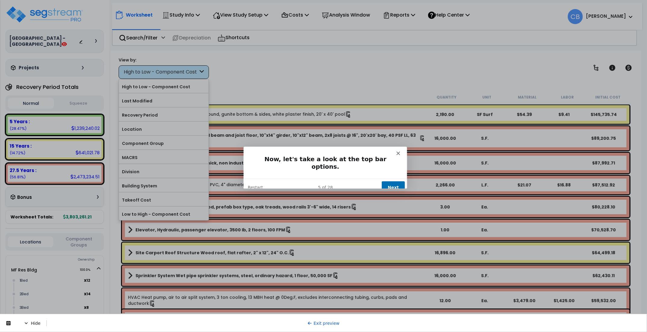
click at [395, 181] on button "Next" at bounding box center [392, 187] width 23 height 12
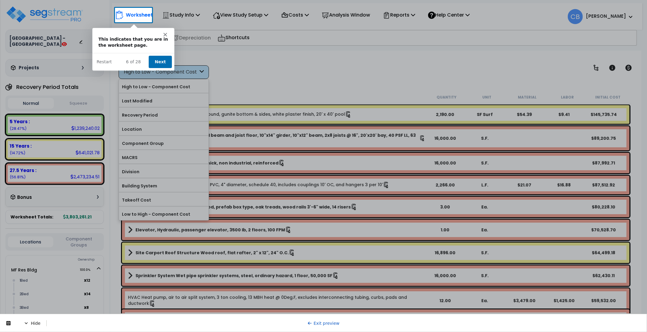
click at [160, 59] on button "Next" at bounding box center [159, 61] width 23 height 12
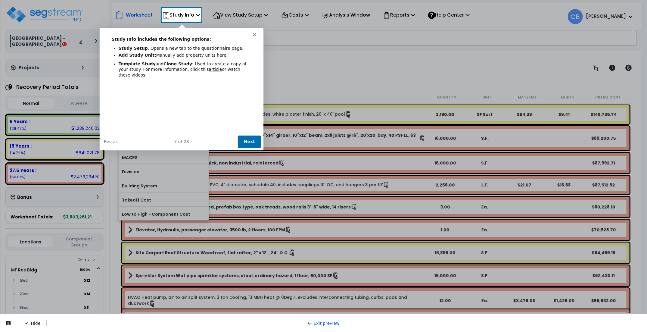
click at [251, 139] on button "Next" at bounding box center [248, 141] width 23 height 12
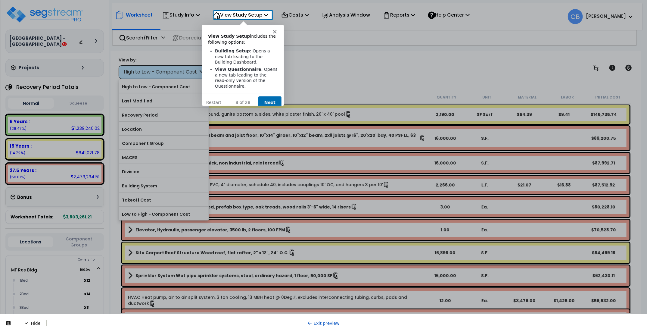
click at [270, 97] on button "Next" at bounding box center [269, 102] width 23 height 12
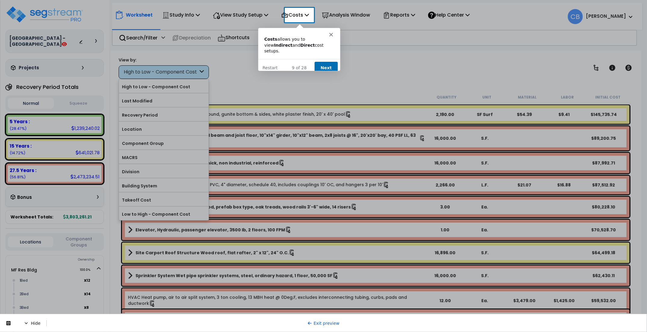
click at [328, 64] on button "Next" at bounding box center [325, 67] width 23 height 12
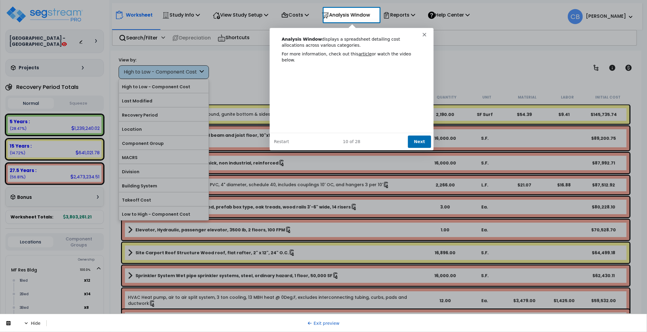
click at [416, 141] on button "Next" at bounding box center [419, 141] width 23 height 12
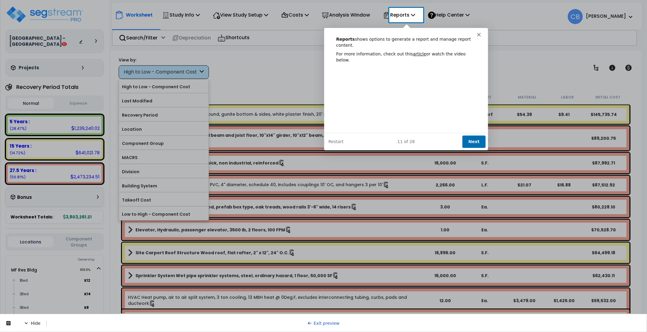
click at [472, 139] on button "Next" at bounding box center [473, 141] width 23 height 12
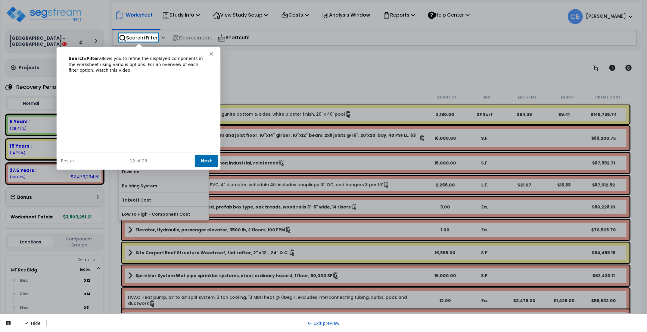
click at [205, 158] on button "Next" at bounding box center [205, 160] width 23 height 12
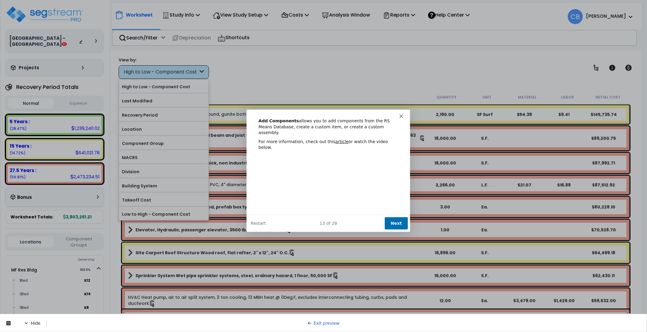
click at [395, 220] on button "Next" at bounding box center [395, 223] width 23 height 12
click at [397, 220] on button "Next" at bounding box center [395, 223] width 23 height 12
click at [395, 217] on button "Next" at bounding box center [395, 223] width 23 height 12
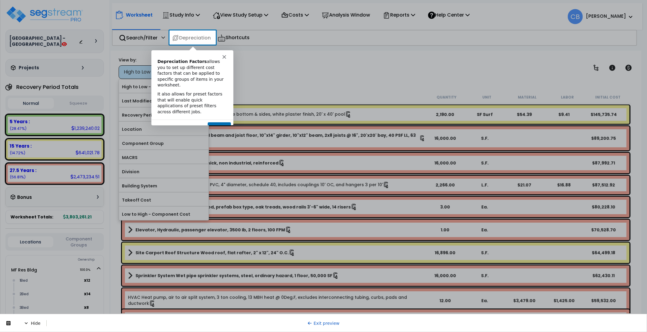
click at [227, 122] on button "Next" at bounding box center [219, 128] width 23 height 12
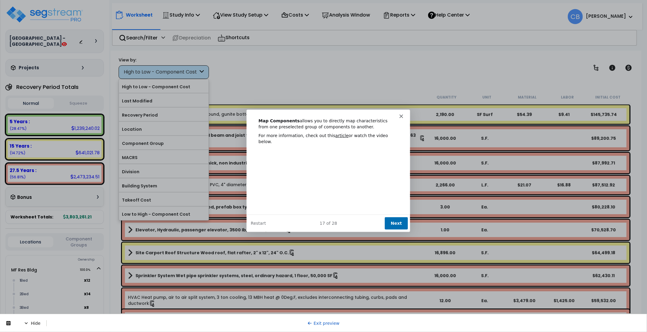
click at [394, 218] on button "Next" at bounding box center [395, 223] width 23 height 12
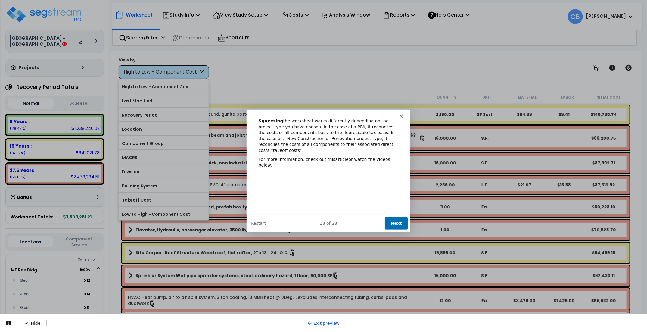
click at [401, 223] on button "Next" at bounding box center [395, 223] width 23 height 12
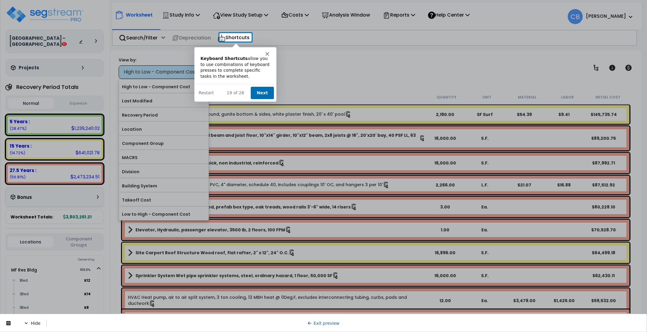
click at [262, 92] on button "Next" at bounding box center [261, 92] width 23 height 12
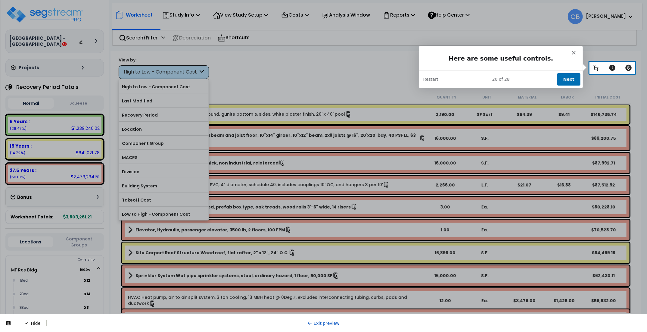
click at [562, 76] on button "Next" at bounding box center [568, 79] width 23 height 12
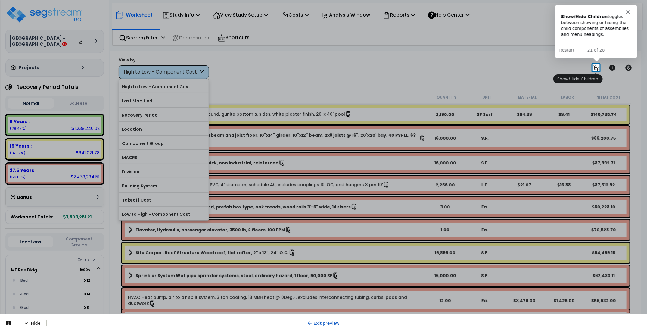
click at [594, 69] on icon at bounding box center [596, 67] width 7 height 7
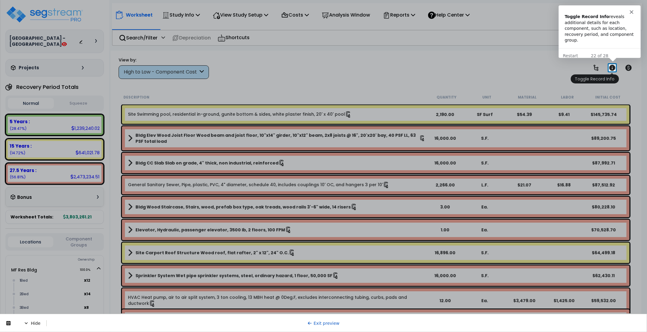
click at [613, 68] on icon at bounding box center [612, 67] width 7 height 7
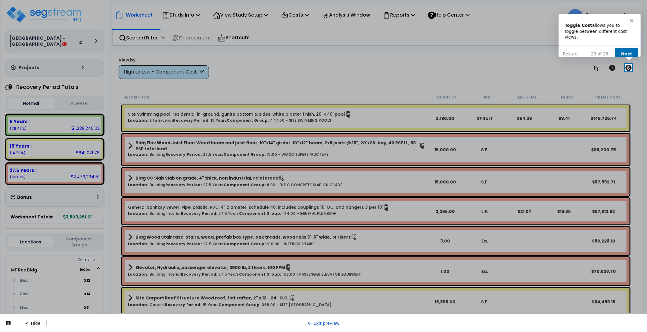
click at [627, 50] on button "Next" at bounding box center [626, 53] width 23 height 12
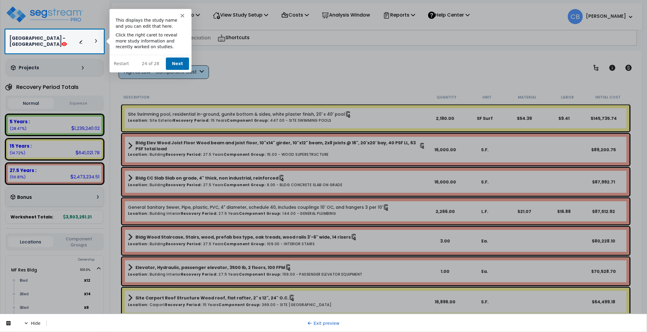
click at [178, 63] on button "Next" at bounding box center [177, 63] width 23 height 12
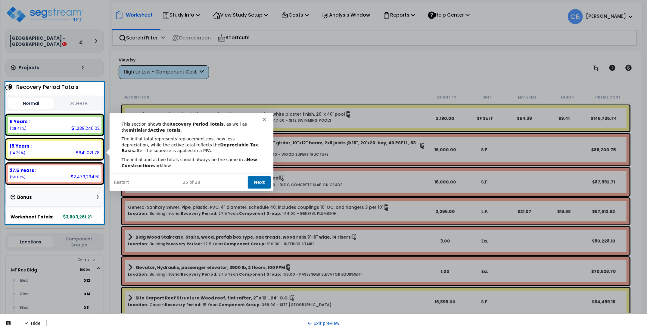
click at [255, 185] on button "Next" at bounding box center [259, 182] width 23 height 12
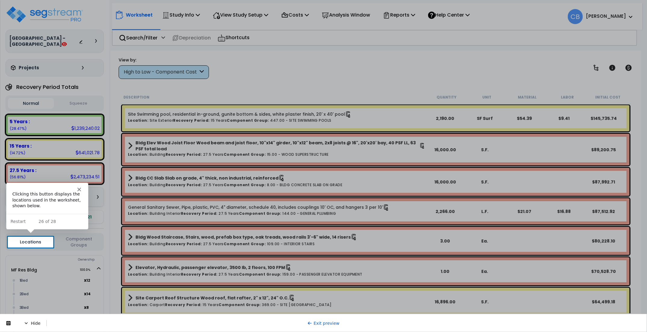
click at [40, 240] on button "Locations" at bounding box center [30, 241] width 45 height 11
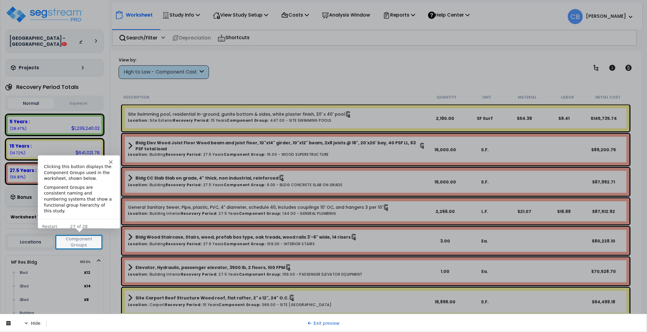
click at [77, 242] on button "Component Groups" at bounding box center [78, 242] width 45 height 13
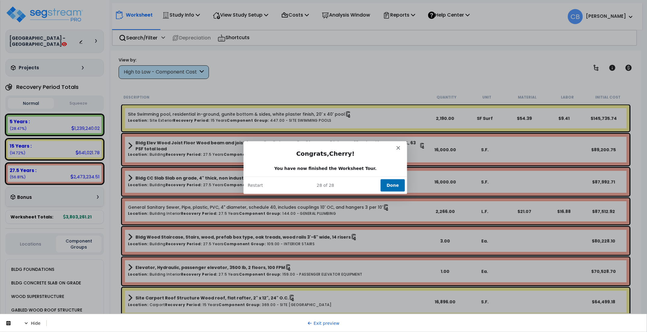
click at [393, 183] on button "Done" at bounding box center [392, 185] width 24 height 12
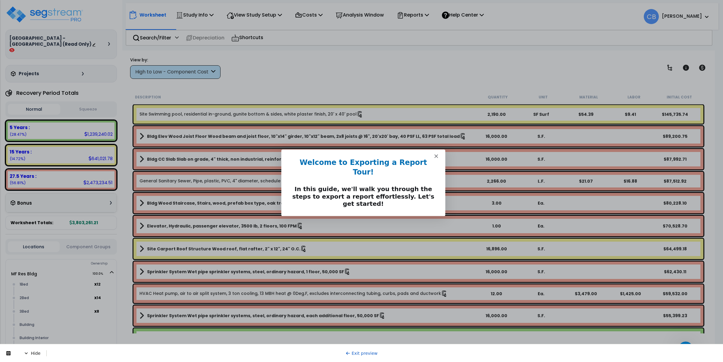
click at [433, 218] on button "Next" at bounding box center [430, 224] width 23 height 12
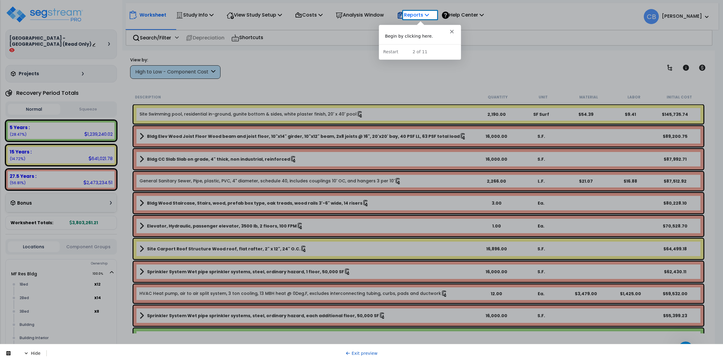
click at [421, 14] on p "Reports" at bounding box center [413, 15] width 32 height 8
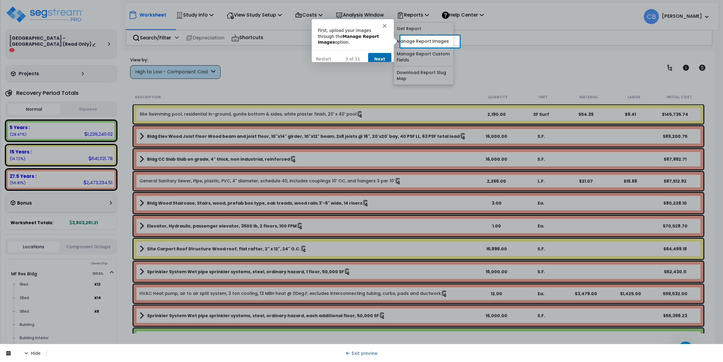
click at [380, 53] on button "Next" at bounding box center [378, 59] width 23 height 12
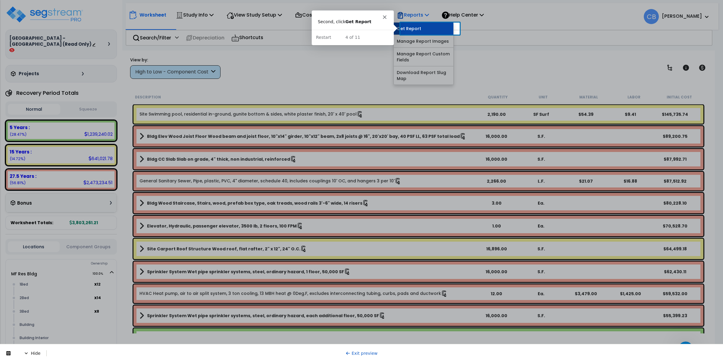
click at [413, 26] on link "Get Report" at bounding box center [424, 29] width 60 height 12
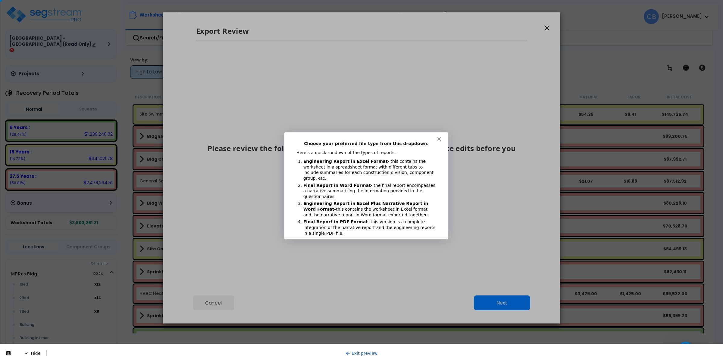
click at [546, 29] on div at bounding box center [361, 181] width 723 height 362
click at [235, 308] on div at bounding box center [361, 181] width 723 height 362
click at [221, 308] on div at bounding box center [361, 181] width 723 height 362
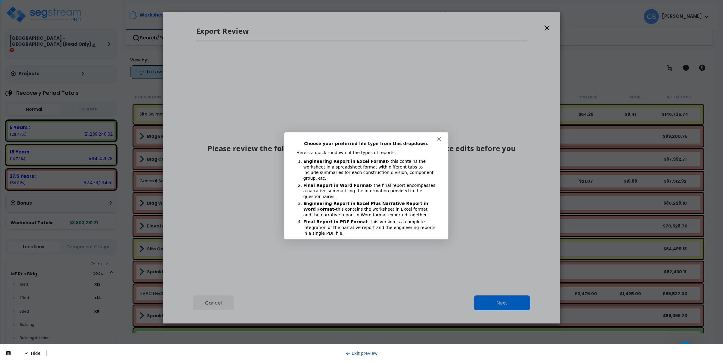
click at [442, 138] on div "Intercom messenger" at bounding box center [366, 136] width 164 height 8
click at [437, 138] on icon "Close" at bounding box center [439, 139] width 4 height 4
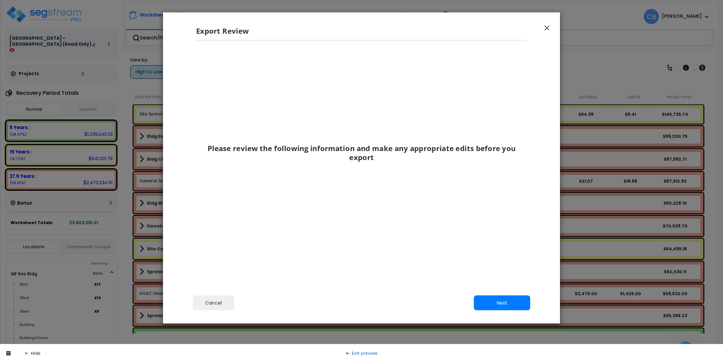
click at [437, 139] on div "Please review the following information and make any appropriate edits before y…" at bounding box center [361, 151] width 331 height 199
click at [548, 30] on icon "button" at bounding box center [546, 27] width 5 height 5
